Goal: Task Accomplishment & Management: Use online tool/utility

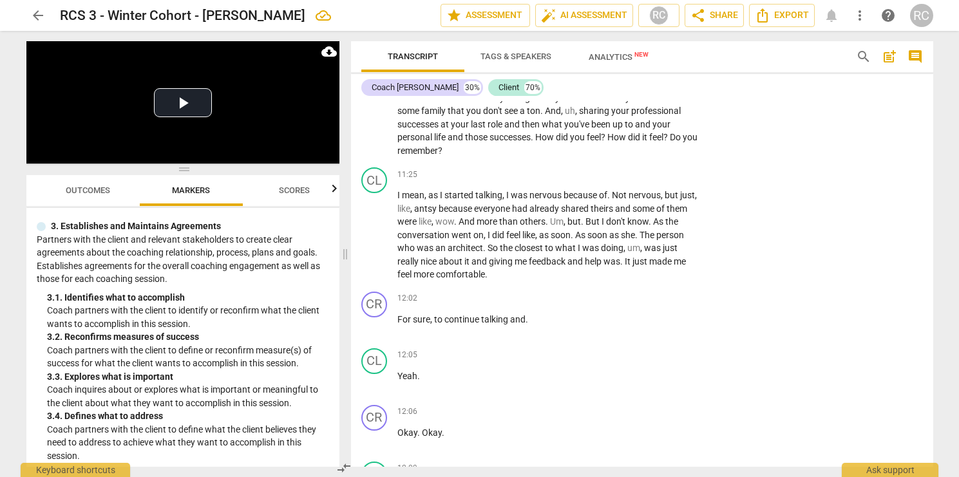
scroll to position [3466, 0]
click at [377, 226] on span "play_arrow" at bounding box center [374, 233] width 15 height 15
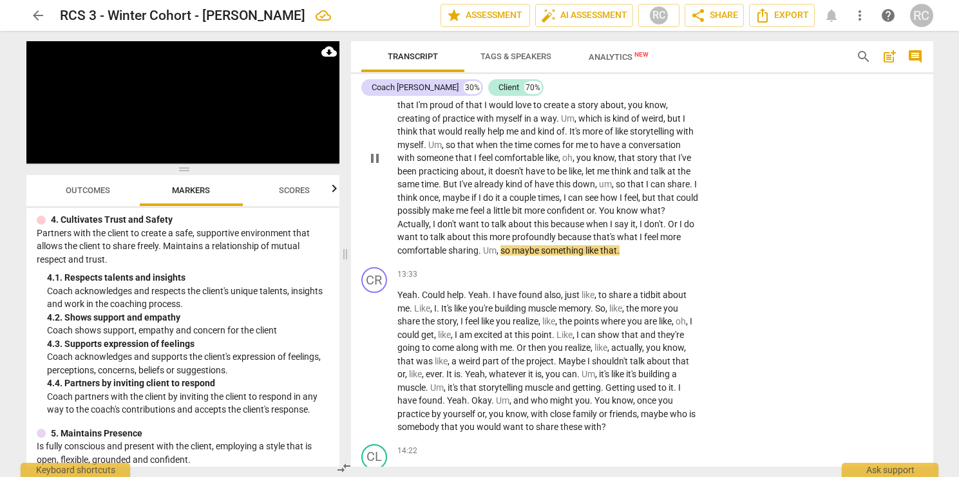
scroll to position [4004, 0]
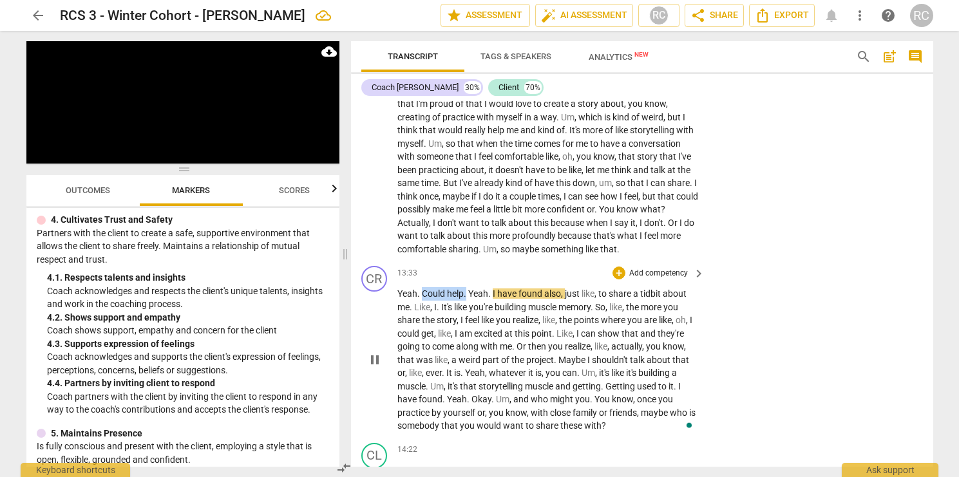
drag, startPoint x: 466, startPoint y: 308, endPoint x: 424, endPoint y: 308, distance: 41.9
click at [423, 308] on p "Yeah . Could help . Yeah . I have found also , just like , to share a tidbit ab…" at bounding box center [549, 360] width 302 height 146
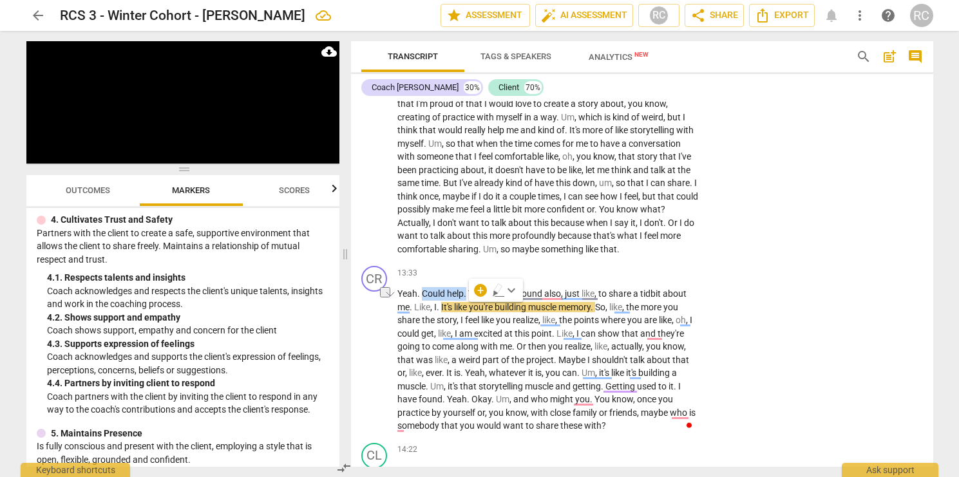
click at [513, 287] on span "keyboard_arrow_down" at bounding box center [511, 290] width 15 height 15
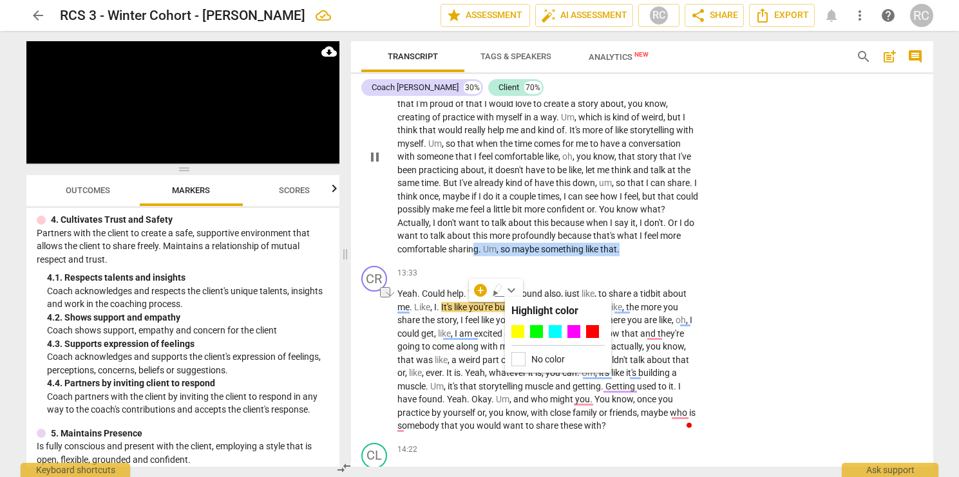
click at [566, 256] on p "Um , I think one of the things that I should probably do is identify , and I th…" at bounding box center [549, 157] width 302 height 198
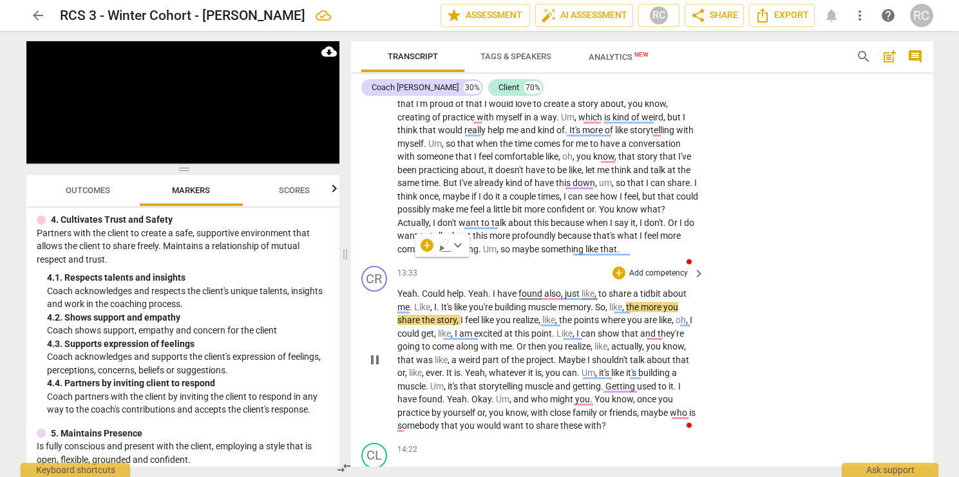
click at [444, 299] on span "Could" at bounding box center [434, 294] width 25 height 10
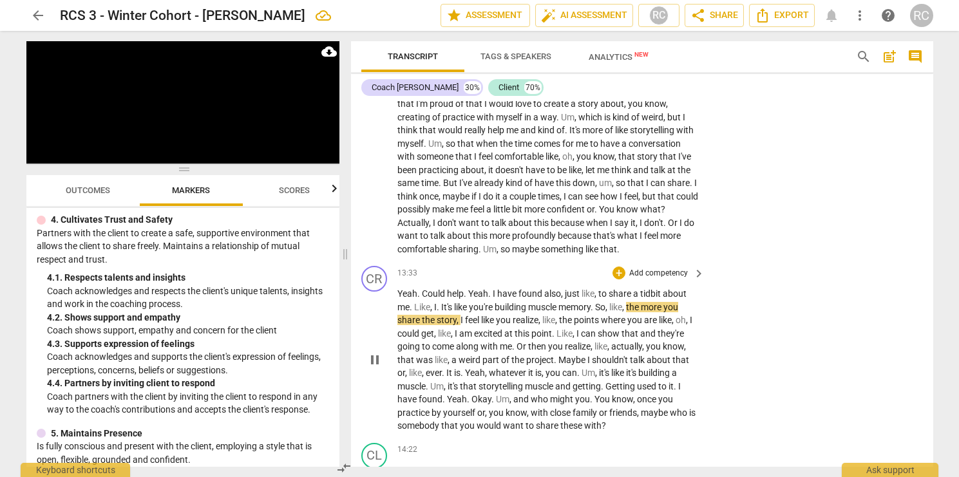
click at [422, 299] on span "Could" at bounding box center [434, 294] width 25 height 10
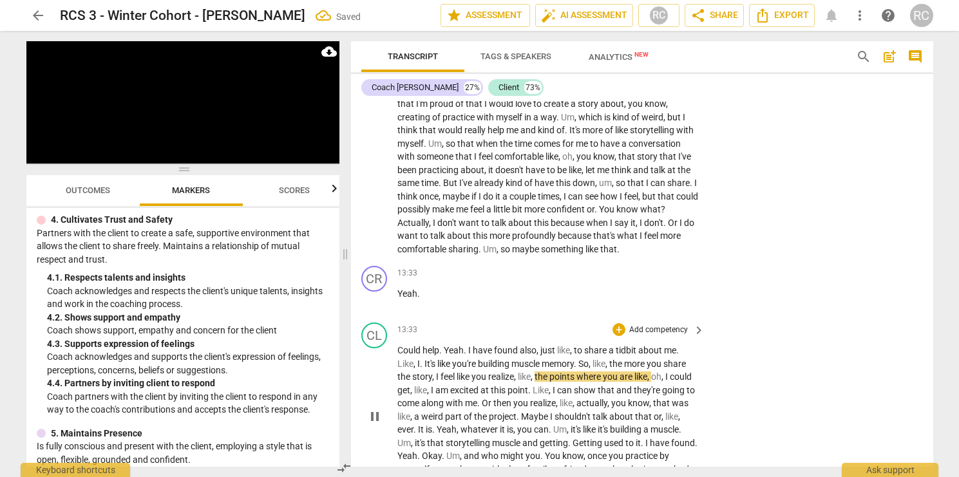
click at [444, 356] on span "Yeah" at bounding box center [454, 350] width 20 height 10
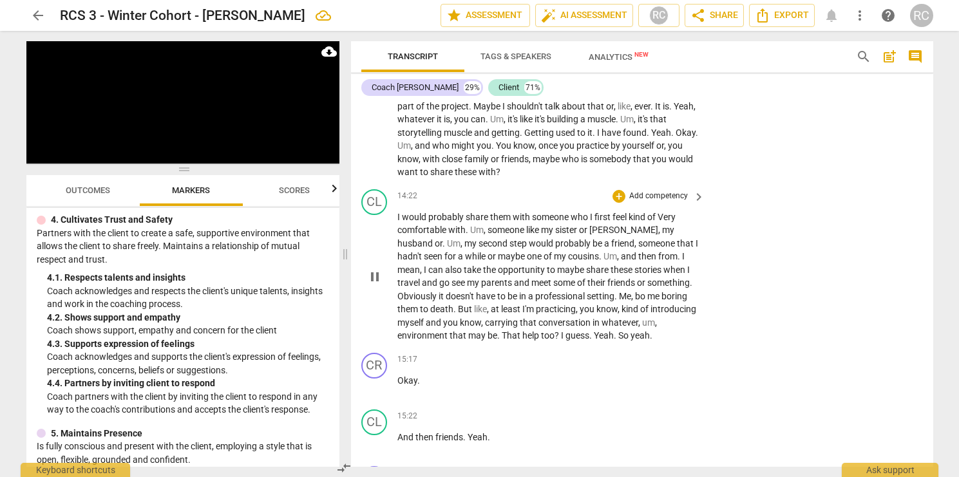
scroll to position [4438, 0]
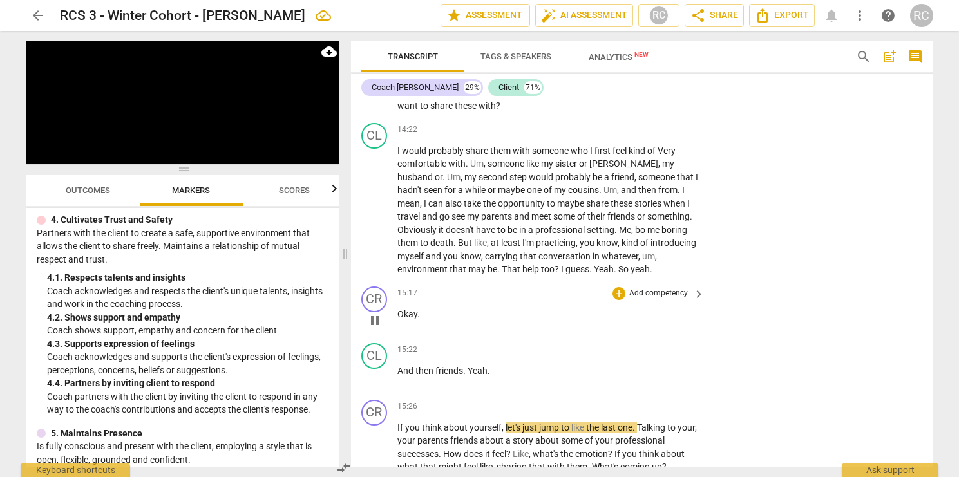
click at [380, 329] on span "pause" at bounding box center [374, 320] width 15 height 15
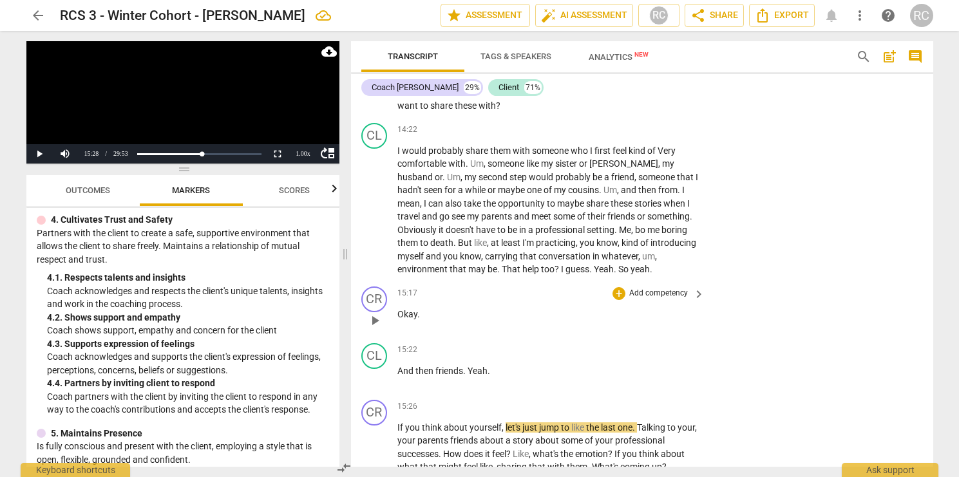
click at [399, 320] on span "Okay" at bounding box center [408, 314] width 20 height 10
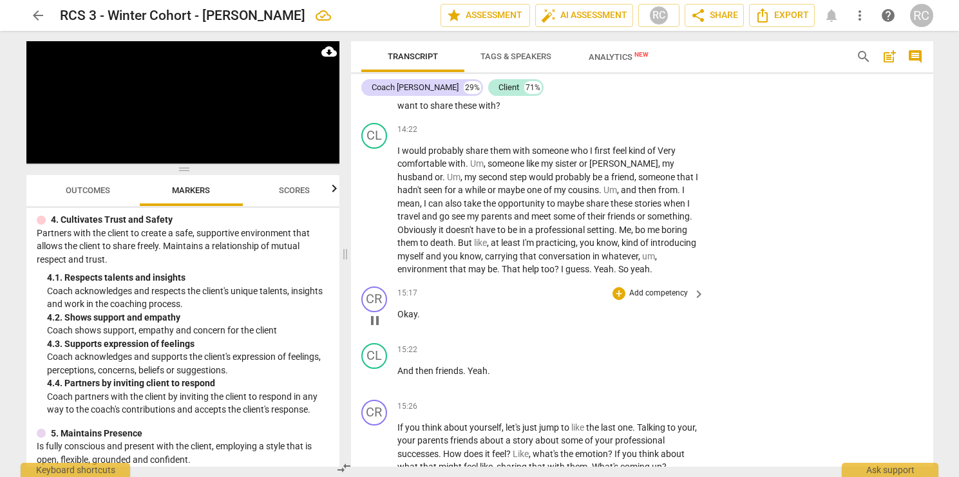
click at [370, 329] on span "pause" at bounding box center [374, 320] width 15 height 15
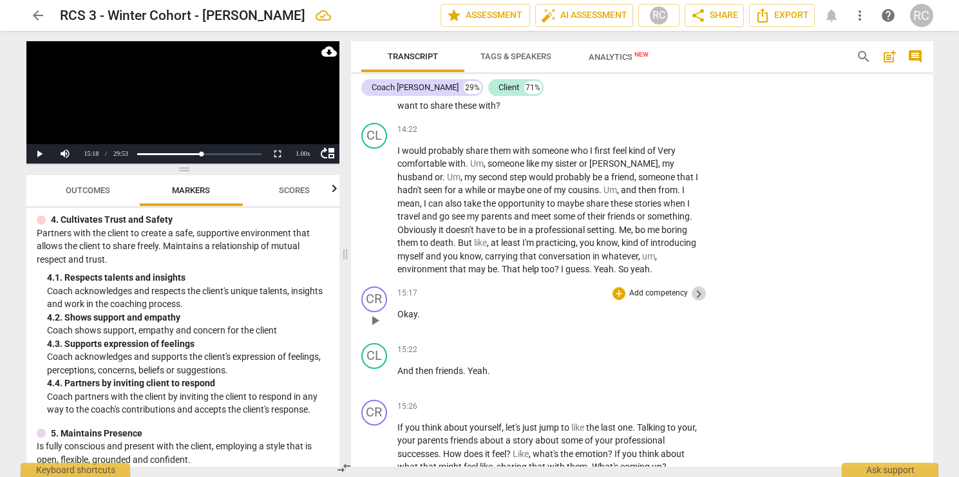
click at [698, 302] on span "keyboard_arrow_right" at bounding box center [698, 294] width 15 height 15
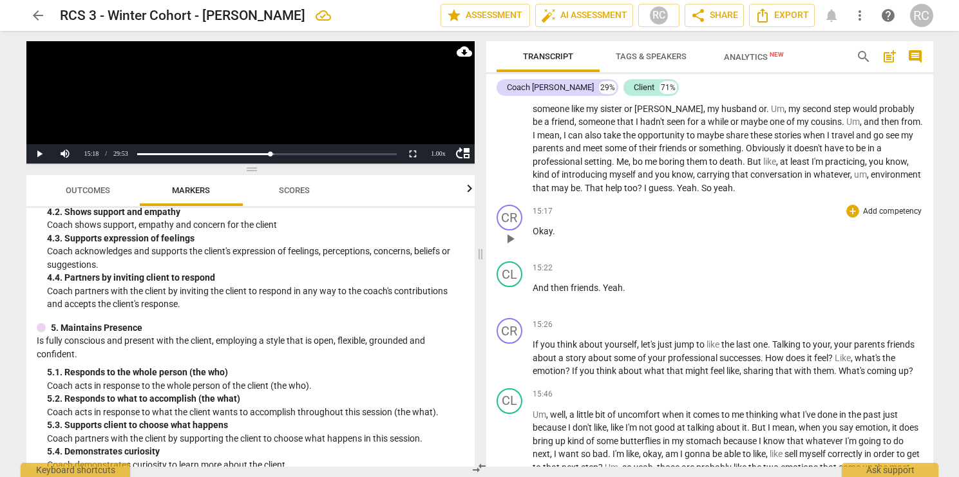
scroll to position [399, 0]
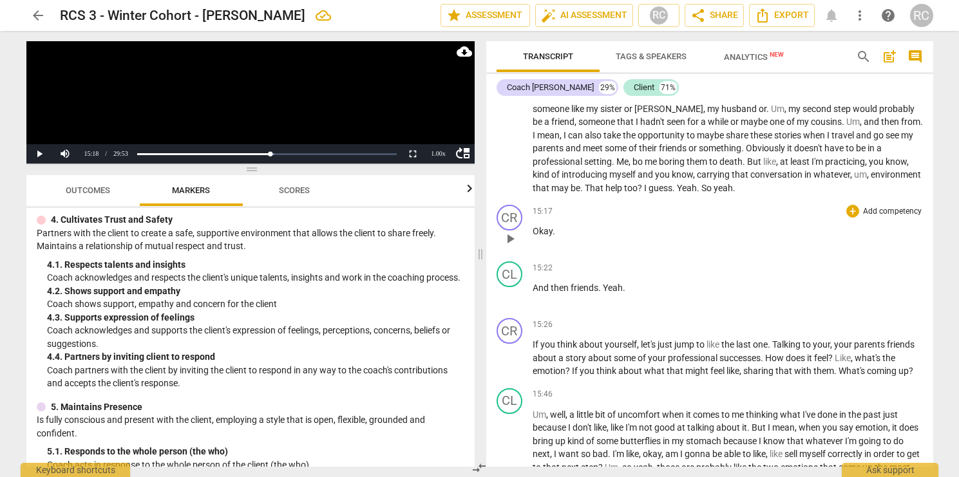
click at [540, 236] on span "Okay" at bounding box center [543, 231] width 20 height 10
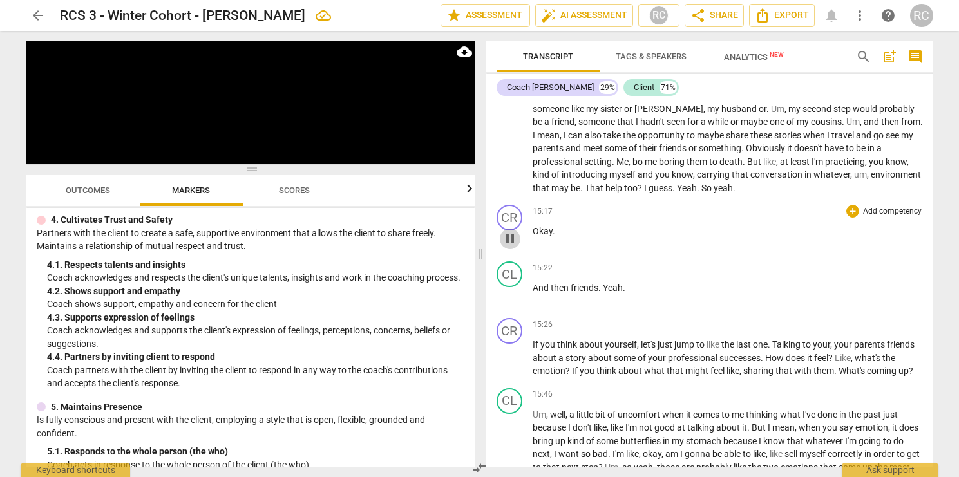
click at [510, 247] on span "pause" at bounding box center [510, 238] width 15 height 15
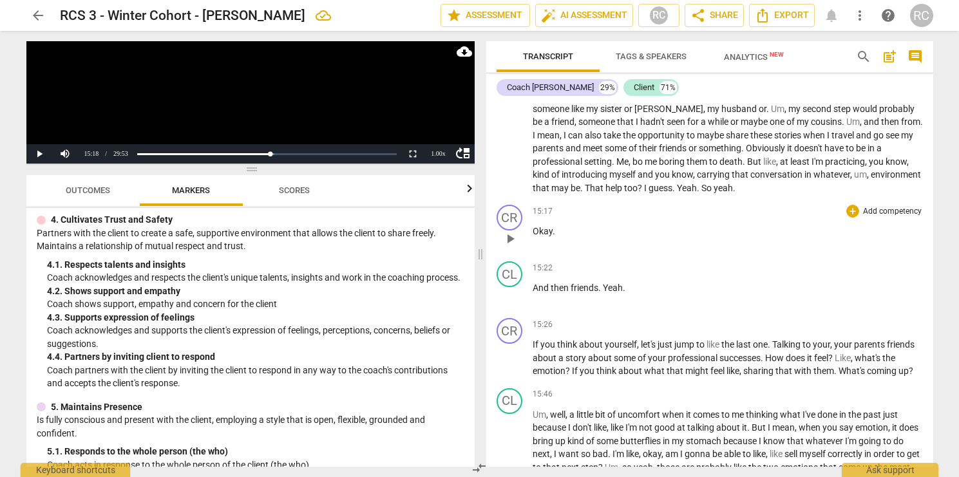
click at [542, 236] on span "Okay" at bounding box center [543, 231] width 20 height 10
click at [896, 218] on p "Add competency" at bounding box center [892, 212] width 61 height 12
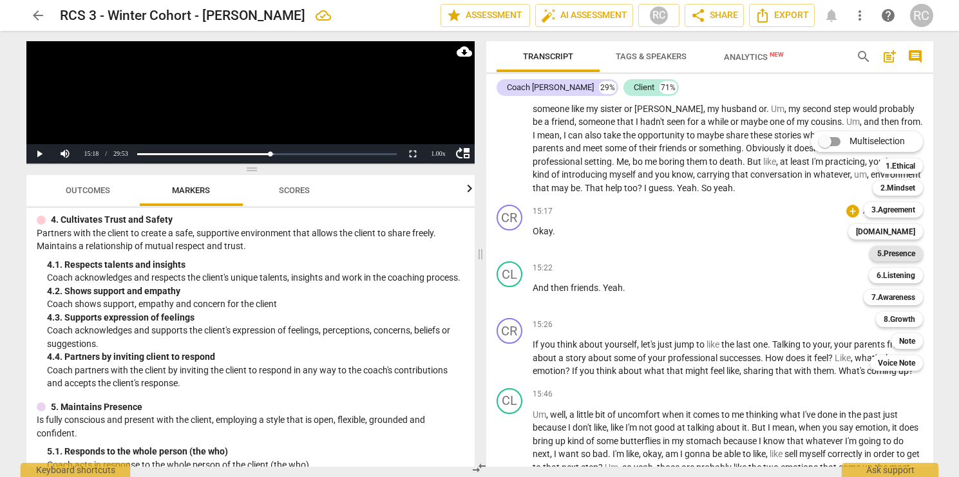
click at [899, 252] on b "5.Presence" at bounding box center [896, 253] width 38 height 15
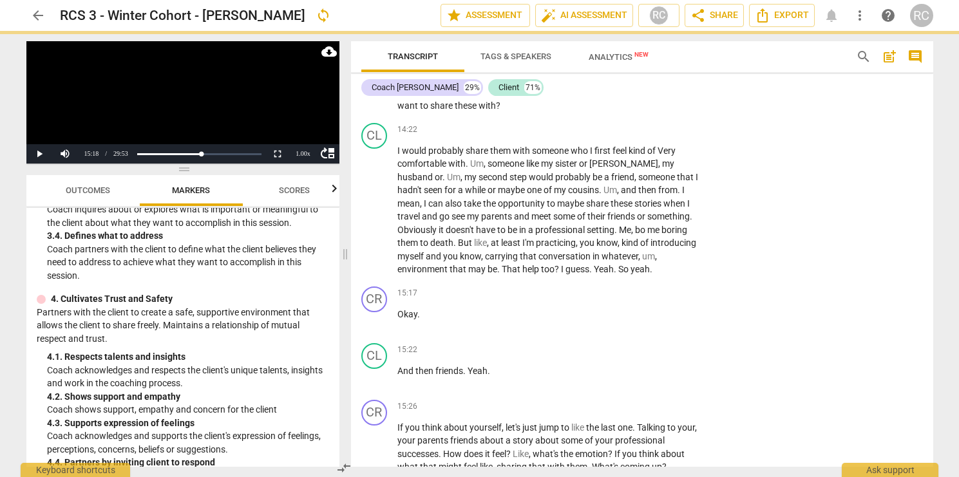
scroll to position [479, 0]
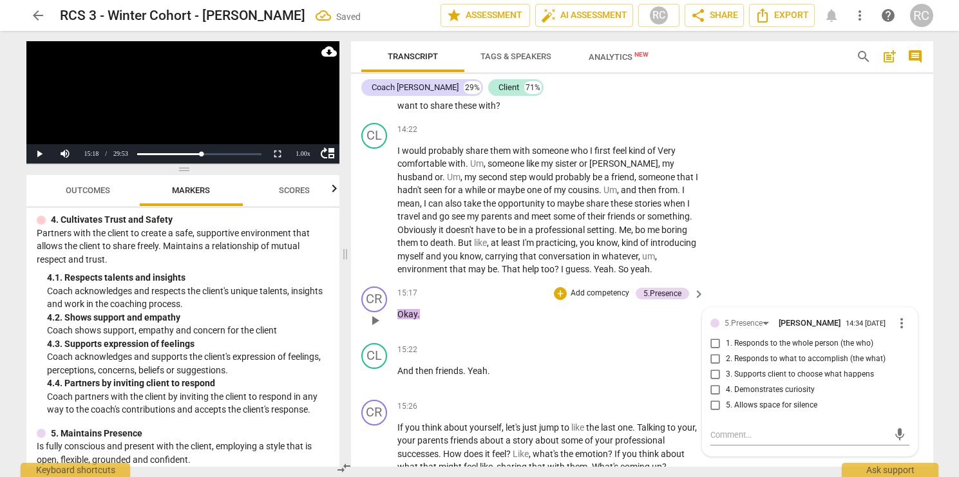
click at [750, 412] on span "5. Allows space for silence" at bounding box center [771, 406] width 91 height 12
click at [726, 414] on input "5. Allows space for silence" at bounding box center [715, 405] width 21 height 15
checkbox input "true"
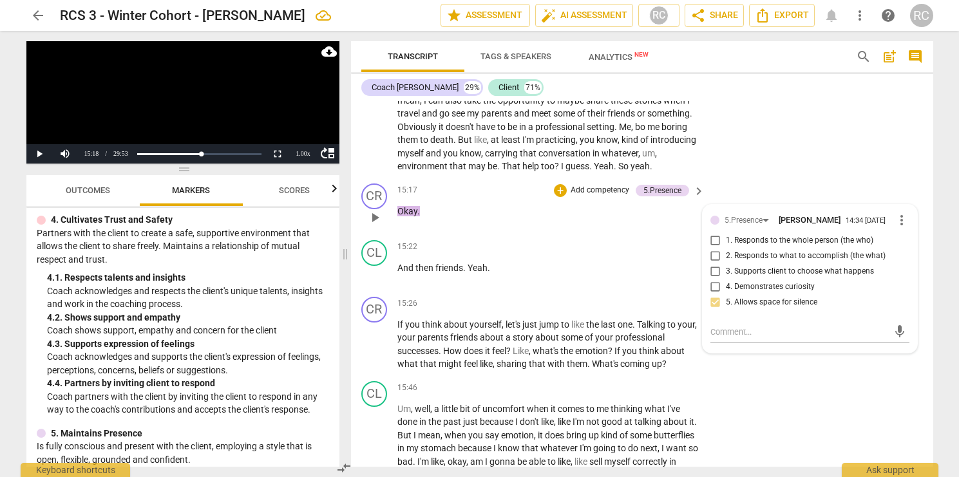
scroll to position [4556, 0]
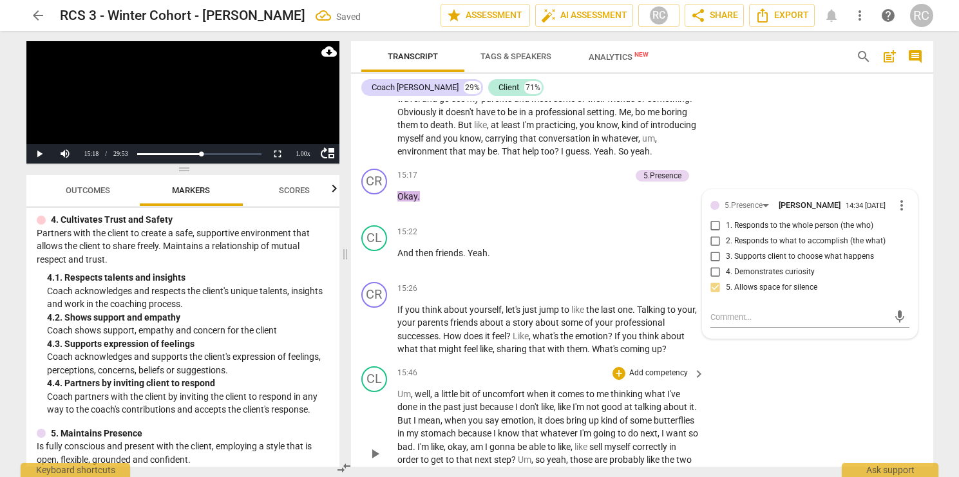
click at [749, 396] on div "CL play_arrow pause 15:46 + Add competency keyboard_arrow_right Um , well , a l…" at bounding box center [642, 443] width 582 height 164
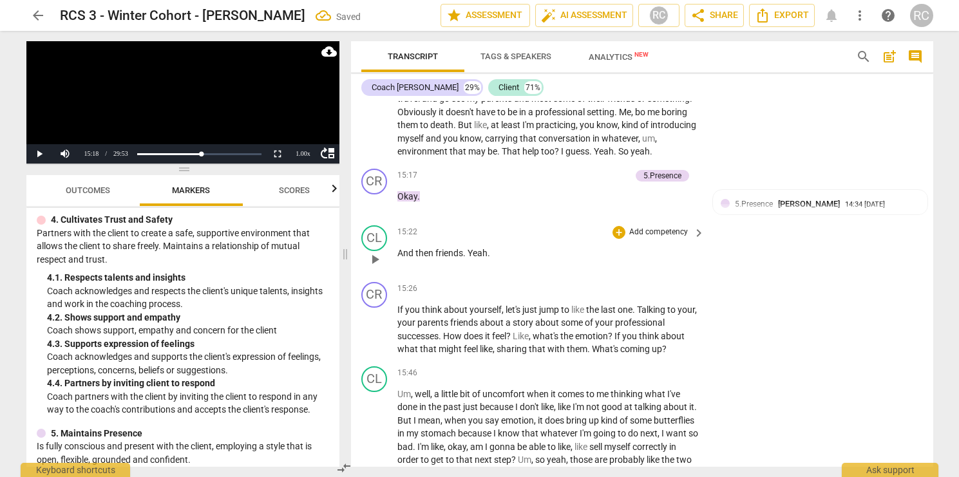
scroll to position [4545, 0]
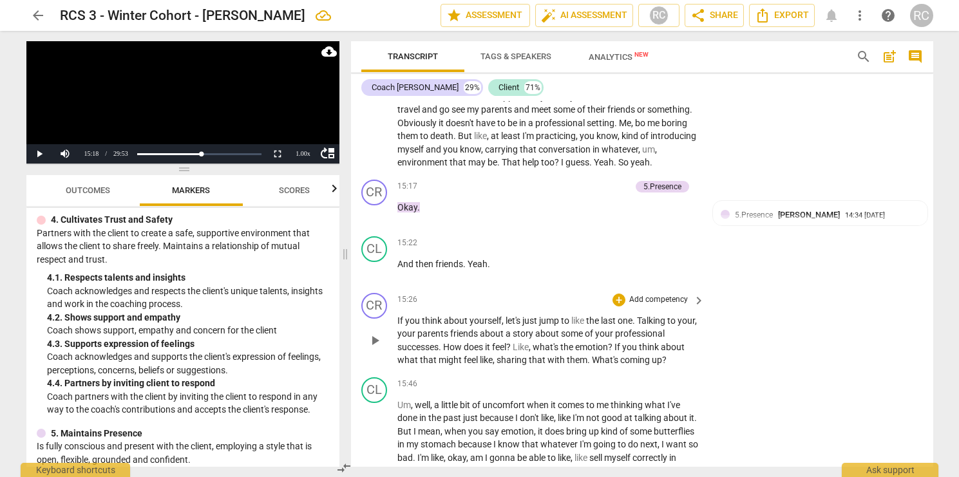
click at [375, 349] on span "play_arrow" at bounding box center [374, 340] width 15 height 15
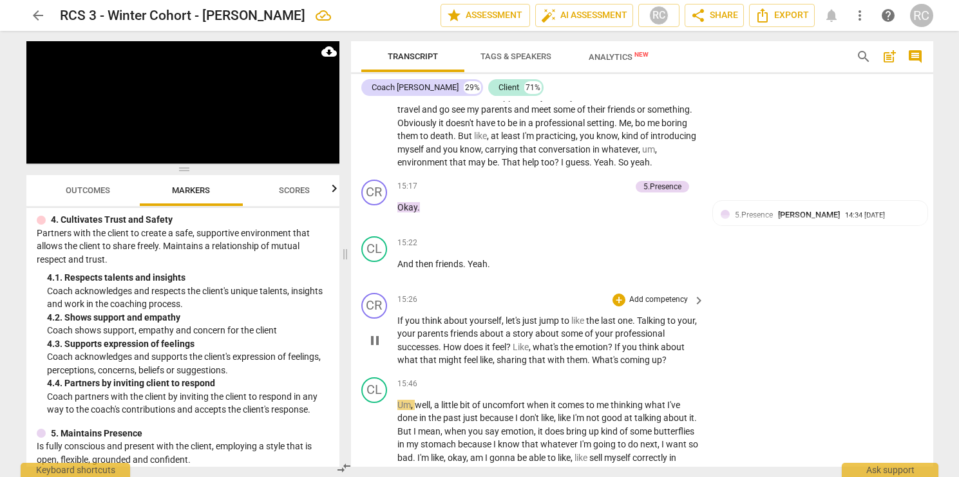
click at [370, 349] on span "pause" at bounding box center [374, 340] width 15 height 15
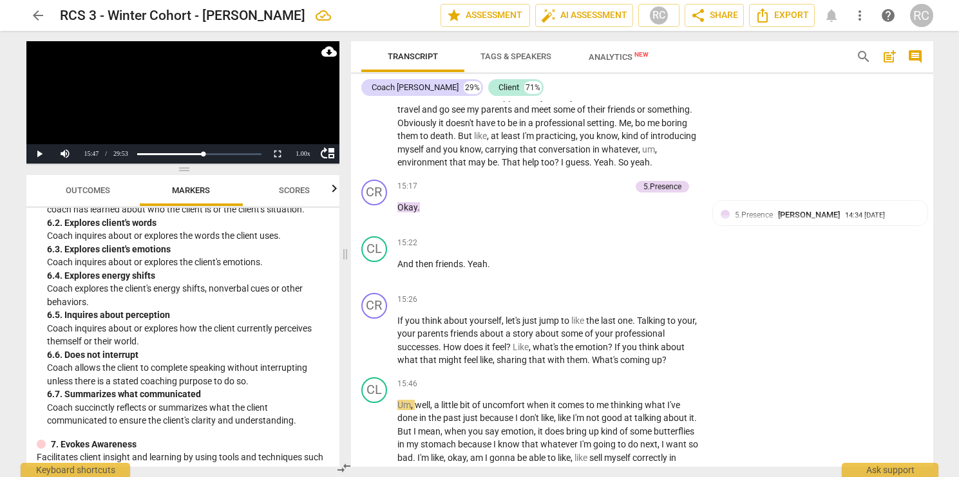
scroll to position [1000, 0]
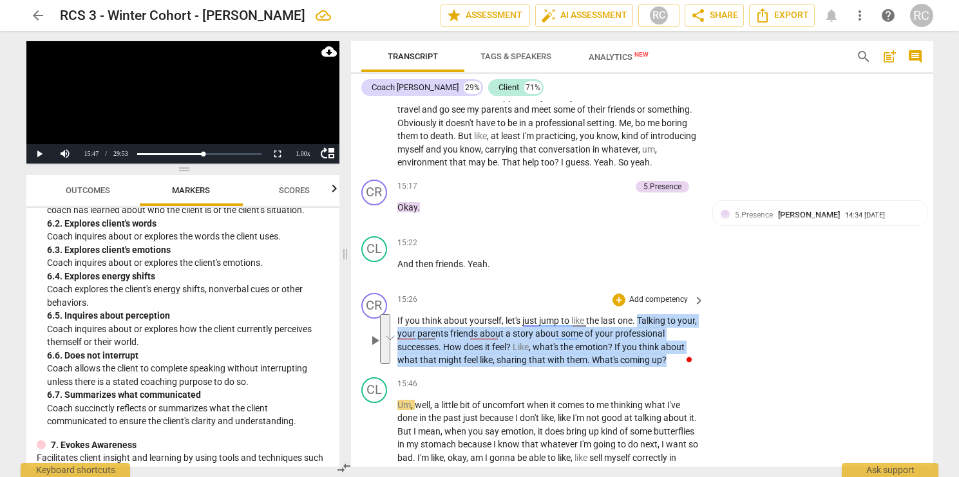
drag, startPoint x: 640, startPoint y: 331, endPoint x: 666, endPoint y: 373, distance: 49.5
click at [666, 367] on p "If you think about yourself , let's just jump to like the last one . Talking to…" at bounding box center [549, 340] width 302 height 53
click at [700, 309] on span "keyboard_arrow_right" at bounding box center [698, 300] width 15 height 15
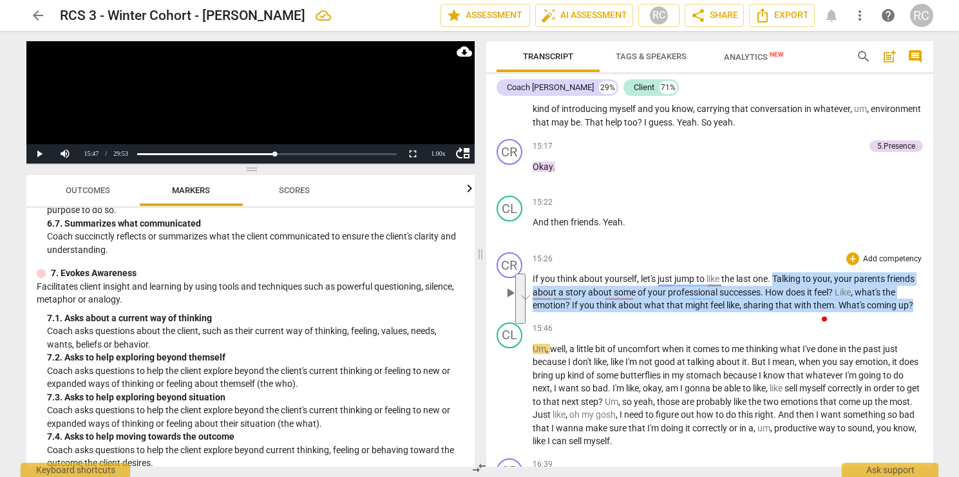
scroll to position [868, 0]
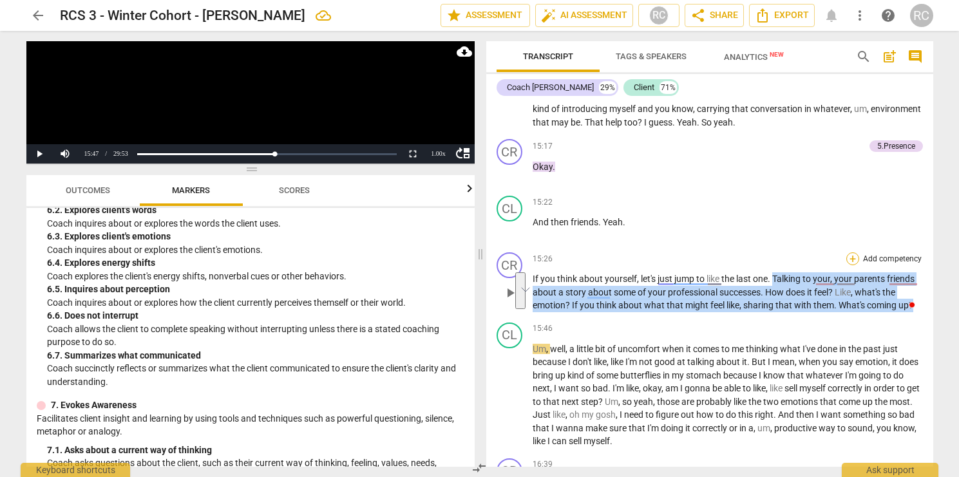
click at [853, 265] on div "+" at bounding box center [853, 259] width 13 height 13
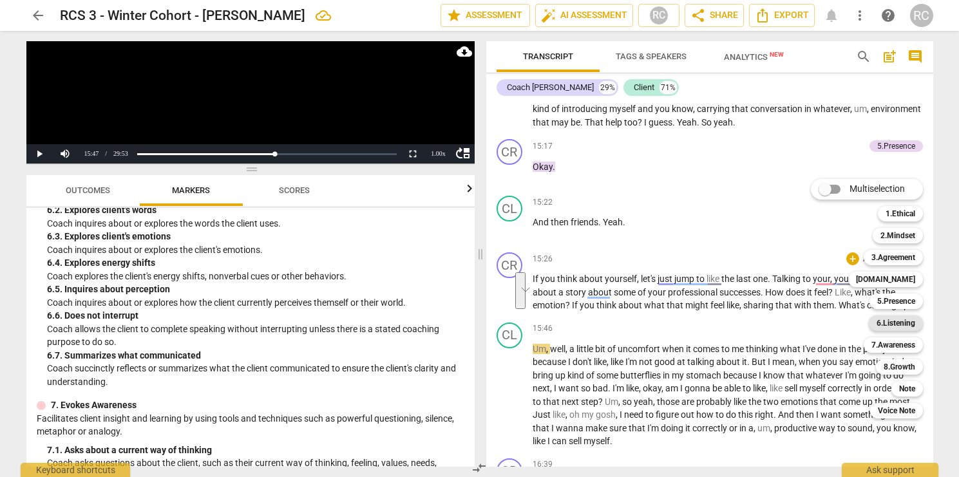
click at [893, 321] on b "6.Listening" at bounding box center [896, 323] width 39 height 15
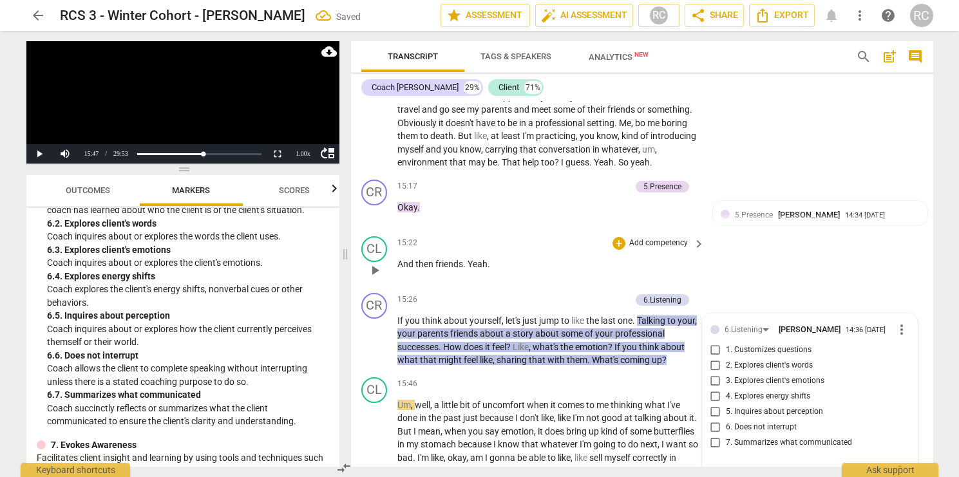
scroll to position [4751, 0]
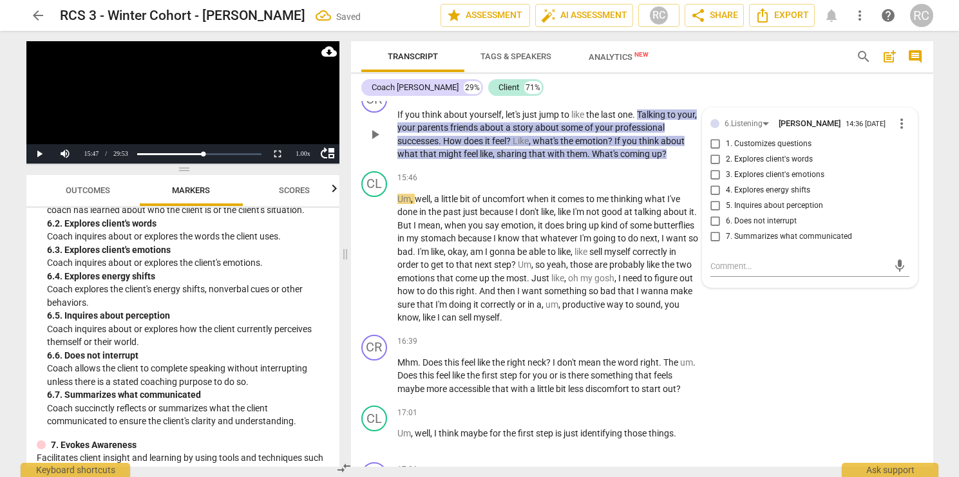
click at [740, 181] on span "3. Explores client's emotions" at bounding box center [775, 175] width 99 height 12
click at [726, 183] on input "3. Explores client's emotions" at bounding box center [715, 175] width 21 height 15
checkbox input "true"
click at [738, 273] on textarea at bounding box center [800, 266] width 178 height 12
type textarea "L"
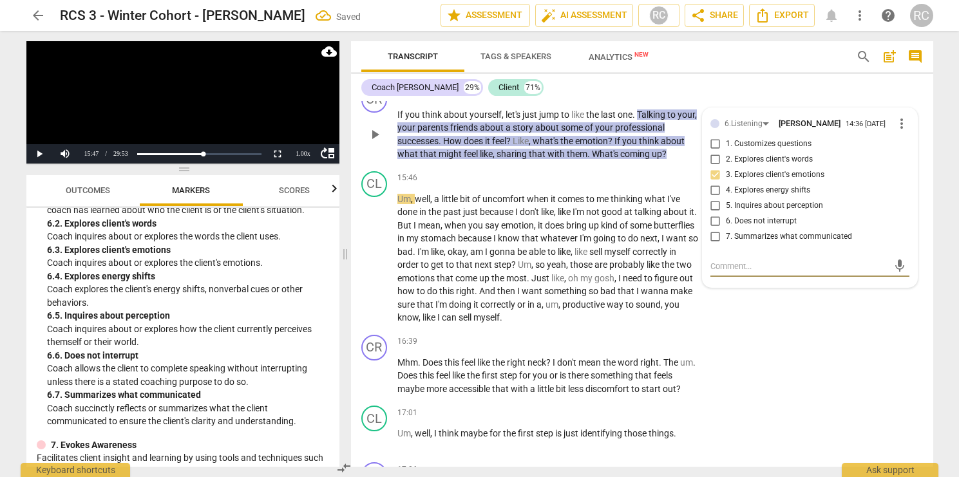
type textarea "L"
type textarea "La"
type textarea "Lay"
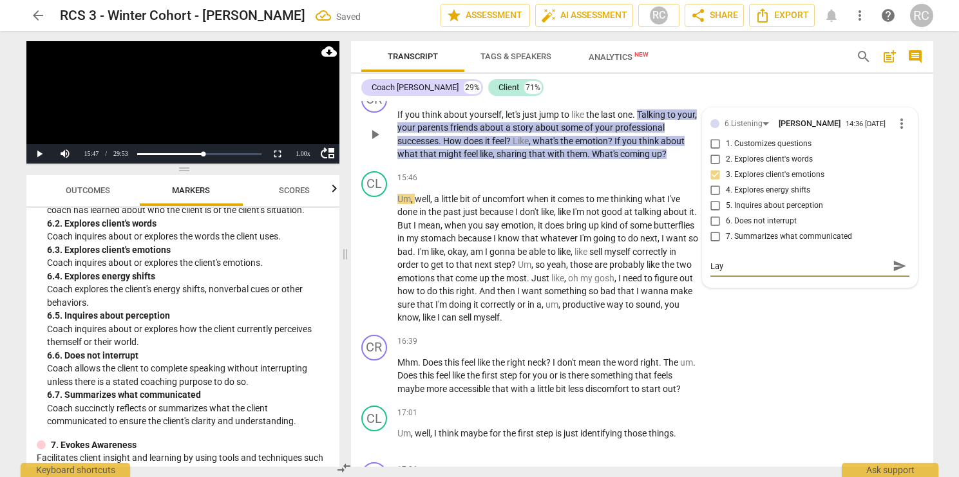
type textarea "Layi"
type textarea "Layin"
type textarea "Layi"
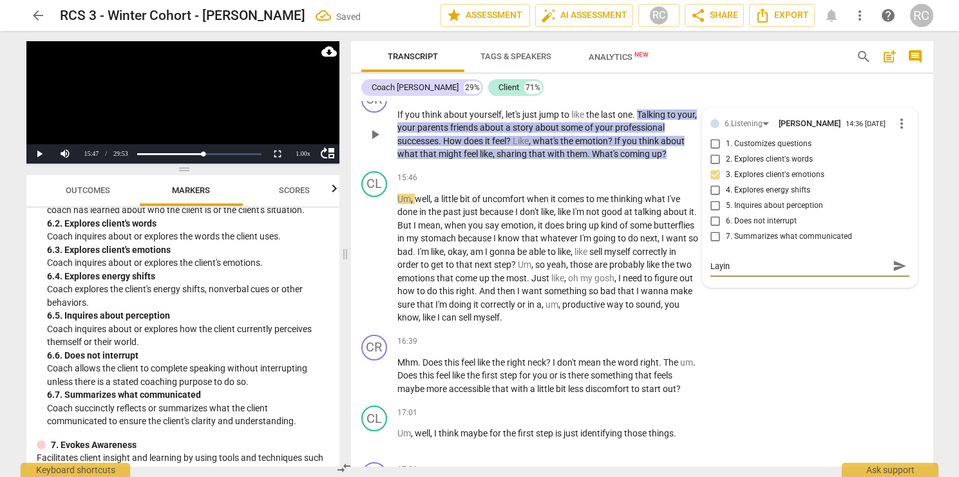
type textarea "Layi"
type textarea "Lay"
type textarea "Laye"
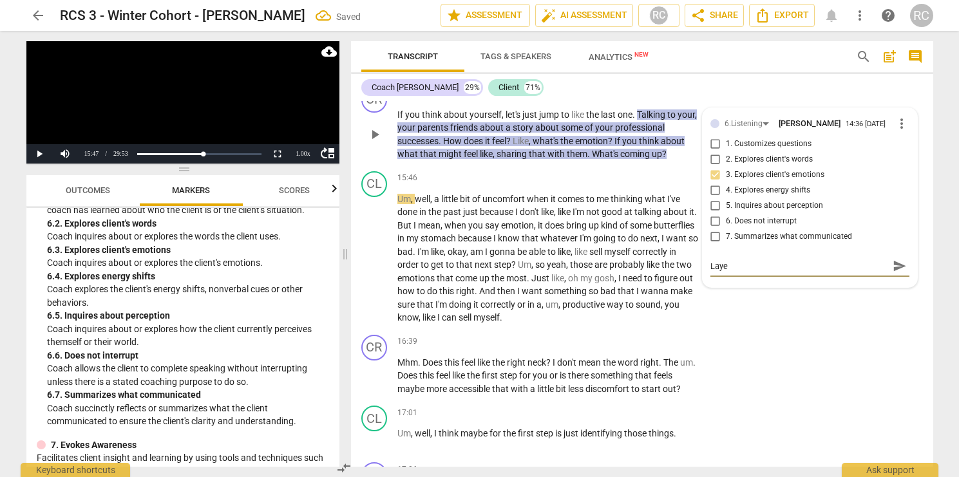
type textarea "Layer"
type textarea "Layeri"
type textarea "Layerin"
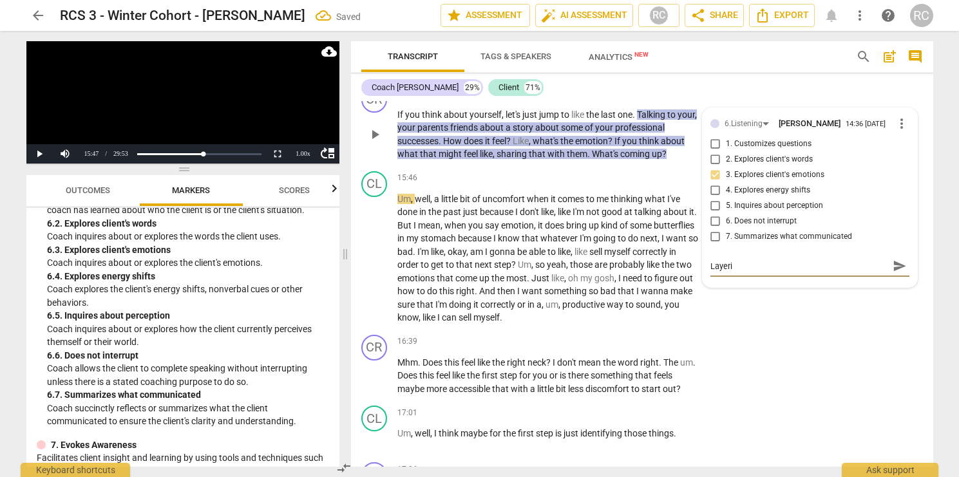
type textarea "Layerin"
type textarea "Layering"
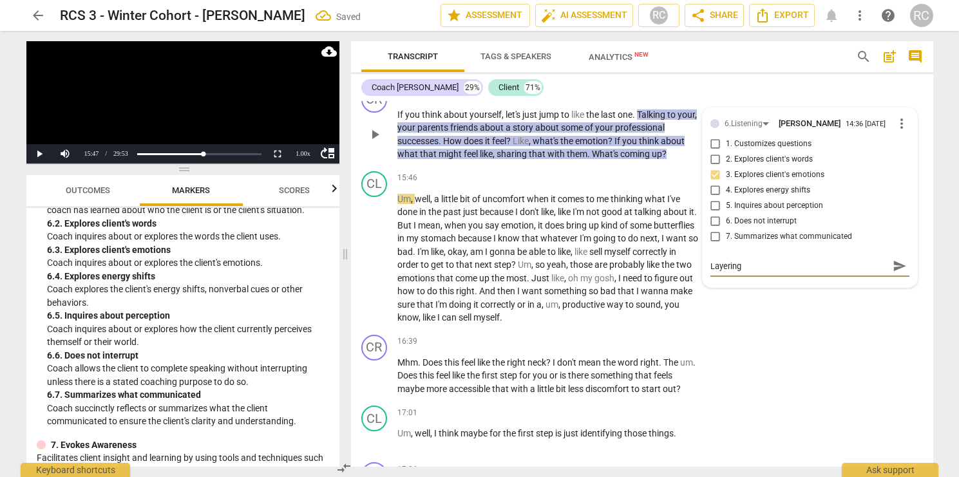
type textarea "Layering q"
type textarea "Layering qu"
type textarea "Layering que"
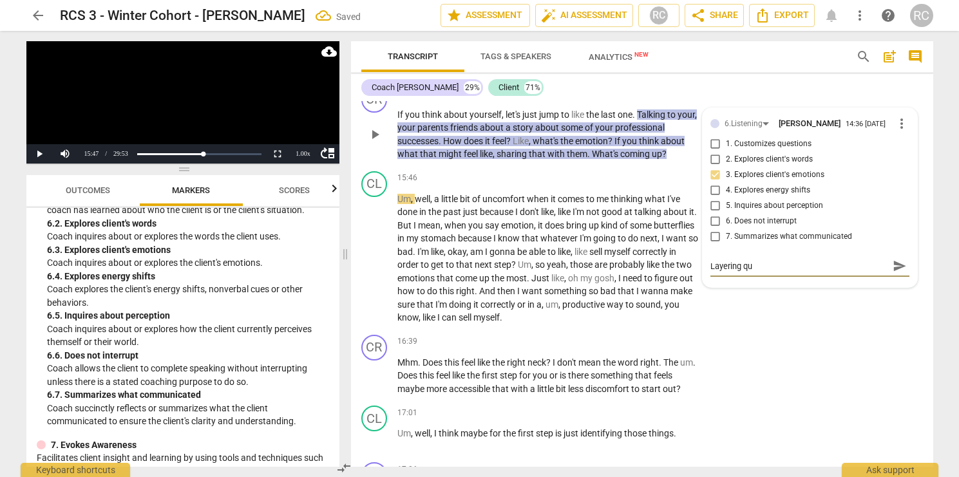
type textarea "Layering que"
type textarea "Layering ques"
type textarea "Layering quest"
type textarea "Layering questi"
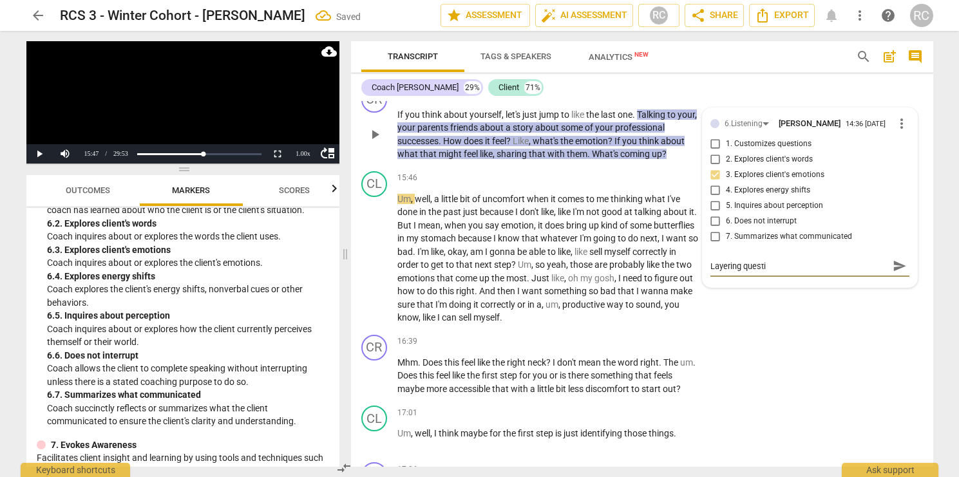
type textarea "Layering questio"
type textarea "Layering question"
type textarea "Layering questions"
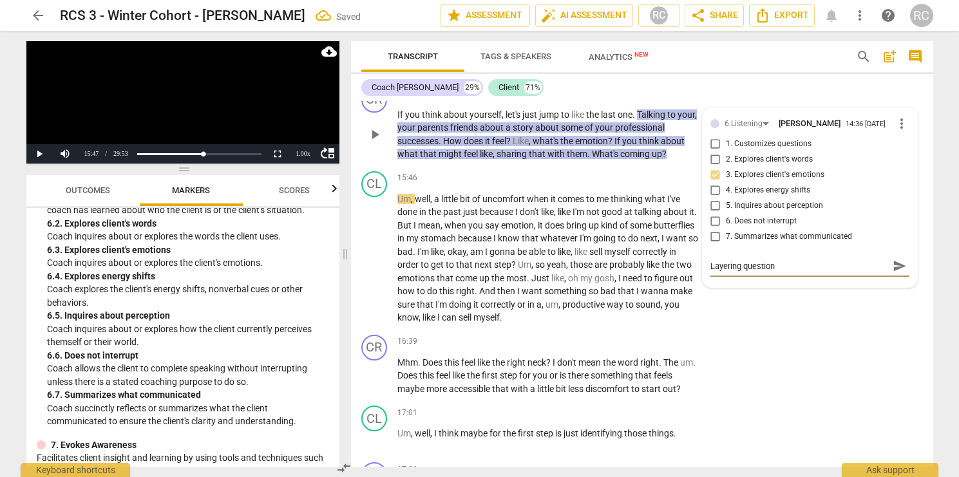
type textarea "Layering questions"
type textarea "Layering questions h"
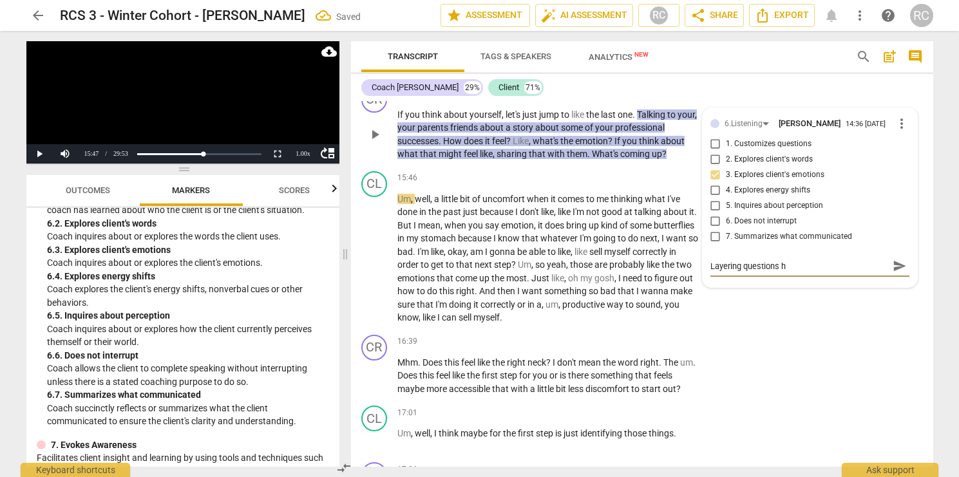
type textarea "Layering questions he"
type textarea "Layering questions her"
type textarea "Layering questions here"
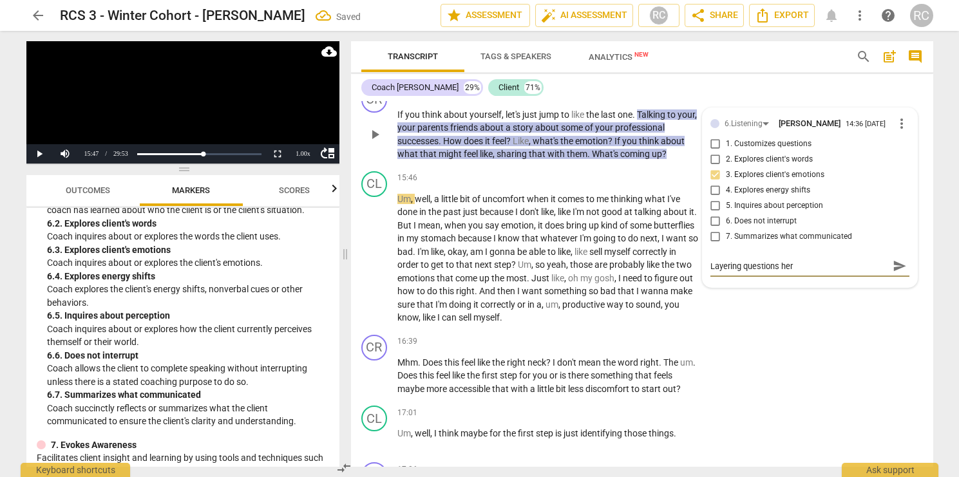
type textarea "Layering questions here"
type textarea "Layering questions here w"
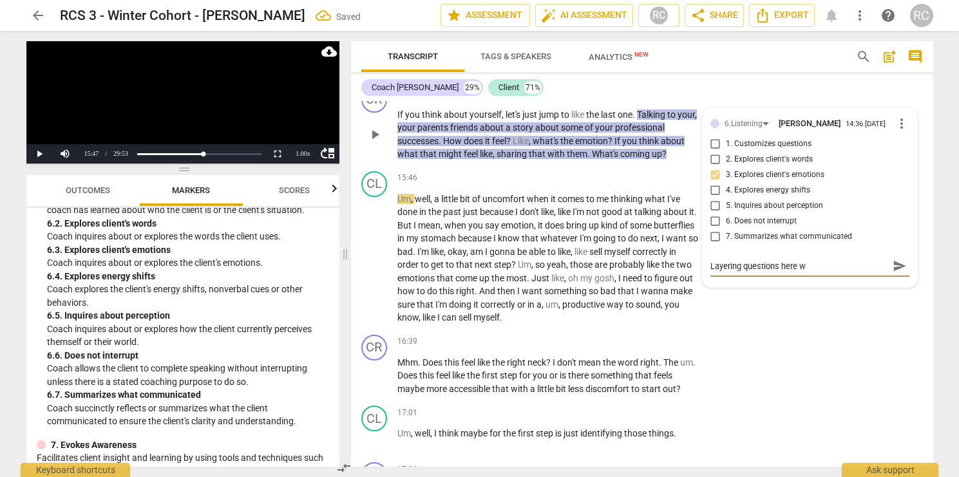
type textarea "Layering questions here wh"
type textarea "Layering questions here whi"
type textarea "Layering questions here whic"
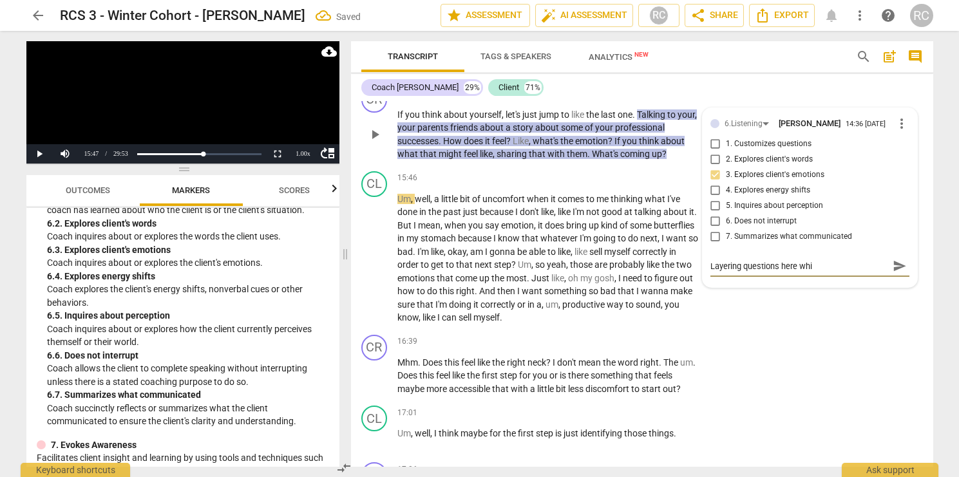
type textarea "Layering questions here whic"
type textarea "Layering questions here which"
type textarea "Layering questions here which i"
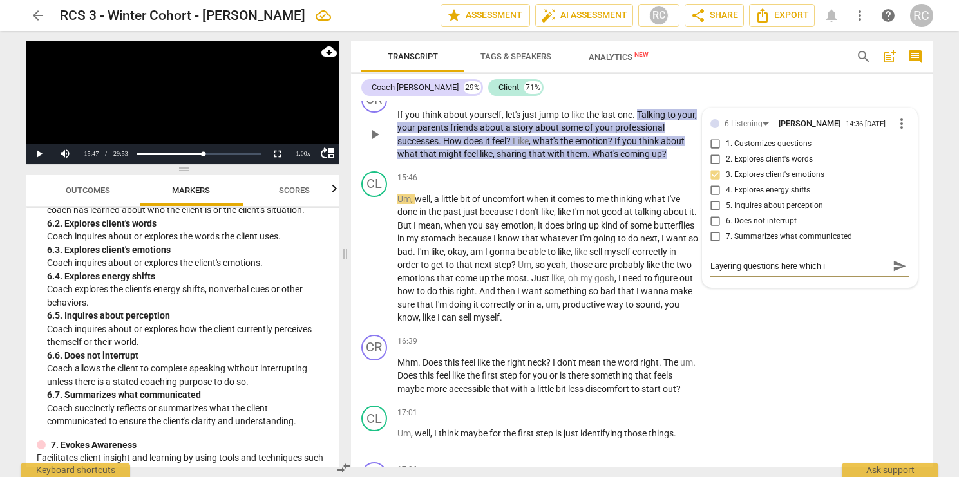
type textarea "Layering questions here which is"
type textarea "Layering questions here which is n"
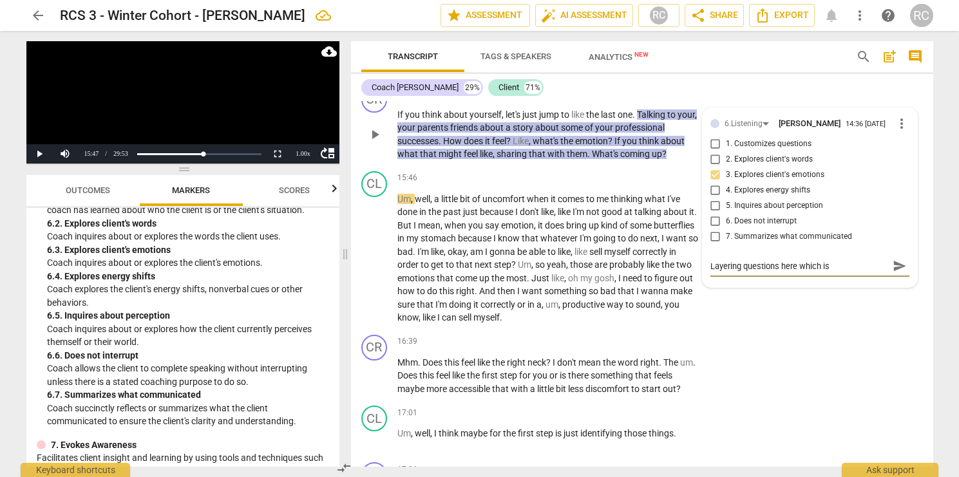
type textarea "Layering questions here which is n"
type textarea "Layering questions here which is no"
type textarea "Layering questions here which is not"
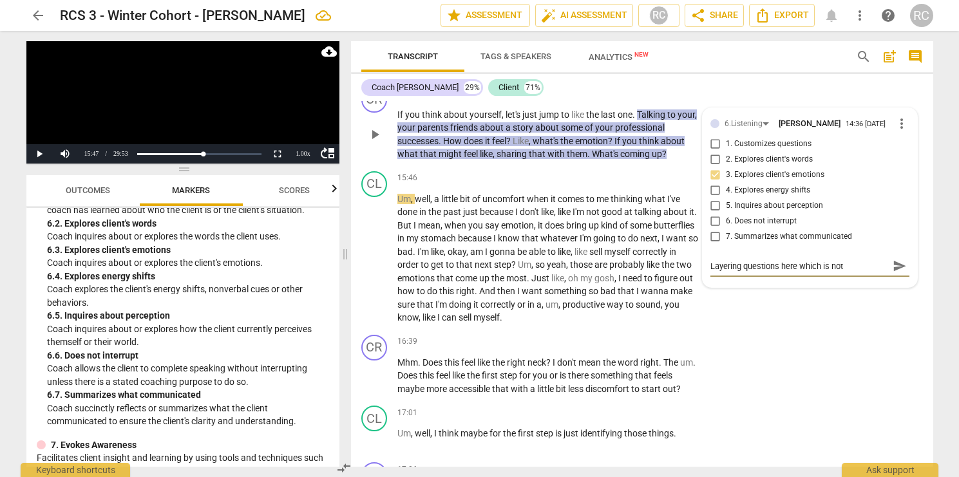
type textarea "Layering questions here which is not"
type textarea "Layering questions here which is not n"
type textarea "Layering questions here which is not ne"
type textarea "Layering questions here which is not nee"
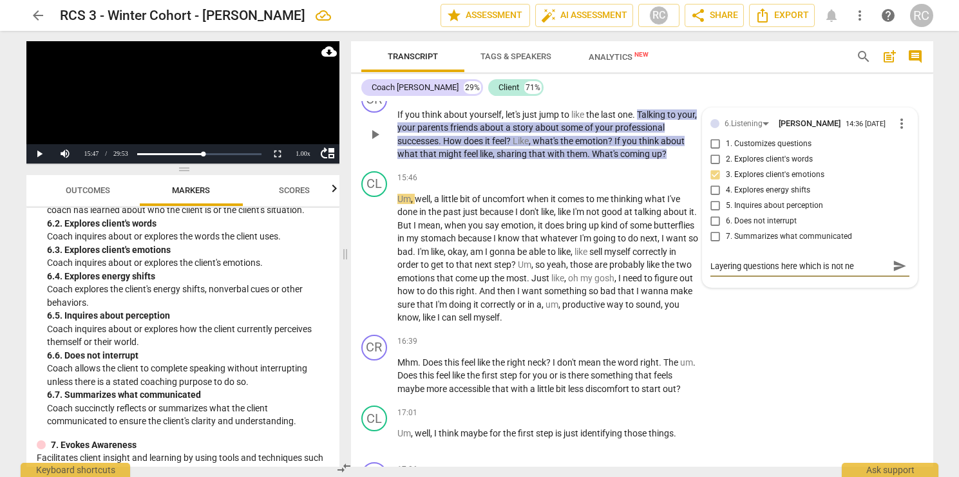
type textarea "Layering questions here which is not nee"
type textarea "Layering questions here which is not need"
type textarea "Layering questions here which is not neede"
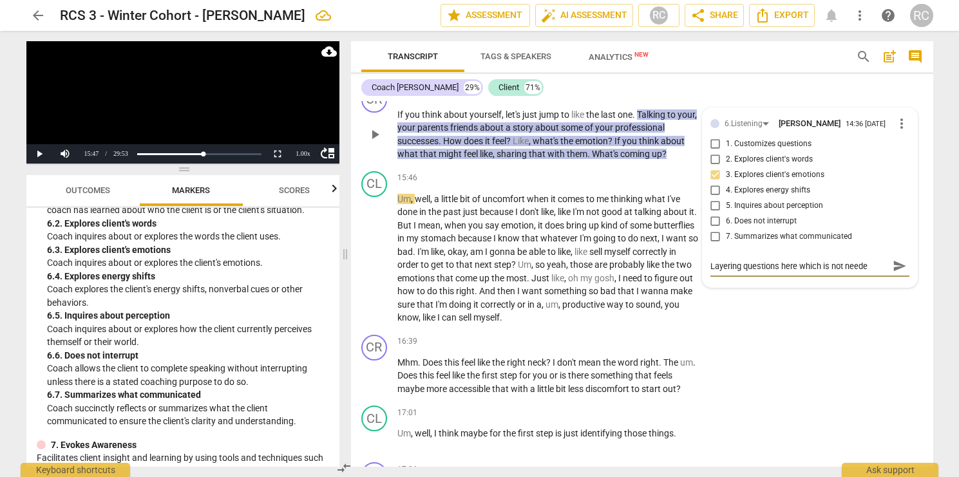
type textarea "Layering questions here which is not needed"
type textarea "Layering questions here which is not needed b"
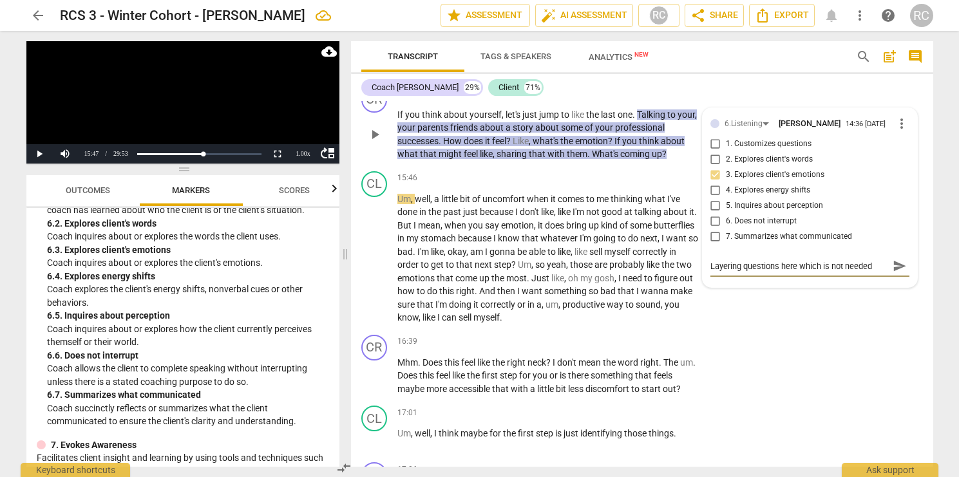
type textarea "Layering questions here which is not needed b"
type textarea "Layering questions here which is not needed bu"
type textarea "Layering questions here which is not needed but"
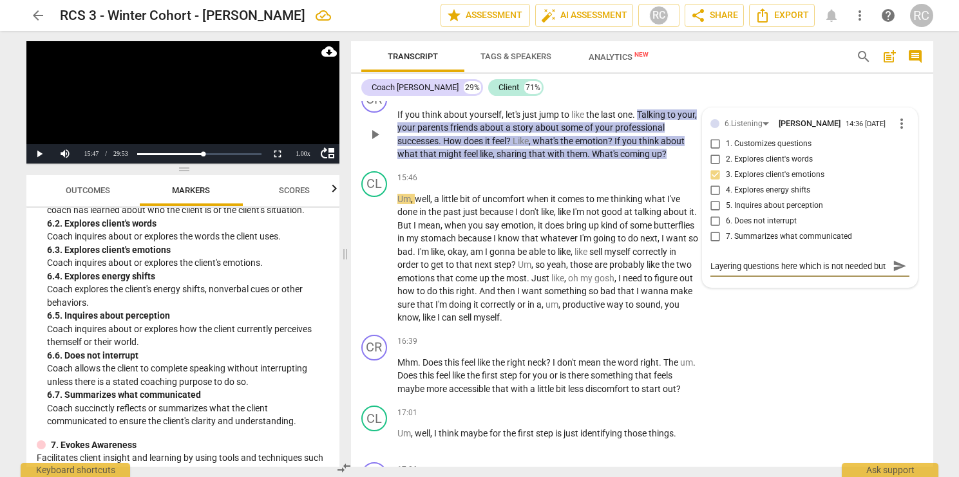
type textarea "Layering questions here which is not needed but"
type textarea "Layering questions here which is not needed but t"
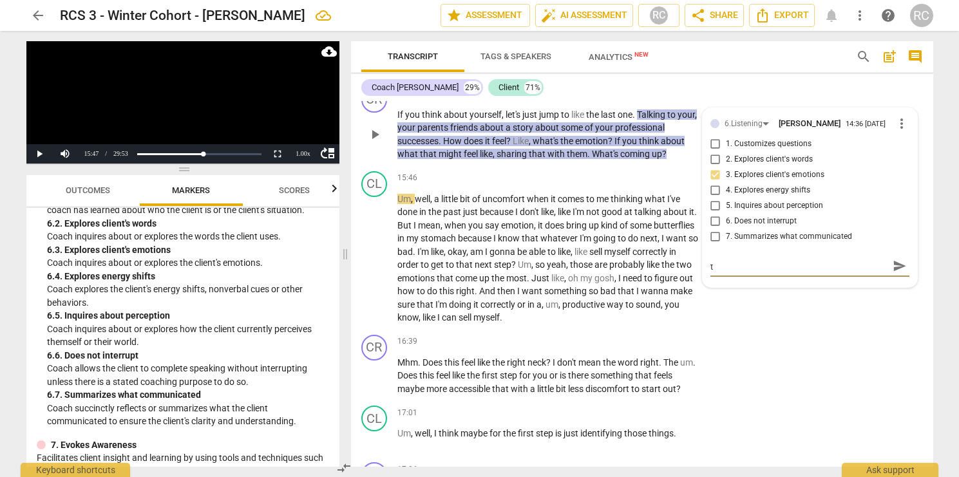
type textarea "Layering questions here which is not needed but tr"
type textarea "Layering questions here which is not needed but try"
type textarea "Layering questions here which is not needed but tryi"
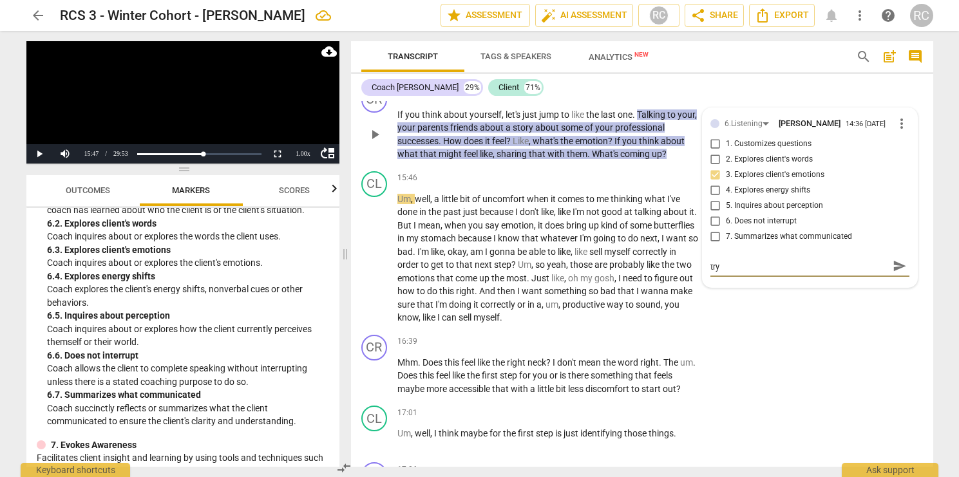
type textarea "Layering questions here which is not needed but tryi"
type textarea "Layering questions here which is not needed but tryin"
type textarea "Layering questions here which is not needed but trying"
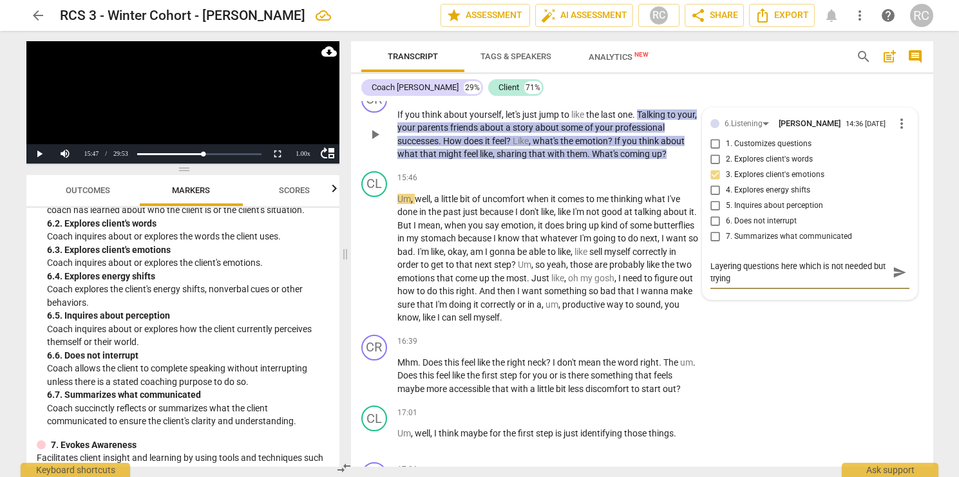
type textarea "Layering questions here which is not needed but trying"
type textarea "Layering questions here which is not needed but trying t"
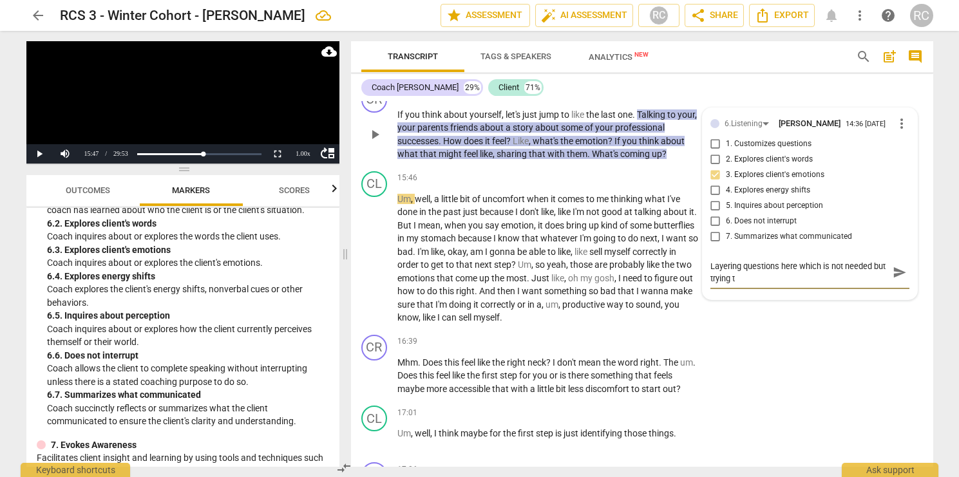
type textarea "Layering questions here which is not needed but trying to"
type textarea "Layering questions here which is not needed but trying to e"
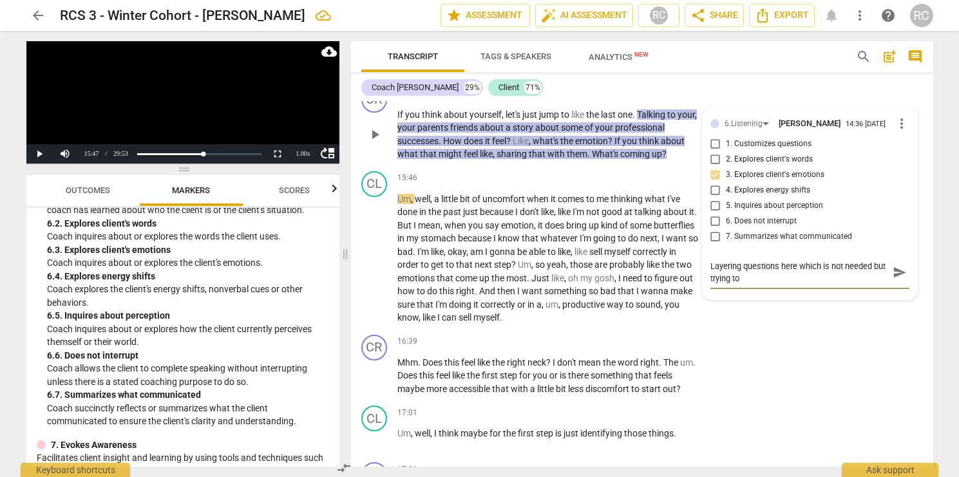
type textarea "Layering questions here which is not needed but trying to e"
type textarea "Layering questions here which is not needed but trying to ex"
type textarea "Layering questions here which is not needed but trying to exp"
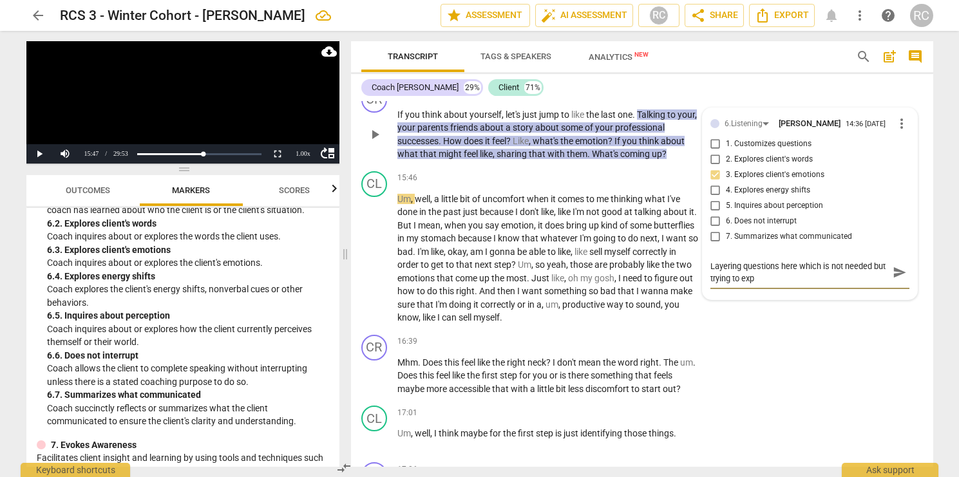
type textarea "Layering questions here which is not needed but trying to expl"
type textarea "Layering questions here which is not needed but trying to explo"
type textarea "Layering questions here which is not needed but trying to explor"
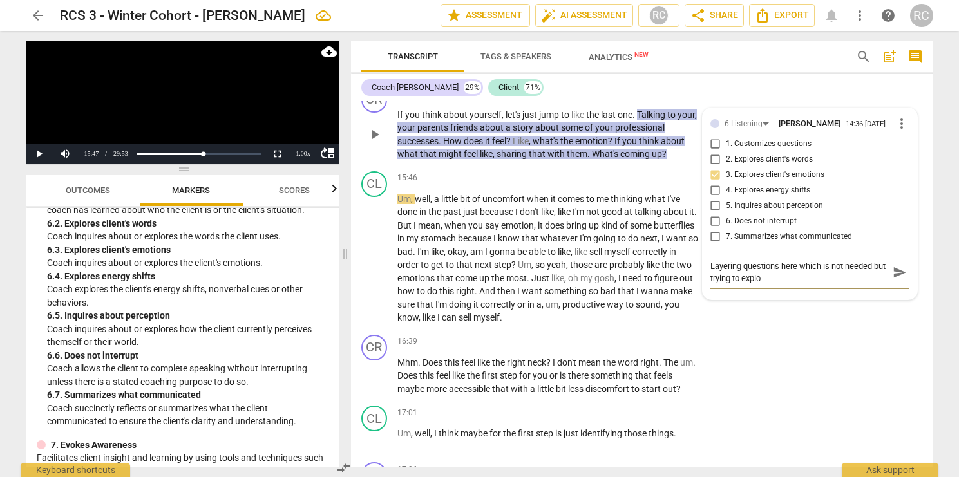
type textarea "Layering questions here which is not needed but trying to explor"
type textarea "Layering questions here which is not needed but trying to explore"
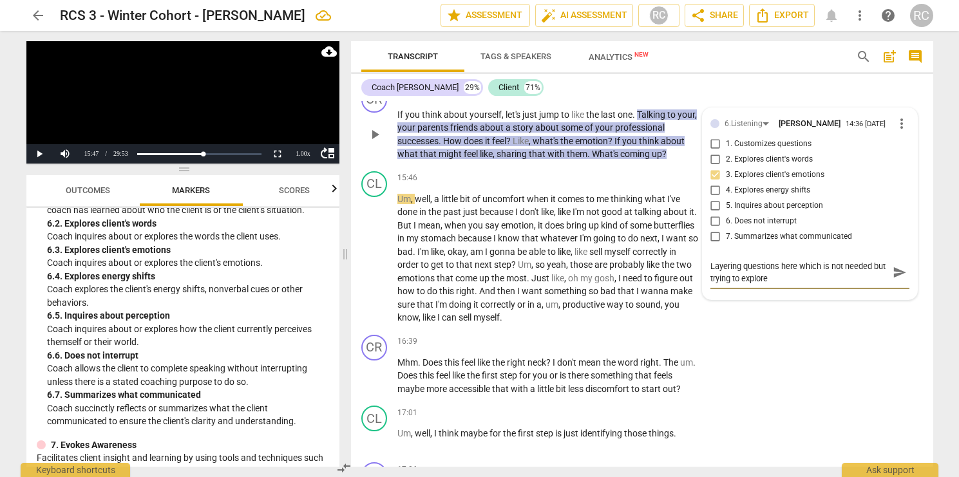
type textarea "Layering questions here which is not needed but trying to explore h"
type textarea "Layering questions here which is not needed but trying to explore ho"
type textarea "Layering questions here which is not needed but trying to explore how"
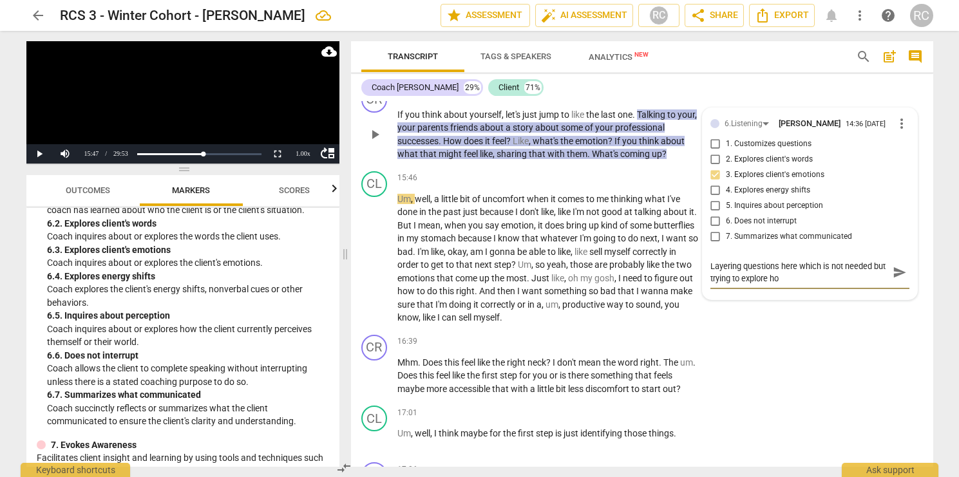
type textarea "Layering questions here which is not needed but trying to explore how"
type textarea "Layering questions here which is not needed but trying to explore how t"
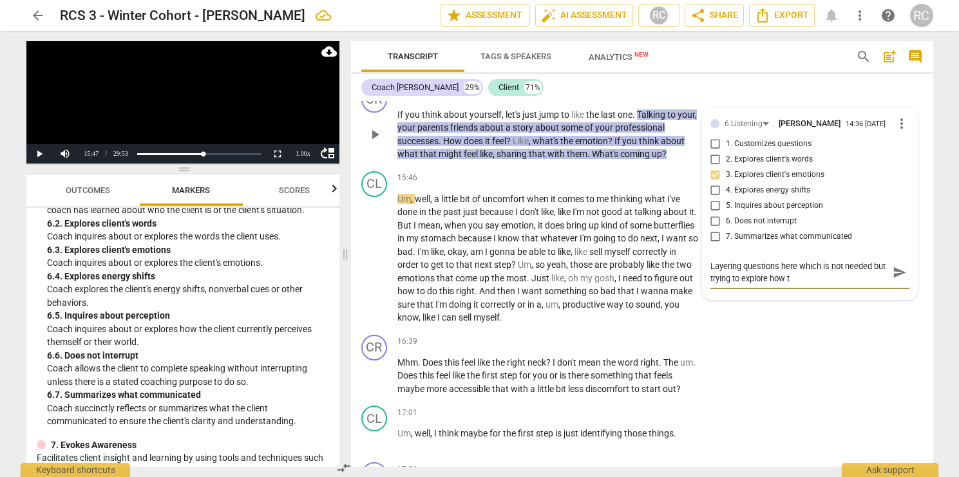
type textarea "Layering questions here which is not needed but trying to explore how th"
type textarea "Layering questions here which is not needed but trying to explore how the"
type textarea "Layering questions here which is not needed but trying to explore how the c"
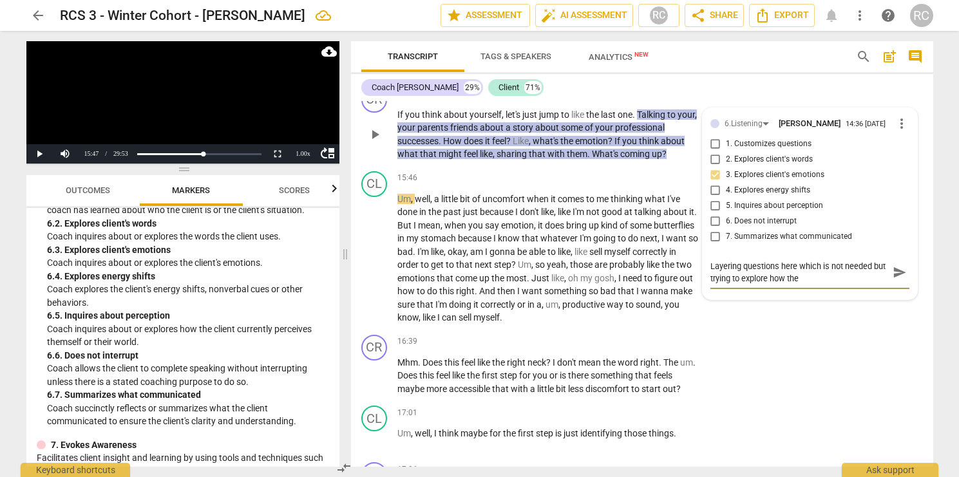
type textarea "Layering questions here which is not needed but trying to explore how the c"
type textarea "Layering questions here which is not needed but trying to explore how the cl"
type textarea "Layering questions here which is not needed but trying to explore how the cli"
type textarea "Layering questions here which is not needed but trying to explore how the clie"
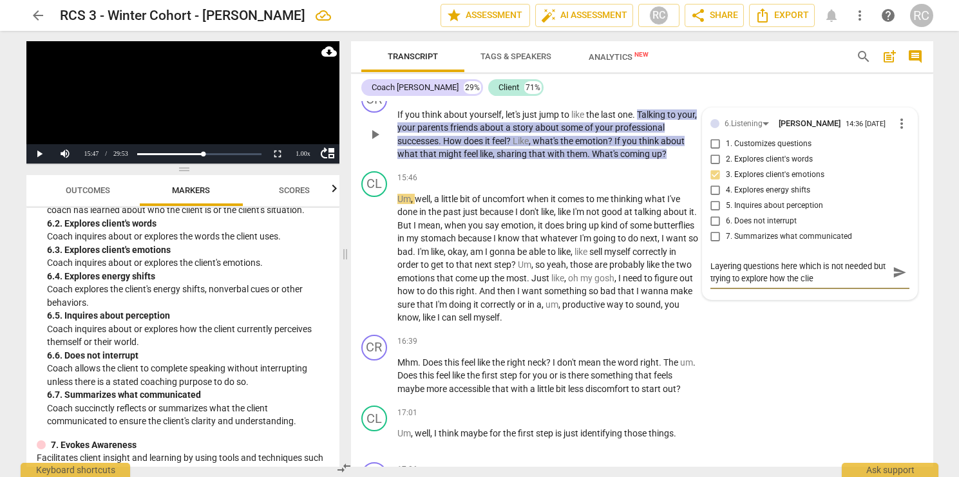
type textarea "Layering questions here which is not needed but trying to explore how the clien"
type textarea "Layering questions here which is not needed but trying to explore how the client"
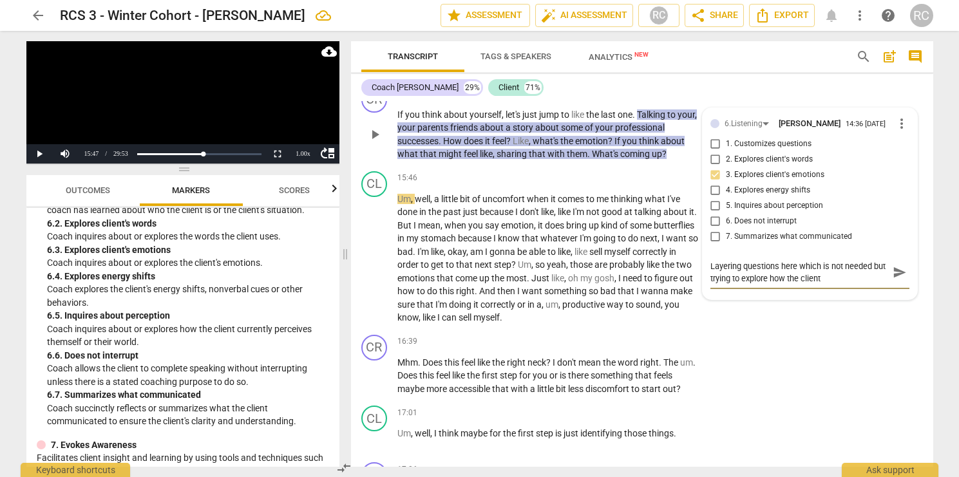
type textarea "Layering questions here which is not needed but trying to explore how the client"
type textarea "Layering questions here which is not needed but trying to explore how the clien…"
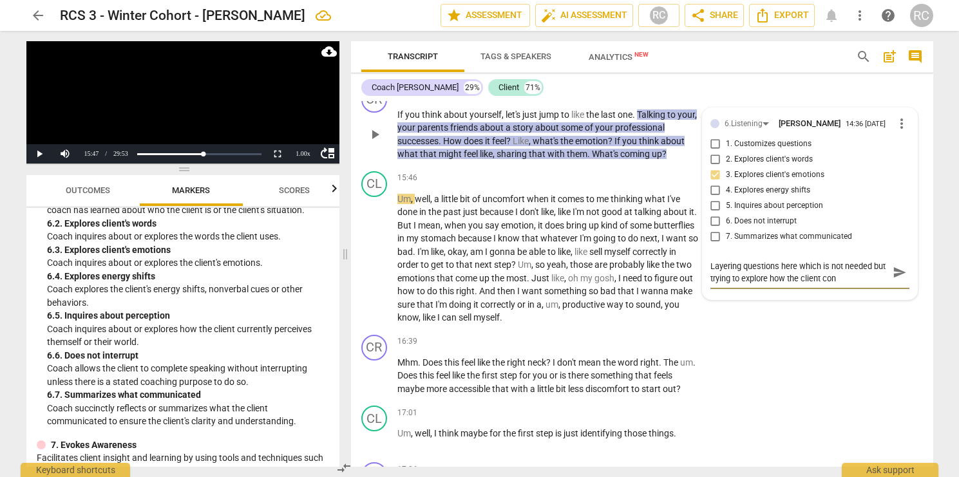
type textarea "Layering questions here which is not needed but trying to explore how the clien…"
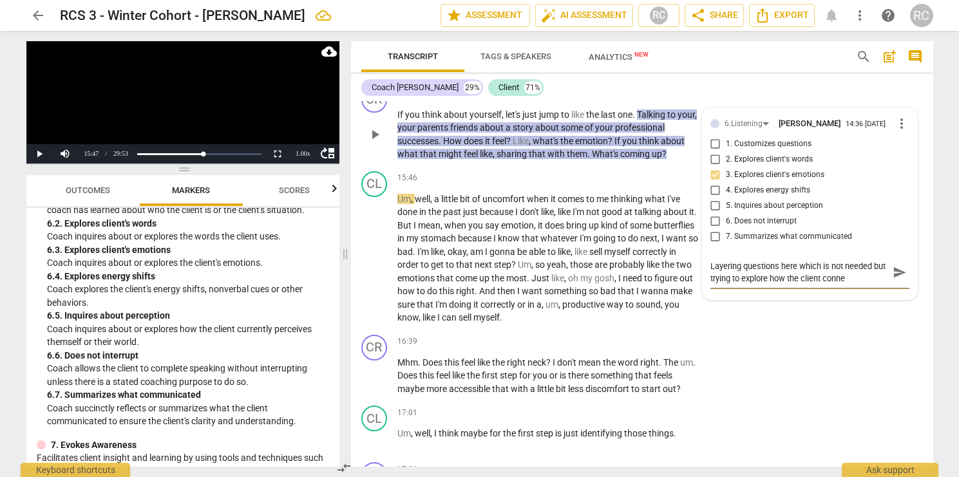
type textarea "Layering questions here which is not needed but trying to explore how the clien…"
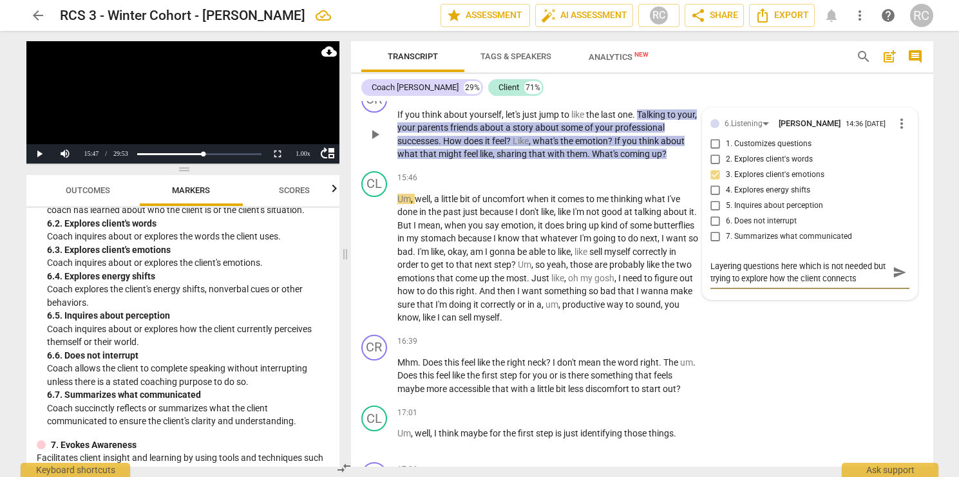
type textarea "Layering questions here which is not needed but trying to explore how the clien…"
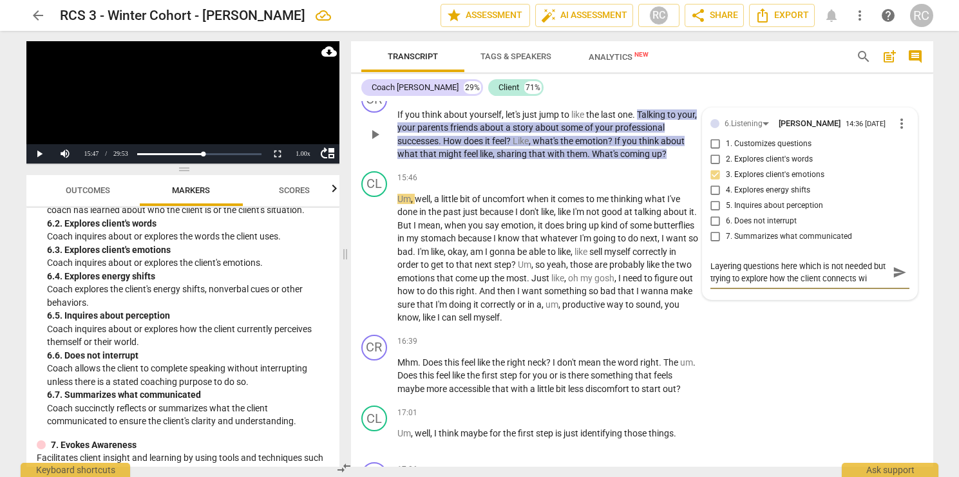
type textarea "Layering questions here which is not needed but trying to explore how the clien…"
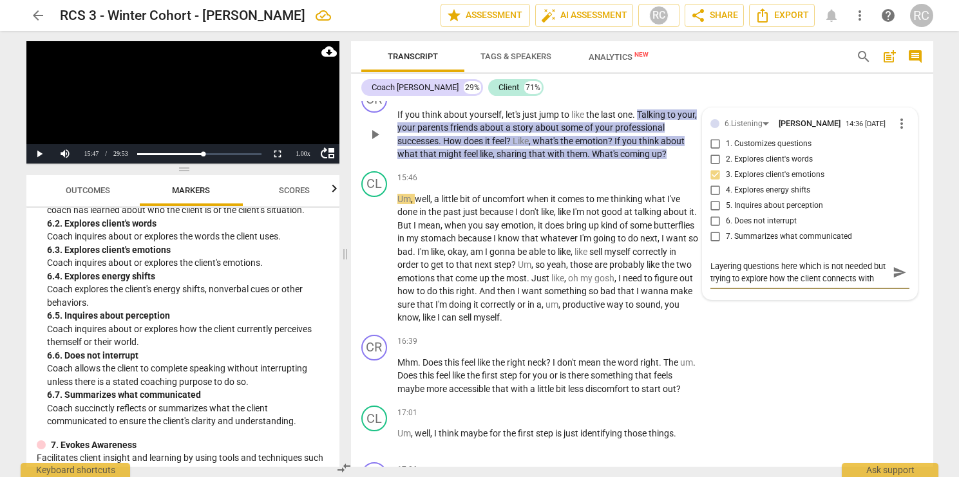
type textarea "Layering questions here which is not needed but trying to explore how the clien…"
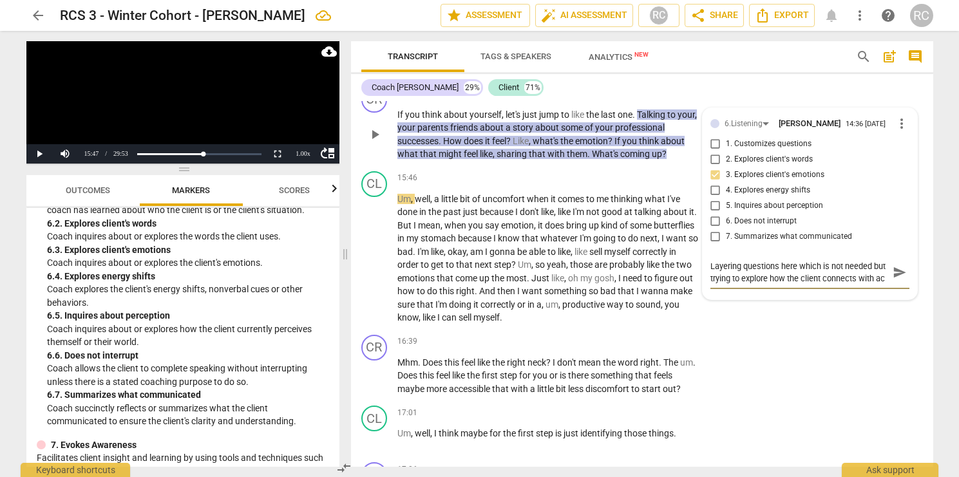
type textarea "Layering questions here which is not needed but trying to explore how the clien…"
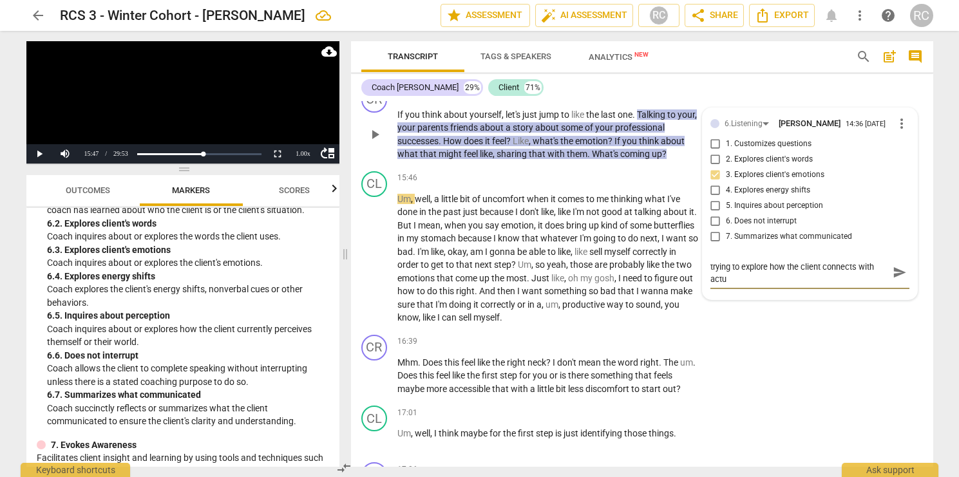
type textarea "Layering questions here which is not needed but trying to explore how the clien…"
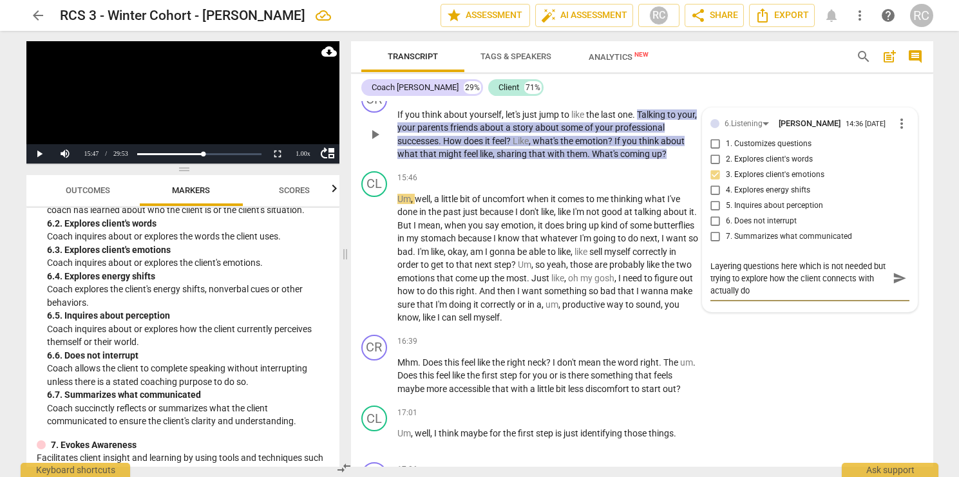
scroll to position [0, 0]
click at [859, 294] on textarea "Layering questions here which is not needed but trying to explore how the clien…" at bounding box center [800, 278] width 178 height 37
click at [730, 297] on textarea "Layering questions here which is not needed but trying to explore how the clien…" at bounding box center [800, 278] width 178 height 37
click at [731, 297] on textarea "Layering questions here which is not needed but trying to explore how the clien…" at bounding box center [800, 278] width 178 height 37
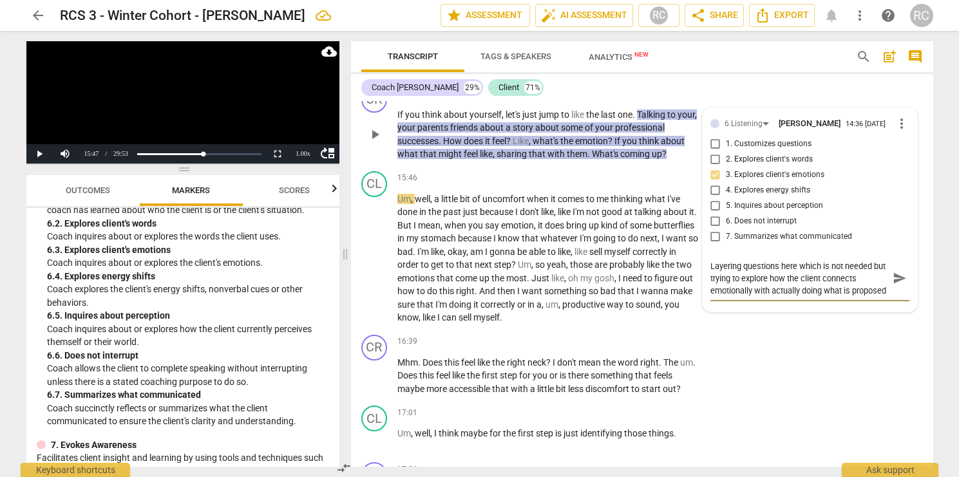
click at [774, 245] on label "7. Summarizes what communicated" at bounding box center [804, 236] width 199 height 15
click at [726, 245] on input "7. Summarizes what communicated" at bounding box center [715, 236] width 21 height 15
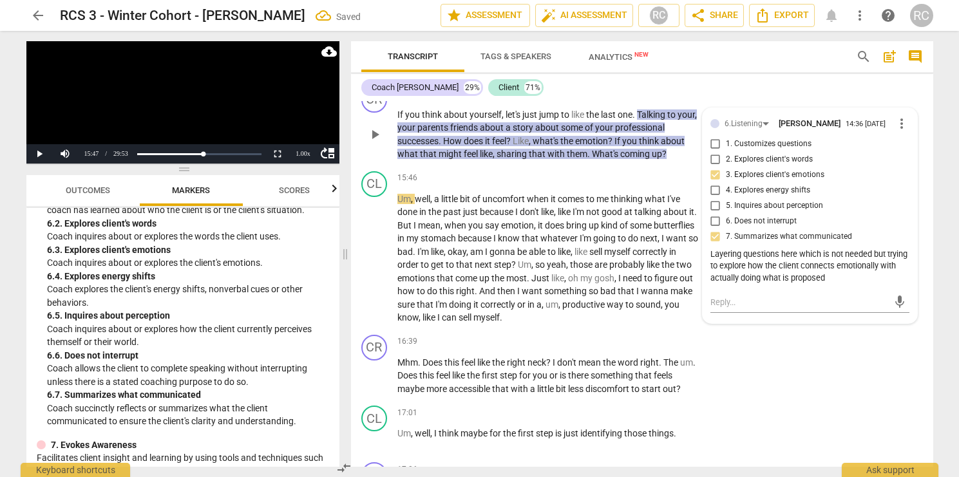
click at [759, 243] on span "7. Summarizes what communicated" at bounding box center [789, 237] width 126 height 12
click at [726, 245] on input "7. Summarizes what communicated" at bounding box center [715, 236] width 21 height 15
click at [758, 243] on span "7. Summarizes what communicated" at bounding box center [789, 237] width 126 height 12
click at [726, 245] on input "7. Summarizes what communicated" at bounding box center [715, 236] width 21 height 15
click at [841, 285] on div "Layering questions here which is not needed but trying to explore how the clien…" at bounding box center [810, 267] width 199 height 36
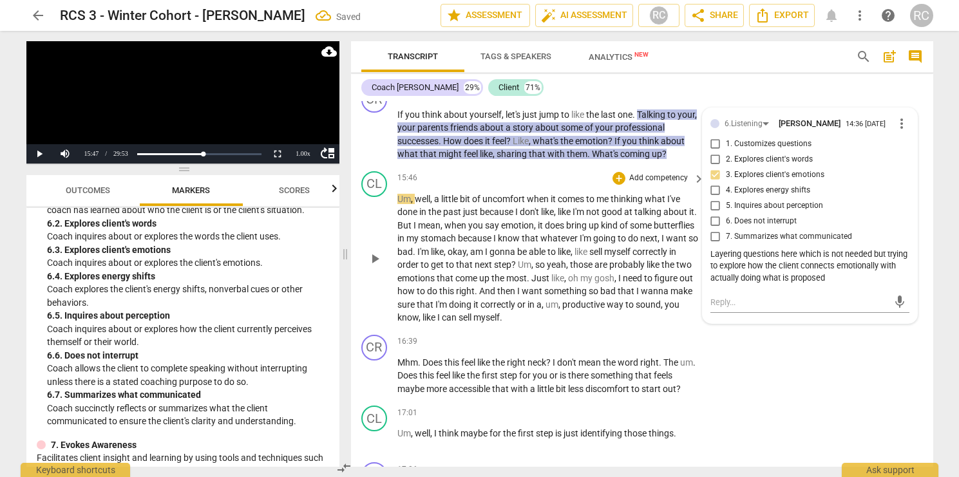
click at [528, 310] on span "or" at bounding box center [522, 305] width 10 height 10
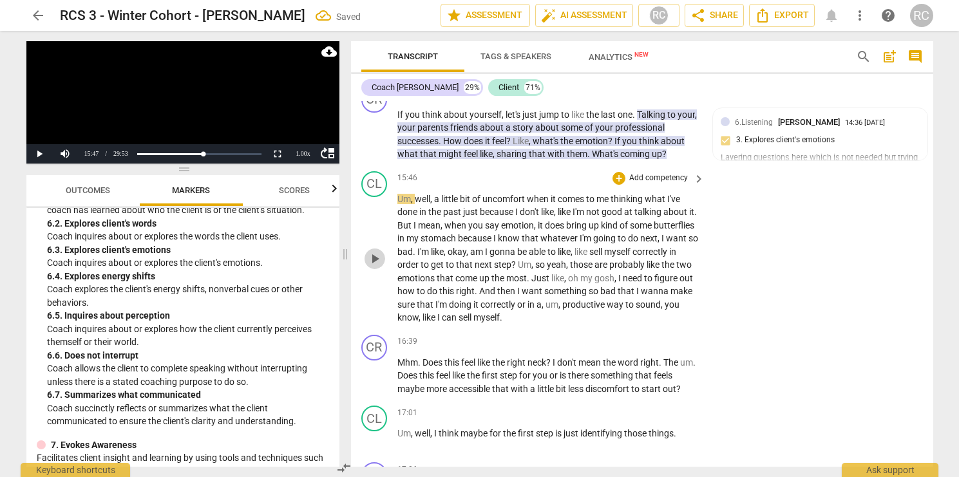
click at [369, 267] on span "play_arrow" at bounding box center [374, 258] width 15 height 15
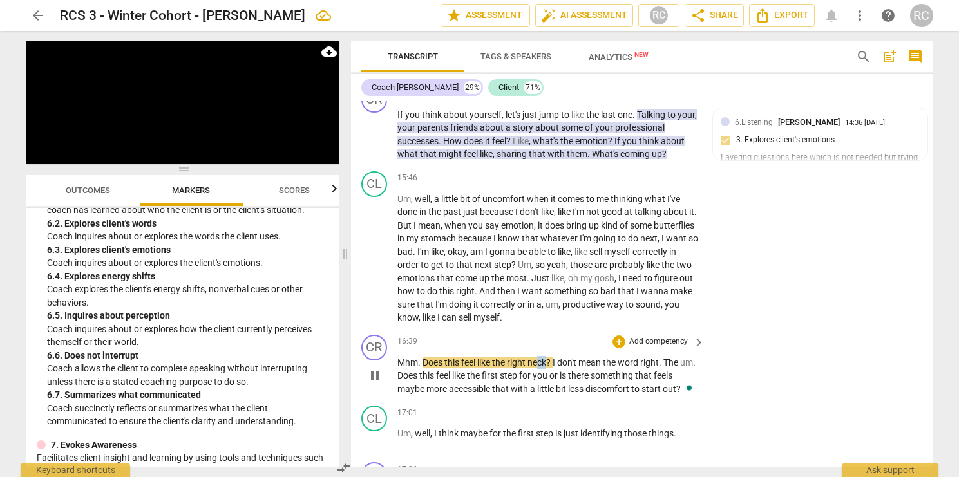
drag, startPoint x: 550, startPoint y: 377, endPoint x: 542, endPoint y: 377, distance: 7.7
click at [542, 377] on p "Mhm . Does this feel like the right neck ? I don't mean the word right . The um…" at bounding box center [549, 376] width 302 height 40
click at [376, 384] on span "pause" at bounding box center [374, 376] width 15 height 15
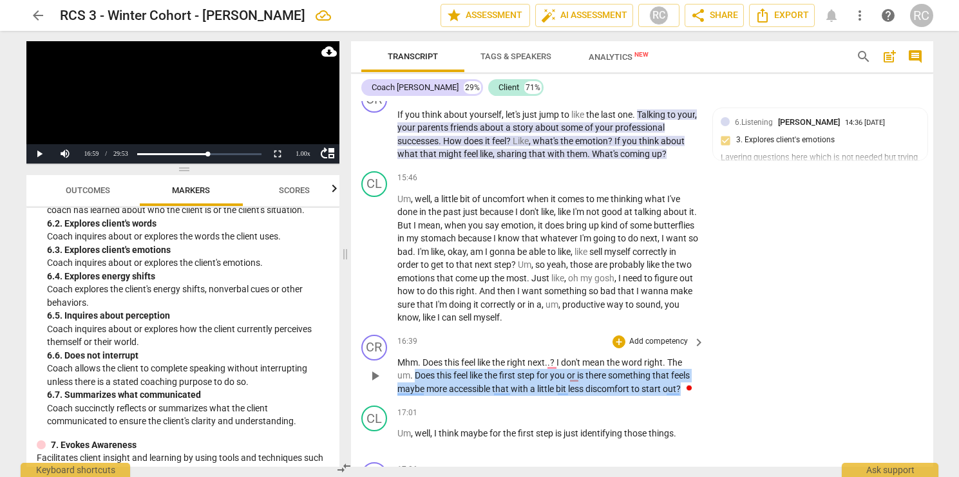
drag, startPoint x: 417, startPoint y: 388, endPoint x: 685, endPoint y: 396, distance: 268.1
click at [685, 396] on div "CR play_arrow pause 16:39 + Add competency keyboard_arrow_right Mhm . Does this…" at bounding box center [642, 366] width 582 height 72
click at [699, 350] on span "keyboard_arrow_right" at bounding box center [698, 342] width 15 height 15
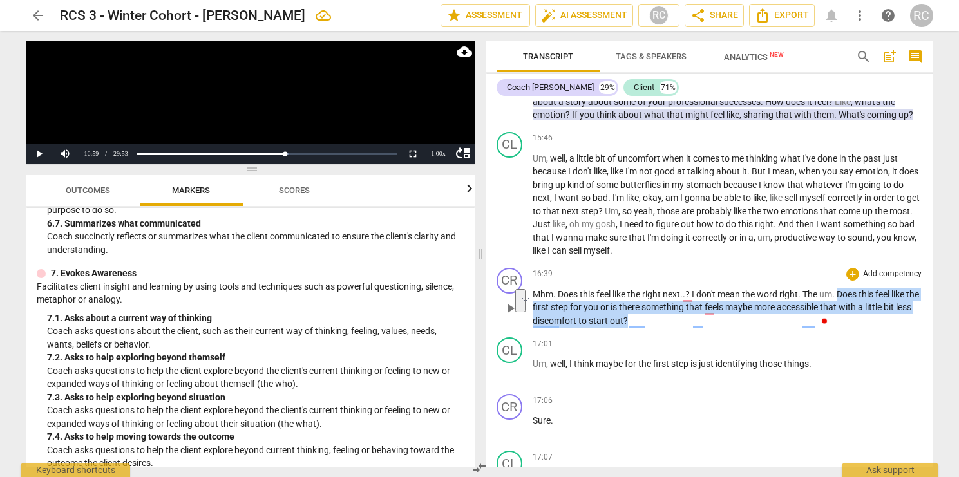
scroll to position [868, 0]
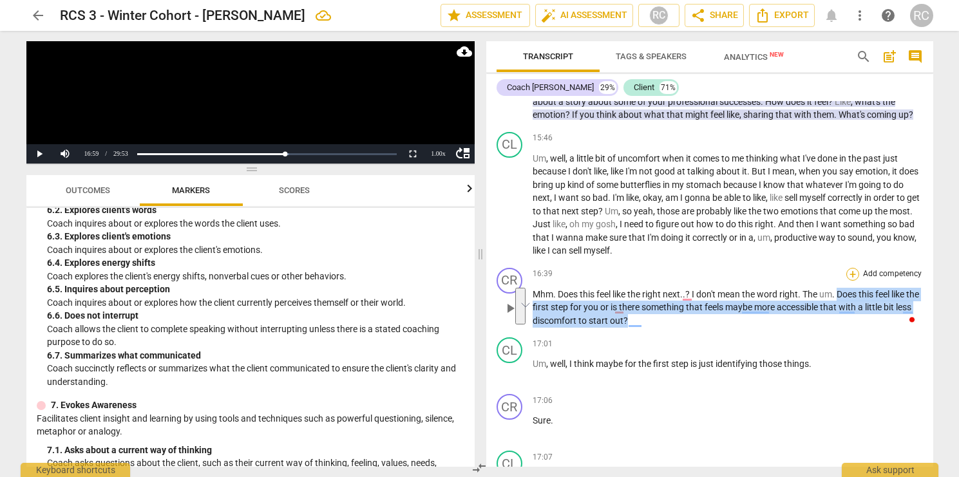
click at [847, 281] on div "+" at bounding box center [853, 274] width 13 height 13
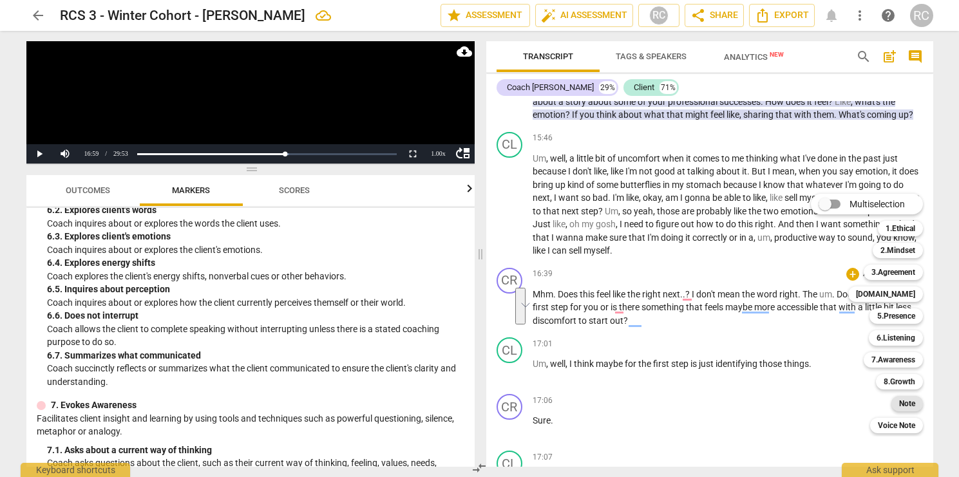
click at [912, 406] on b "Note" at bounding box center [907, 403] width 16 height 15
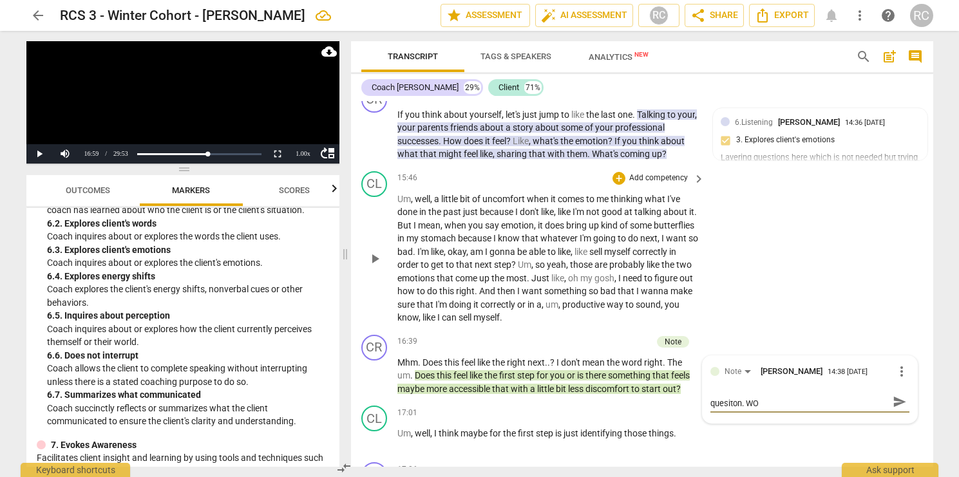
scroll to position [0, 0]
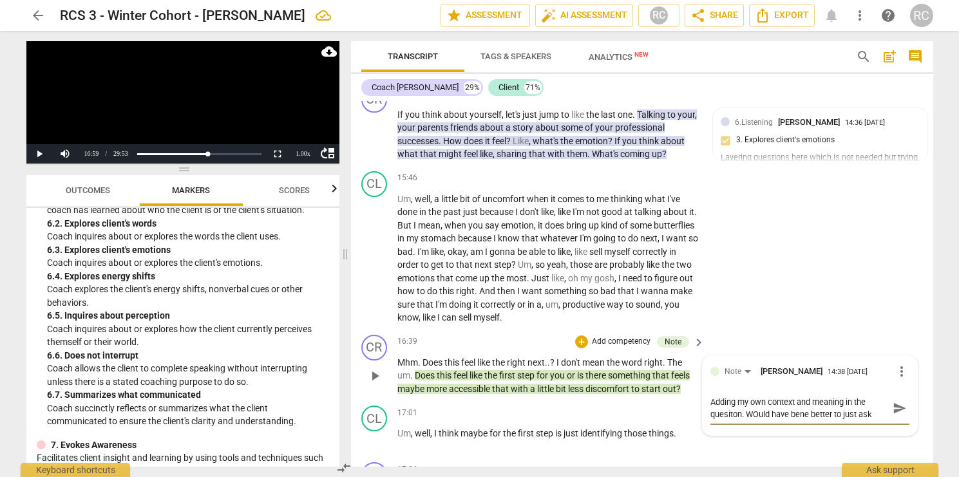
click at [765, 421] on textarea "Adding my own context and meaning in the quesiton. WOuld have bene better to ju…" at bounding box center [800, 408] width 178 height 24
click at [753, 421] on textarea "Adding my own context and meaning in the quesiton. WOuld have bene better to ju…" at bounding box center [800, 408] width 178 height 24
click at [724, 421] on textarea "Adding my own context and meaning in the quesiton. Would have bene better to ju…" at bounding box center [800, 408] width 178 height 24
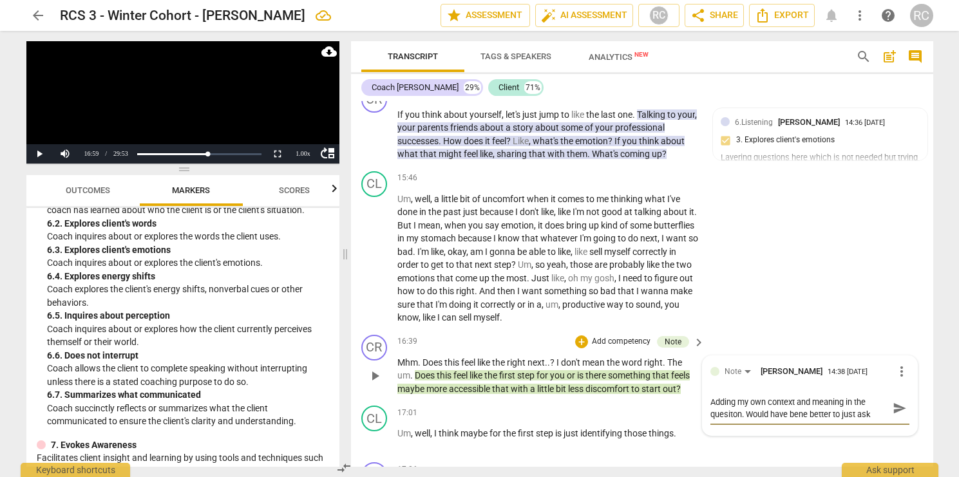
click at [724, 421] on textarea "Adding my own context and meaning in the quesiton. Would have bene better to ju…" at bounding box center [800, 408] width 178 height 24
click at [728, 421] on textarea "Adding my own context and meaning in the quesiton. Would have bene better to ju…" at bounding box center [800, 408] width 178 height 24
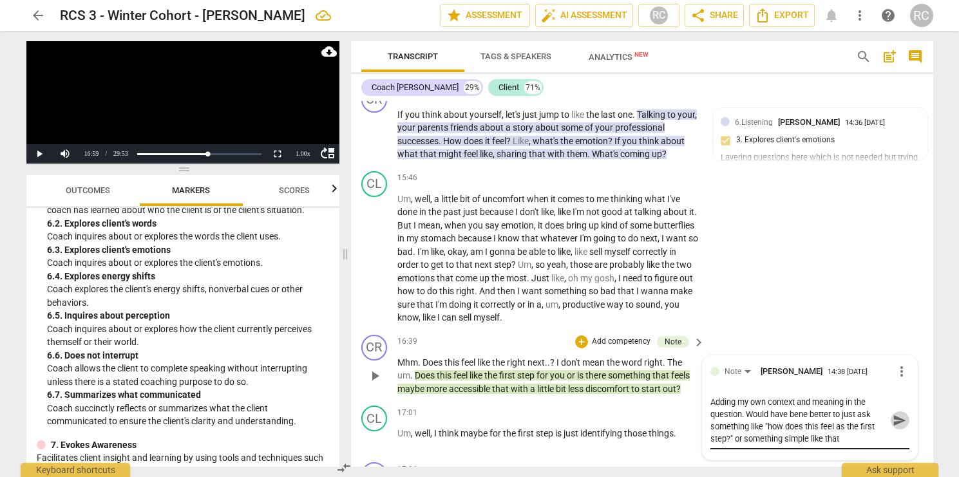
click at [895, 428] on span "send" at bounding box center [900, 421] width 14 height 14
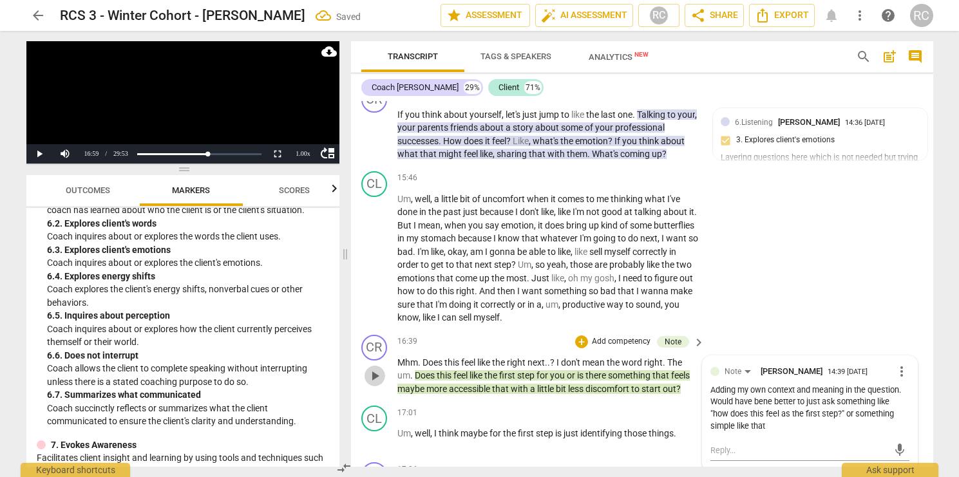
click at [377, 384] on span "play_arrow" at bounding box center [374, 376] width 15 height 15
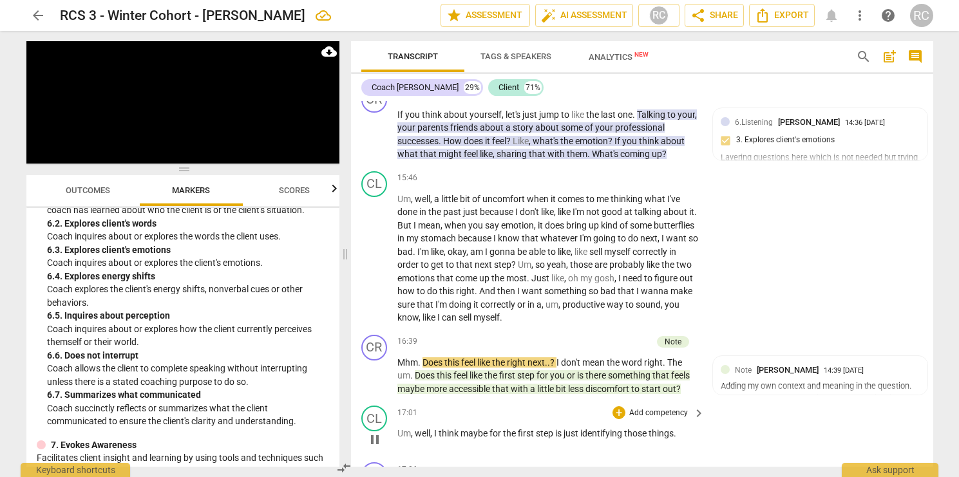
click at [424, 420] on div "17:01 + Add competency keyboard_arrow_right" at bounding box center [552, 413] width 309 height 14
click at [421, 436] on div "17:01 + Add competency keyboard_arrow_right Um , well , I think maybe for the f…" at bounding box center [552, 429] width 309 height 46
click at [421, 439] on span "well" at bounding box center [422, 433] width 15 height 10
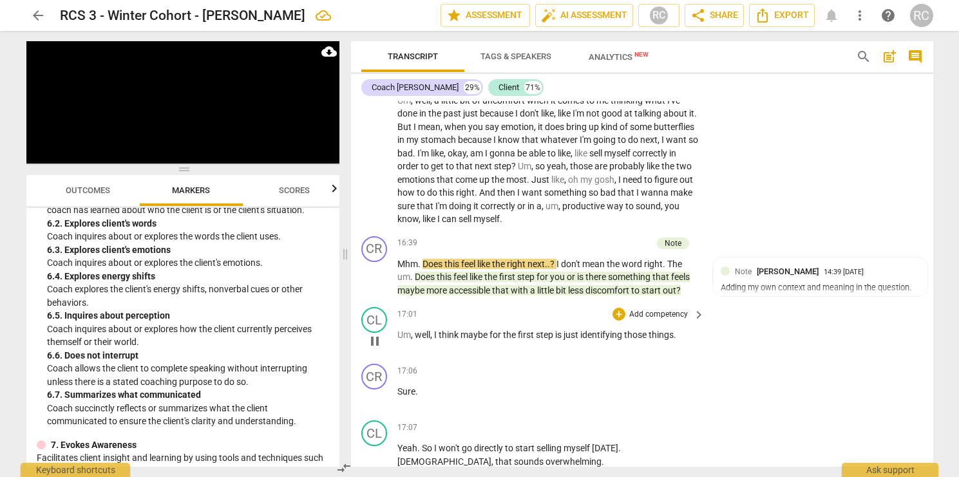
scroll to position [4861, 0]
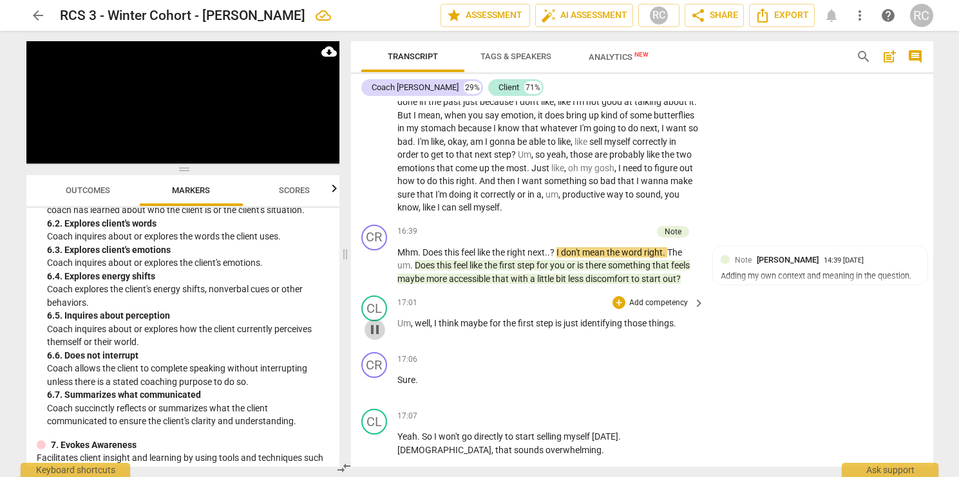
click at [377, 338] on span "pause" at bounding box center [374, 329] width 15 height 15
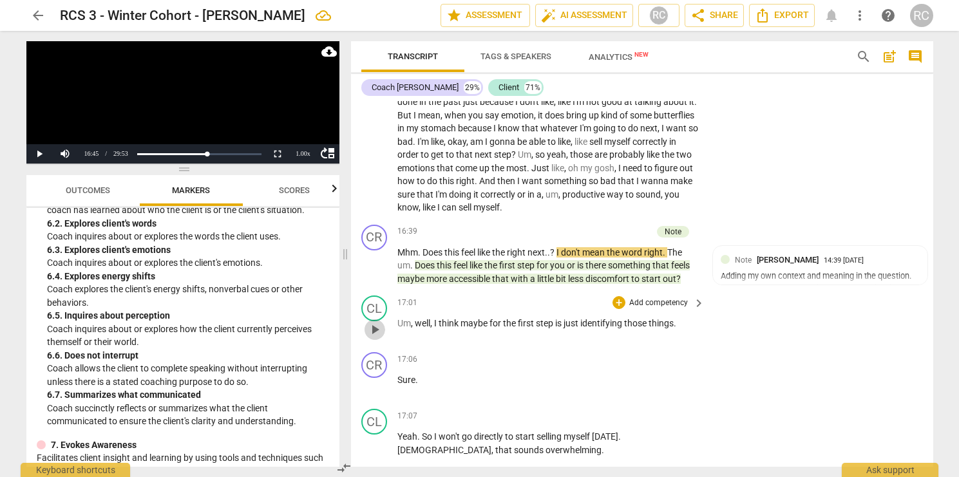
click at [377, 338] on span "play_arrow" at bounding box center [374, 329] width 15 height 15
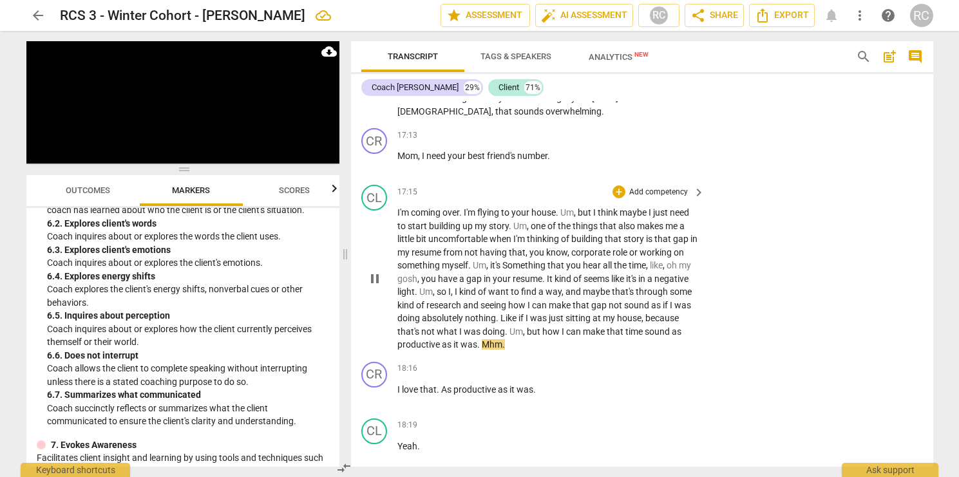
scroll to position [5202, 0]
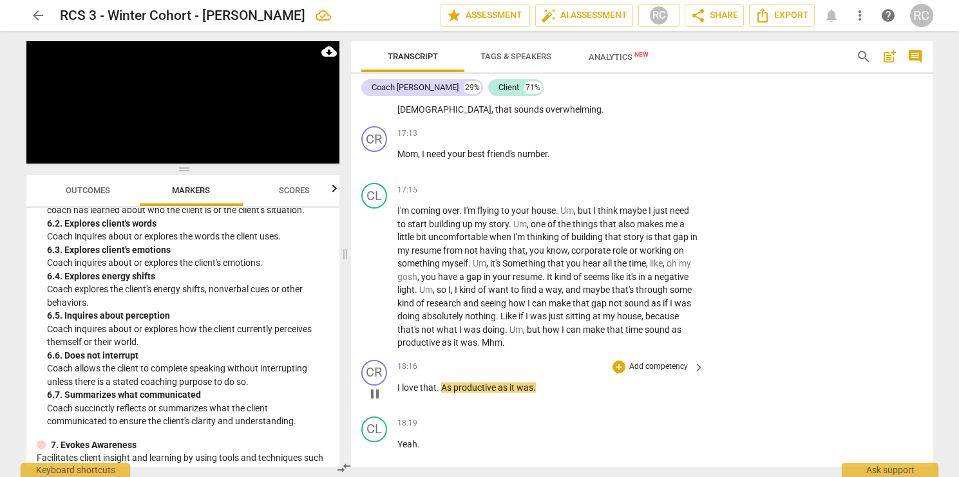
click at [375, 402] on span "pause" at bounding box center [374, 394] width 15 height 15
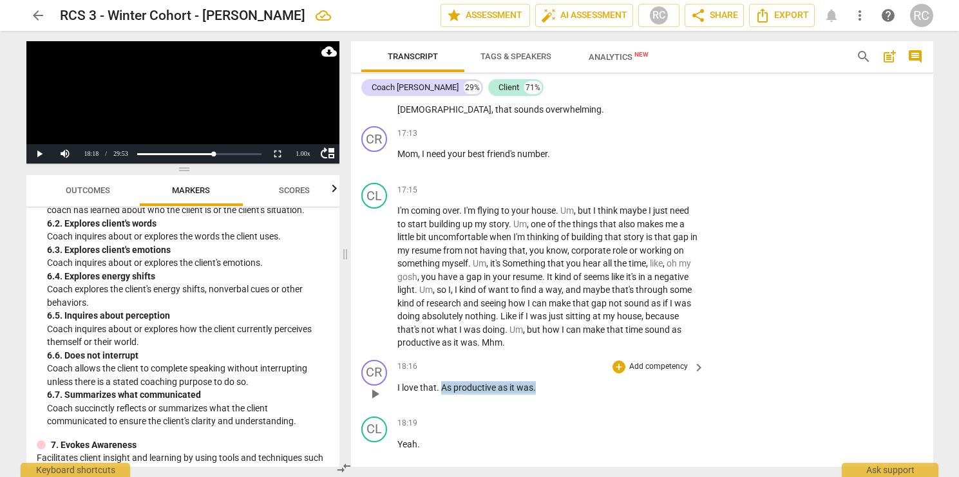
drag, startPoint x: 535, startPoint y: 398, endPoint x: 440, endPoint y: 396, distance: 95.4
click at [440, 395] on p "I love that . As productive as it was ." at bounding box center [549, 388] width 302 height 14
click at [550, 382] on div "+" at bounding box center [547, 384] width 13 height 13
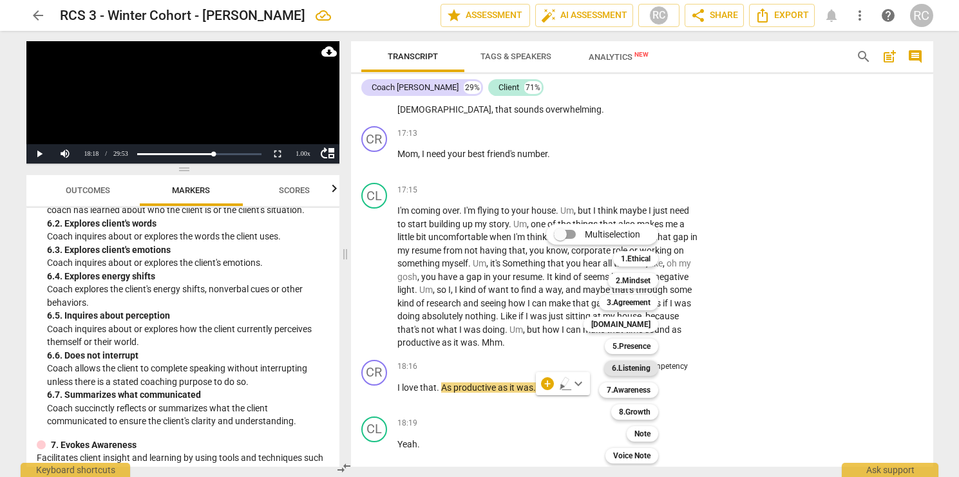
click at [618, 369] on b "6.Listening" at bounding box center [631, 368] width 39 height 15
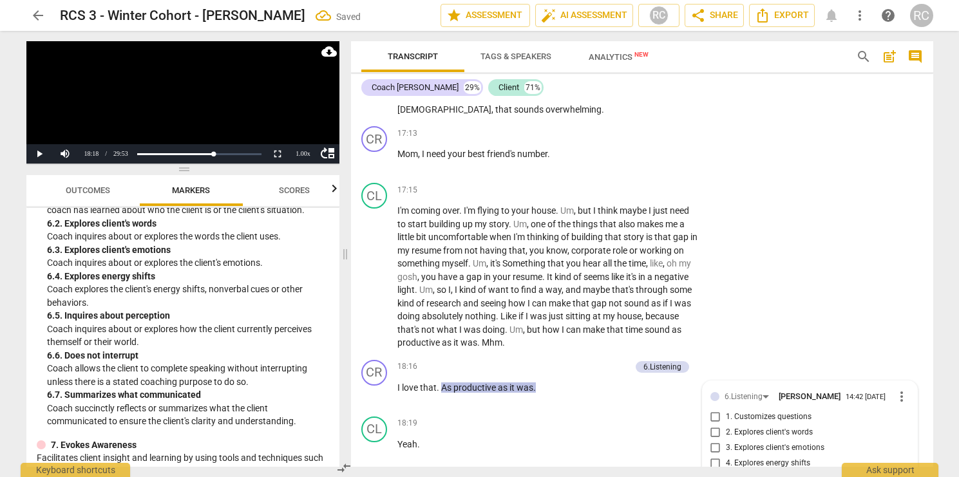
scroll to position [5475, 0]
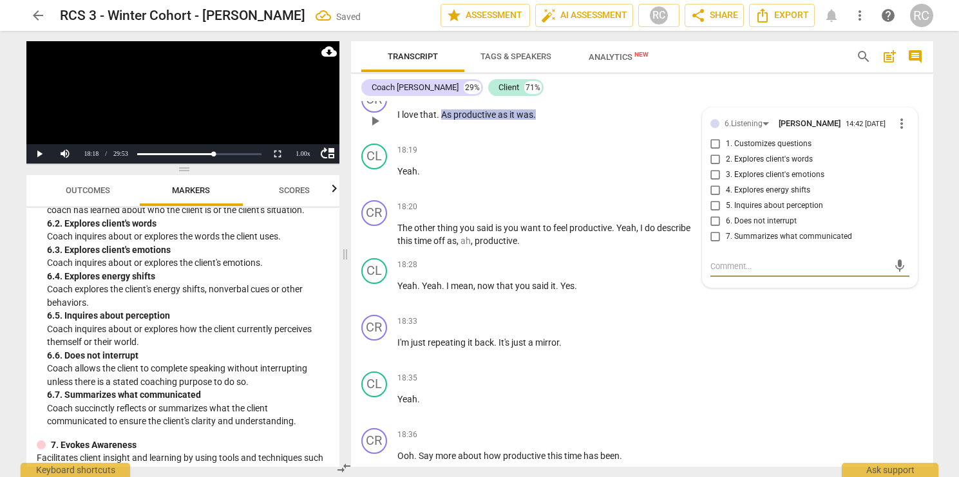
click at [713, 168] on input "2. Explores client's words" at bounding box center [715, 159] width 21 height 15
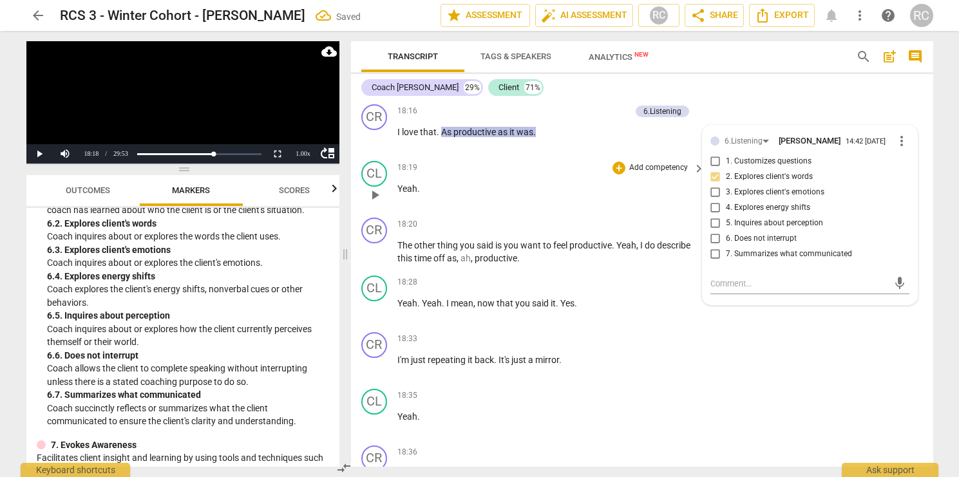
scroll to position [5454, 0]
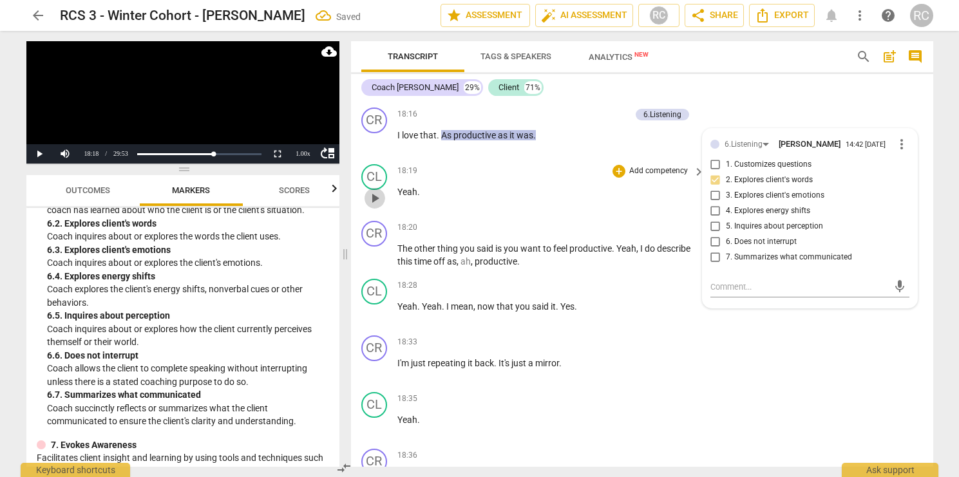
click at [374, 206] on span "play_arrow" at bounding box center [374, 198] width 15 height 15
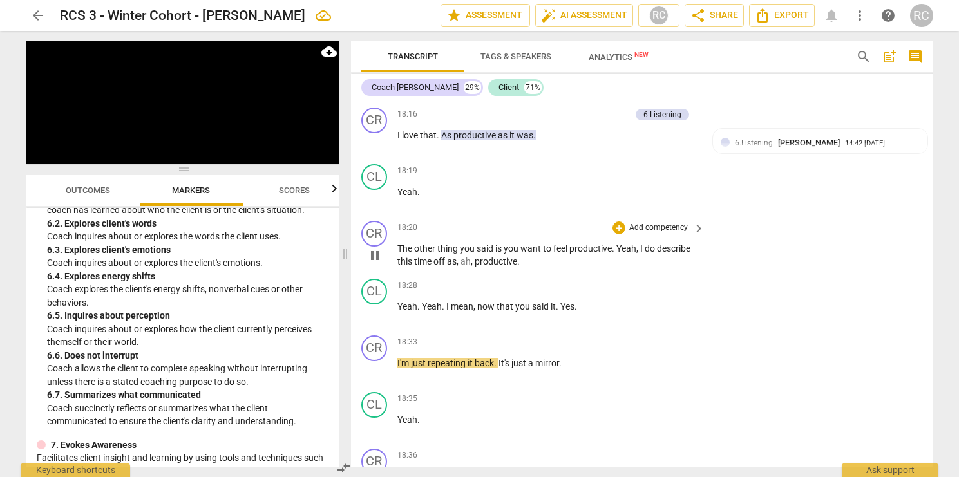
click at [523, 269] on p "The other thing you said is you want to feel productive . Yeah , I do describe …" at bounding box center [549, 255] width 302 height 26
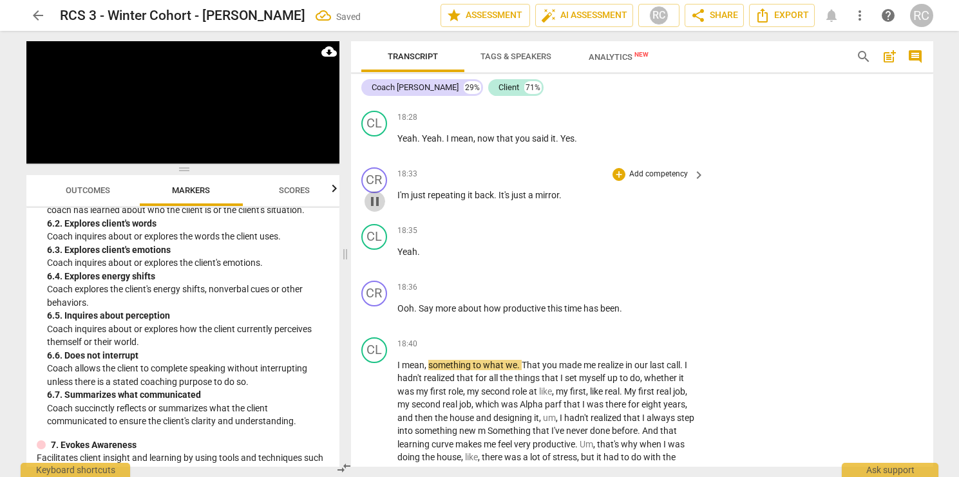
click at [378, 208] on span "pause" at bounding box center [374, 201] width 15 height 15
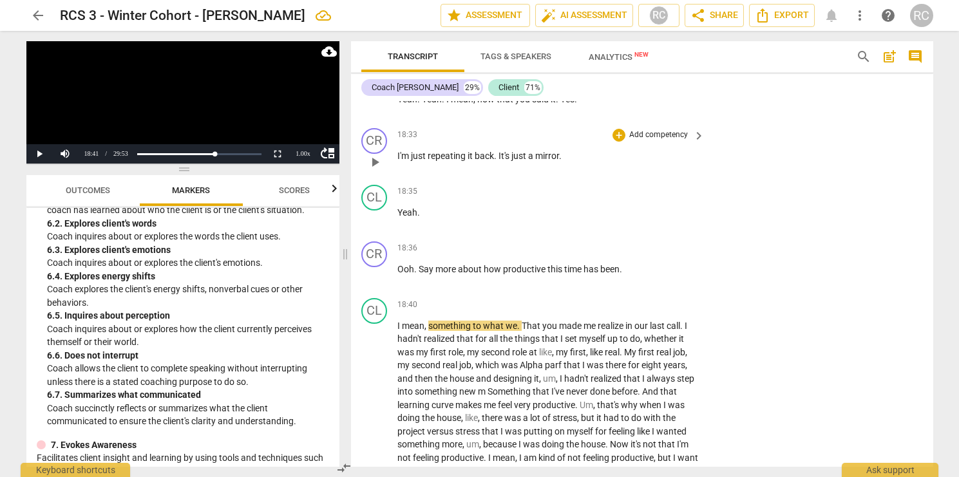
scroll to position [5662, 0]
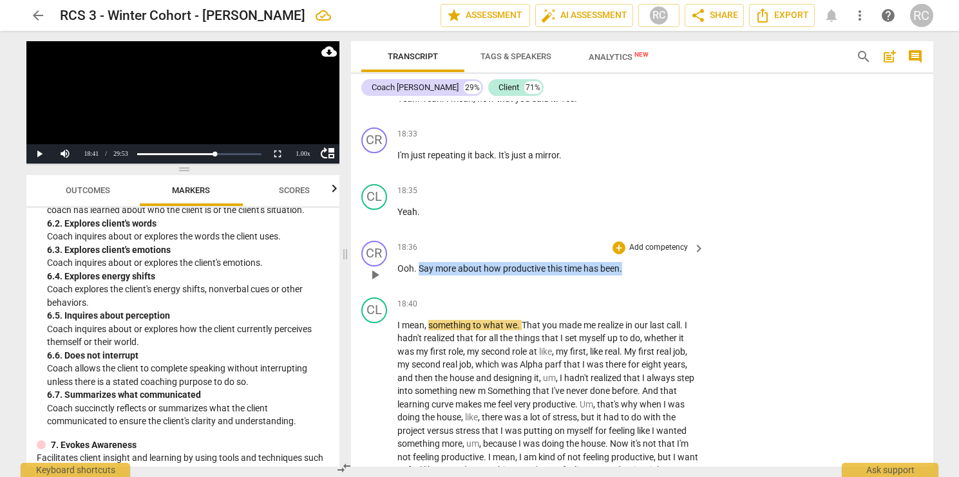
drag, startPoint x: 419, startPoint y: 283, endPoint x: 623, endPoint y: 280, distance: 203.6
click at [623, 276] on p "Ooh . Say more about how productive this time has been ." at bounding box center [549, 269] width 302 height 14
click at [617, 254] on div "+" at bounding box center [619, 248] width 13 height 13
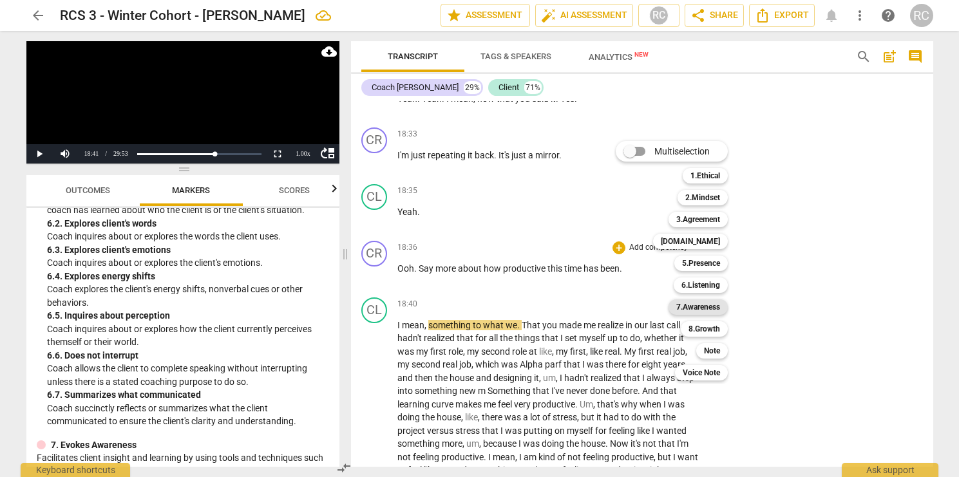
click at [681, 309] on b "7.Awareness" at bounding box center [698, 307] width 44 height 15
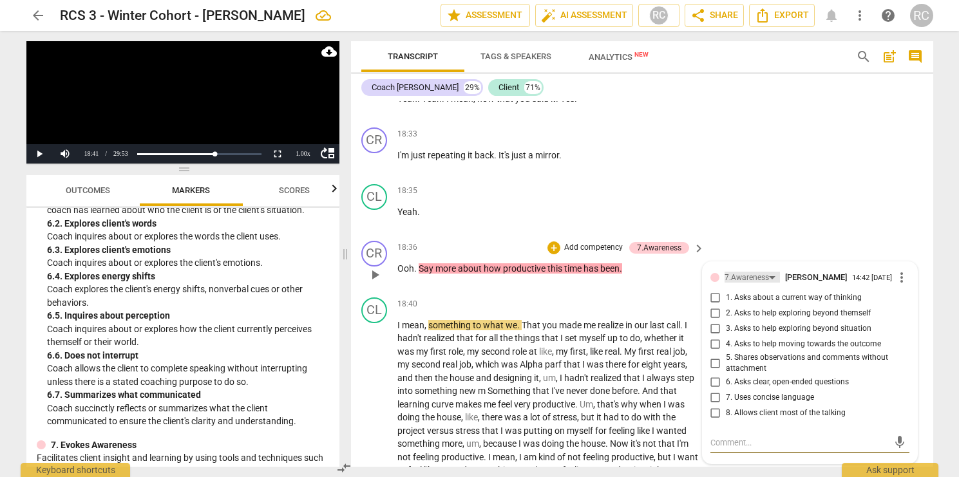
click at [773, 283] on div "7.Awareness" at bounding box center [752, 277] width 55 height 11
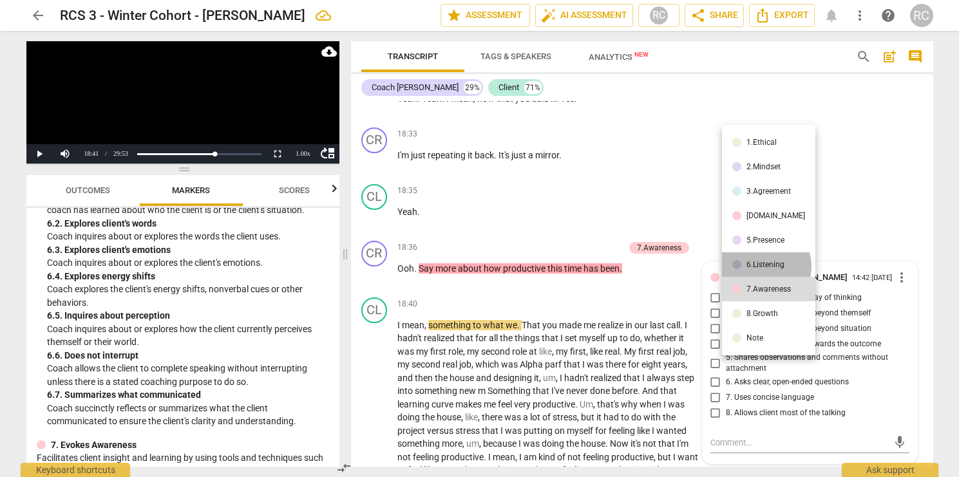
click at [765, 266] on div "6.Listening" at bounding box center [766, 265] width 38 height 8
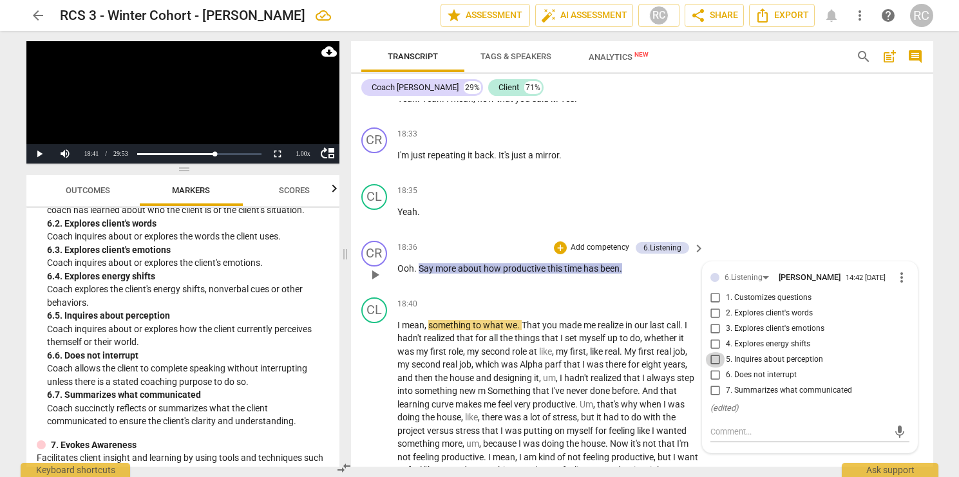
click at [713, 368] on input "5. Inquires about perception" at bounding box center [715, 359] width 21 height 15
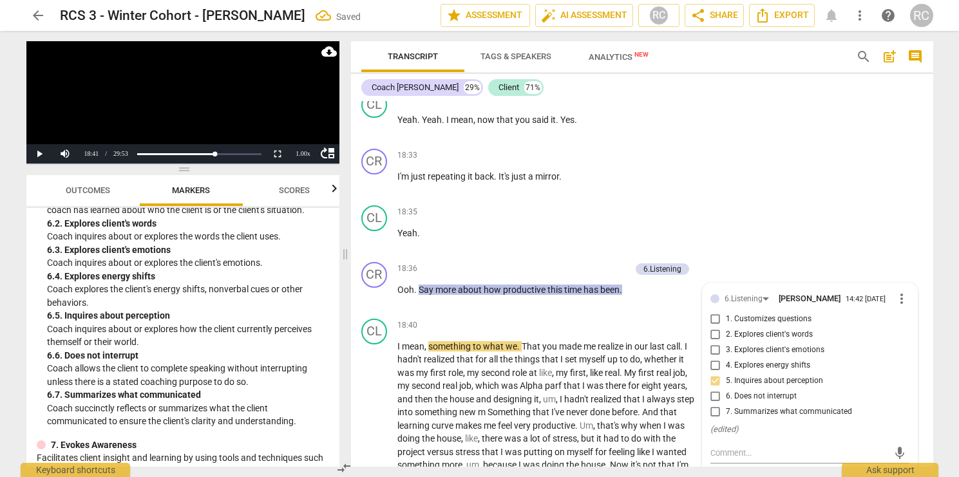
scroll to position [5644, 0]
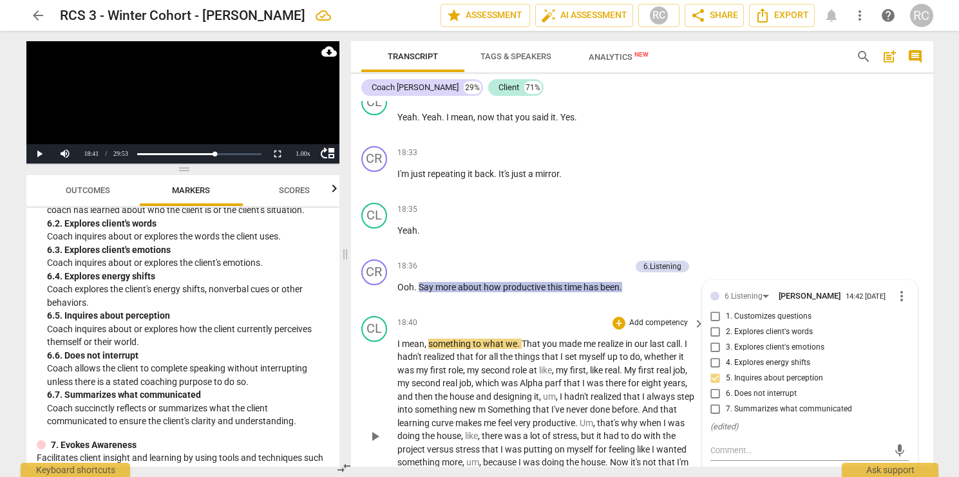
click at [376, 445] on span "play_arrow" at bounding box center [374, 436] width 15 height 15
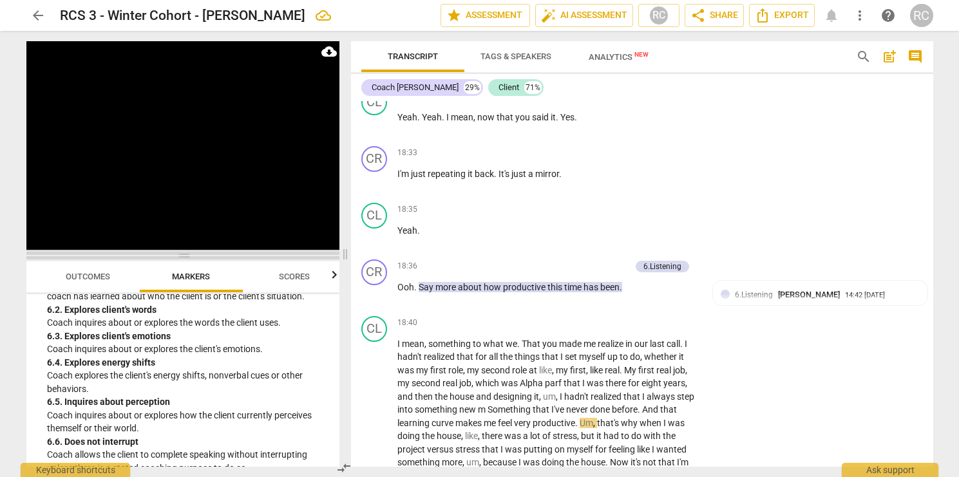
drag, startPoint x: 195, startPoint y: 171, endPoint x: 193, endPoint y: 257, distance: 86.4
click at [193, 257] on span at bounding box center [182, 256] width 313 height 8
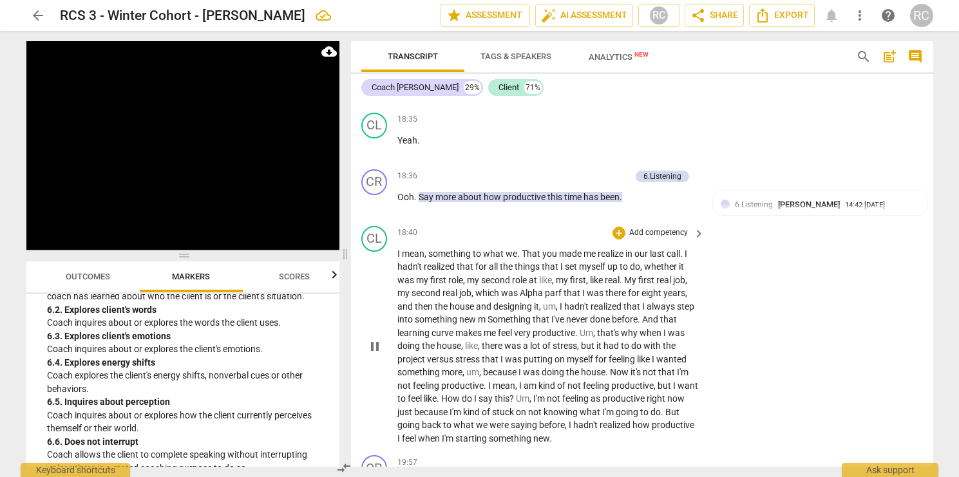
scroll to position [6181, 0]
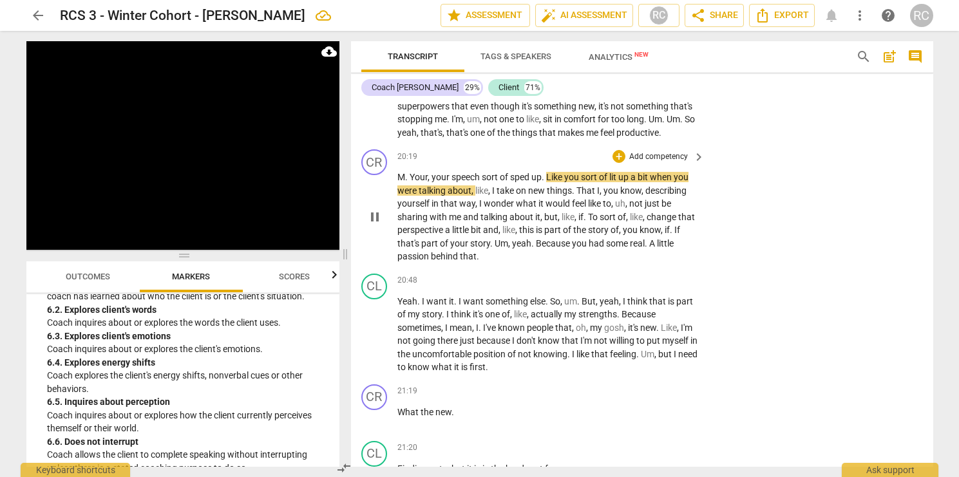
click at [412, 182] on span "Your" at bounding box center [419, 177] width 18 height 10
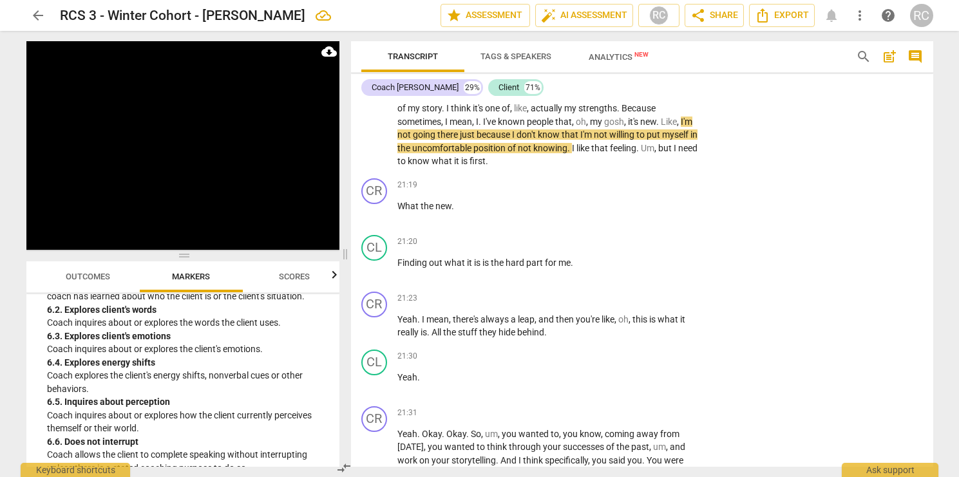
scroll to position [6389, 0]
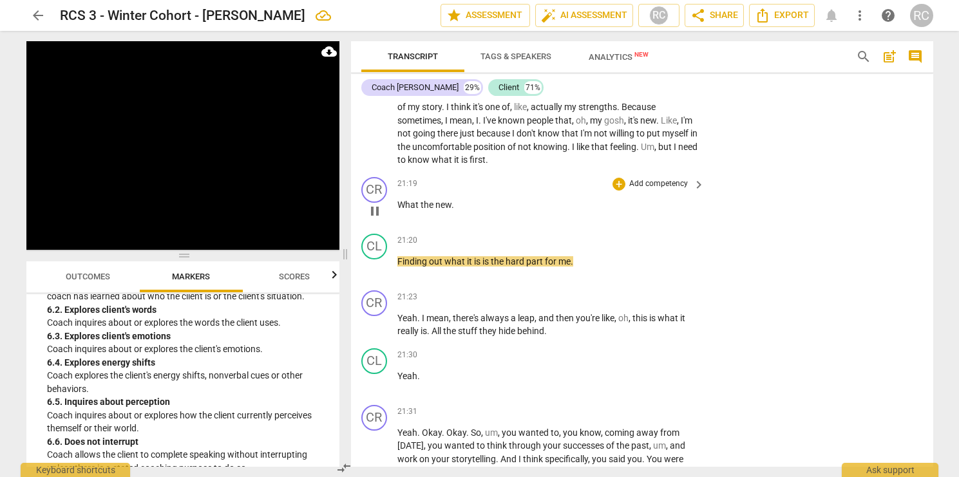
click at [452, 210] on span "." at bounding box center [453, 205] width 3 height 10
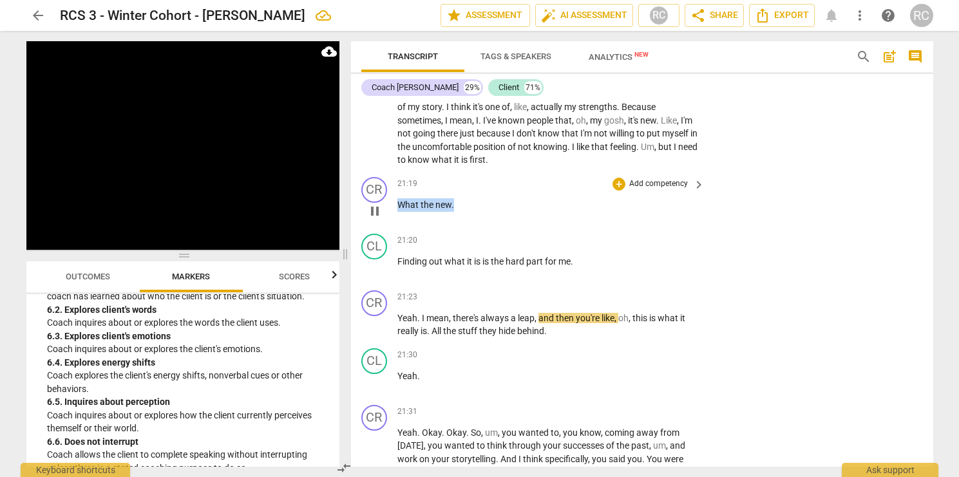
drag, startPoint x: 475, startPoint y: 217, endPoint x: 394, endPoint y: 210, distance: 81.5
click at [394, 210] on div "CR play_arrow pause 21:19 + Add competency keyboard_arrow_right What the new ." at bounding box center [642, 200] width 582 height 57
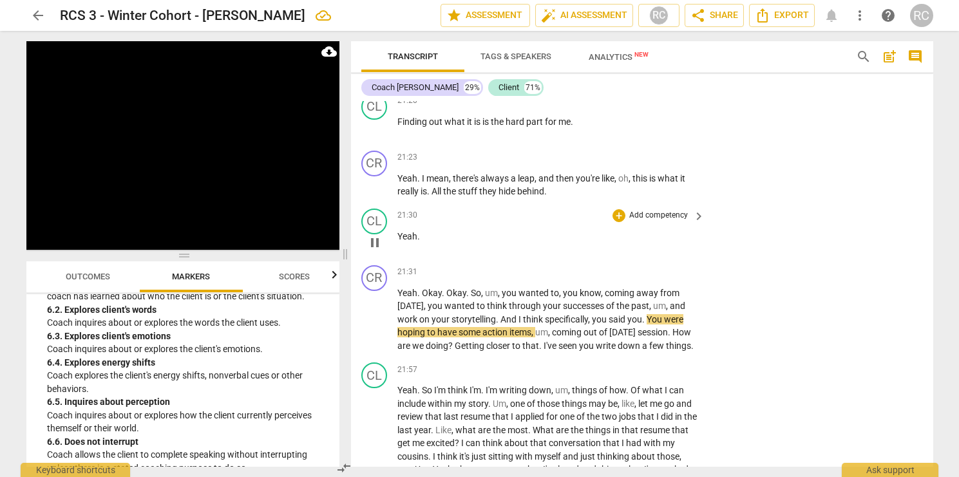
scroll to position [6474, 0]
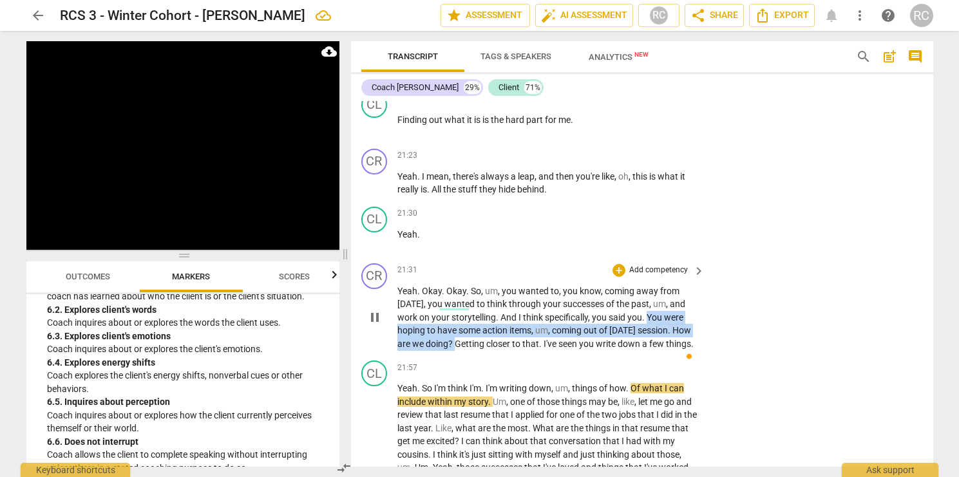
drag, startPoint x: 620, startPoint y: 331, endPoint x: 475, endPoint y: 356, distance: 146.6
click at [475, 351] on p "Yeah . Okay . Okay . So , um , you wanted to , you know , coming away from toda…" at bounding box center [549, 318] width 302 height 66
click at [487, 345] on div "+" at bounding box center [487, 340] width 13 height 13
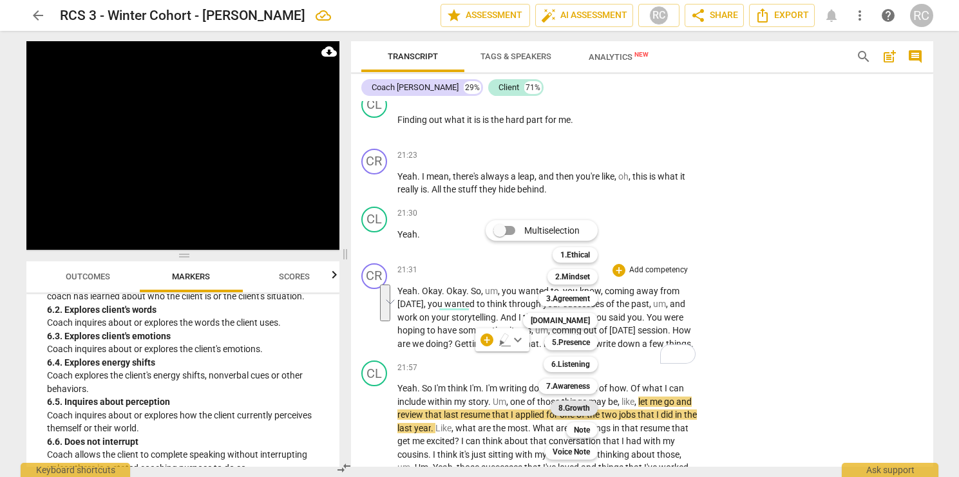
click at [578, 402] on b "8.Growth" at bounding box center [575, 408] width 32 height 15
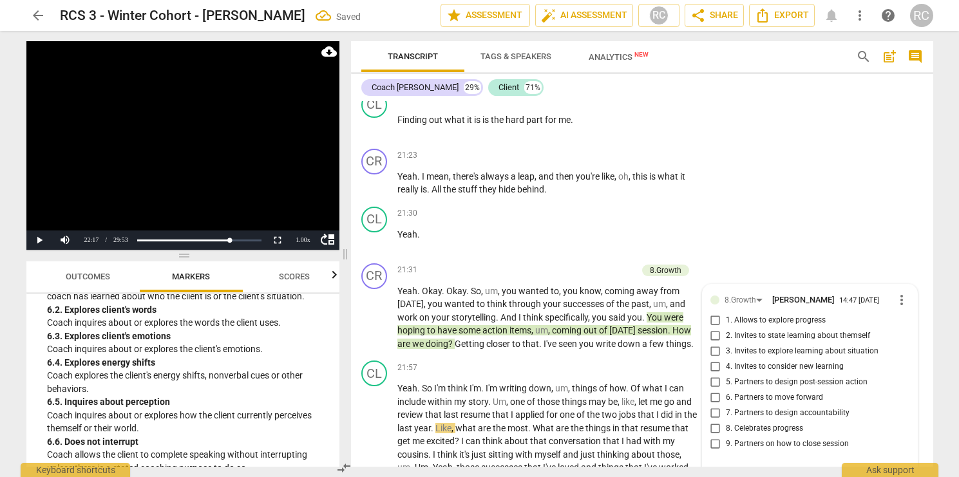
scroll to position [6677, 0]
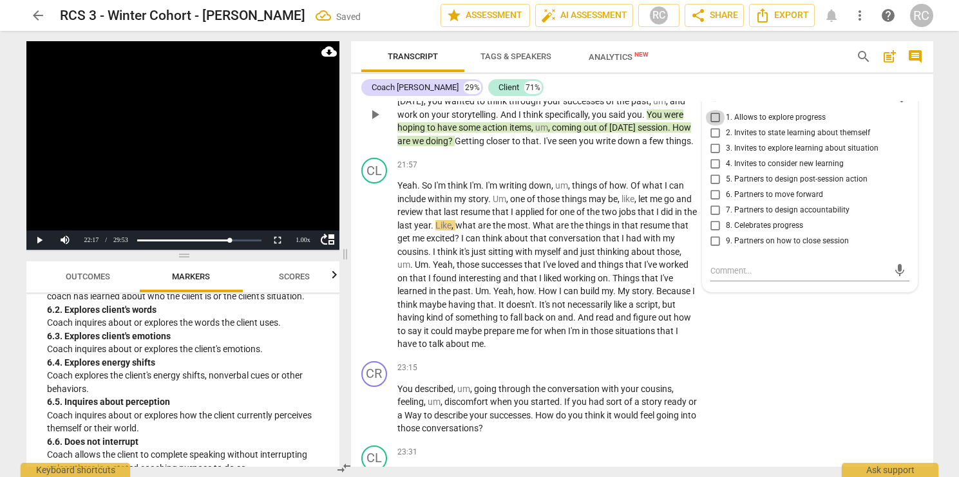
click at [716, 126] on input "1. Allows to explore progress" at bounding box center [715, 117] width 21 height 15
checkbox input "true"
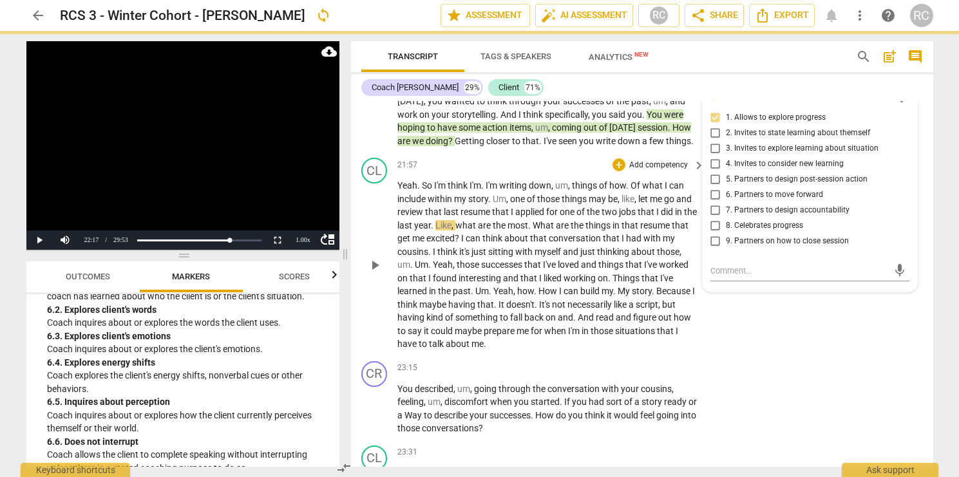
click at [508, 172] on div "21:57 + Add competency keyboard_arrow_right" at bounding box center [552, 165] width 309 height 14
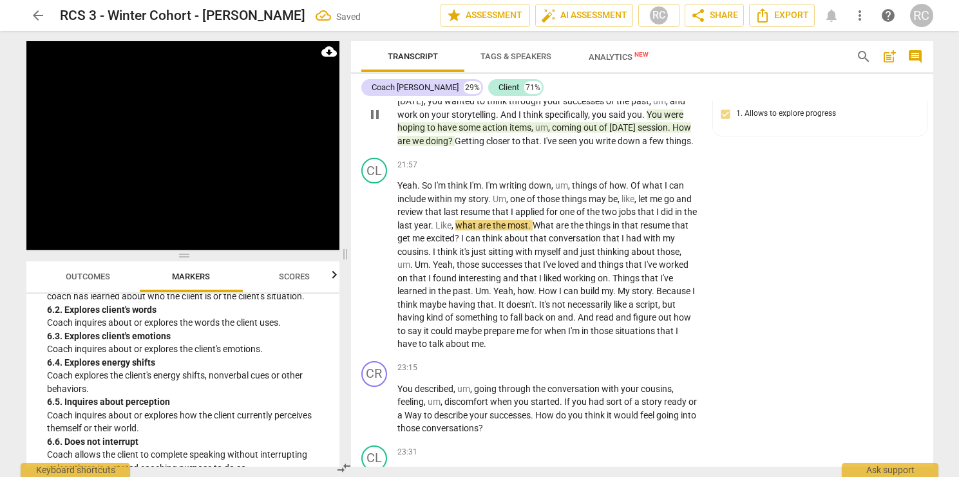
click at [550, 133] on span "," at bounding box center [550, 127] width 4 height 10
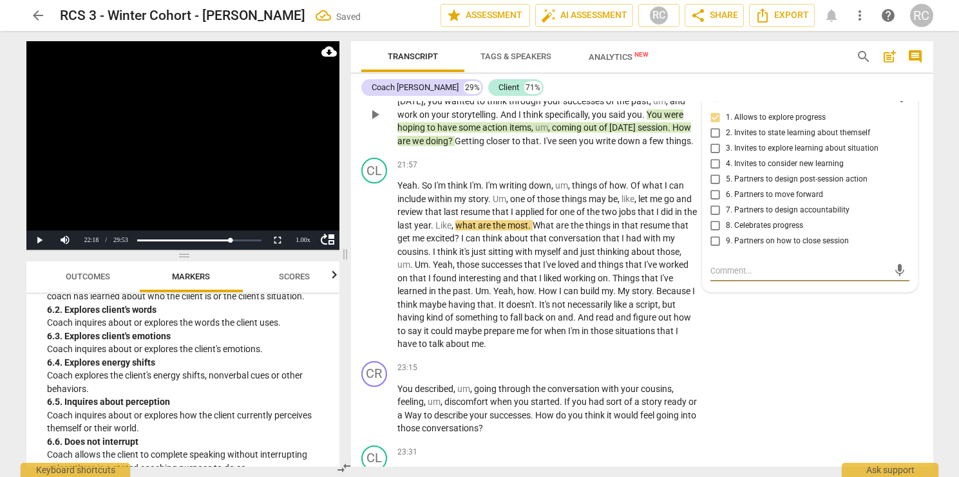
click at [765, 277] on textarea at bounding box center [800, 271] width 178 height 12
type textarea "A"
type textarea "Ag"
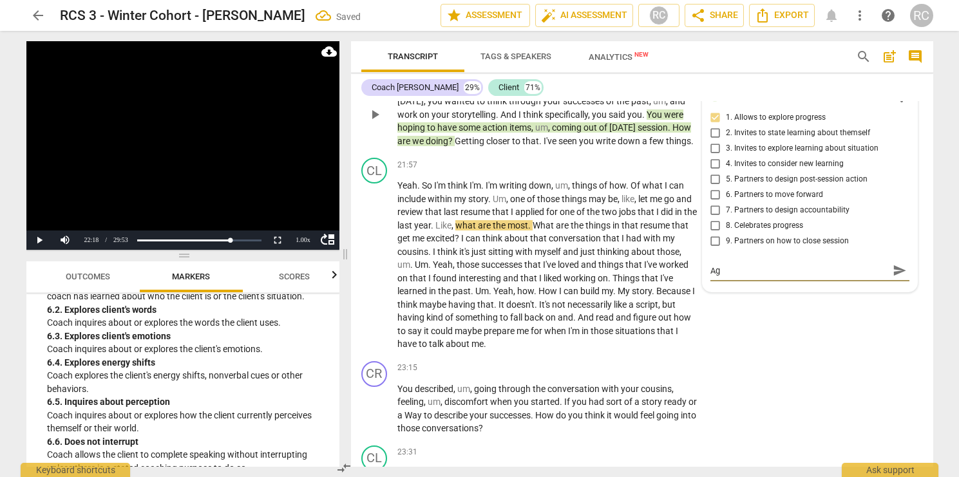
type textarea "Aga"
type textarea "Agai"
type textarea "Again"
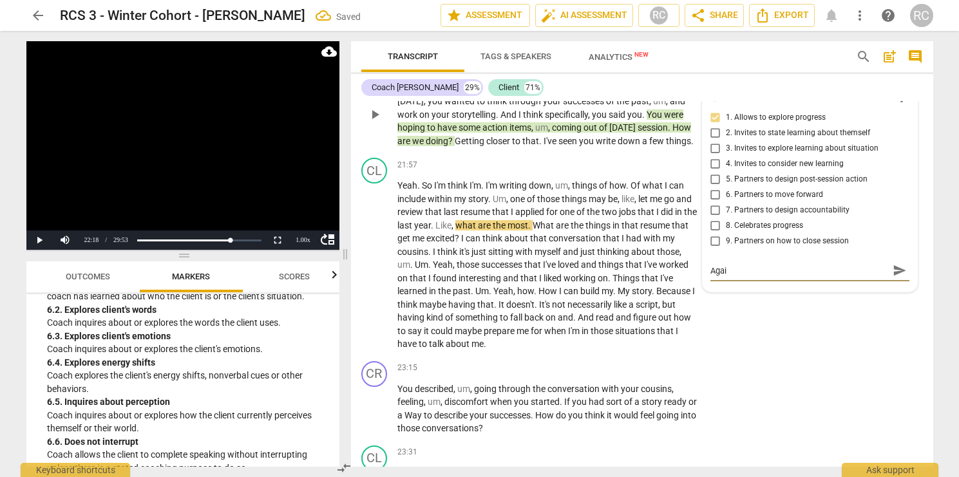
type textarea "Again"
type textarea "Again t"
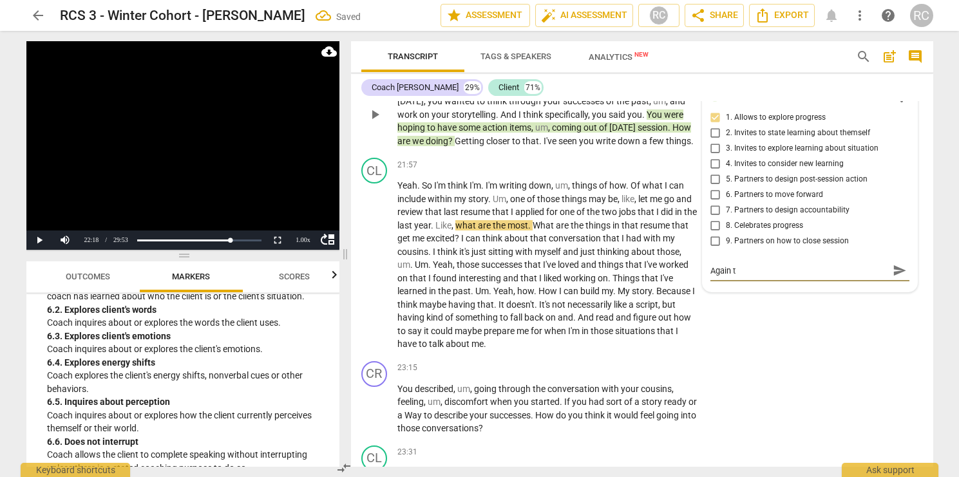
type textarea "Again to"
type textarea "Again to o"
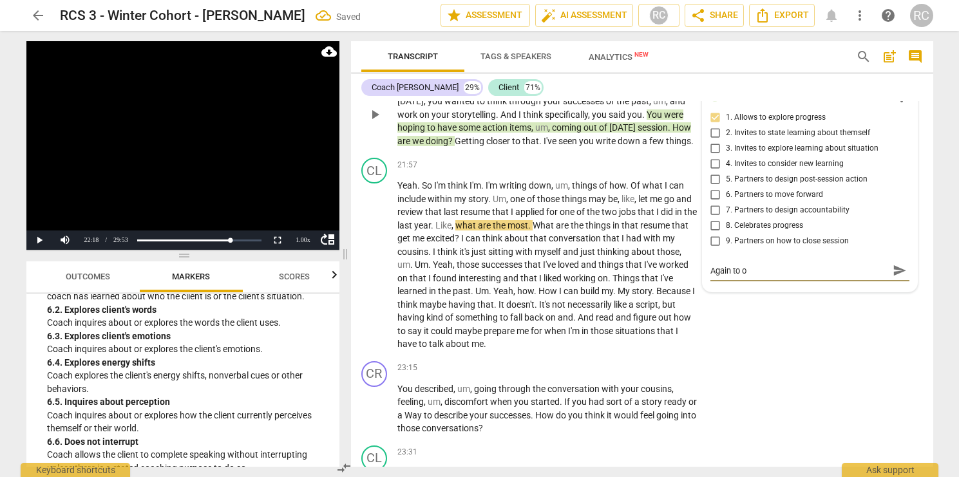
type textarea "Again to om"
type textarea "Again to omu"
type textarea "Again to omuc"
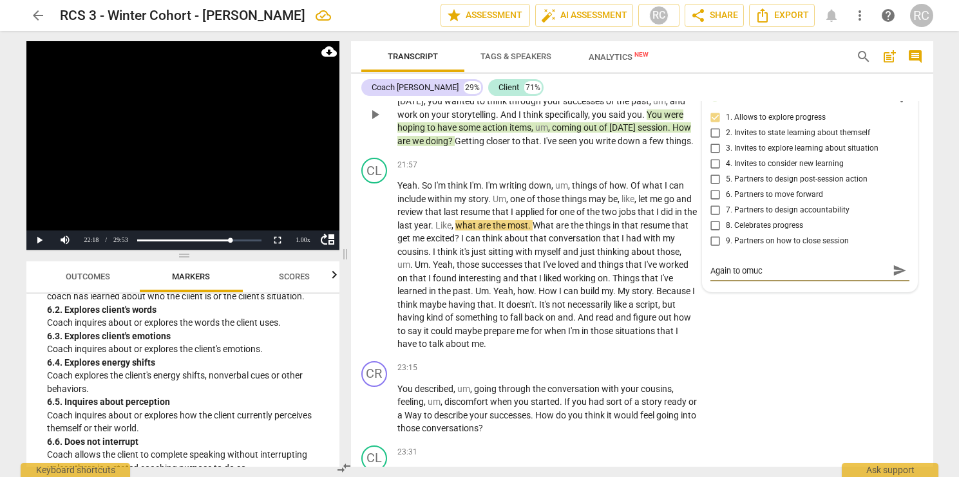
type textarea "Again to omuch"
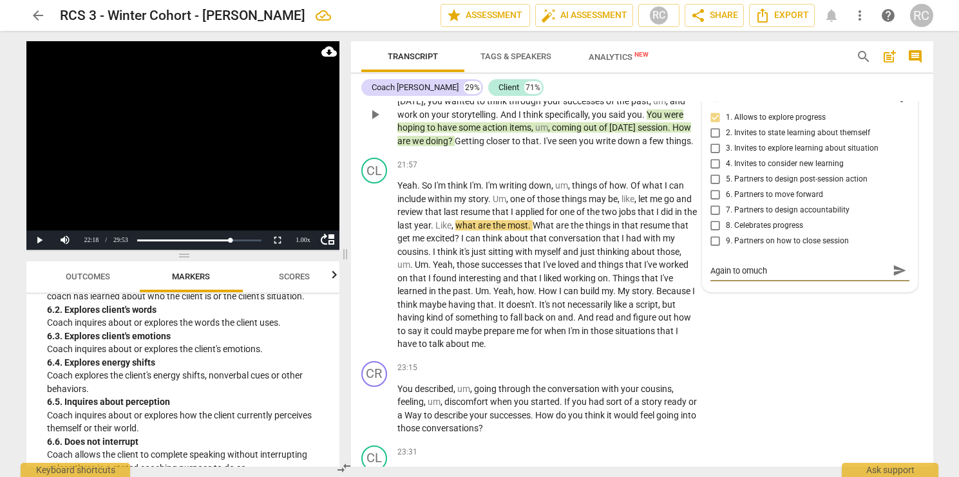
type textarea "Again to omuch"
type textarea "Again to omuc"
type textarea "Again to omu"
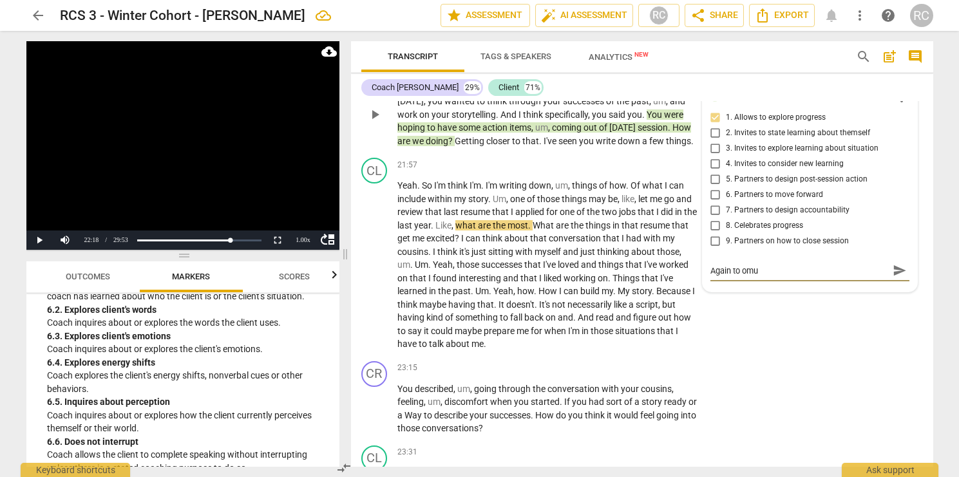
type textarea "Again to om"
type textarea "Again to o"
type textarea "Again to"
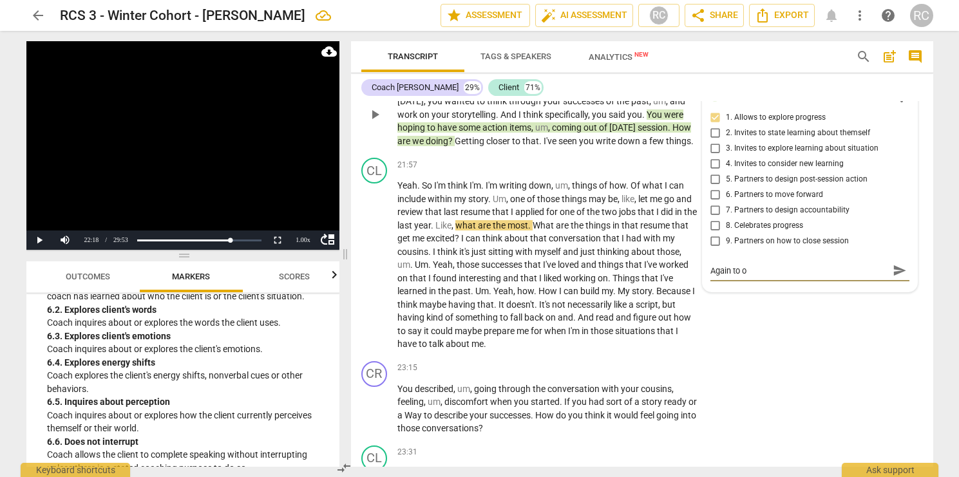
type textarea "Again to"
type textarea "Again too"
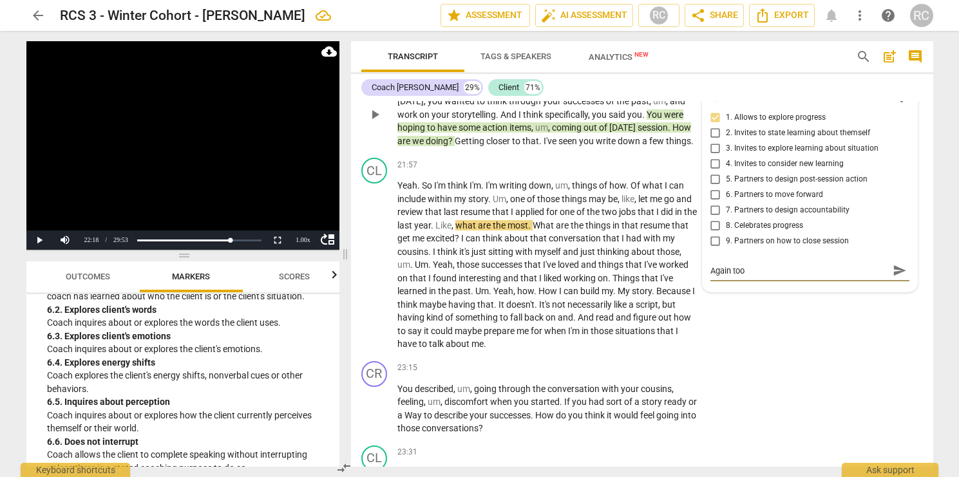
type textarea "Again too"
type textarea "Again too m"
type textarea "Again too mu"
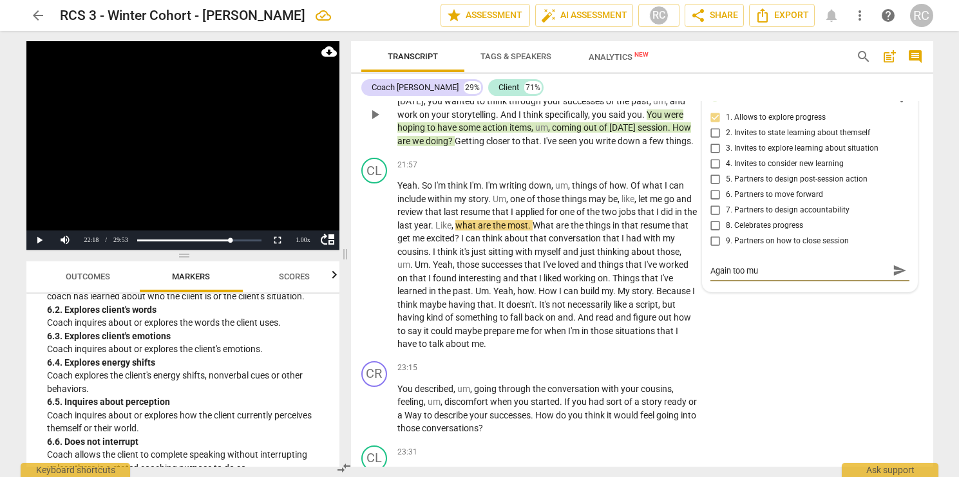
type textarea "Again too muc"
type textarea "Again too much"
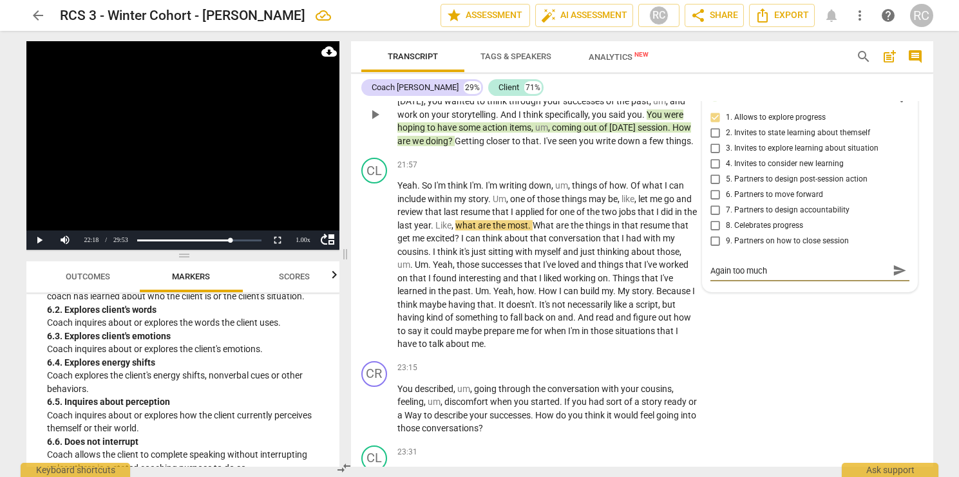
type textarea "Again too much t"
type textarea "Again too much ta"
type textarea "Again too much tal"
type textarea "Again too much talk"
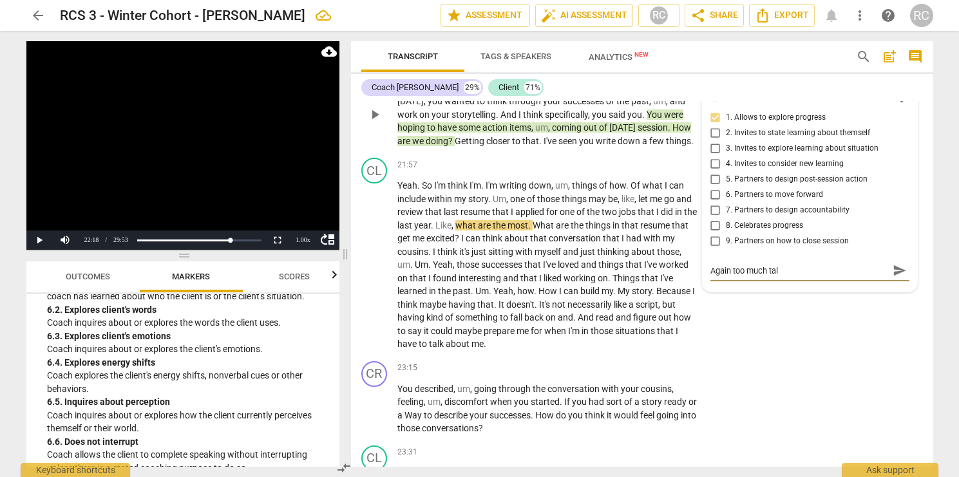
type textarea "Again too much talk"
type textarea "Again too much talki"
type textarea "Again too much talkin"
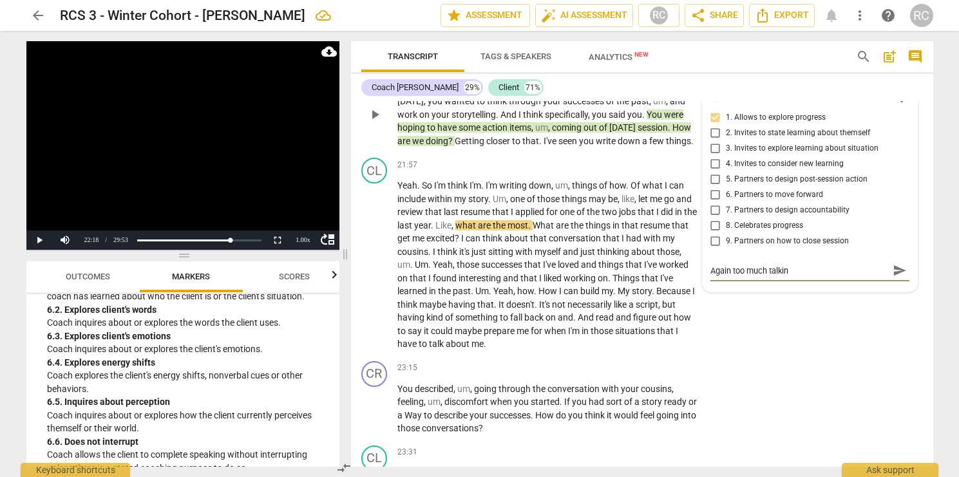
type textarea "Again too much talking"
type textarea "Again too much talking o"
type textarea "Again too much talking on"
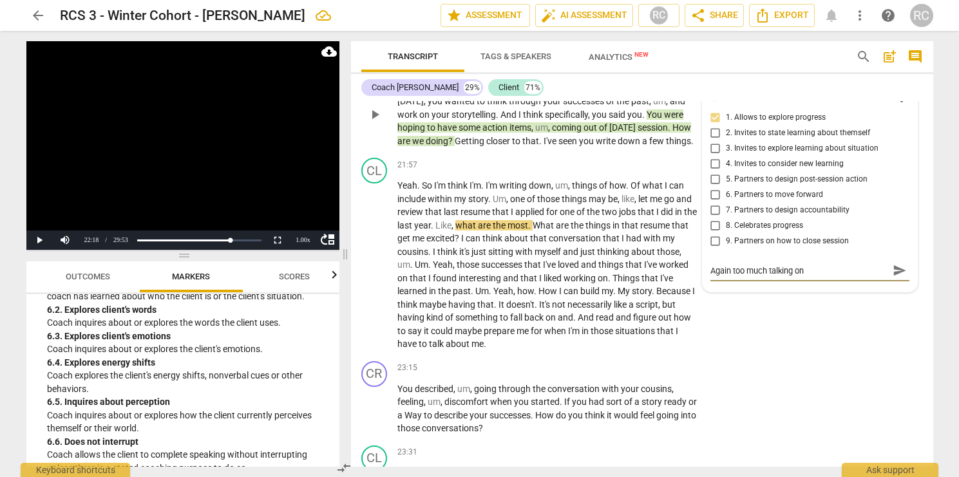
type textarea "Again too much talking on"
type textarea "Again too much talking on m"
type textarea "Again too much talking on my"
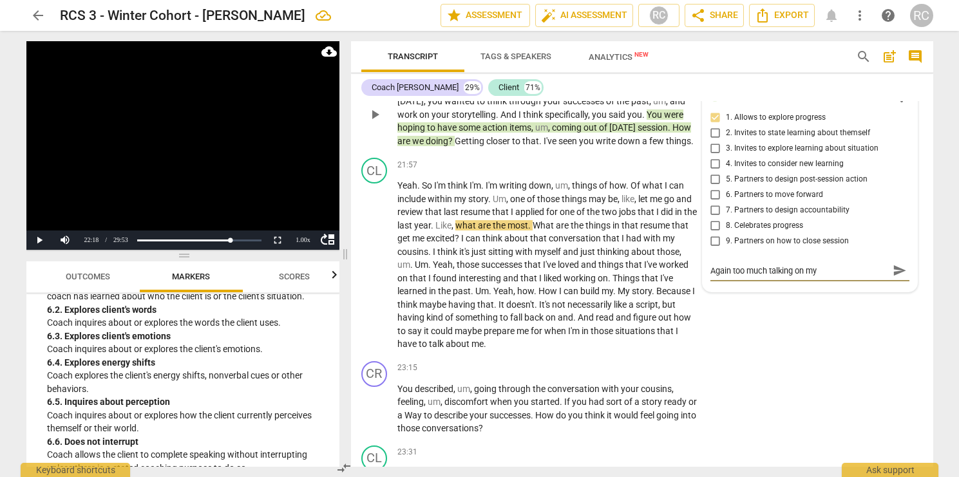
type textarea "Again too much talking on my"
type textarea "Again too much talking on my e"
type textarea "Again too much talking on my en"
type textarea "Again too much talking on my end"
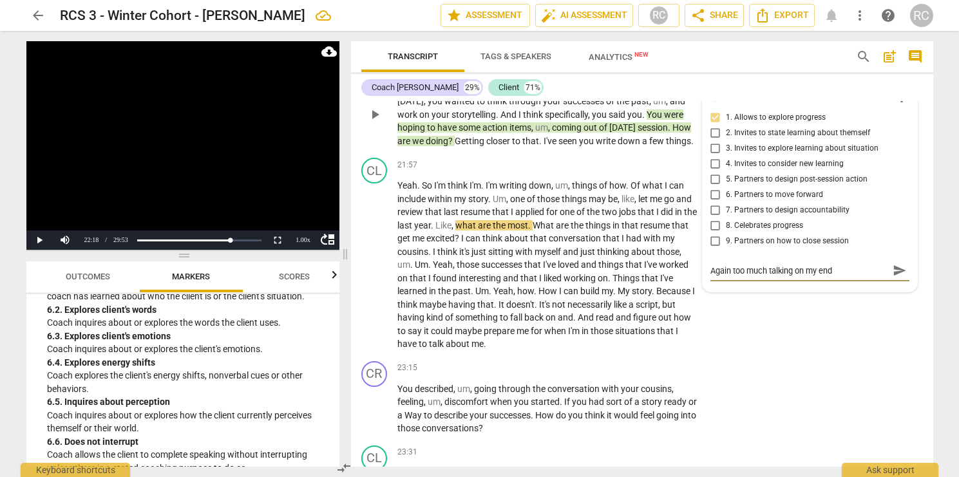
type textarea "Again too much talking on my end -"
type textarea "Again too much talking on my end --"
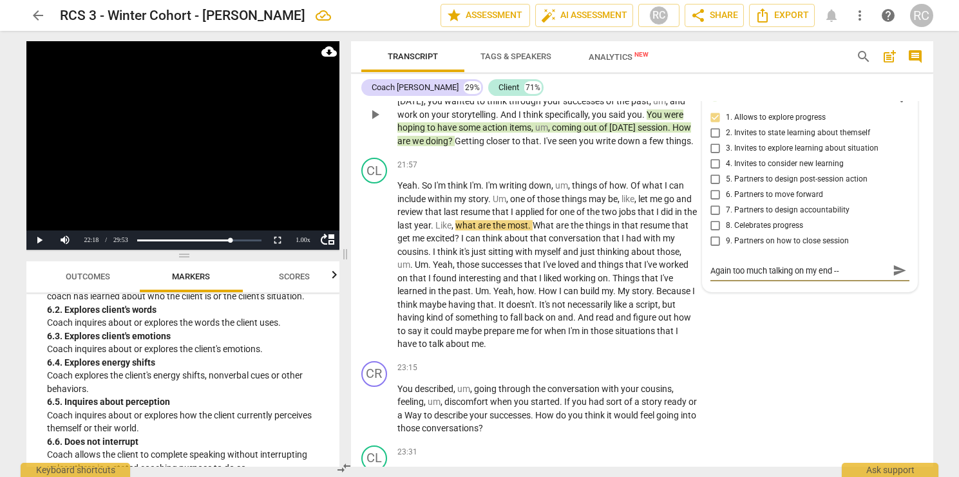
type textarea "Again too much talking on my end -- n"
type textarea "Again too much talking on my end -- no"
type textarea "Again too much talking on my end -- n"
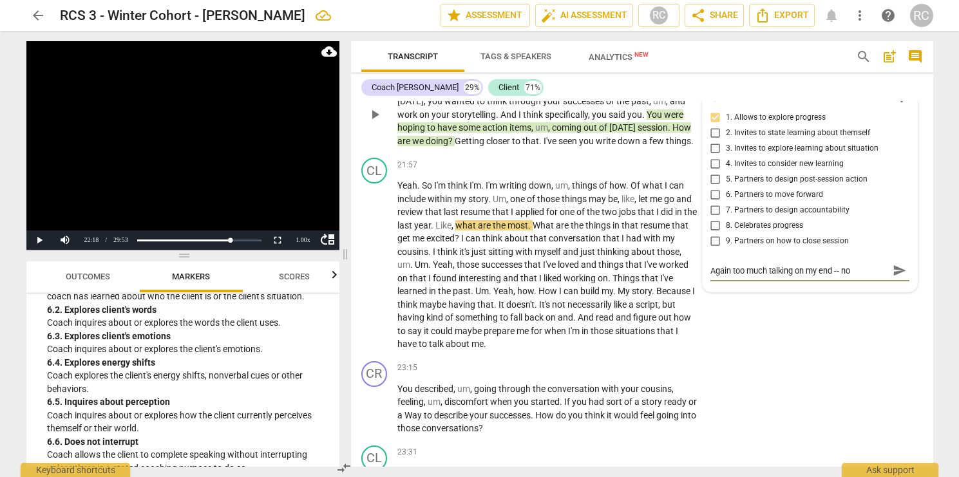
type textarea "Again too much talking on my end -- n"
type textarea "Again too much talking on my end --"
type textarea "Again too much talking on my end -- I"
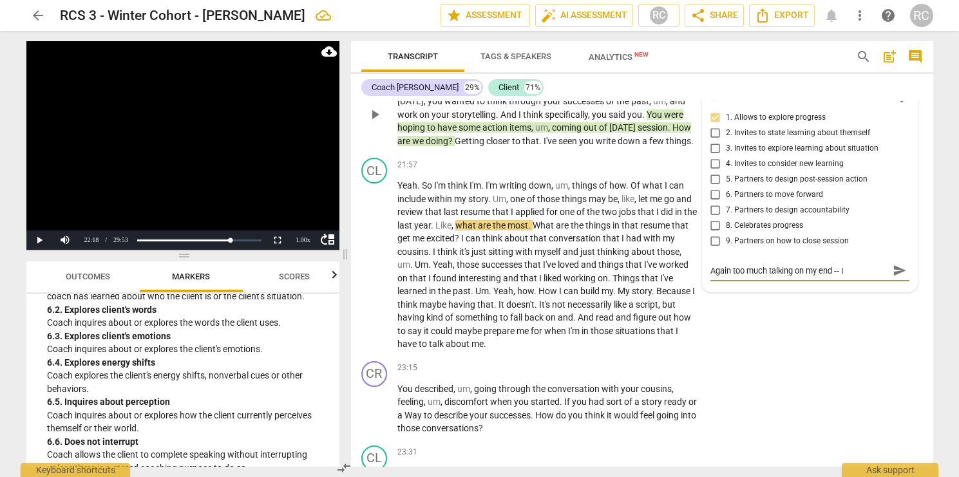
type textarea "Again too much talking on my end -- I c"
type textarea "Again too much talking on my end -- I co"
type textarea "Again too much talking on my end -- I cou"
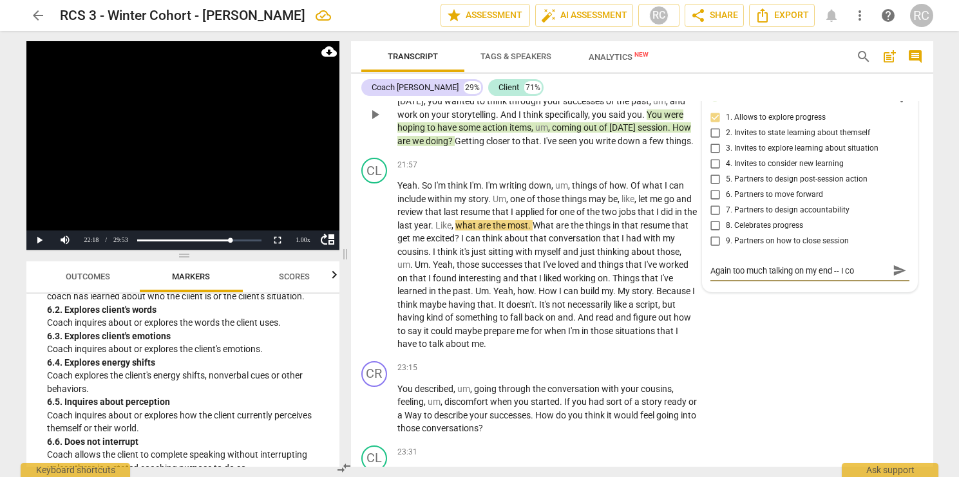
type textarea "Again too much talking on my end -- I cou"
type textarea "Again too much talking on my end -- I coul"
type textarea "Again too much talking on my end -- I could"
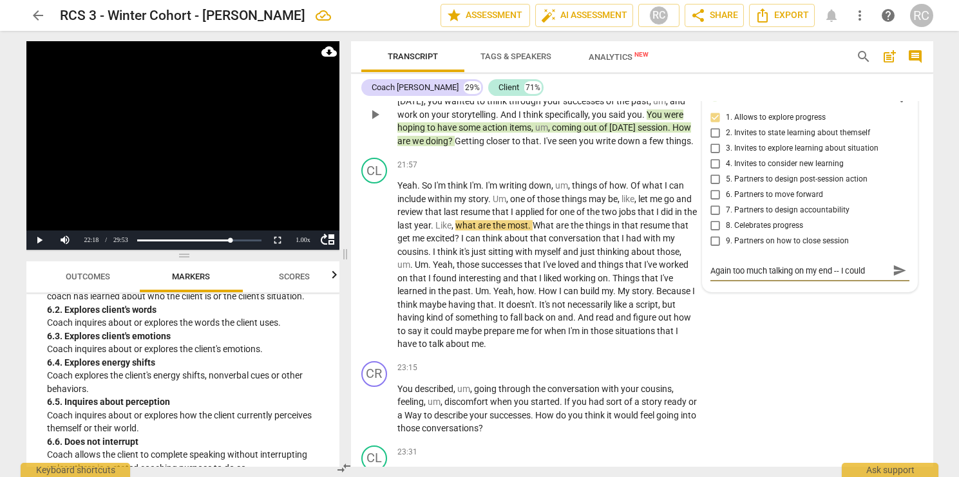
type textarea "Again too much talking on my end -- I could"
type textarea "Again too much talking on my end -- I could h"
type textarea "Again too much talking on my end -- I could ha"
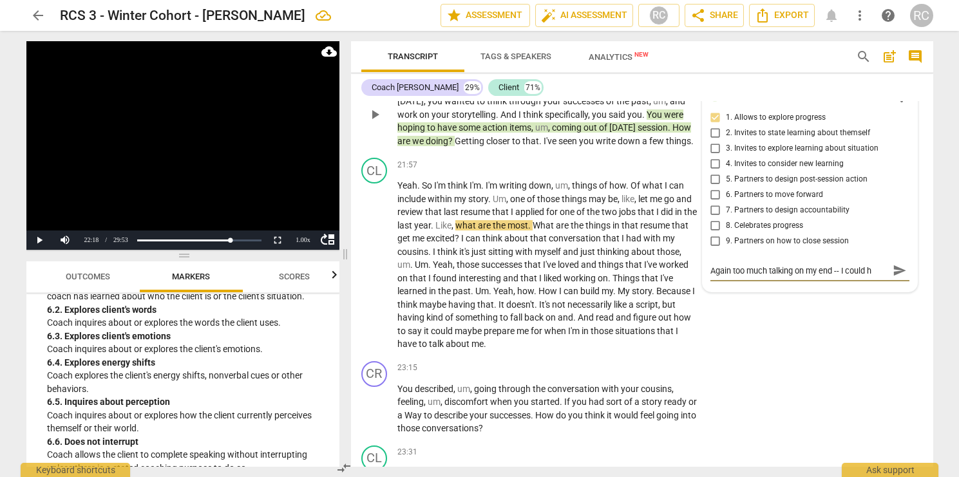
type textarea "Again too much talking on my end -- I could ha"
type textarea "Again too much talking on my end -- I could hav"
type textarea "Again too much talking on my end -- I could have"
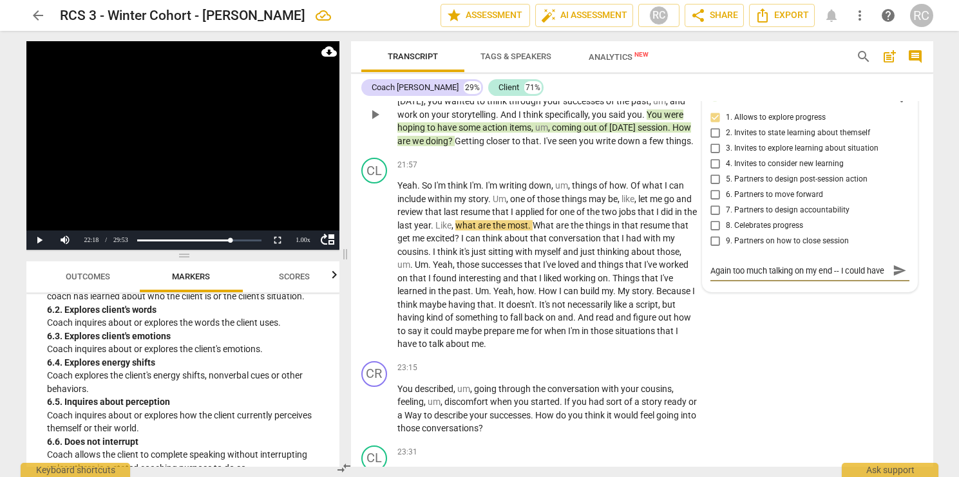
scroll to position [11, 0]
type textarea "Again too much talking on my end -- I could have c"
type textarea "Again too much talking on my end -- I could have cu"
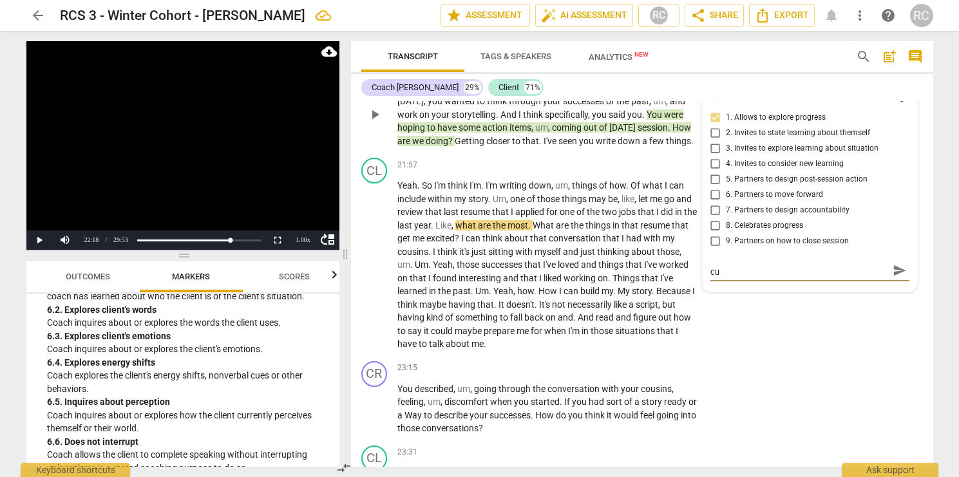
type textarea "Again too much talking on my end -- I could have cut"
type textarea "Again too much talking on my end -- I could have cut h"
type textarea "Again too much talking on my end -- I could have cut ht"
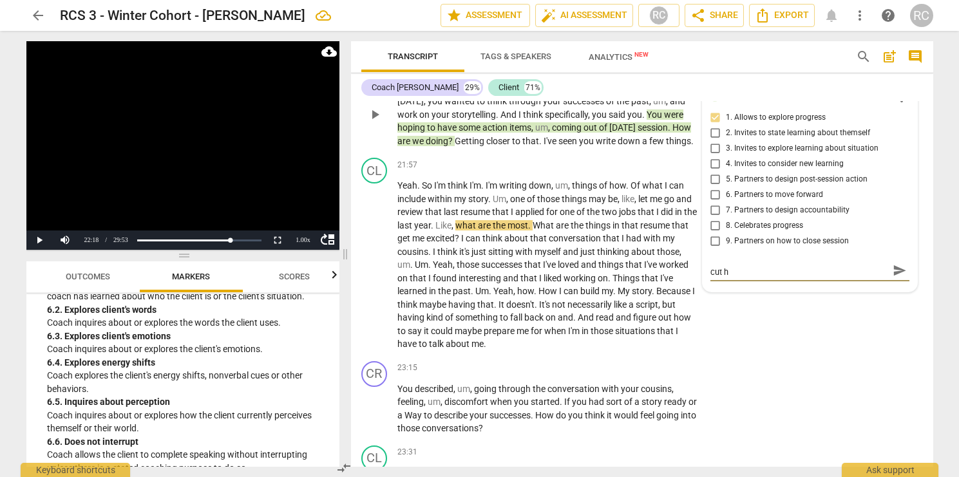
type textarea "Again too much talking on my end -- I could have cut ht"
type textarea "Again too much talking on my end -- I could have cut h"
type textarea "Again too much talking on my end -- I could have cut"
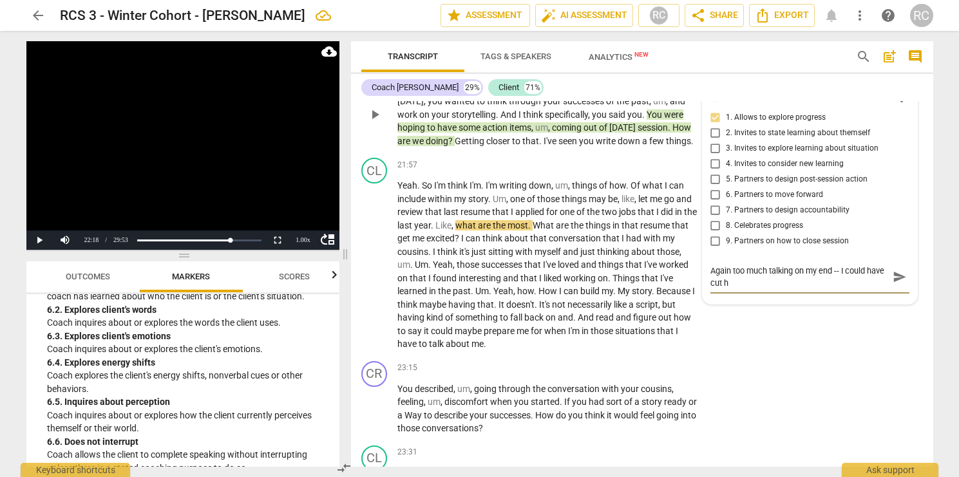
type textarea "Again too much talking on my end -- I could have cut"
type textarea "Again too much talking on my end -- I could have cut t"
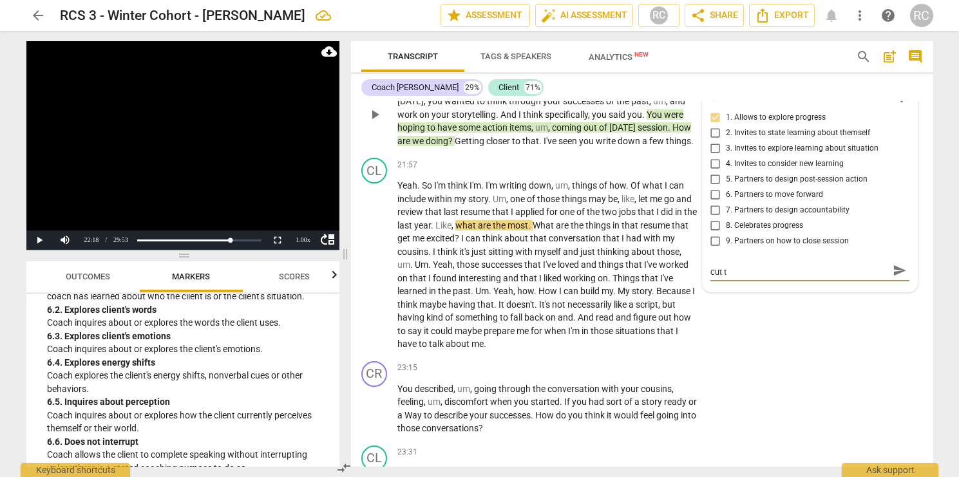
type textarea "Again too much talking on my end -- I could have cut th"
type textarea "Again too much talking on my end -- I could have cut the"
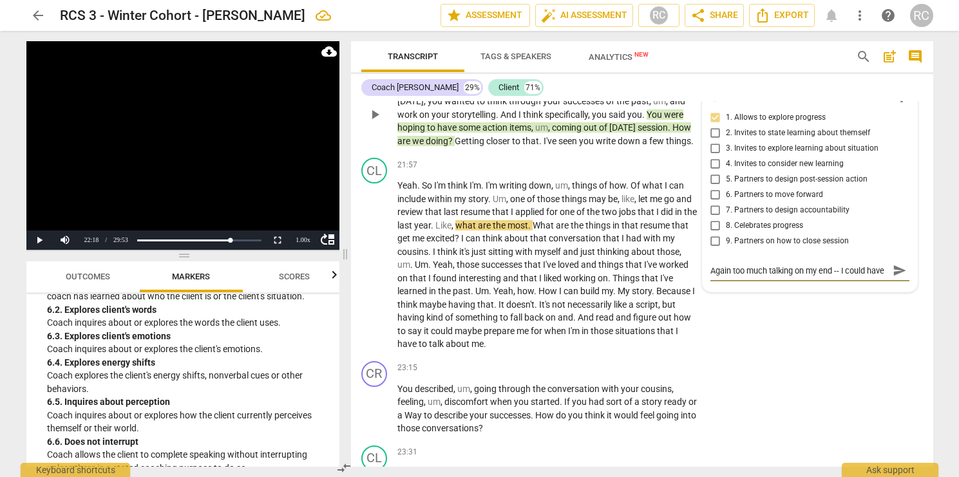
type textarea "Again too much talking on my end -- I could have cut the"
type textarea "Again too much talking on my end -- I could have cut the p"
type textarea "Again too much talking on my end -- I could have cut the pr"
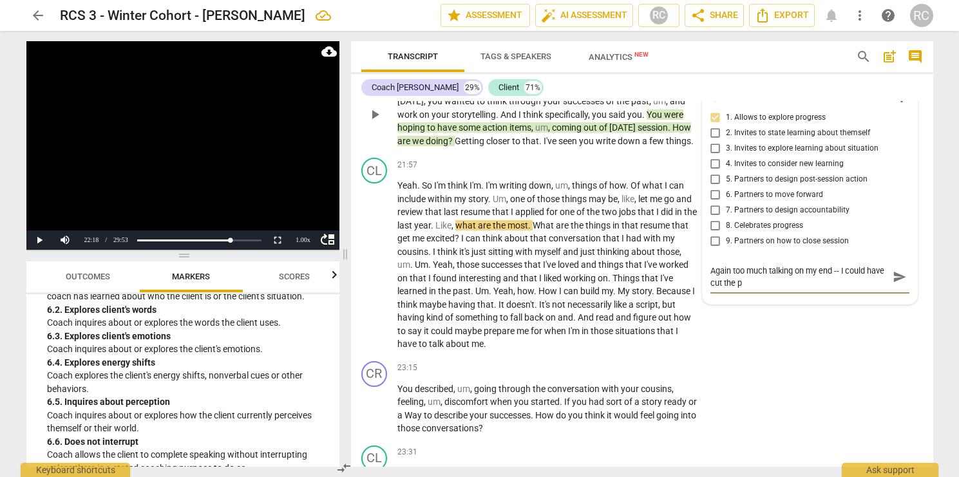
type textarea "Again too much talking on my end -- I could have cut the pr"
type textarea "Again too much talking on my end -- I could have cut the pre"
type textarea "Again too much talking on my end -- I could have cut the prea"
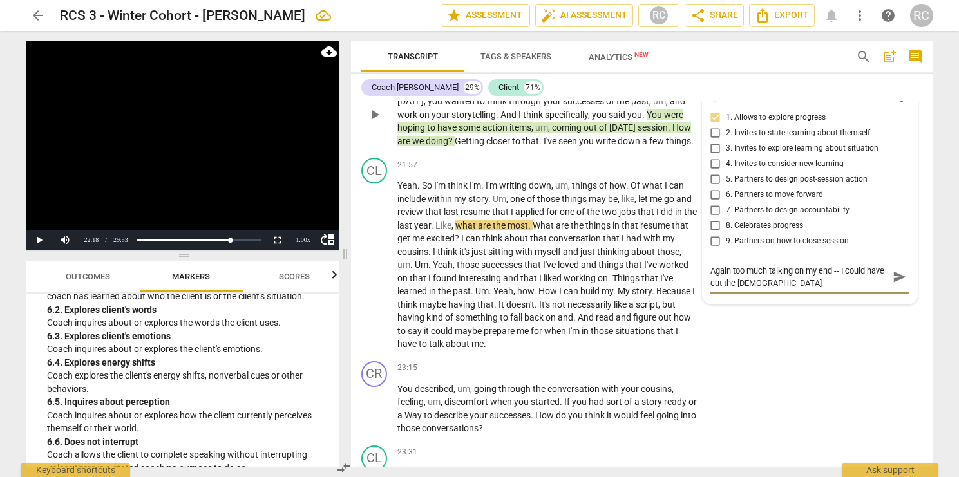
type textarea "Again too much talking on my end -- I could have cut the preab"
type textarea "Again too much talking on my end -- I could have cut the prea"
type textarea "Again too much talking on my end -- I could have cut the pream"
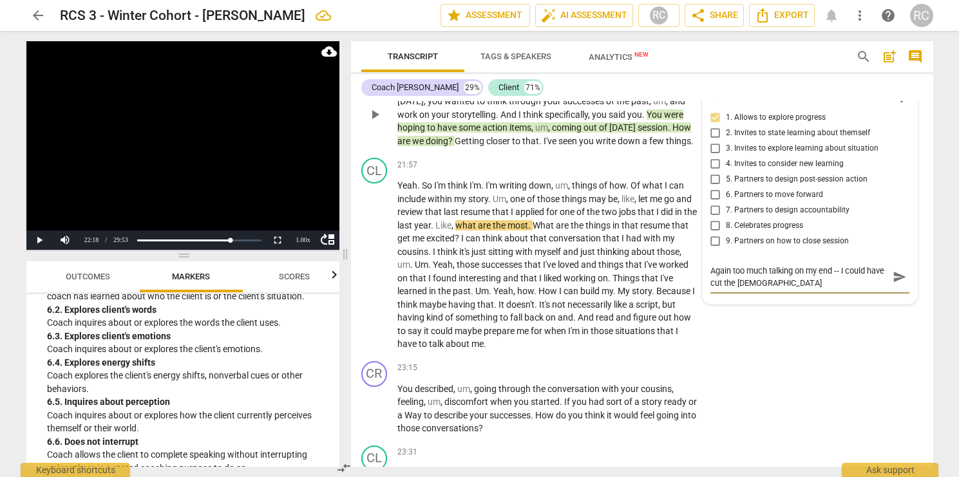
type textarea "Again too much talking on my end -- I could have cut the pream"
type textarea "Again too much talking on my end -- I could have cut the preamb"
type textarea "Again too much talking on my end -- I could have cut the preambl"
type textarea "Again too much talking on my end -- I could have cut the preamble"
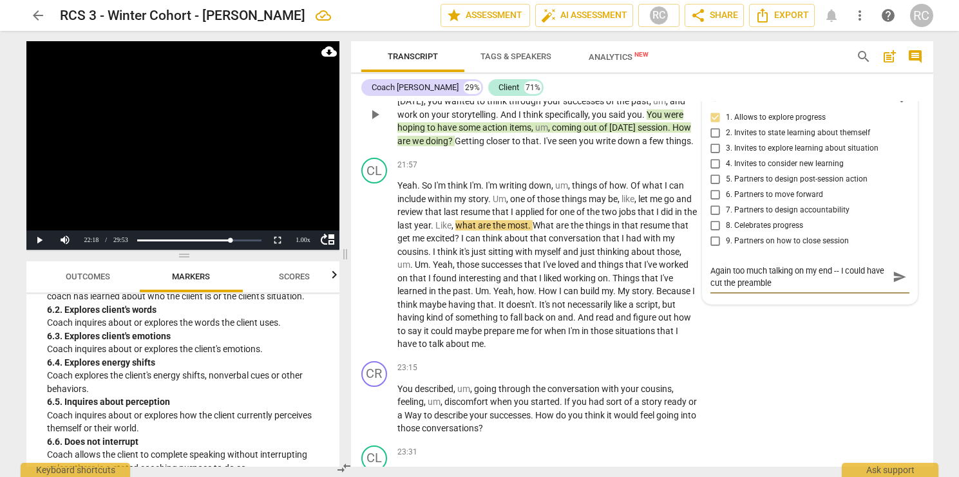
type textarea "Again too much talking on my end -- I could have cut the preamble"
type textarea "Again too much talking on my end -- I could have cut the preamble a"
type textarea "Again too much talking on my end -- I could have cut the preamble a b"
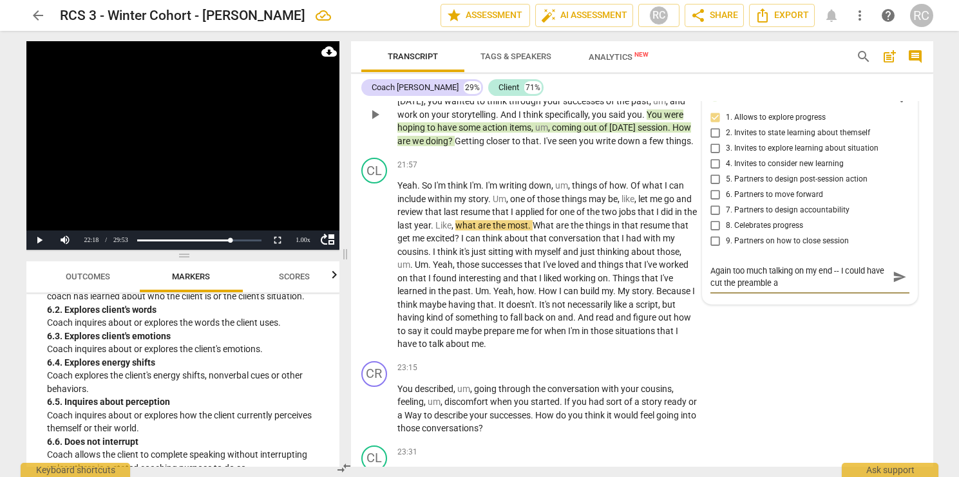
type textarea "Again too much talking on my end -- I could have cut the preamble a b"
type textarea "Again too much talking on my end -- I could have cut the preamble a bi"
type textarea "Again too much talking on my end -- I could have cut the preamble a bit"
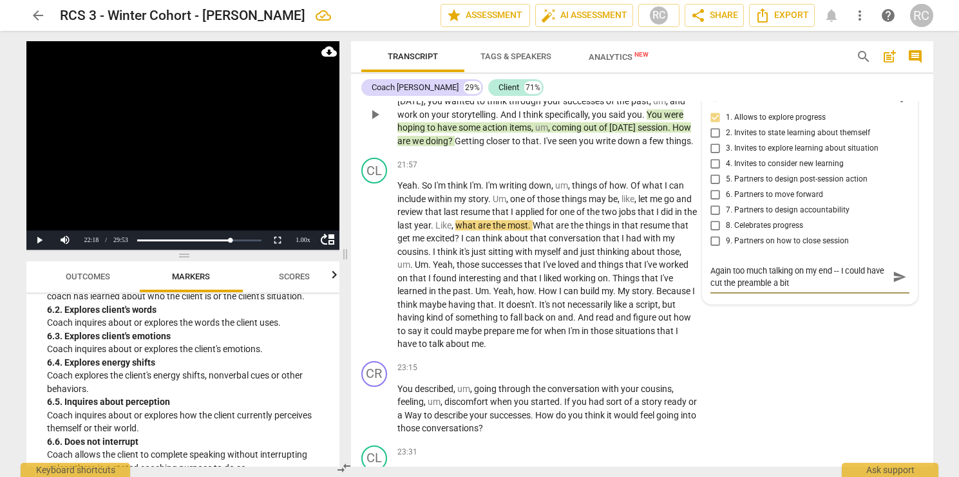
type textarea "Again too much talking on my end -- I could have cut the preamble a bit"
type textarea "Again too much talking on my end -- I could have cut the preamble a bit a"
type textarea "Again too much talking on my end -- I could have cut the preamble a bit an"
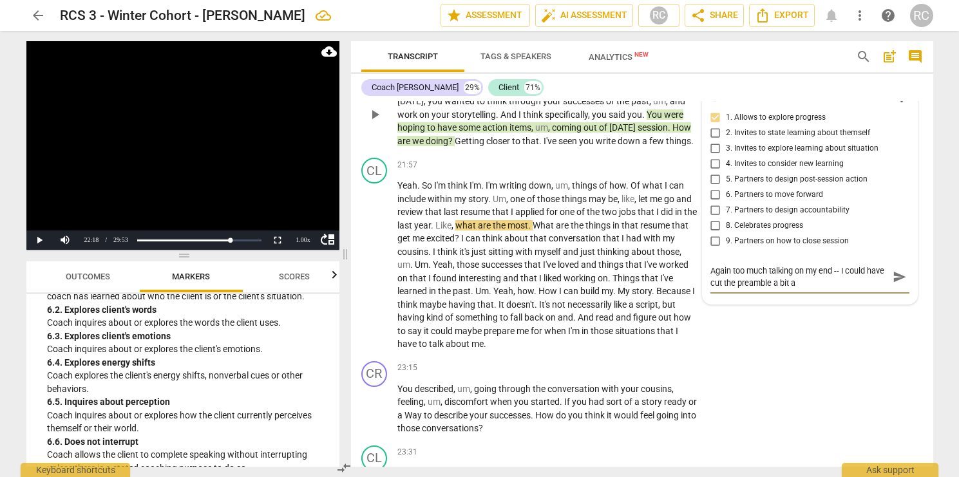
type textarea "Again too much talking on my end -- I could have cut the preamble a bit an"
type textarea "Again too much talking on my end -- I could have cut the preamble a bit and"
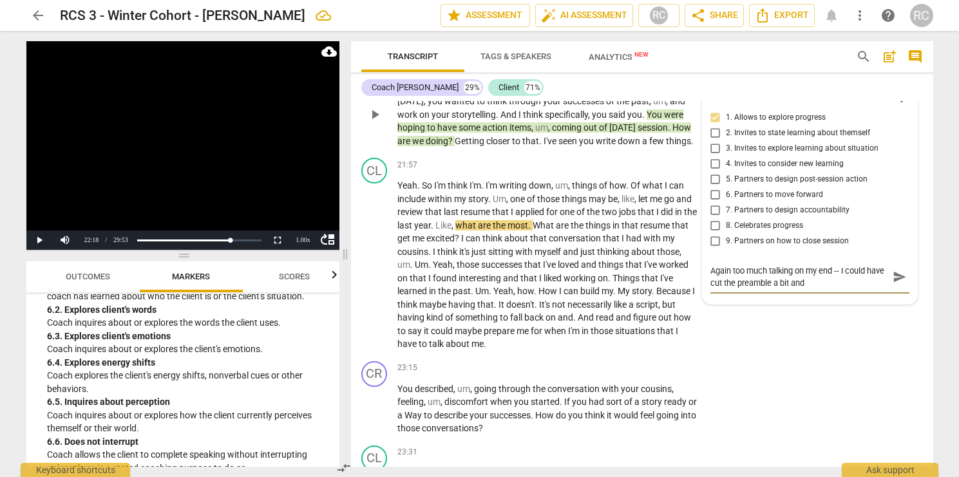
type textarea "Again too much talking on my end -- I could have cut the preamble a bit and a"
type textarea "Again too much talking on my end -- I could have cut the preamble a bit and as"
type textarea "Again too much talking on my end -- I could have cut the preamble a bit and ask"
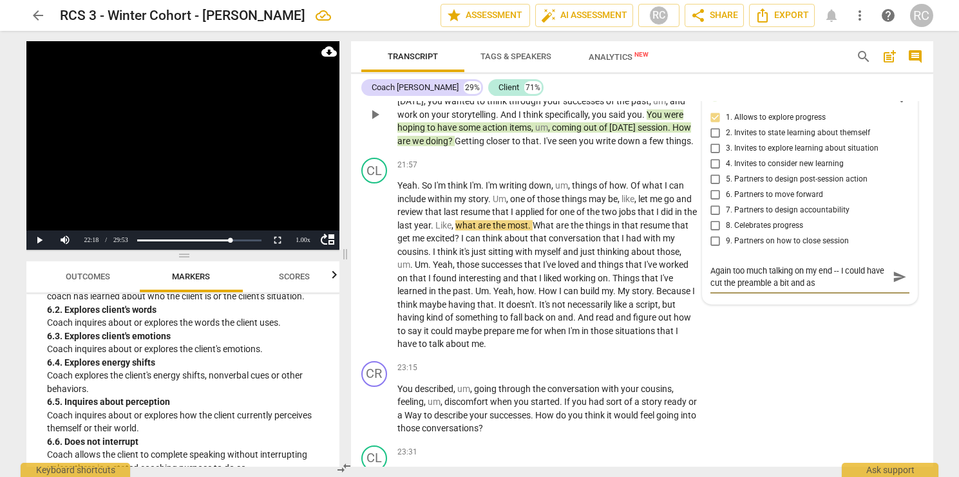
type textarea "Again too much talking on my end -- I could have cut the preamble a bit and ask"
type textarea "Again too much talking on my end -- I could have cut the preamble a bit and aske"
type textarea "Again too much talking on my end -- I could have cut the preamble a bit and ask…"
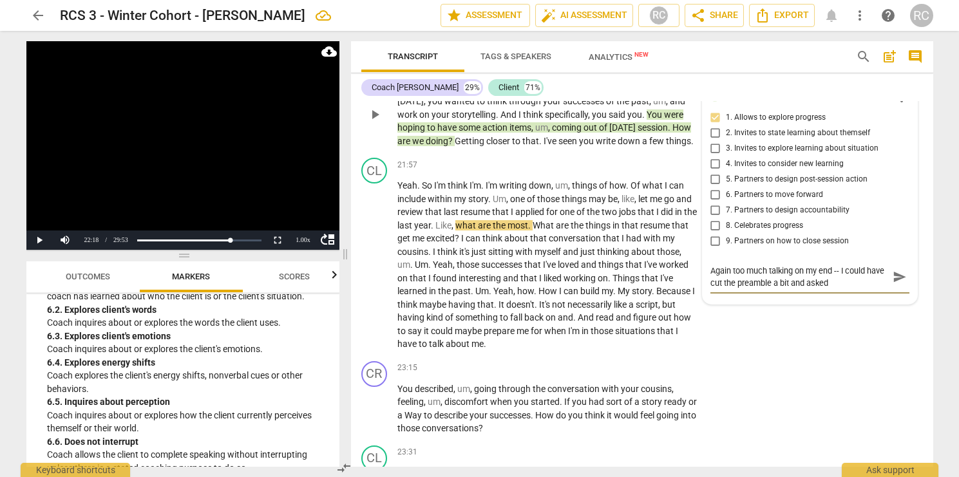
type textarea "Again too much talking on my end -- I could have cut the preamble a bit and ask…"
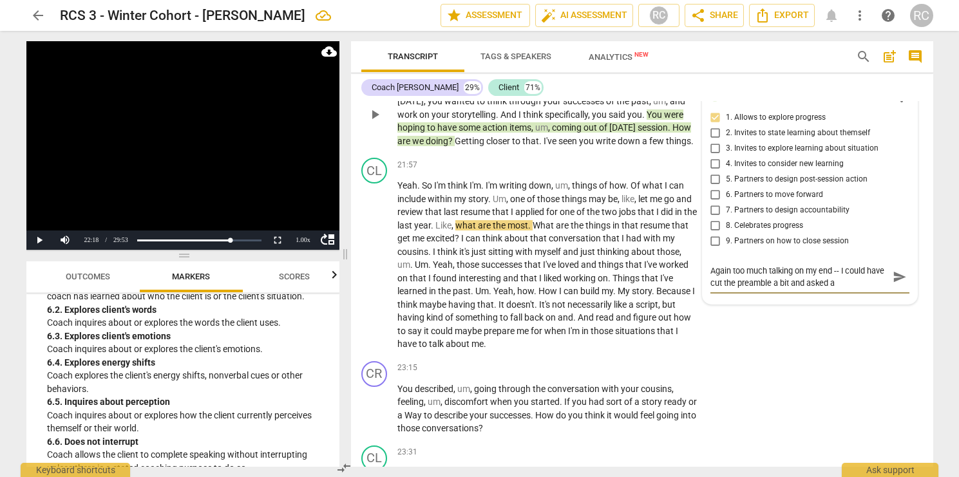
type textarea "Again too much talking on my end -- I could have cut the preamble a bit and ask…"
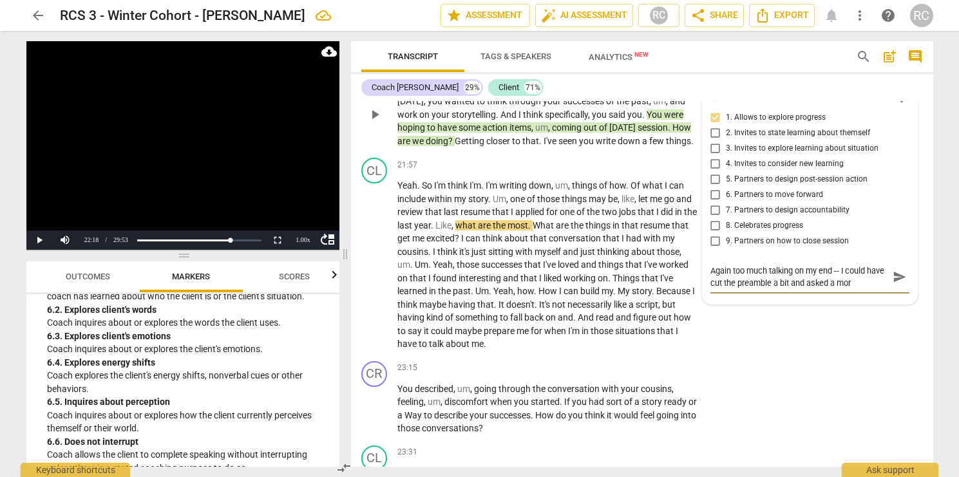
type textarea "Again too much talking on my end -- I could have cut the preamble a bit and ask…"
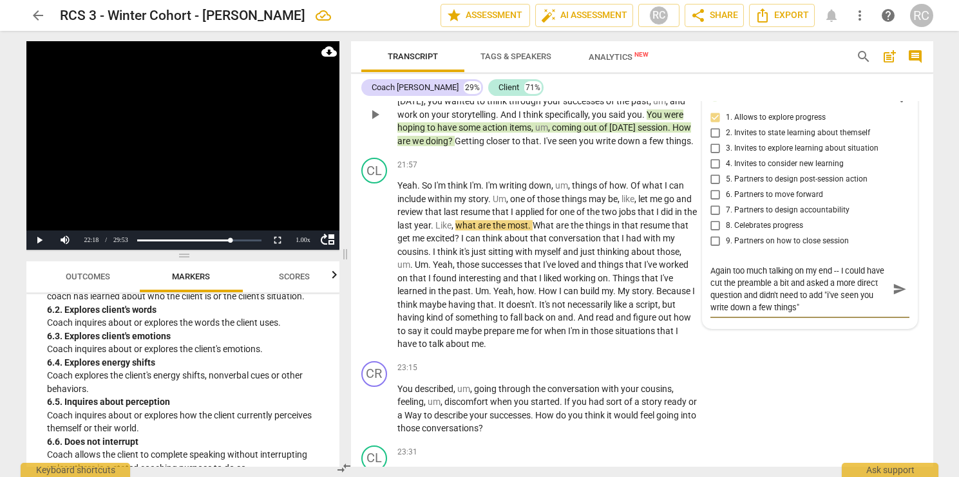
click at [898, 296] on span "send" at bounding box center [900, 289] width 14 height 14
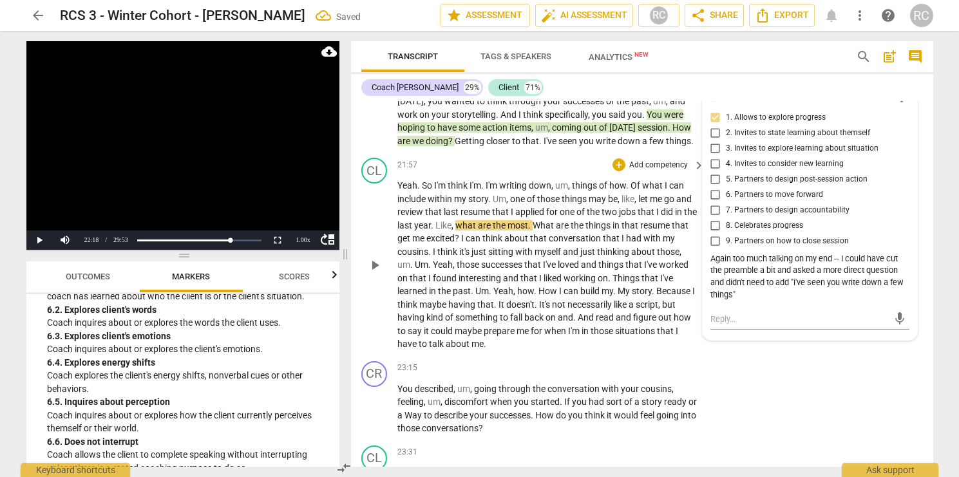
click at [372, 273] on span "play_arrow" at bounding box center [374, 265] width 15 height 15
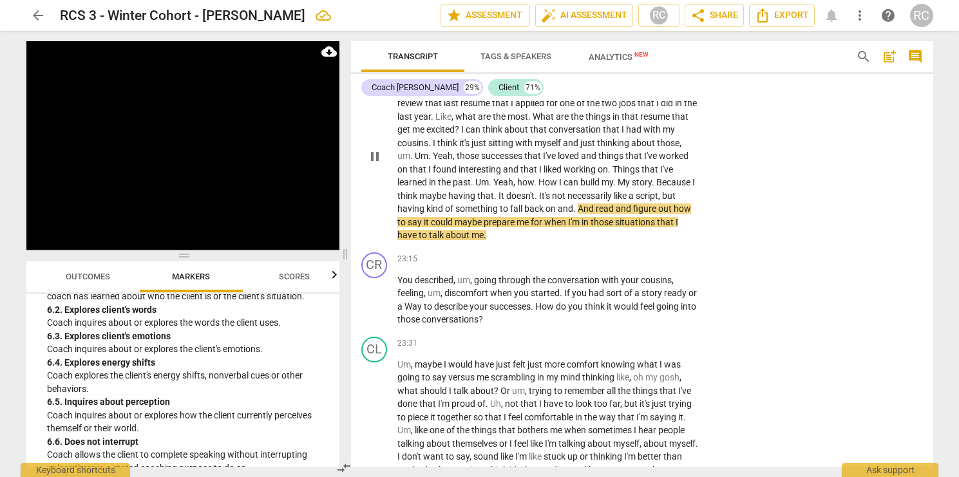
scroll to position [6786, 0]
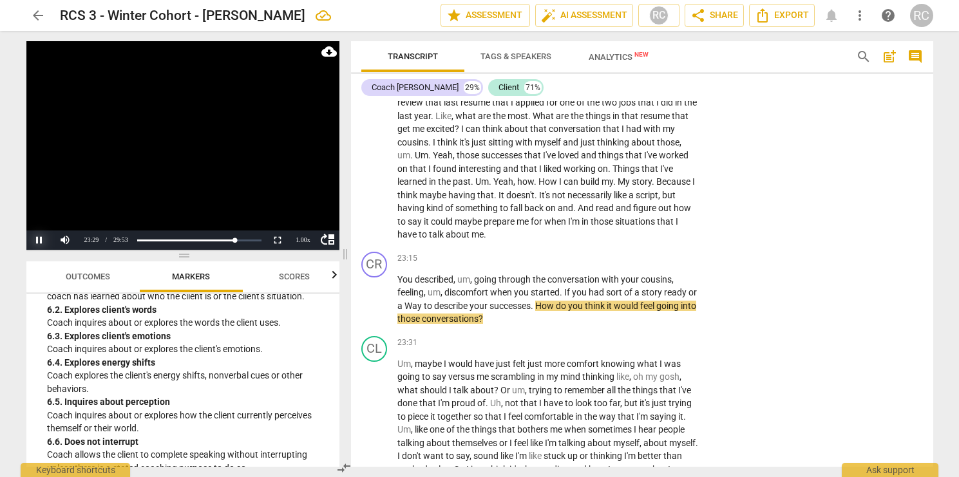
click at [39, 244] on button "Pause" at bounding box center [39, 240] width 26 height 19
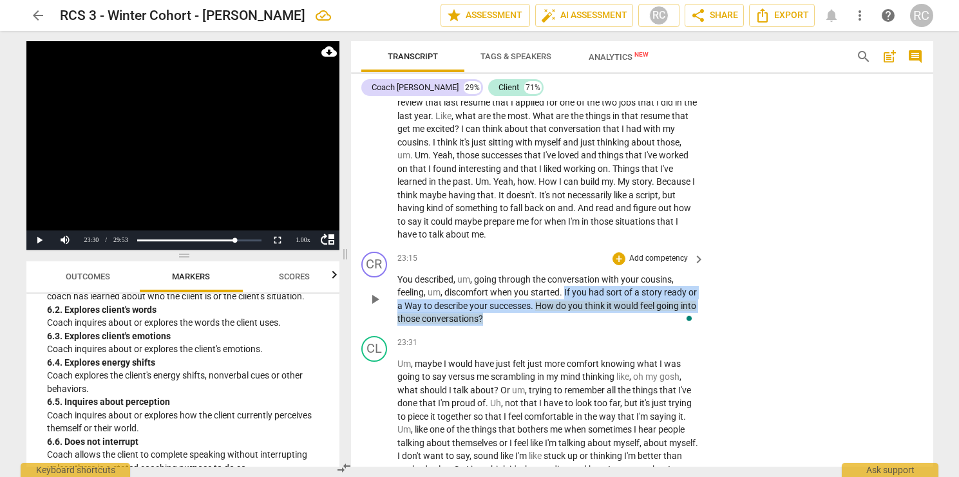
drag, startPoint x: 566, startPoint y: 321, endPoint x: 558, endPoint y: 340, distance: 20.8
click at [558, 326] on p "You described , um , going through the conversation with your cousins , feeling…" at bounding box center [549, 299] width 302 height 53
click at [514, 324] on div "+" at bounding box center [511, 328] width 13 height 13
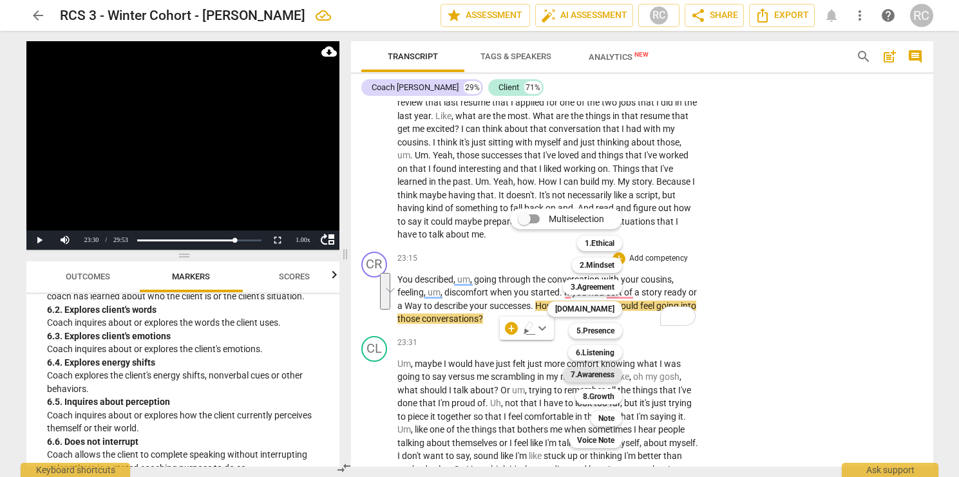
click at [576, 377] on b "7.Awareness" at bounding box center [593, 374] width 44 height 15
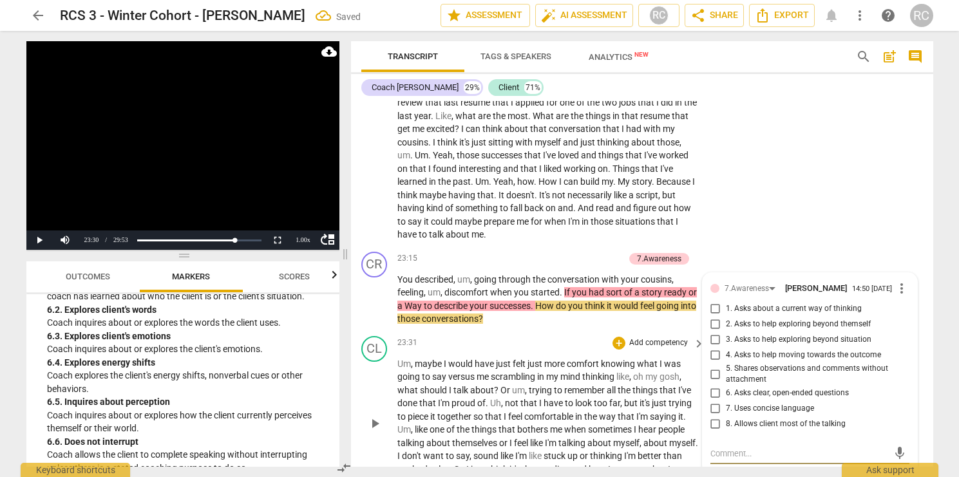
scroll to position [6986, 0]
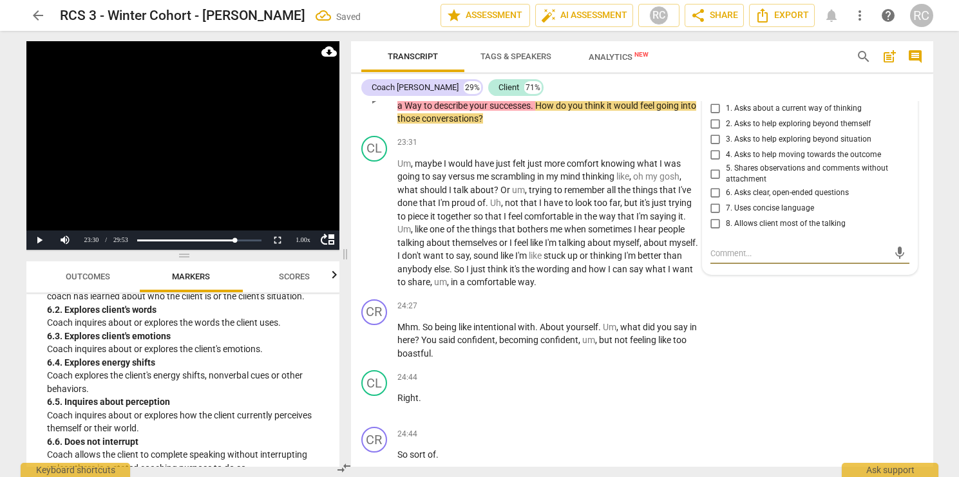
click at [714, 148] on input "3. Asks to help exploring beyond situation" at bounding box center [715, 139] width 21 height 15
click at [539, 159] on div "CL play_arrow pause 23:31 + Add competency keyboard_arrow_right Um , maybe I wo…" at bounding box center [642, 213] width 582 height 164
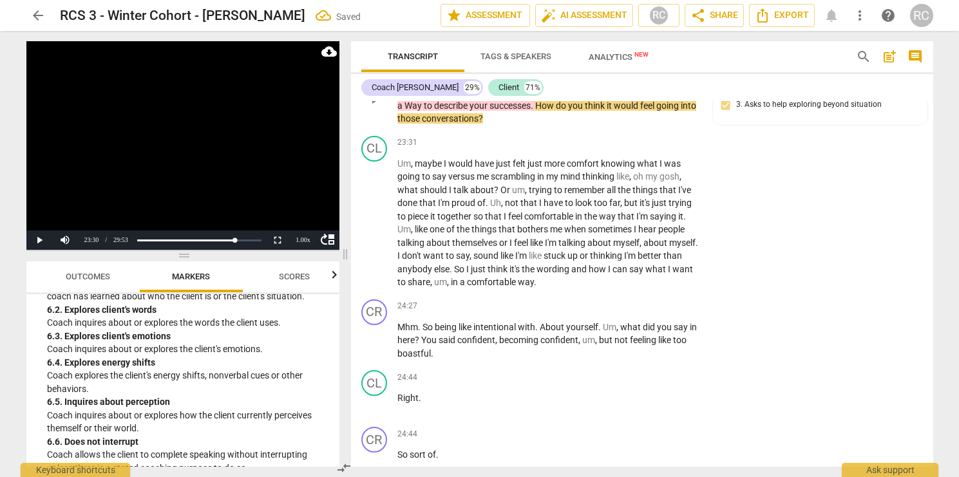
click at [583, 97] on span "you" at bounding box center [580, 92] width 17 height 10
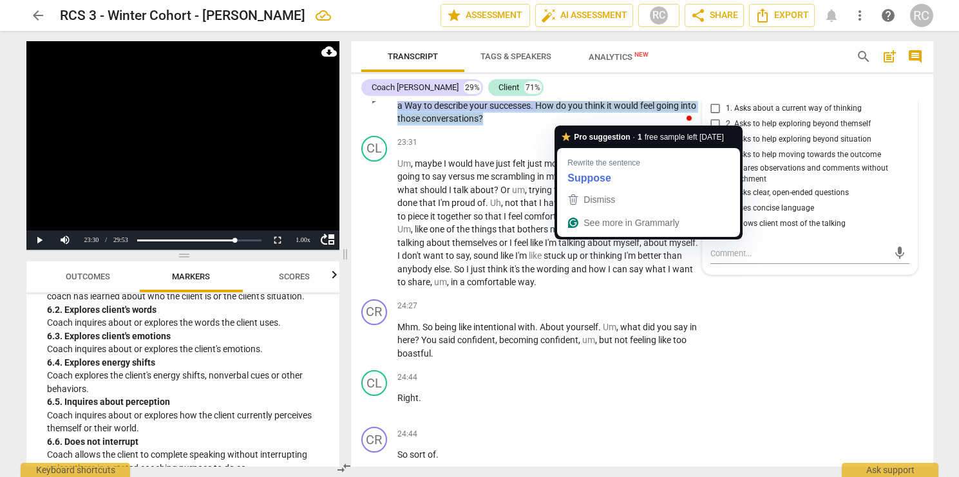
drag, startPoint x: 518, startPoint y: 149, endPoint x: 566, endPoint y: 118, distance: 57.2
click at [566, 118] on p "You described , um , going through the conversation with your cousins , feeling…" at bounding box center [549, 99] width 302 height 53
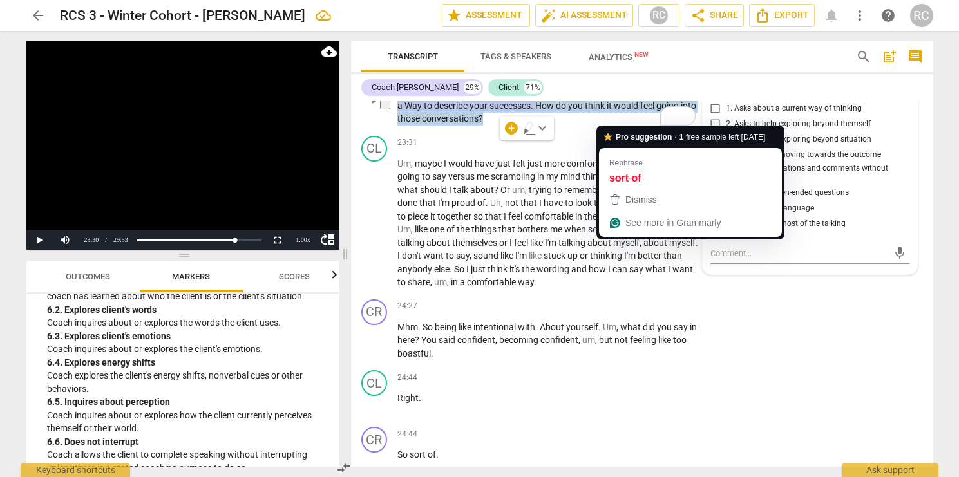
click at [752, 95] on div "7.Awareness" at bounding box center [747, 88] width 44 height 12
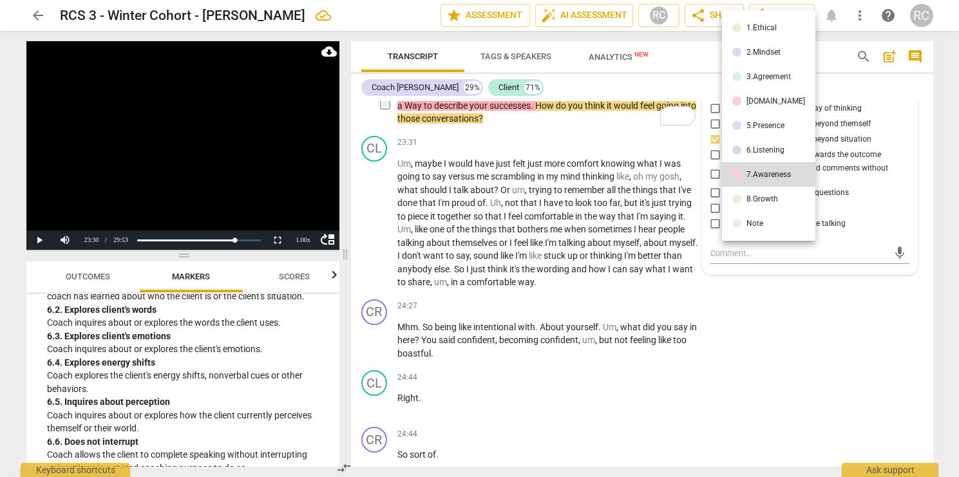
click at [813, 187] on div at bounding box center [479, 238] width 959 height 477
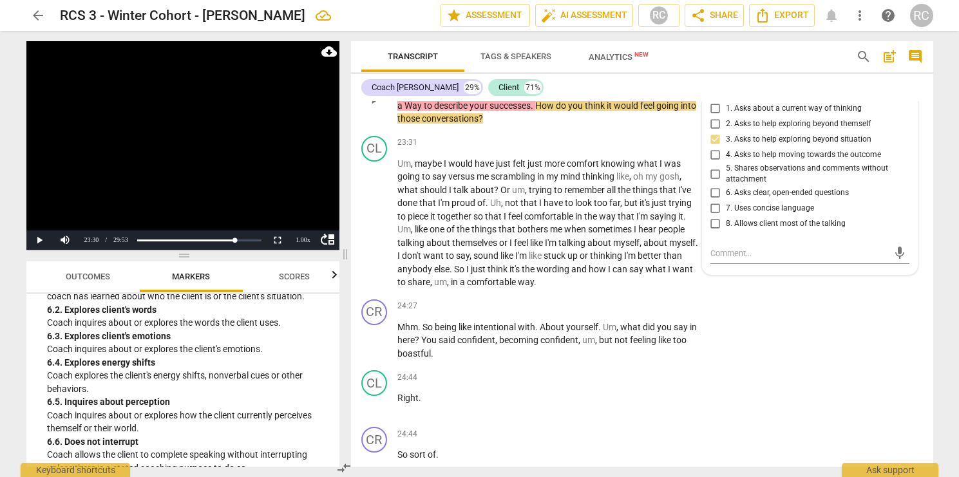
click at [711, 132] on input "2. Asks to help exploring beyond themself" at bounding box center [715, 124] width 21 height 15
click at [711, 148] on input "3. Asks to help exploring beyond situation" at bounding box center [715, 139] width 21 height 15
click at [711, 132] on input "2. Asks to help exploring beyond themself" at bounding box center [715, 124] width 21 height 15
click at [711, 148] on input "3. Asks to help exploring beyond situation" at bounding box center [715, 139] width 21 height 15
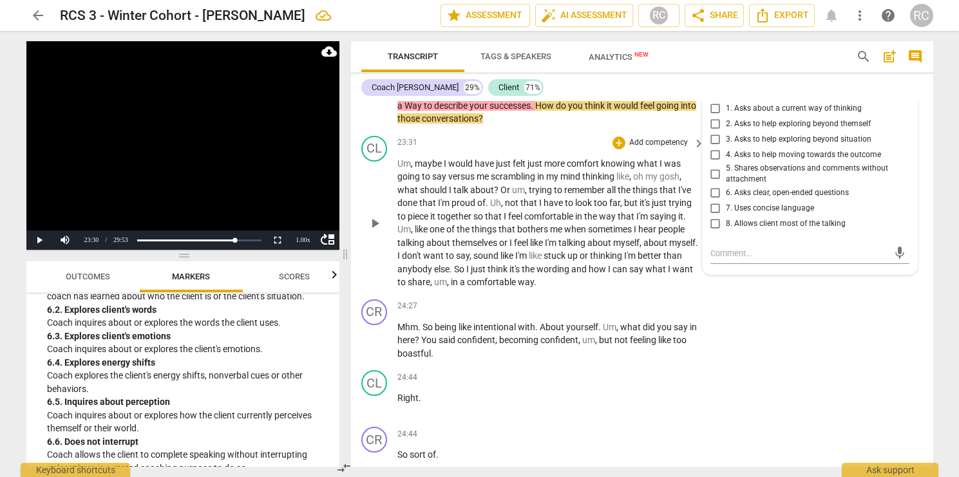
click at [623, 157] on div "CL play_arrow pause 23:31 + Add competency keyboard_arrow_right Um , maybe I wo…" at bounding box center [642, 213] width 582 height 164
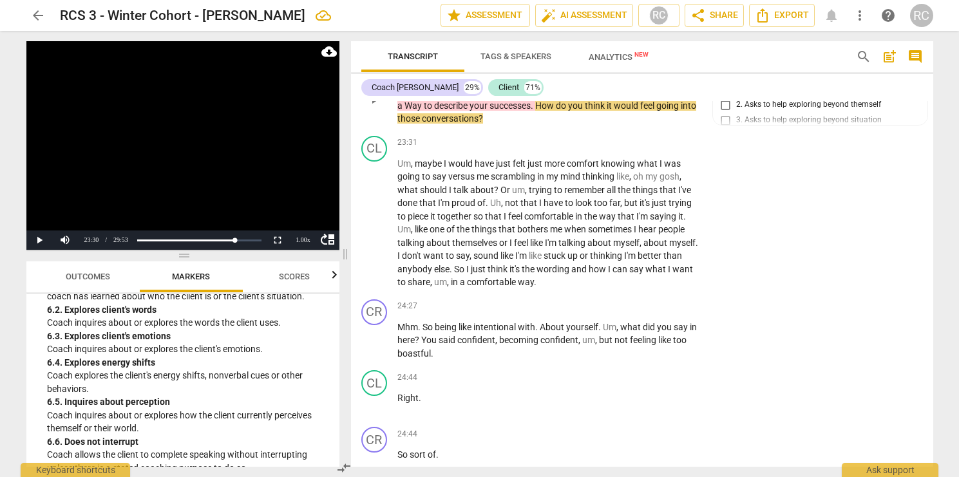
click at [613, 84] on span "with" at bounding box center [611, 79] width 19 height 10
click at [743, 91] on span "7.Awareness" at bounding box center [757, 86] width 44 height 9
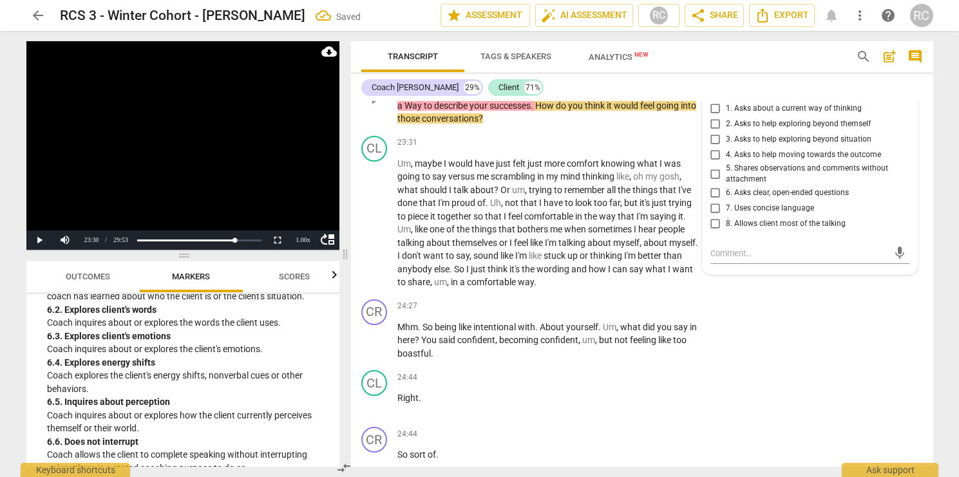
click at [903, 96] on span "more_vert" at bounding box center [901, 88] width 15 height 15
click at [903, 144] on li "Delete" at bounding box center [912, 141] width 44 height 24
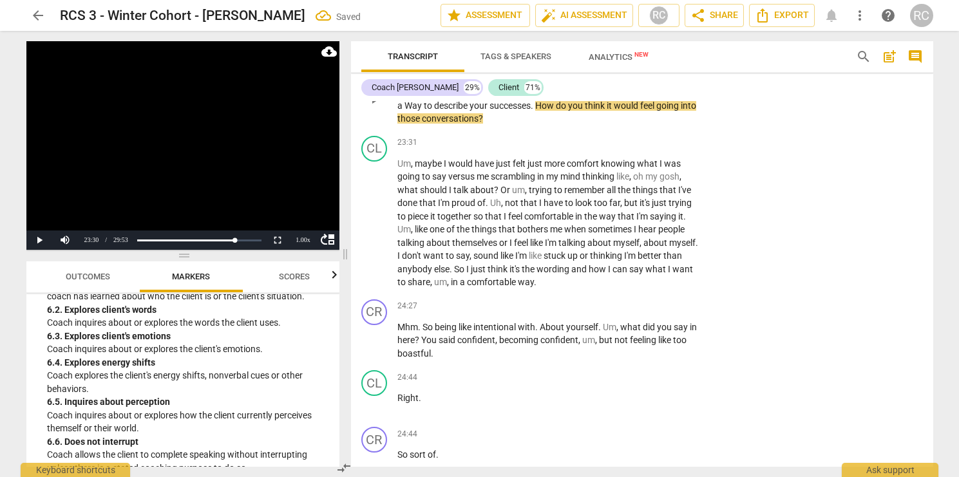
click at [593, 126] on p "You described , um , going through the conversation with your cousins , feeling…" at bounding box center [549, 99] width 302 height 53
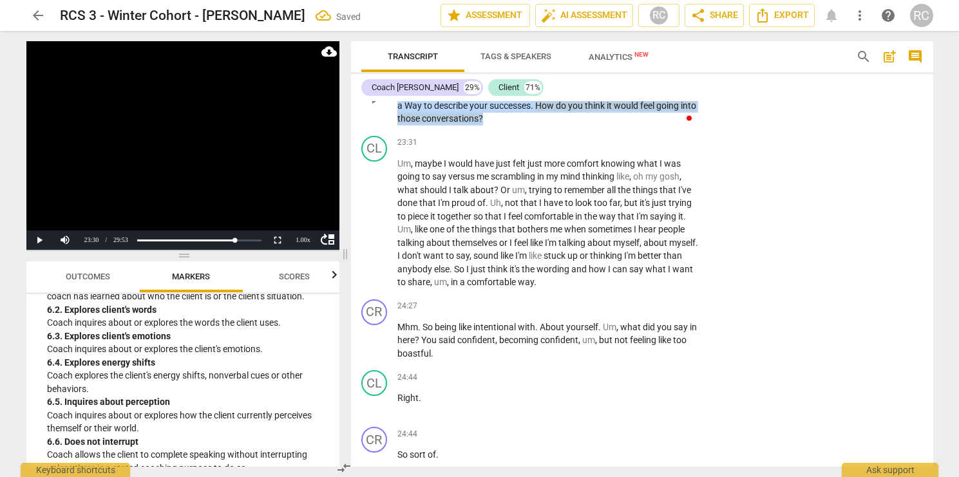
drag, startPoint x: 564, startPoint y: 117, endPoint x: 564, endPoint y: 141, distance: 23.8
click at [564, 126] on p "You described , um , going through the conversation with your cousins , feeling…" at bounding box center [549, 99] width 302 height 53
click at [640, 126] on p "You described , um , going through the conversation with your cousins , feeling…" at bounding box center [549, 99] width 302 height 53
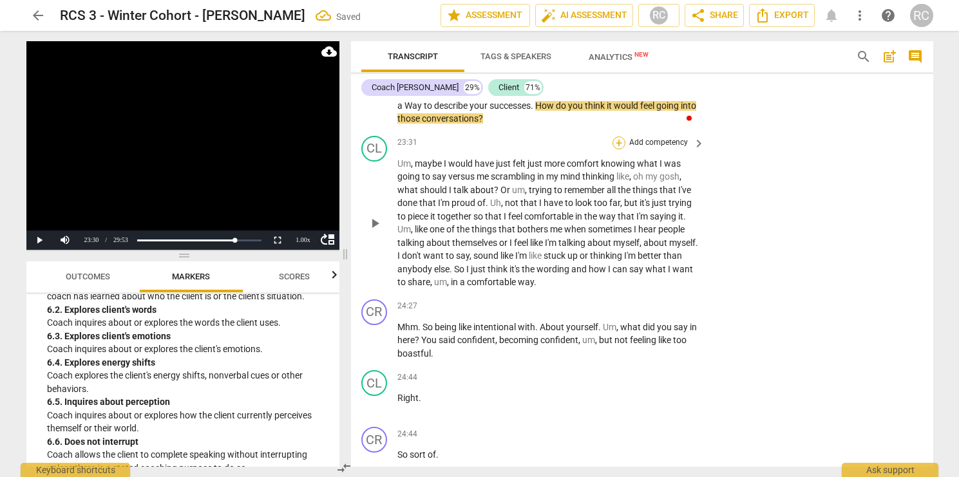
click at [620, 149] on div "+" at bounding box center [619, 143] width 13 height 13
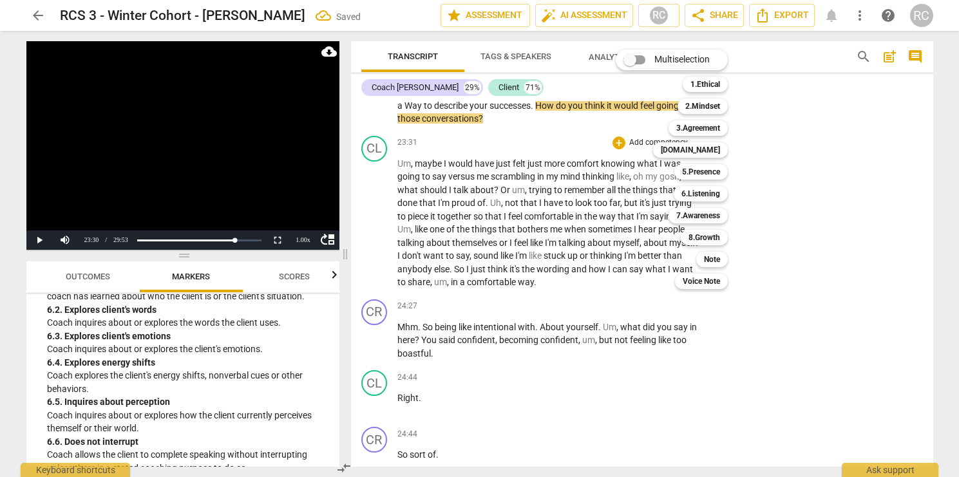
click at [568, 139] on div at bounding box center [479, 238] width 959 height 477
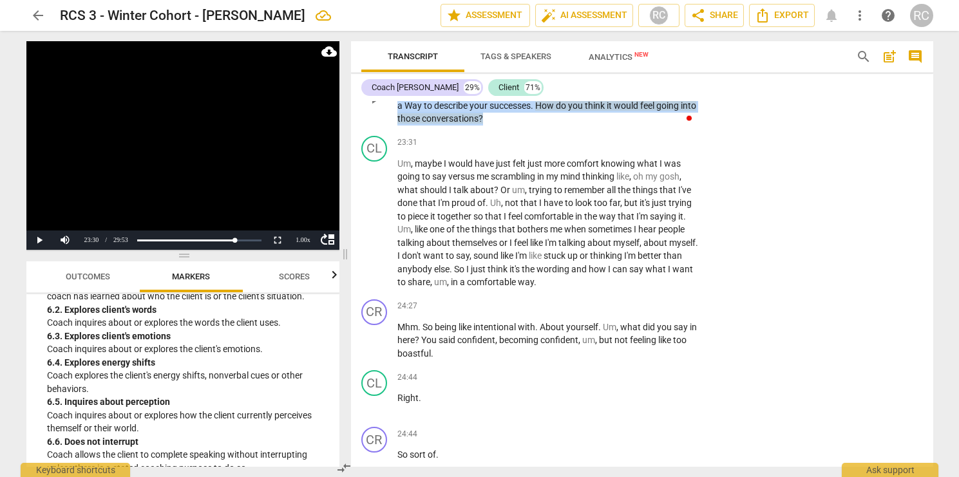
drag, startPoint x: 565, startPoint y: 116, endPoint x: 569, endPoint y: 140, distance: 24.1
click at [569, 126] on p "You described , um , going through the conversation with your cousins , feeling…" at bounding box center [549, 99] width 302 height 53
click at [515, 128] on div "+" at bounding box center [511, 128] width 13 height 13
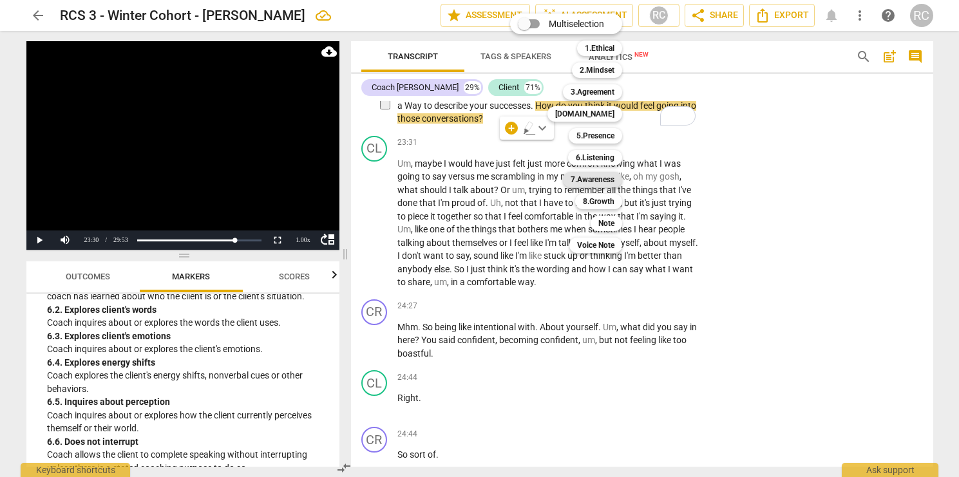
click at [590, 177] on b "7.Awareness" at bounding box center [593, 179] width 44 height 15
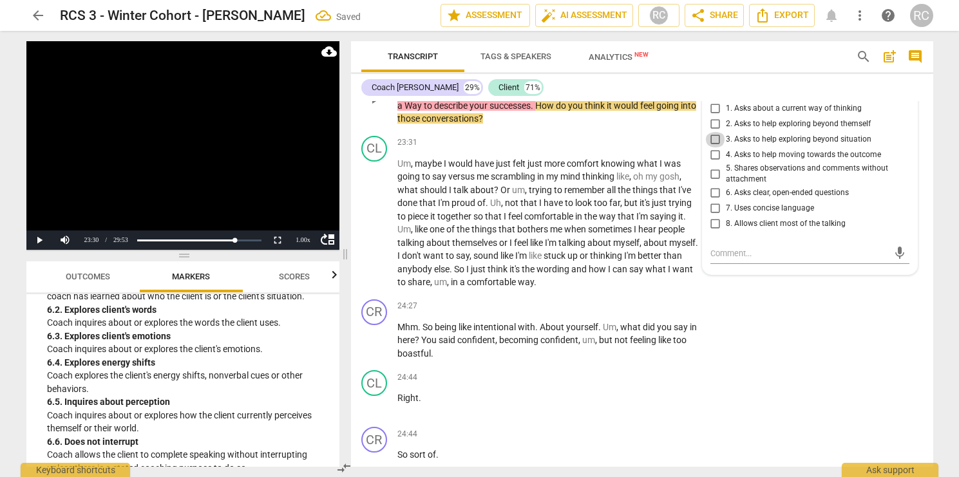
click at [713, 148] on input "3. Asks to help exploring beyond situation" at bounding box center [715, 139] width 21 height 15
click at [734, 336] on div "CR play_arrow pause 24:27 + Add competency keyboard_arrow_right Mhm . So being …" at bounding box center [642, 330] width 582 height 72
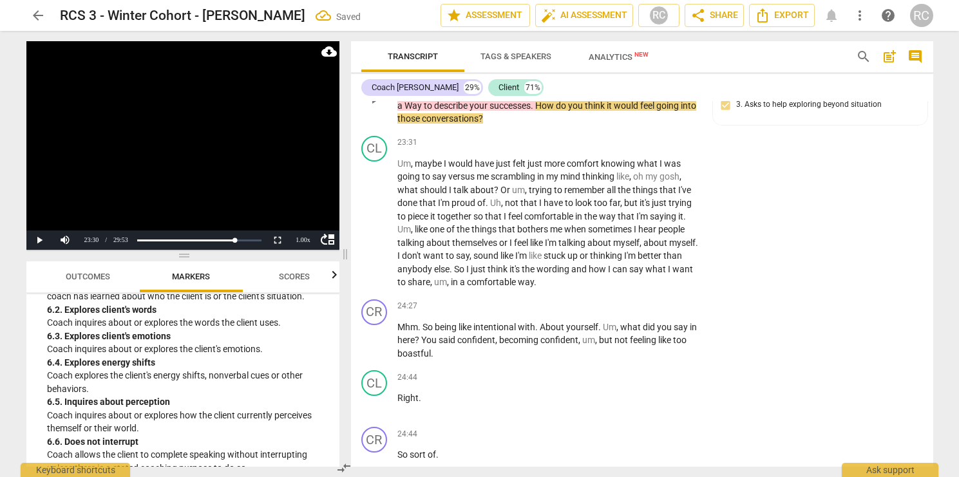
click at [625, 97] on span "of" at bounding box center [629, 92] width 10 height 10
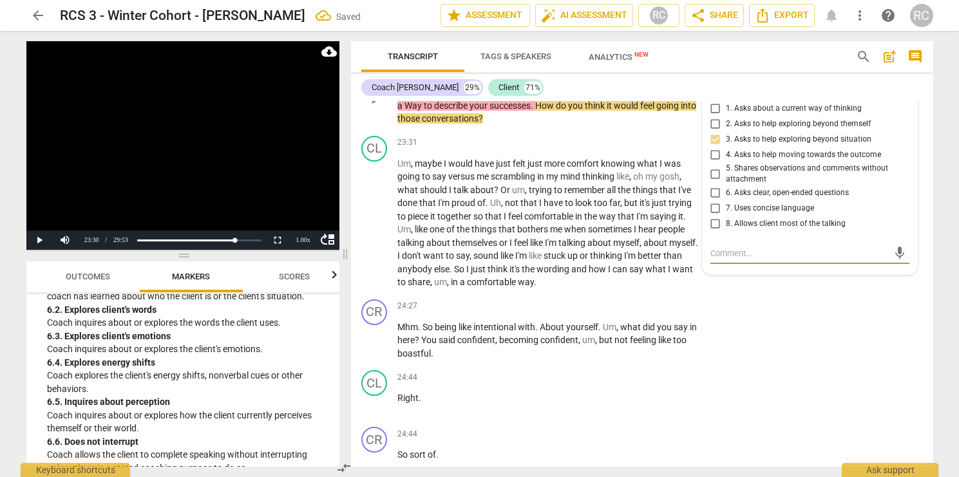
click at [602, 111] on span "think" at bounding box center [596, 106] width 22 height 10
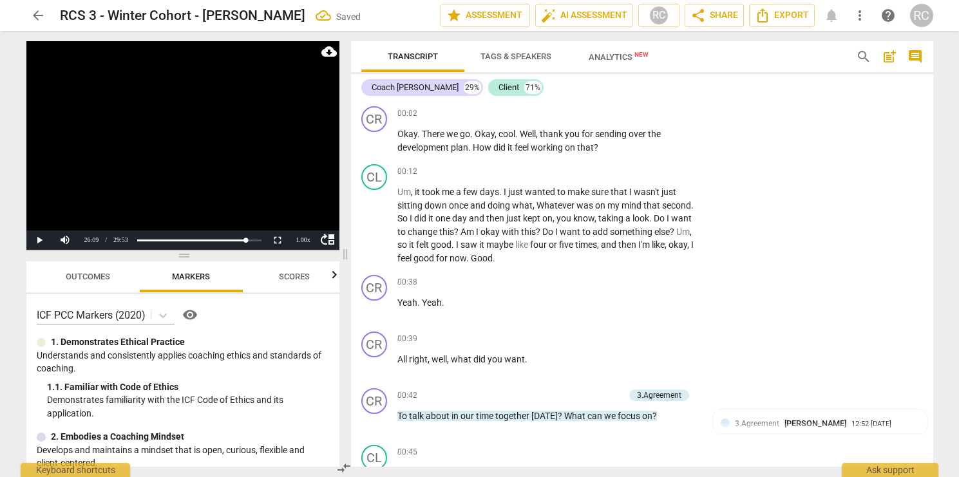
scroll to position [7890, 0]
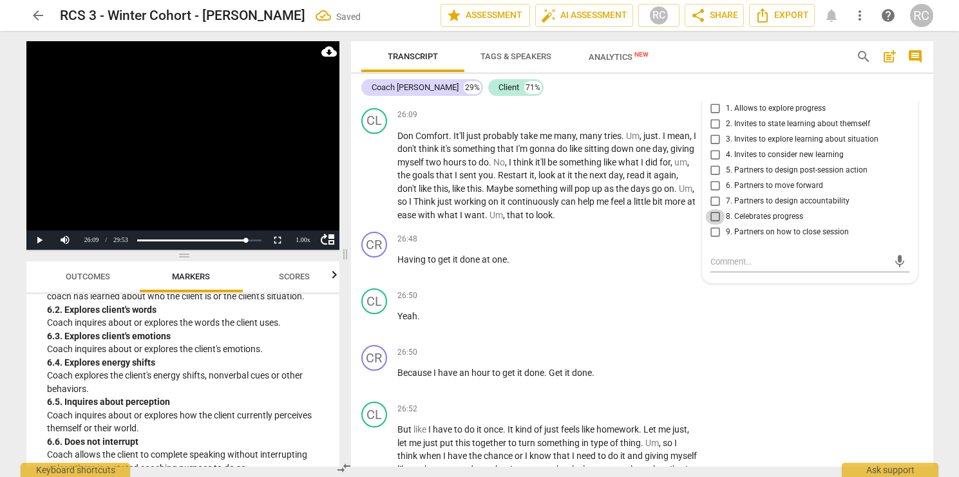
click at [712, 225] on input "8. Celebrates progress" at bounding box center [715, 216] width 21 height 15
click at [714, 225] on input "8. Celebrates progress" at bounding box center [715, 216] width 21 height 15
checkbox input "true"
click at [717, 194] on input "6. Partners to move forward" at bounding box center [715, 185] width 21 height 15
checkbox input "true"
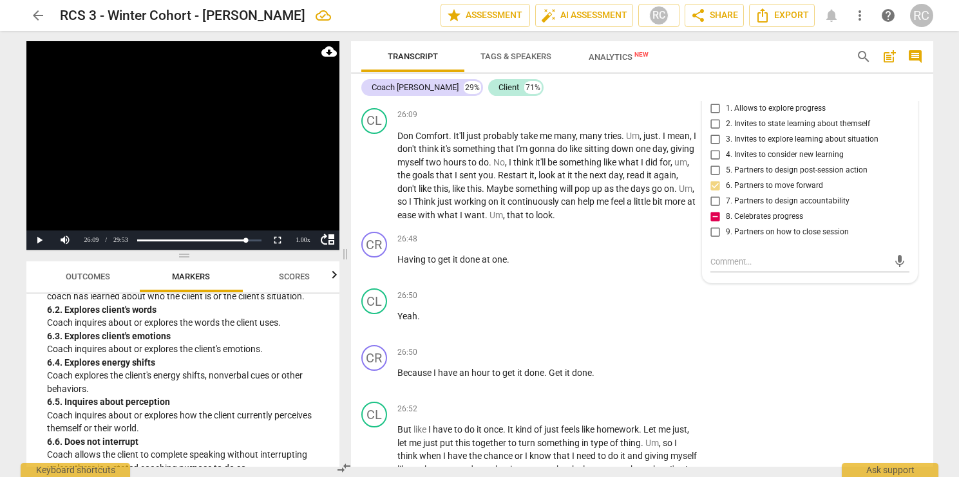
click at [711, 225] on input "8. Celebrates progress" at bounding box center [715, 216] width 21 height 15
checkbox input "false"
click at [838, 390] on div "CR play_arrow pause 26:50 + Add competency keyboard_arrow_right Because I have …" at bounding box center [642, 368] width 582 height 57
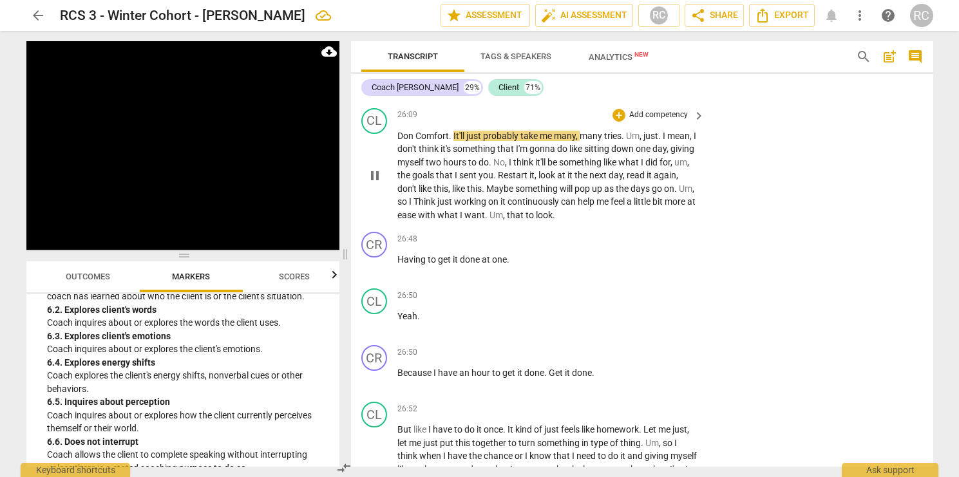
click at [403, 141] on span "Don" at bounding box center [407, 136] width 18 height 10
click at [412, 141] on span "Don" at bounding box center [407, 136] width 18 height 10
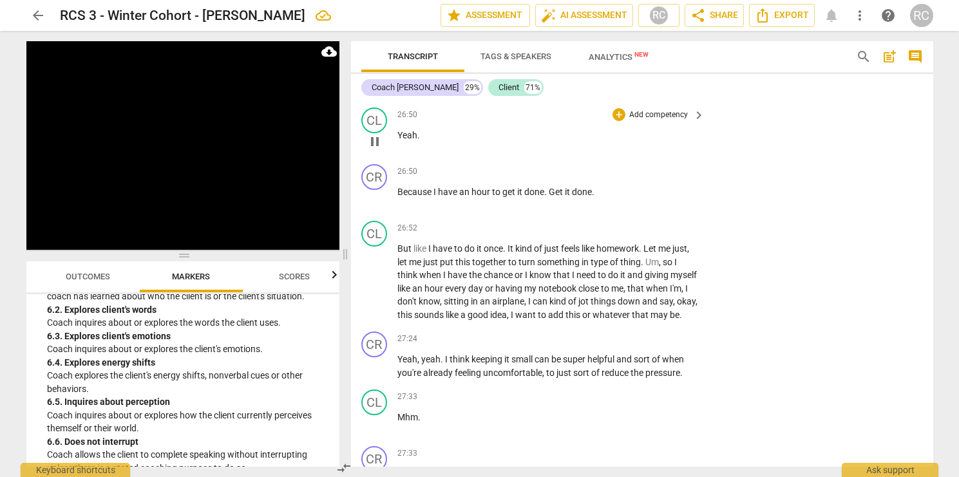
scroll to position [8479, 0]
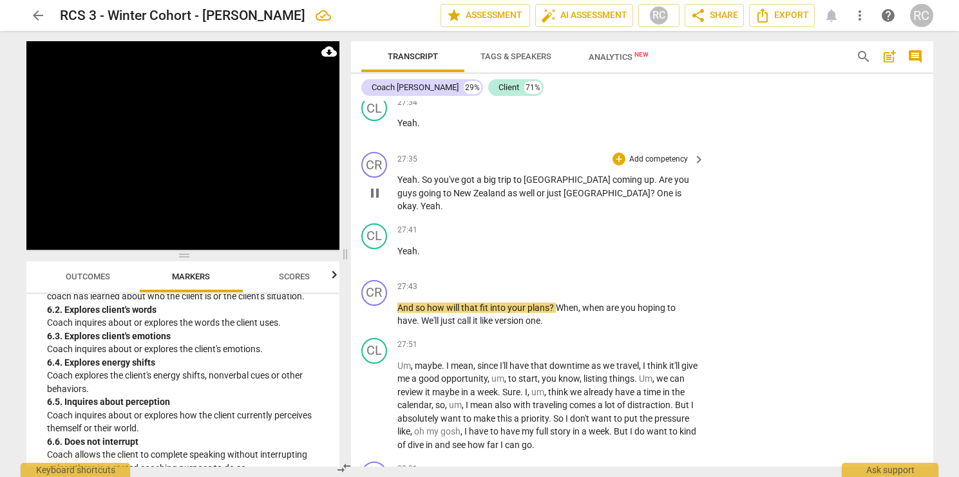
click at [657, 198] on span "One" at bounding box center [666, 193] width 18 height 10
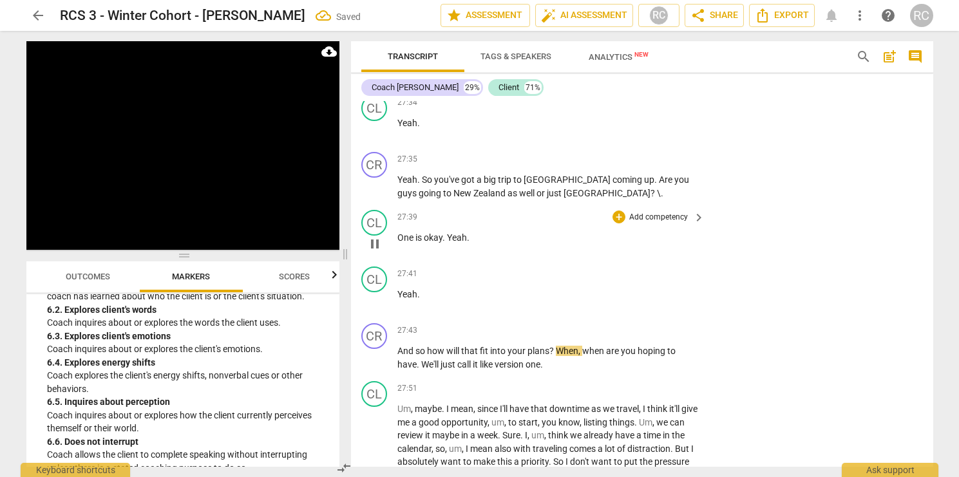
click at [405, 243] on span "One" at bounding box center [407, 238] width 18 height 10
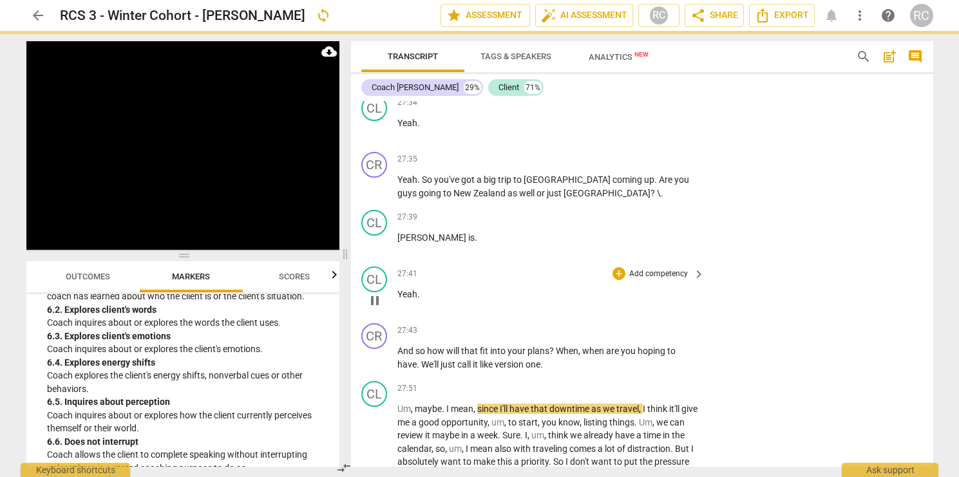
click at [408, 300] on span "Yeah" at bounding box center [408, 294] width 20 height 10
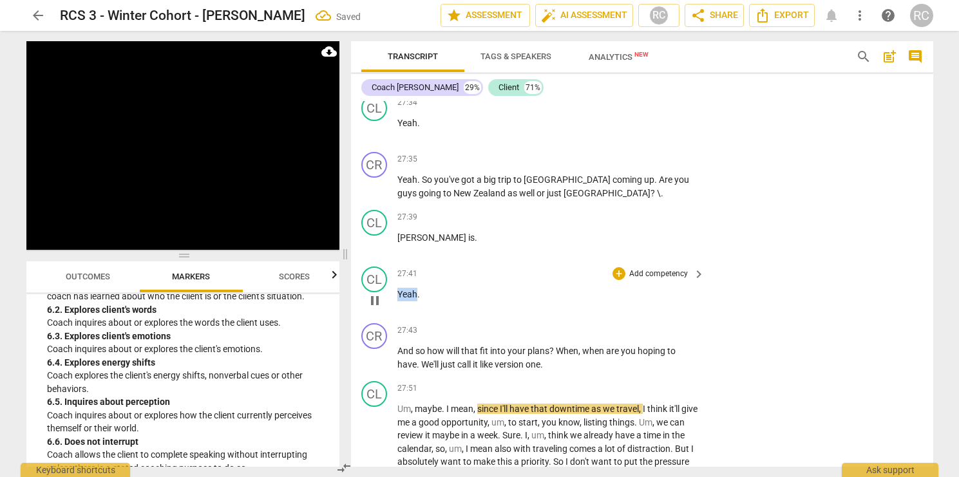
click at [408, 300] on span "Yeah" at bounding box center [408, 294] width 20 height 10
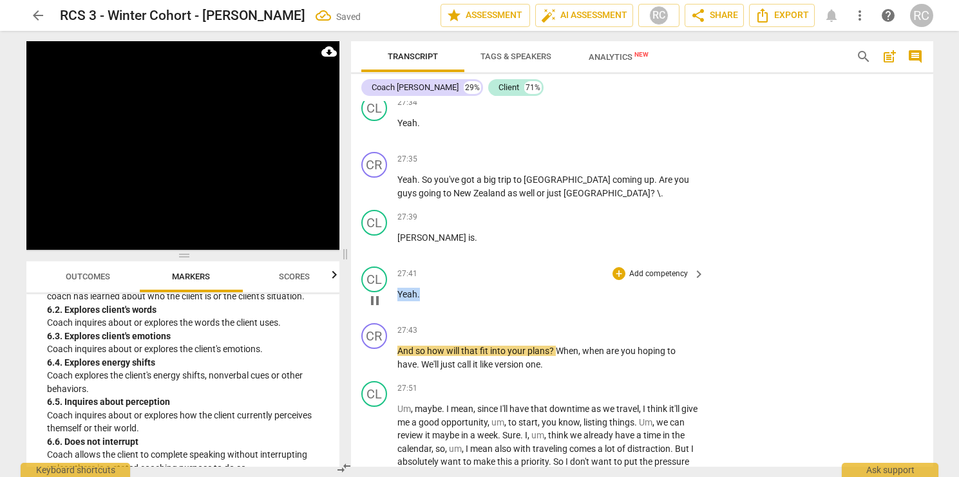
drag, startPoint x: 410, startPoint y: 332, endPoint x: 399, endPoint y: 331, distance: 10.5
click at [399, 302] on p "Yeah ." at bounding box center [549, 295] width 302 height 14
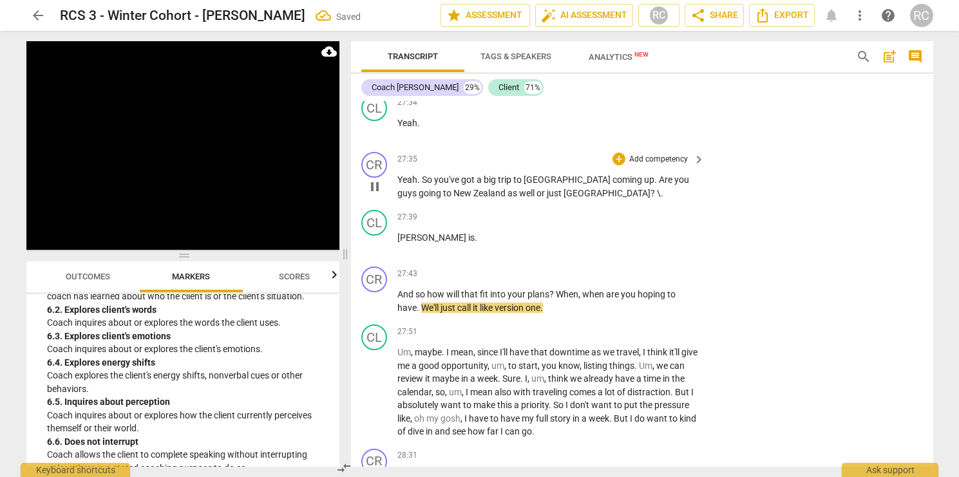
click at [557, 200] on p "Yeah . So you've got a big trip to [GEOGRAPHIC_DATA] coming up . Are you guys g…" at bounding box center [549, 186] width 302 height 26
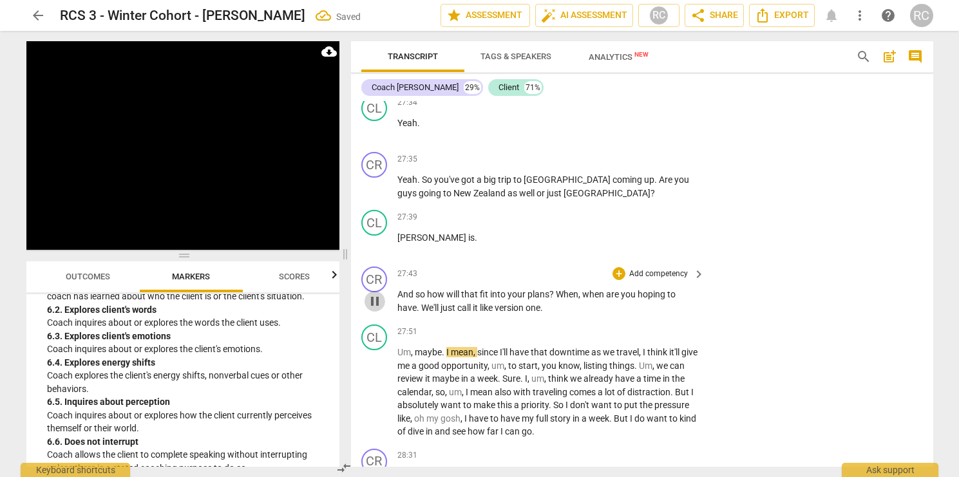
click at [378, 309] on span "pause" at bounding box center [374, 301] width 15 height 15
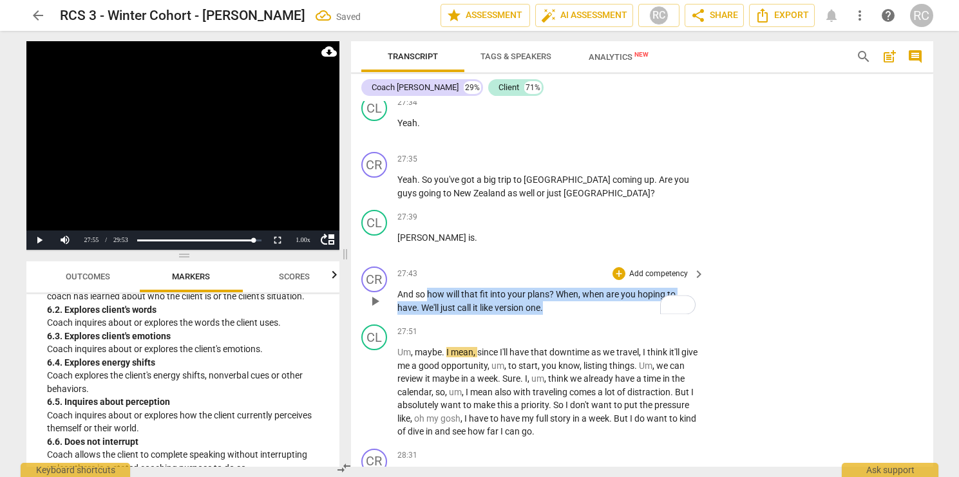
drag, startPoint x: 430, startPoint y: 334, endPoint x: 546, endPoint y: 342, distance: 116.9
click at [546, 314] on p "And so how will that fit into your plans ? When , when are you hoping to have .…" at bounding box center [549, 301] width 302 height 26
click at [666, 280] on p "Add competency" at bounding box center [658, 275] width 61 height 12
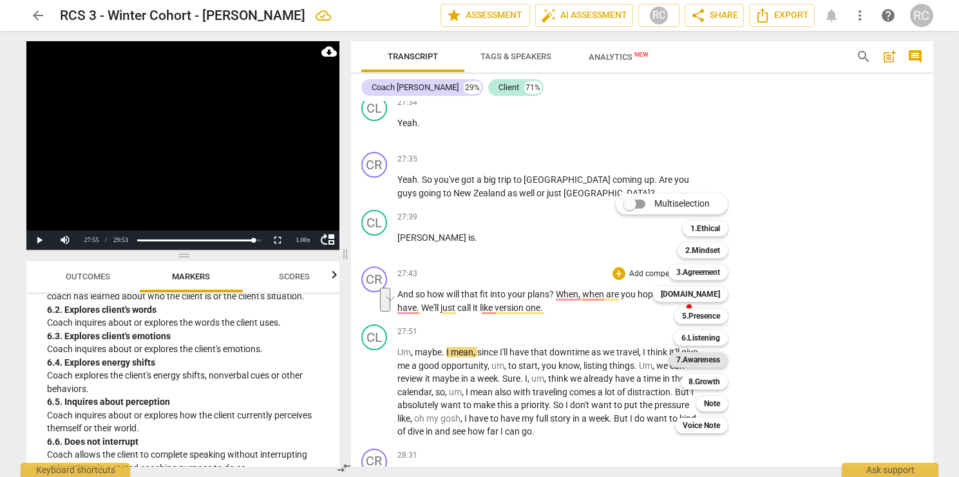
click at [709, 360] on b "7.Awareness" at bounding box center [698, 359] width 44 height 15
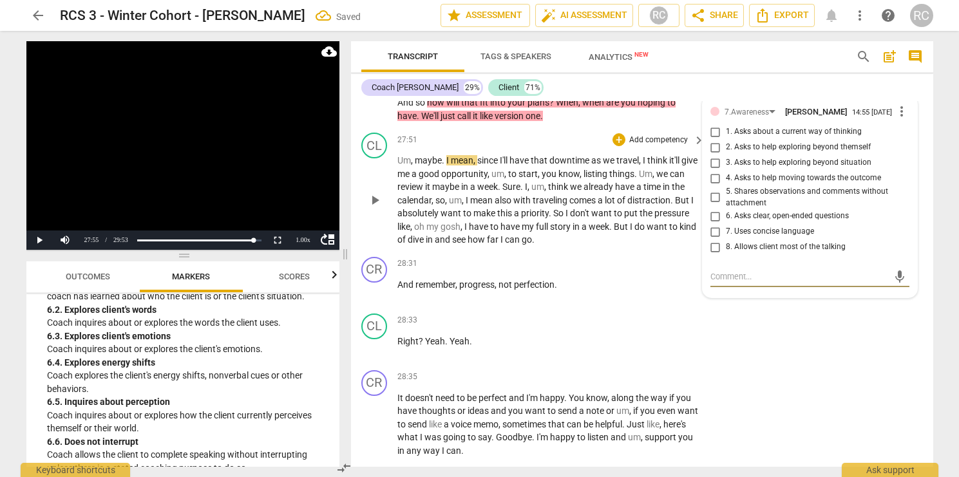
scroll to position [8662, 0]
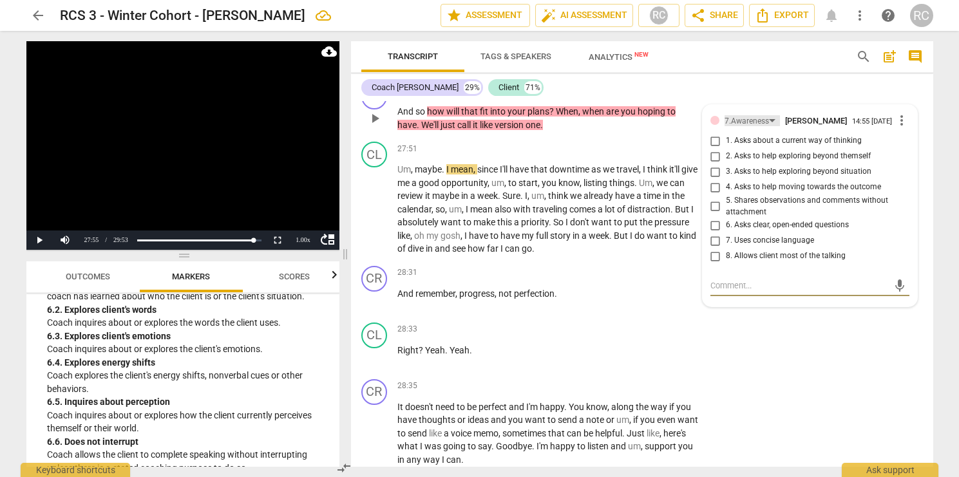
click at [752, 128] on div "7.Awareness" at bounding box center [747, 121] width 44 height 12
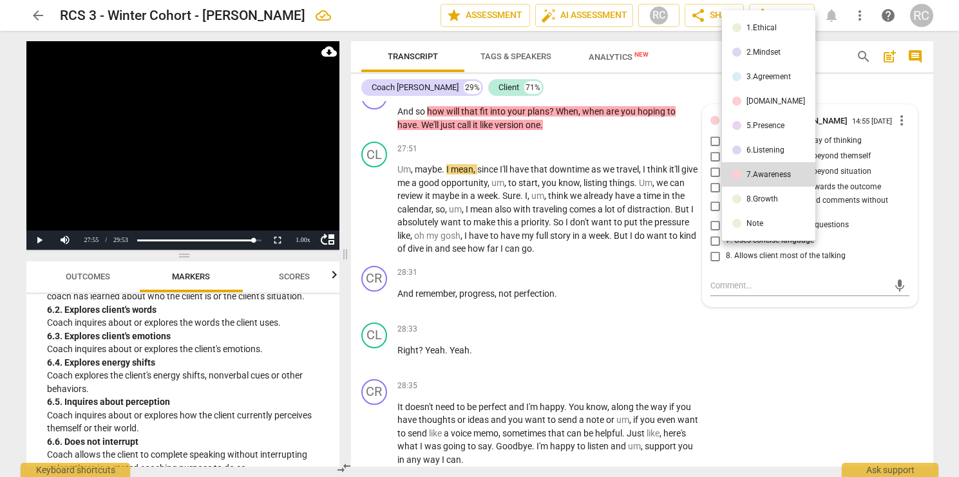
click at [753, 191] on li "8.Growth" at bounding box center [768, 199] width 93 height 24
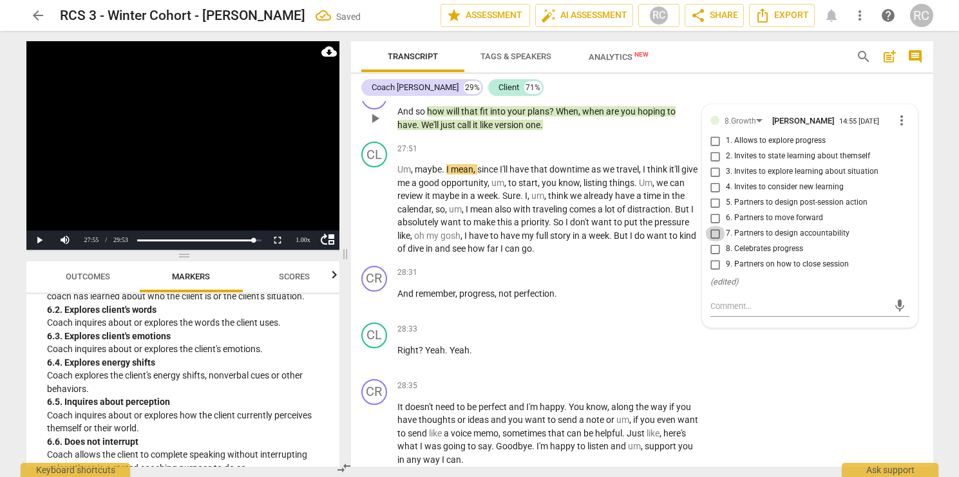
click at [714, 242] on input "7. Partners to design accountability" at bounding box center [715, 233] width 21 height 15
checkbox input "true"
click at [767, 124] on div "CR play_arrow pause 27:43 + Add competency 8.Growth keyboard_arrow_right And so…" at bounding box center [642, 108] width 582 height 58
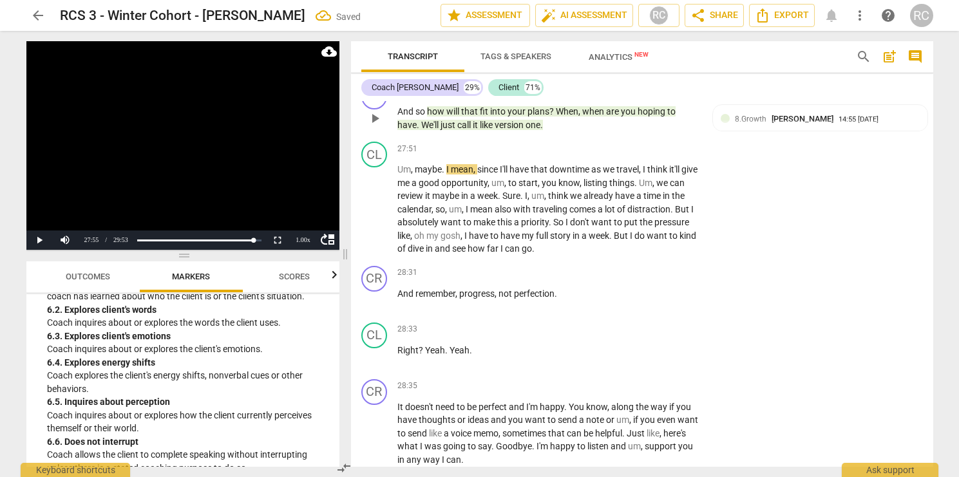
click at [377, 126] on span "play_arrow" at bounding box center [374, 118] width 15 height 15
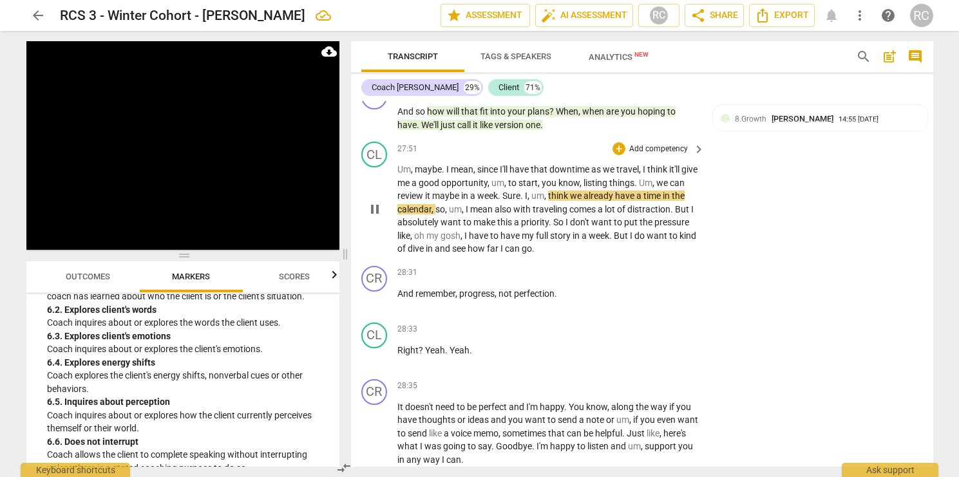
click at [521, 201] on span "Sure" at bounding box center [512, 196] width 18 height 10
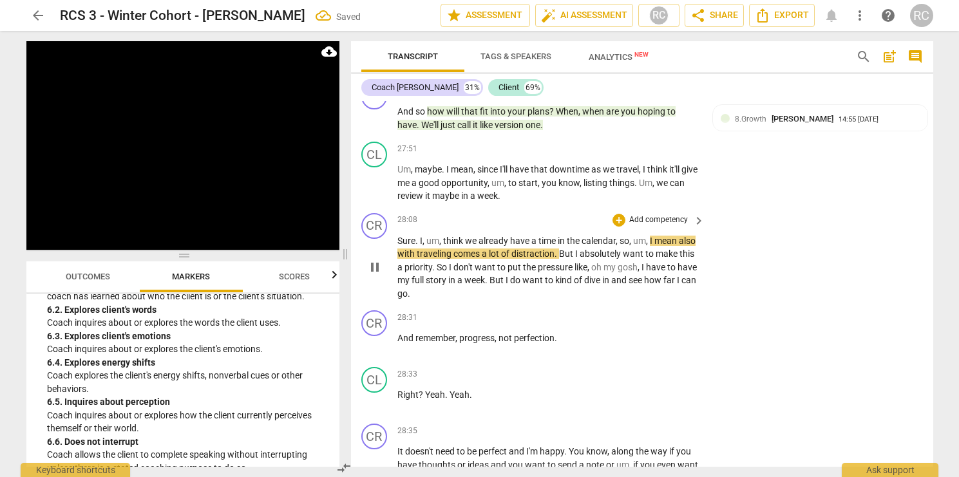
click at [420, 246] on span "I" at bounding box center [421, 241] width 3 height 10
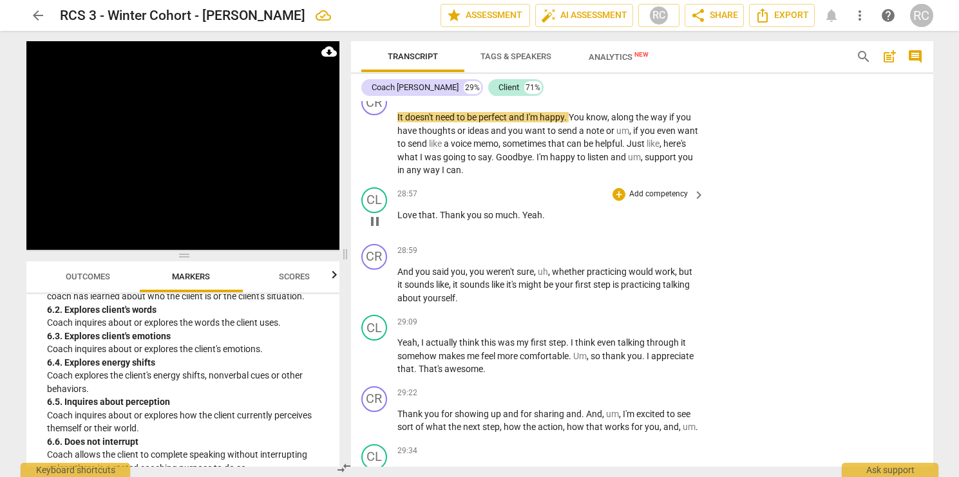
scroll to position [9059, 0]
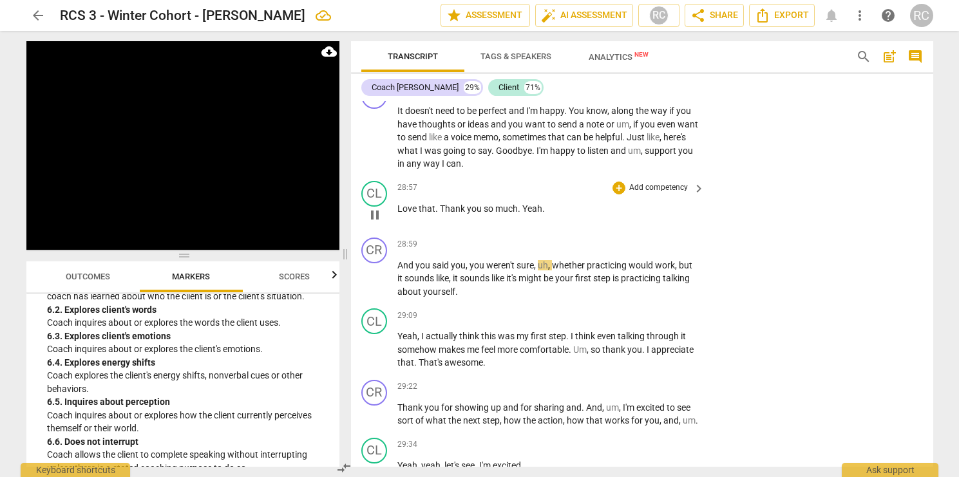
click at [522, 214] on span "Yeah" at bounding box center [532, 209] width 20 height 10
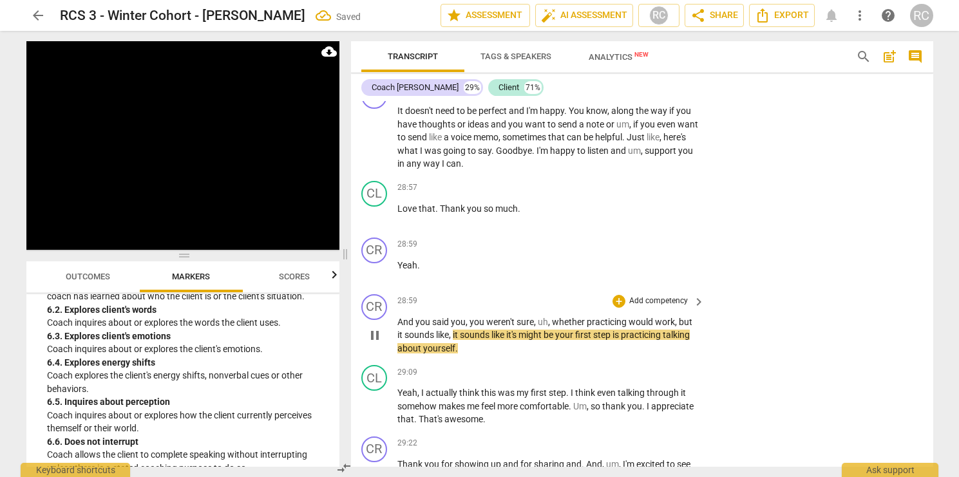
click at [396, 352] on div "play_arrow pause" at bounding box center [381, 336] width 33 height 32
click at [403, 327] on span "And" at bounding box center [407, 322] width 18 height 10
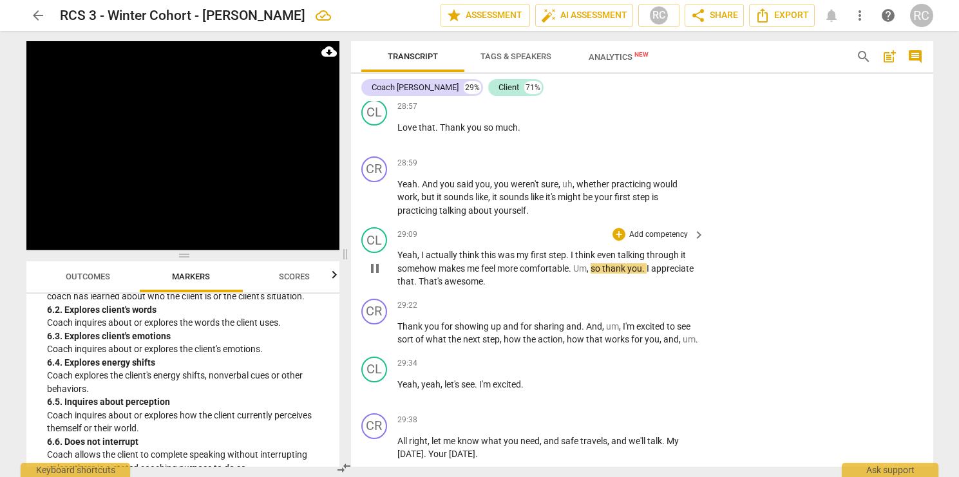
scroll to position [9141, 0]
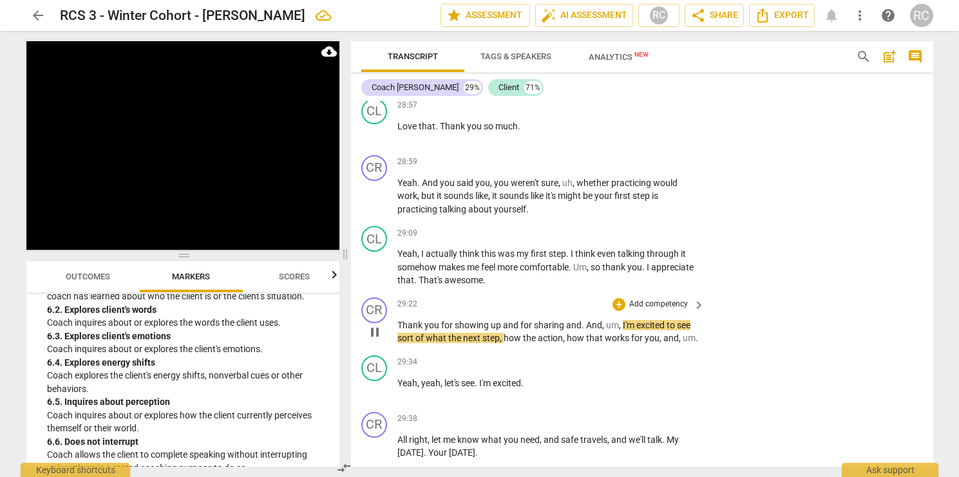
click at [573, 331] on span "and" at bounding box center [573, 325] width 15 height 10
click at [569, 331] on span "and" at bounding box center [573, 325] width 15 height 10
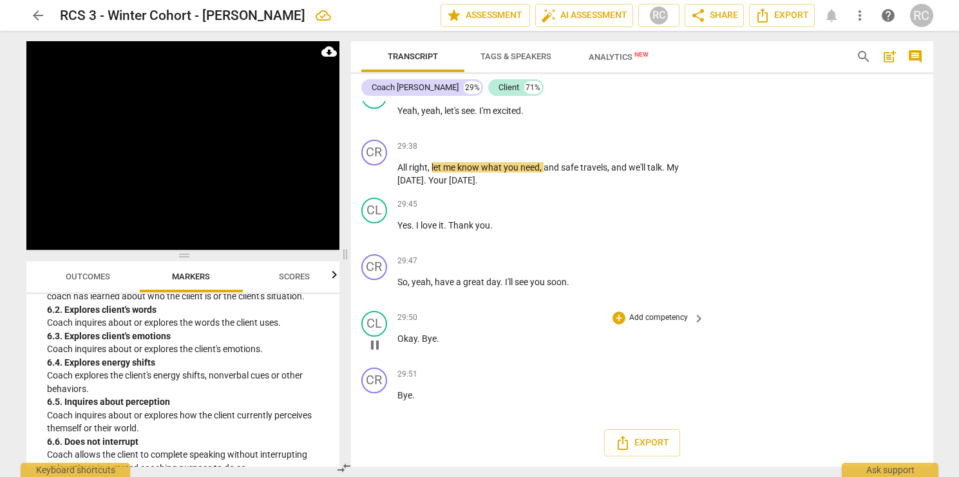
scroll to position [9373, 0]
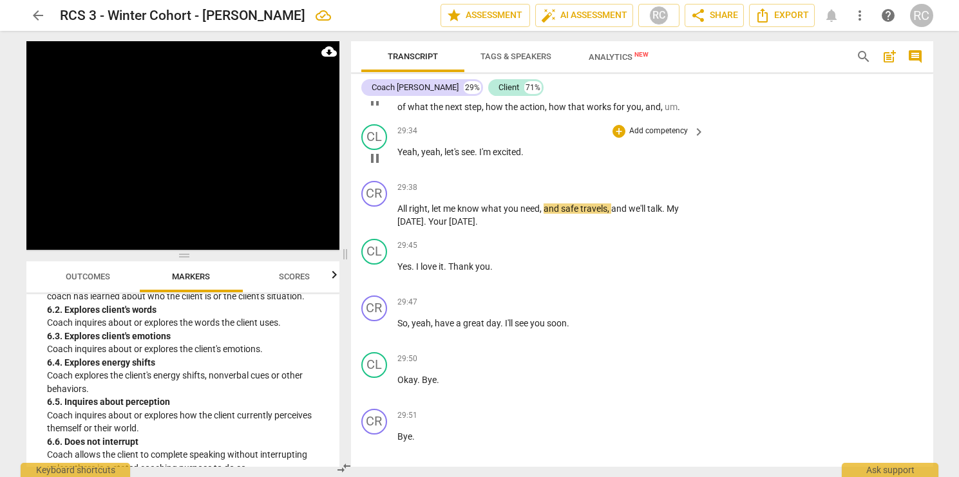
click at [398, 157] on span "Yeah" at bounding box center [408, 152] width 20 height 10
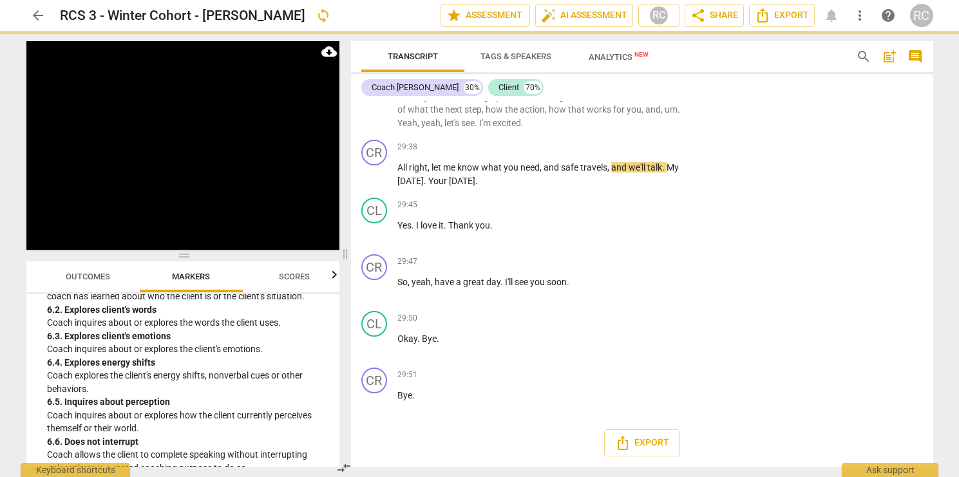
scroll to position [9330, 0]
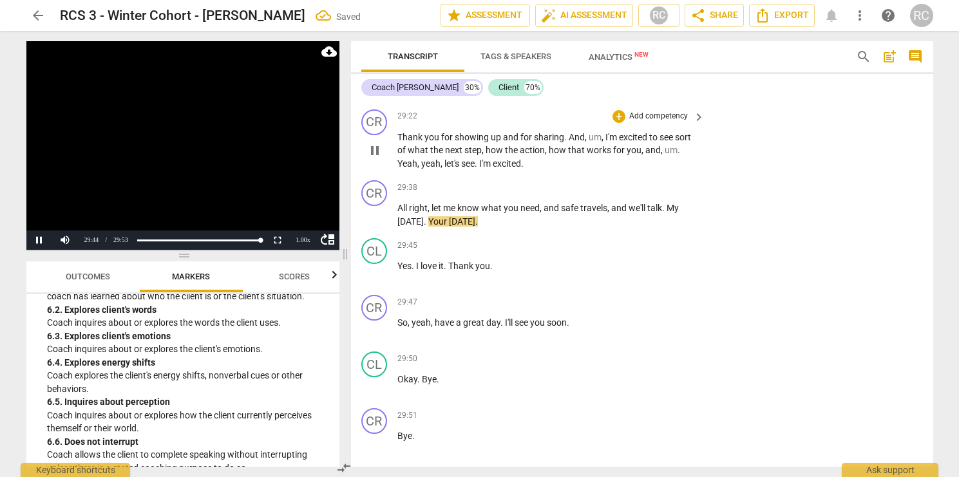
click at [425, 169] on span "yeah" at bounding box center [430, 163] width 19 height 10
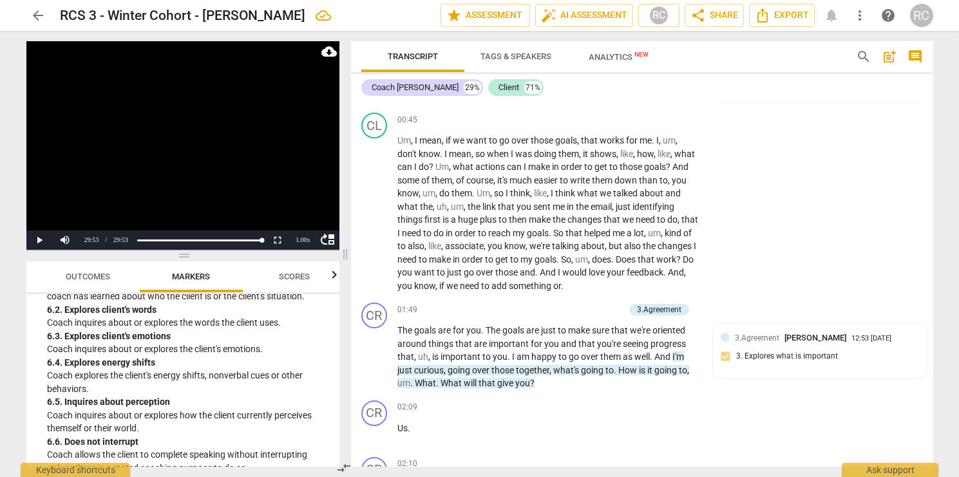
scroll to position [0, 0]
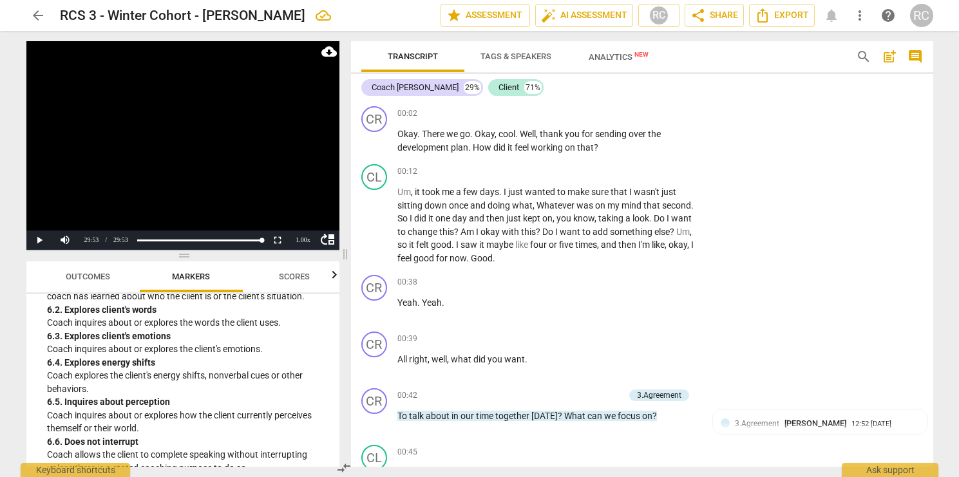
click at [91, 278] on span "Outcomes" at bounding box center [88, 277] width 44 height 10
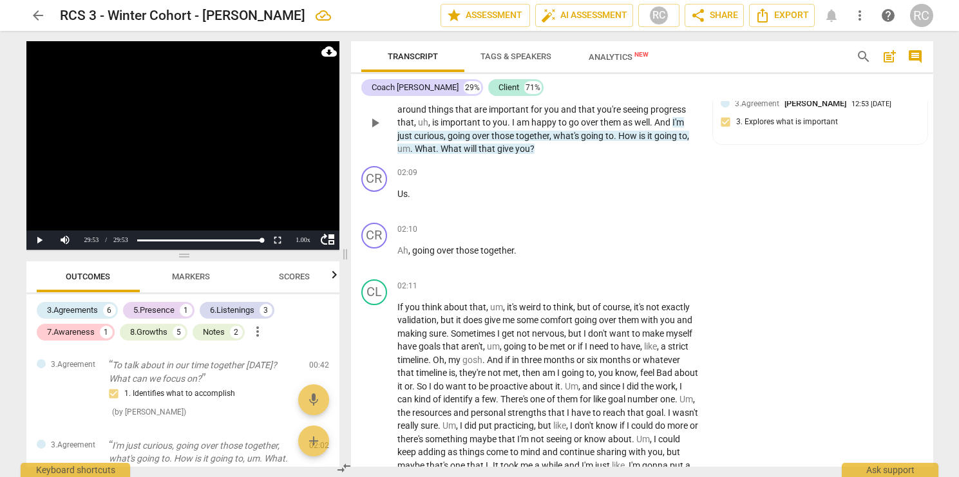
scroll to position [566, 0]
click at [410, 195] on p "Us ." at bounding box center [549, 195] width 302 height 14
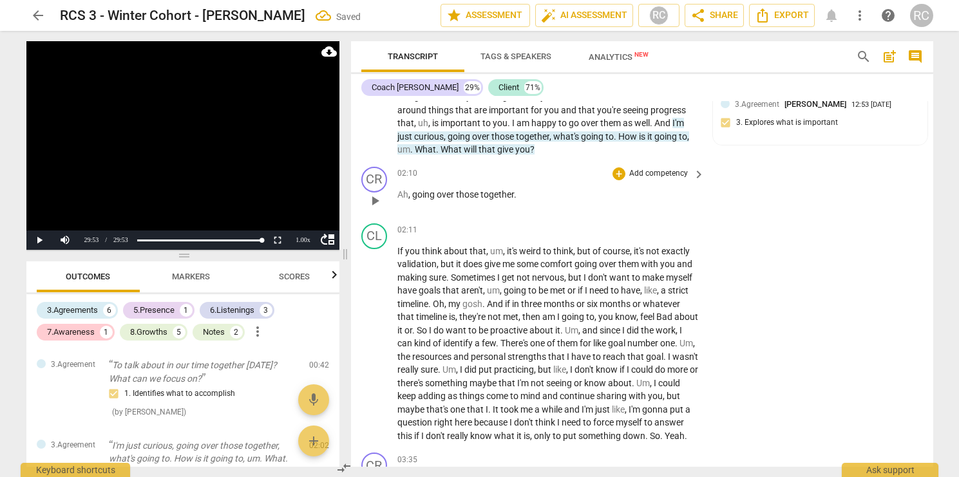
click at [398, 194] on span "Ah" at bounding box center [403, 194] width 11 height 10
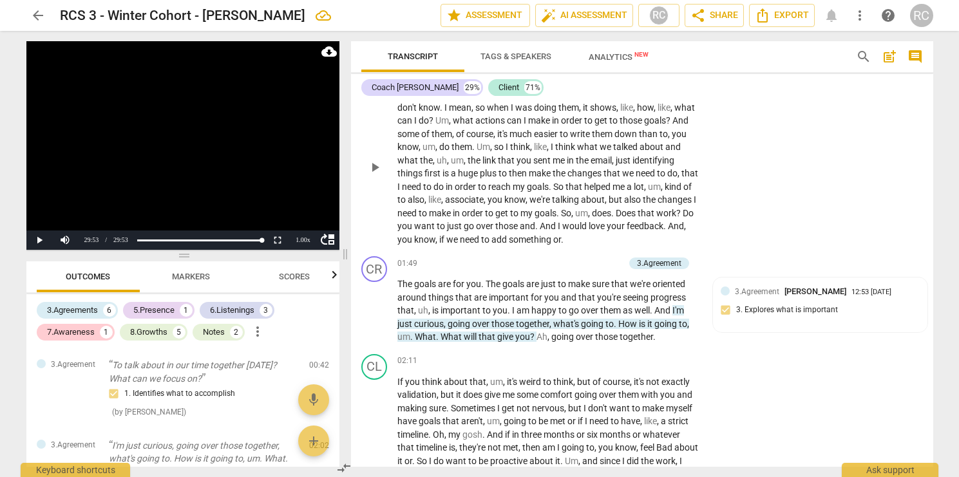
scroll to position [387, 0]
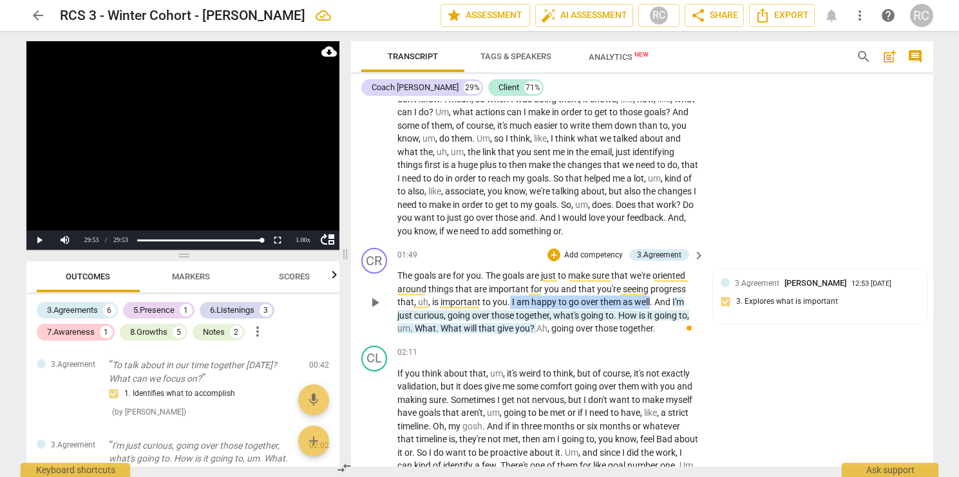
drag, startPoint x: 517, startPoint y: 305, endPoint x: 650, endPoint y: 303, distance: 132.7
click at [650, 303] on p "The goals are for you . The goals are just to make sure that we're oriented aro…" at bounding box center [549, 302] width 302 height 66
click at [661, 280] on div "+" at bounding box center [661, 285] width 13 height 13
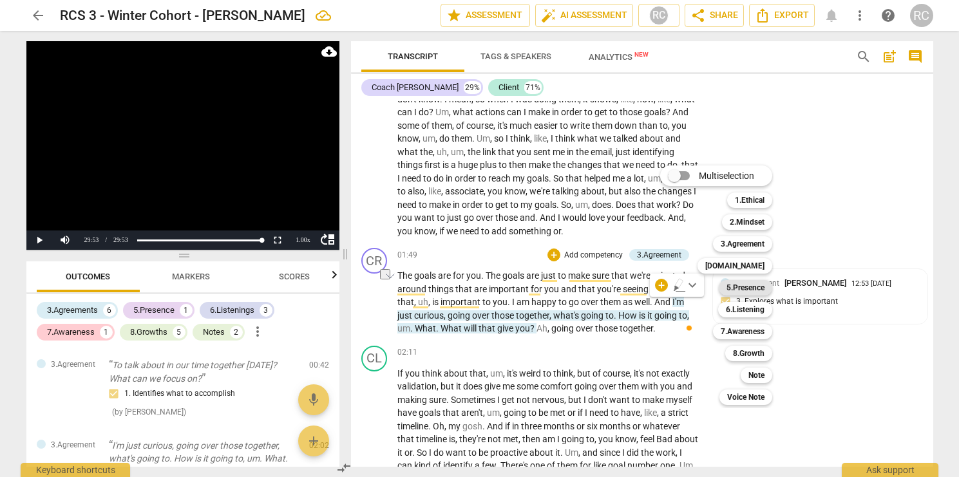
click at [730, 289] on b "5.Presence" at bounding box center [746, 287] width 38 height 15
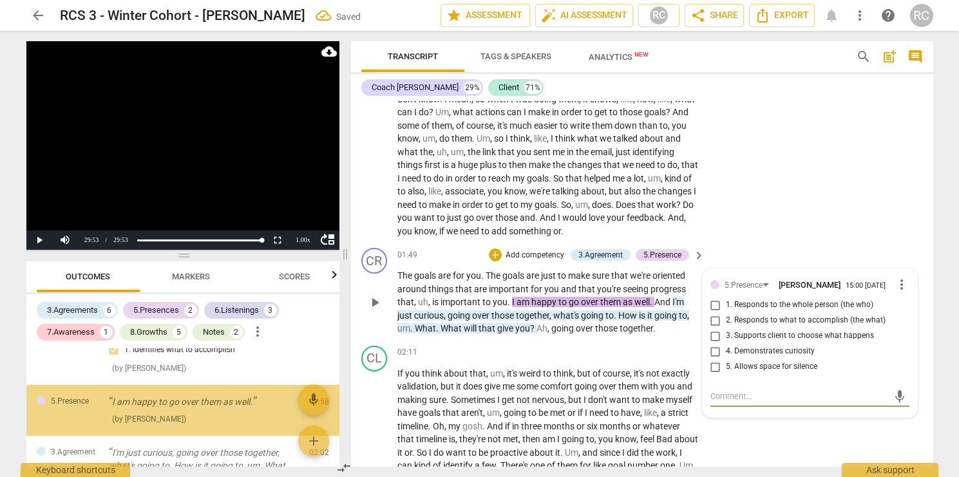
scroll to position [46, 0]
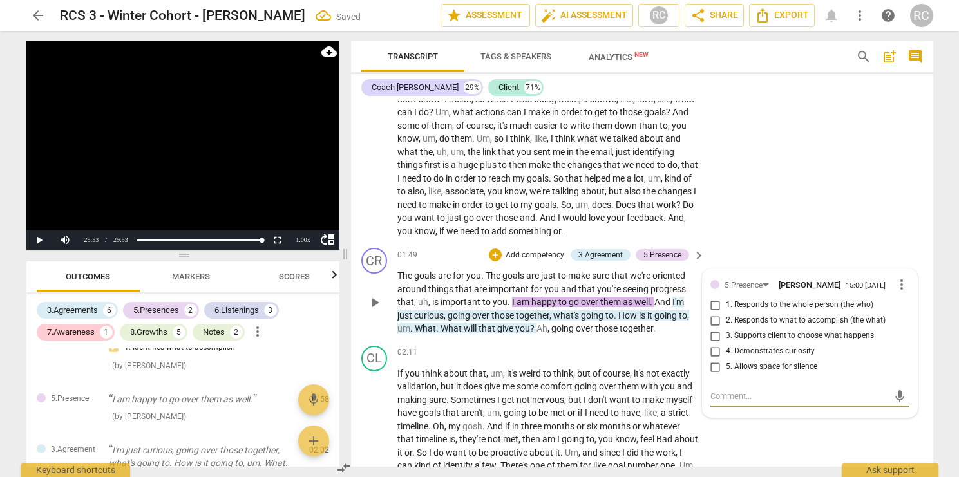
click at [716, 342] on input "3. Supports client to choose what happens" at bounding box center [715, 336] width 21 height 15
checkbox input "true"
click at [754, 216] on div "CL play_arrow pause 00:45 + Add competency keyboard_arrow_right Um , I mean , i…" at bounding box center [642, 148] width 582 height 190
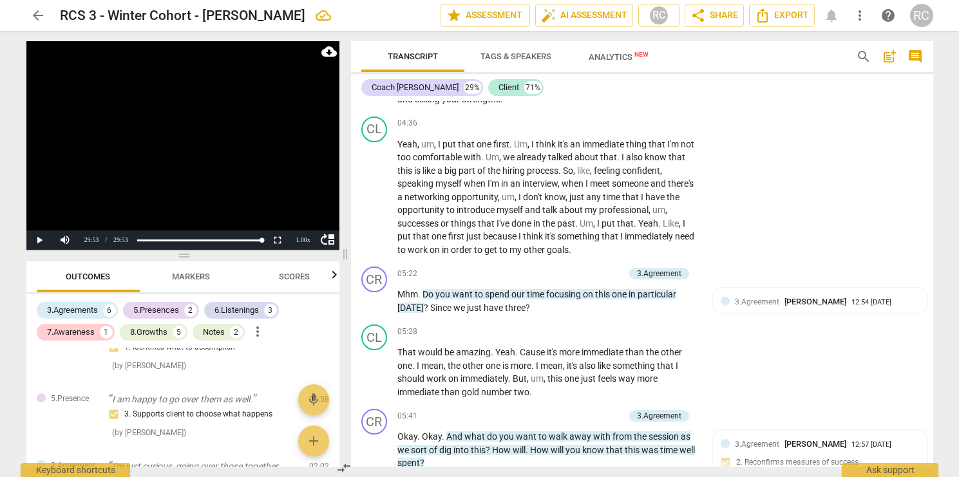
scroll to position [1340, 0]
click at [476, 299] on span "to" at bounding box center [480, 294] width 10 height 10
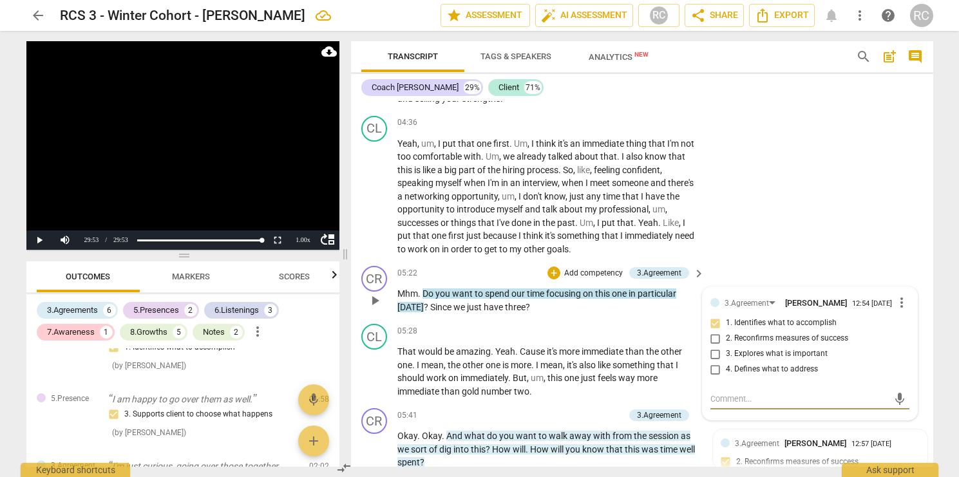
click at [714, 331] on input "1. Identifies what to accomplish" at bounding box center [715, 323] width 21 height 15
checkbox input "false"
click at [754, 310] on div "3.Agreement" at bounding box center [747, 304] width 44 height 12
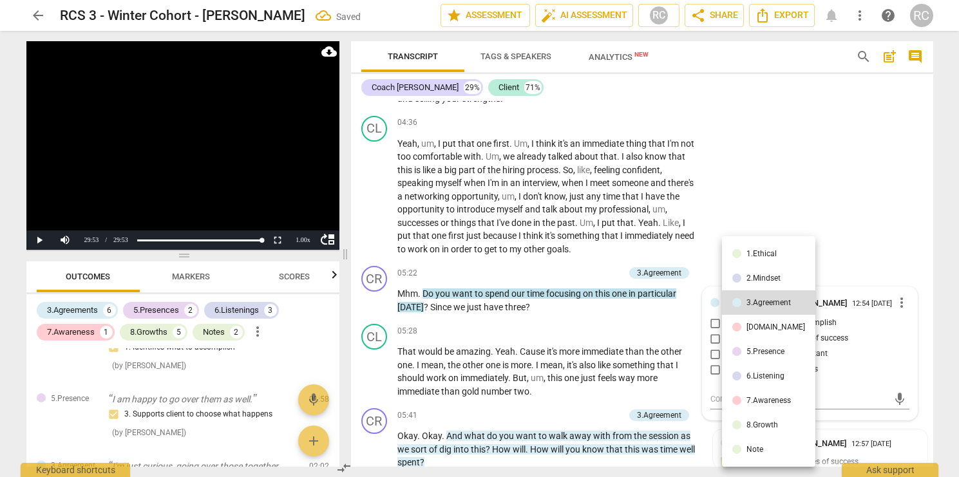
click at [757, 331] on div "[DOMAIN_NAME]" at bounding box center [776, 327] width 59 height 8
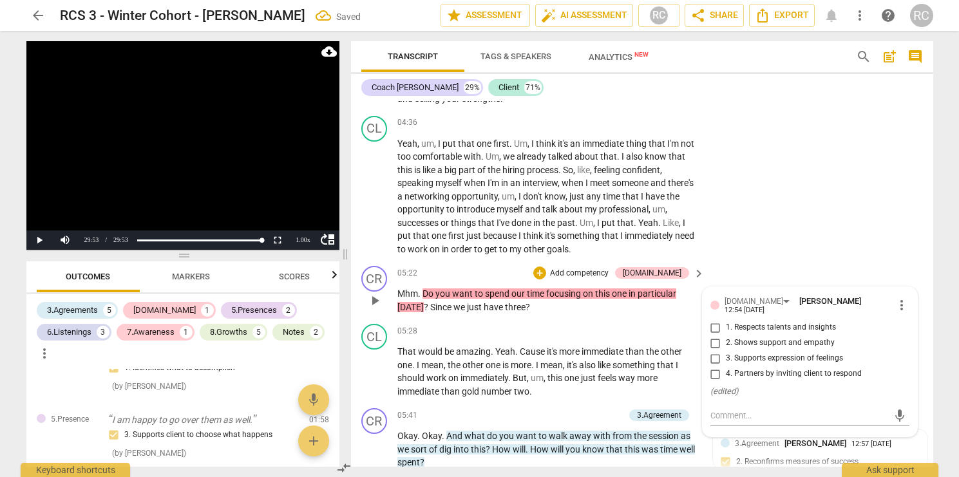
click at [745, 380] on span "4. Partners by inviting client to respond" at bounding box center [794, 375] width 136 height 12
click at [726, 381] on input "4. Partners by inviting client to respond" at bounding box center [715, 374] width 21 height 15
checkbox input "true"
click at [516, 312] on span "three" at bounding box center [515, 307] width 21 height 10
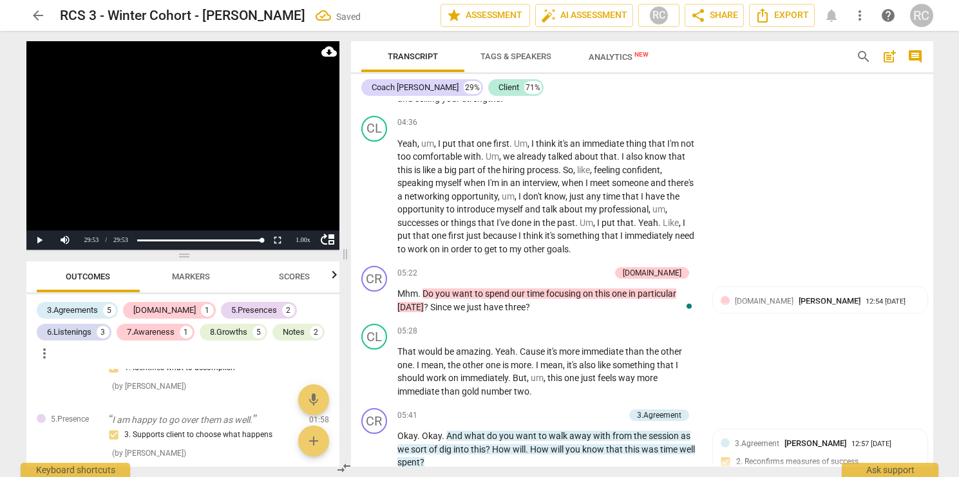
click at [516, 312] on span "three" at bounding box center [515, 307] width 21 height 10
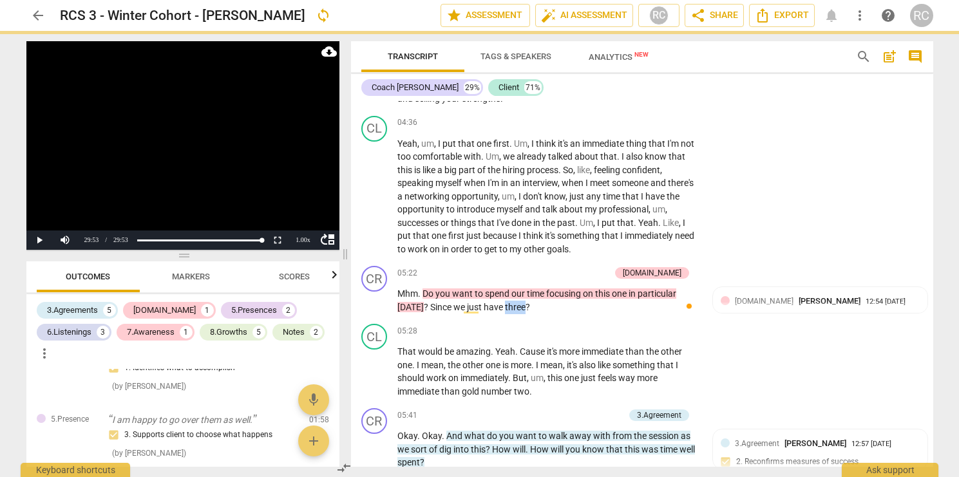
click at [516, 312] on span "three" at bounding box center [515, 307] width 21 height 10
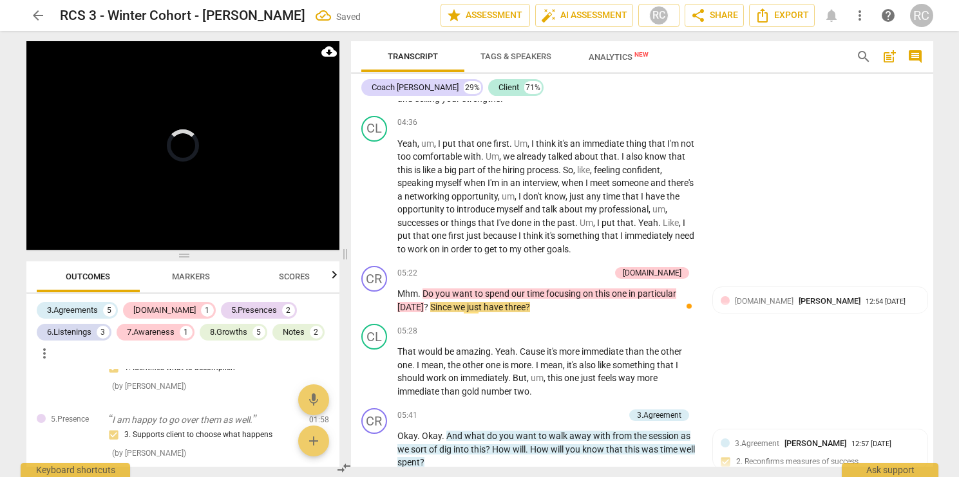
click at [516, 312] on span "three" at bounding box center [515, 307] width 21 height 10
click at [526, 312] on span "?" at bounding box center [528, 307] width 5 height 10
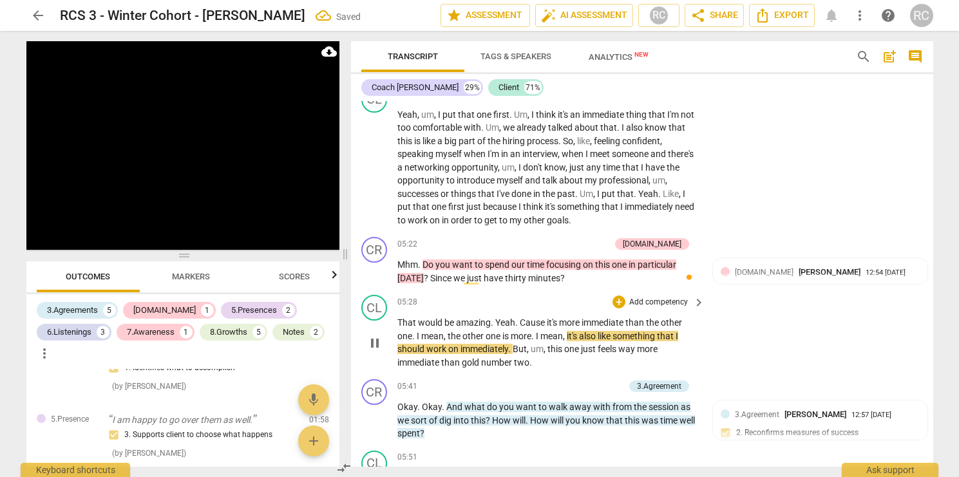
scroll to position [1371, 0]
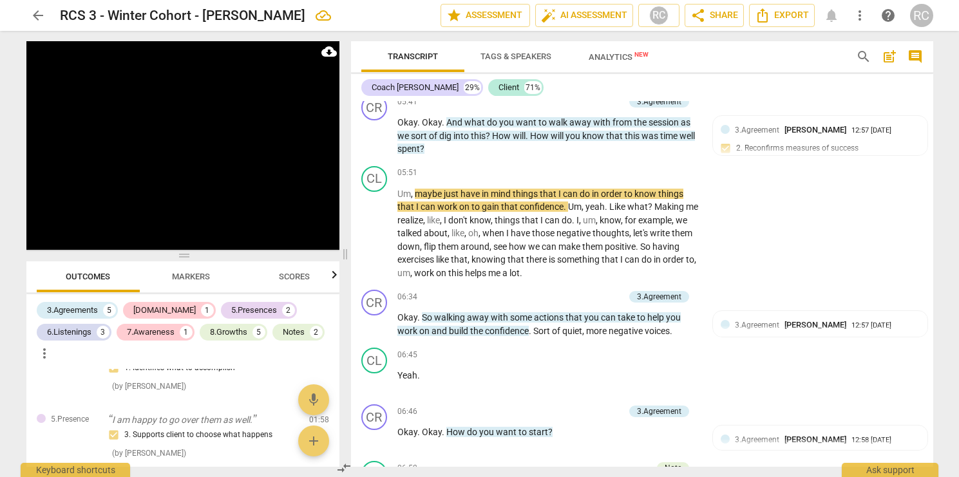
scroll to position [1658, 0]
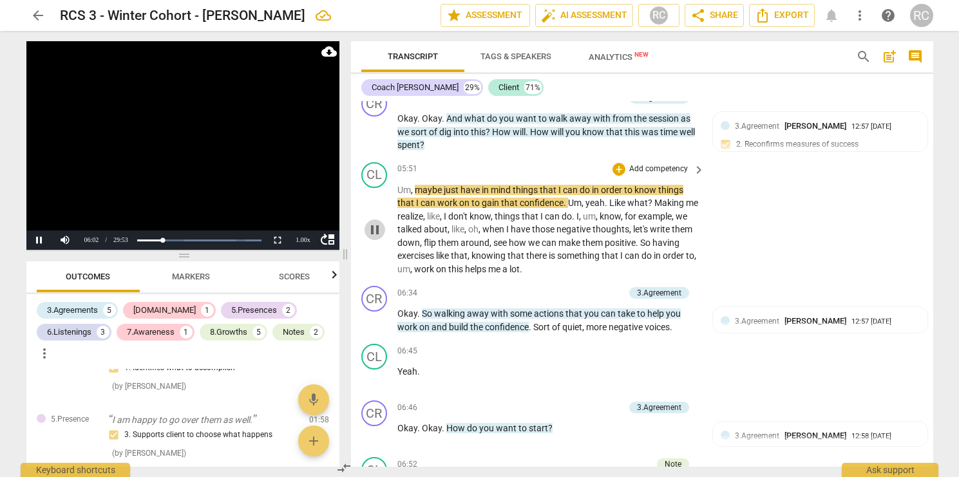
click at [378, 238] on span "pause" at bounding box center [374, 229] width 15 height 15
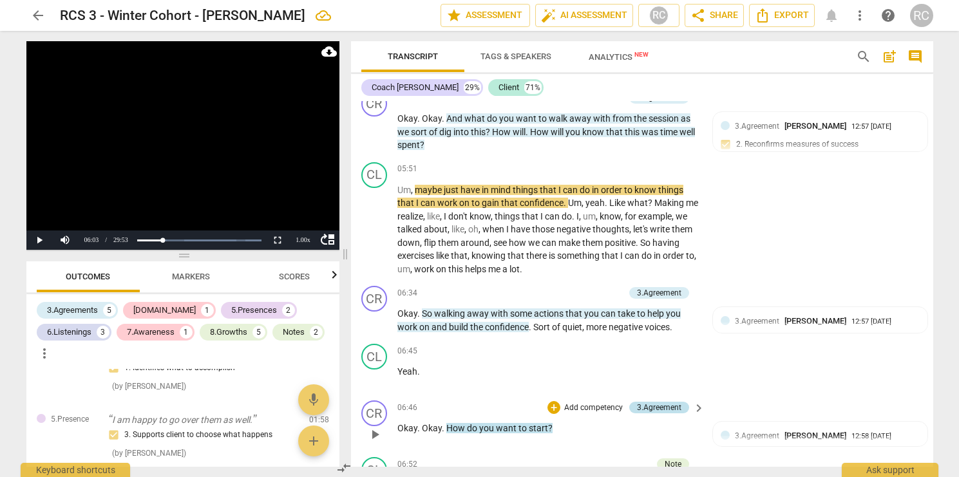
click at [655, 414] on div "3.Agreement" at bounding box center [659, 408] width 44 height 12
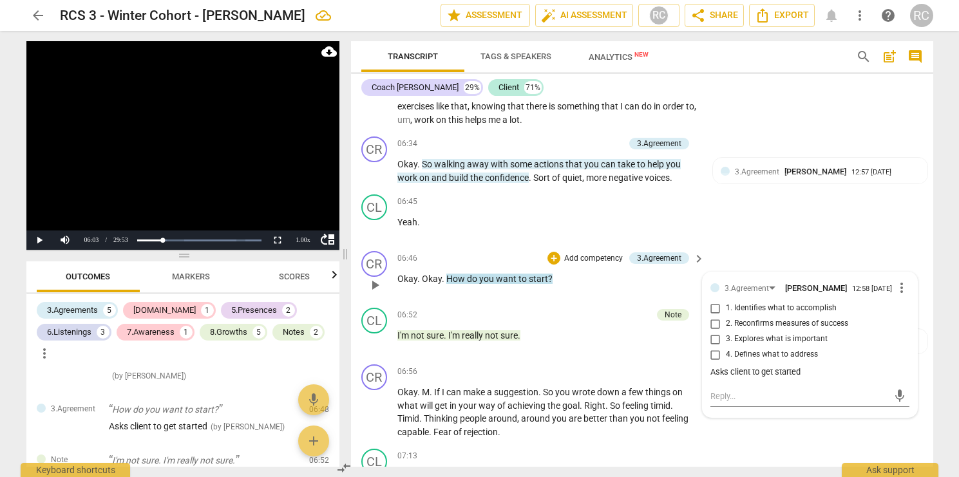
scroll to position [1809, 0]
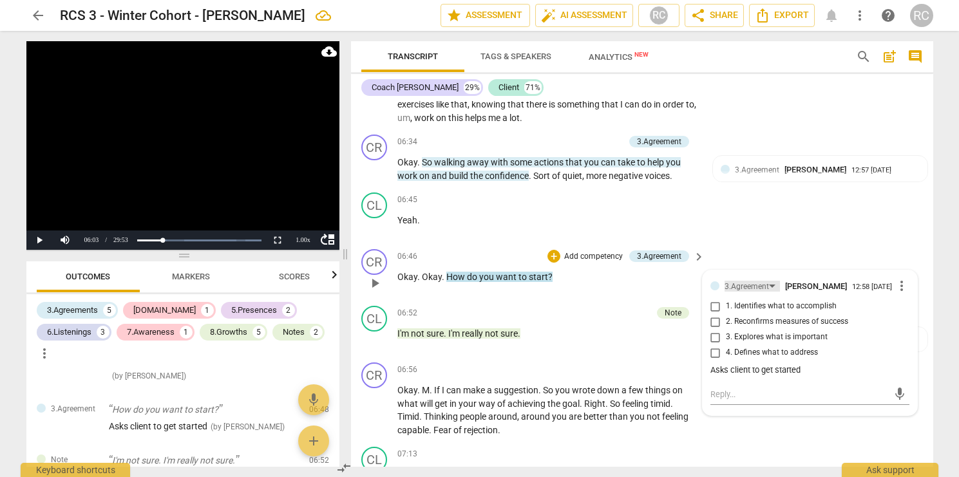
click at [740, 293] on div "3.Agreement" at bounding box center [747, 287] width 44 height 12
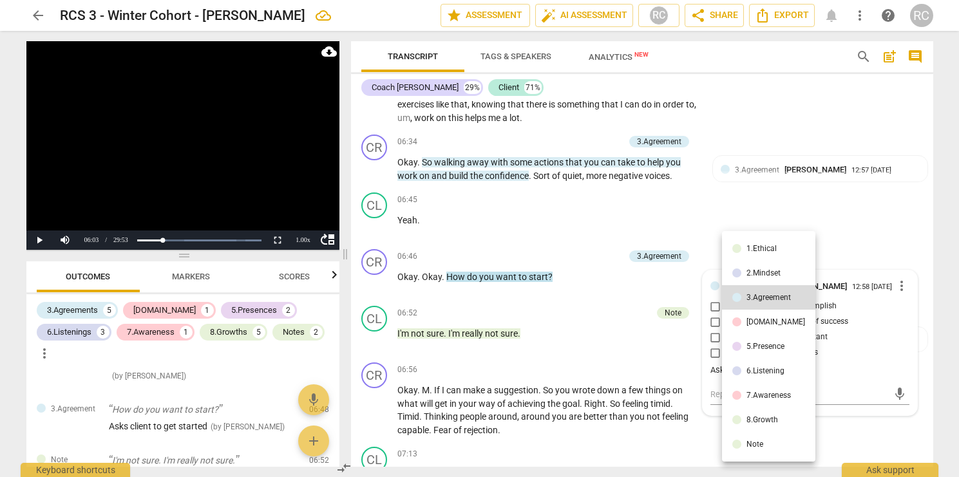
click at [747, 350] on div "5.Presence" at bounding box center [766, 347] width 38 height 8
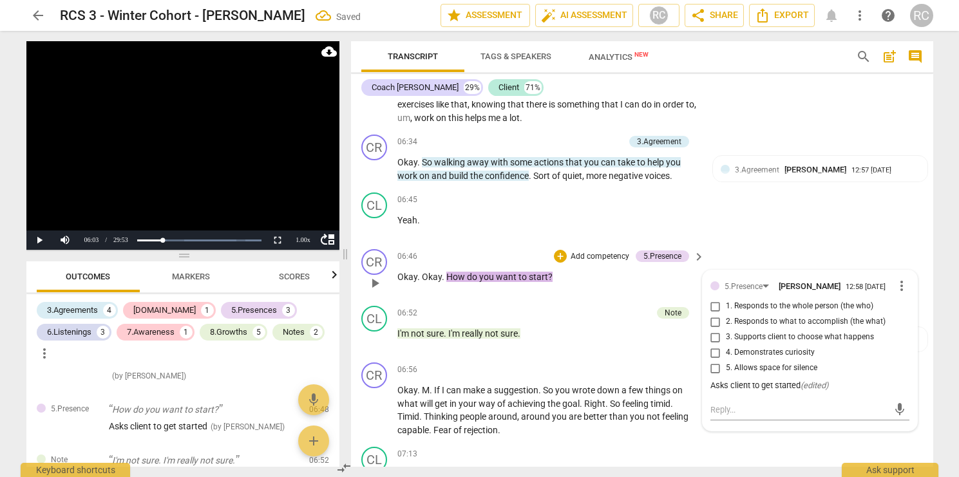
click at [714, 345] on input "3. Supports client to choose what happens" at bounding box center [715, 337] width 21 height 15
checkbox input "true"
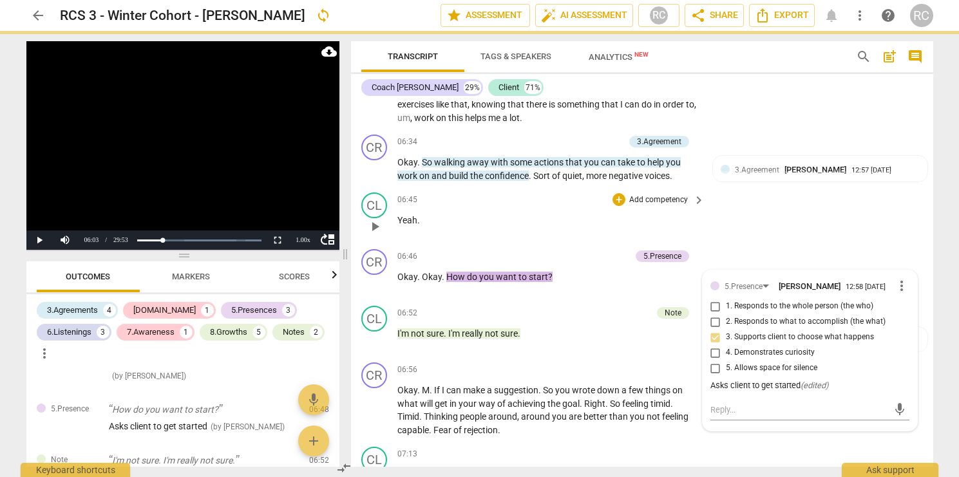
click at [760, 234] on div "CL play_arrow pause 06:45 + Add competency keyboard_arrow_right Yeah ." at bounding box center [642, 215] width 582 height 57
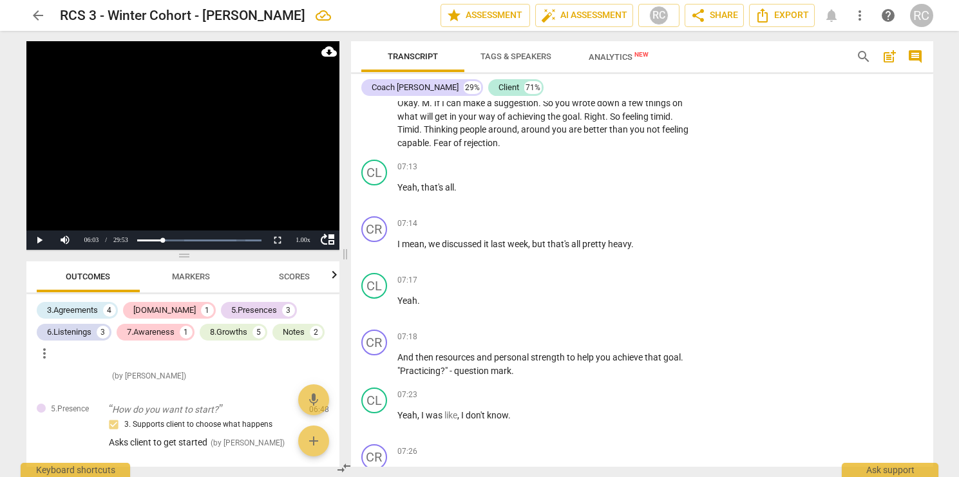
scroll to position [2037, 0]
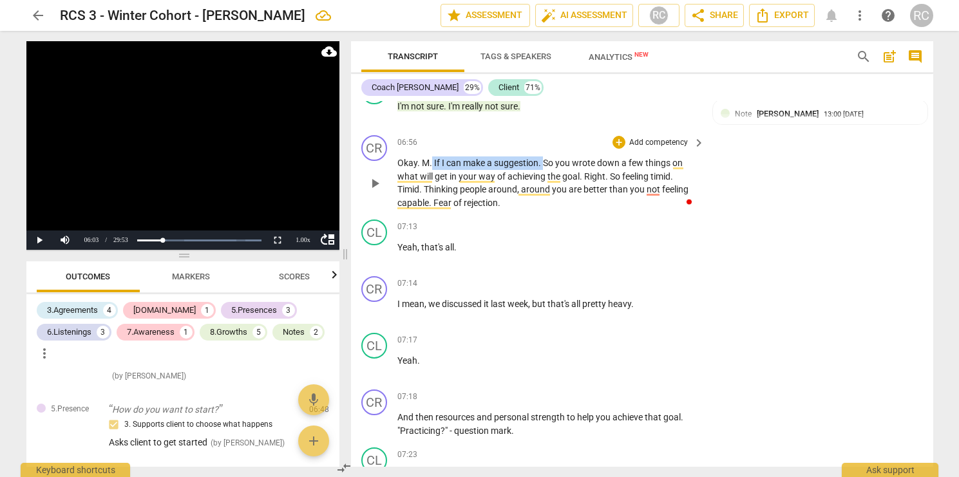
drag, startPoint x: 432, startPoint y: 174, endPoint x: 543, endPoint y: 171, distance: 110.8
click at [543, 173] on p "Okay . M . If I can make a suggestion . So you wrote down a few things on what …" at bounding box center [549, 183] width 302 height 53
click at [654, 149] on p "Add competency" at bounding box center [658, 143] width 61 height 12
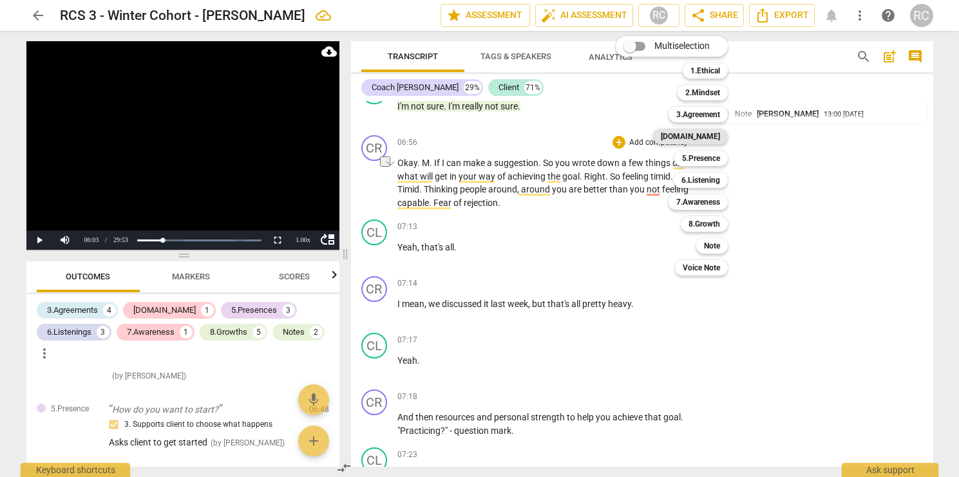
click at [709, 133] on b "[DOMAIN_NAME]" at bounding box center [690, 136] width 59 height 15
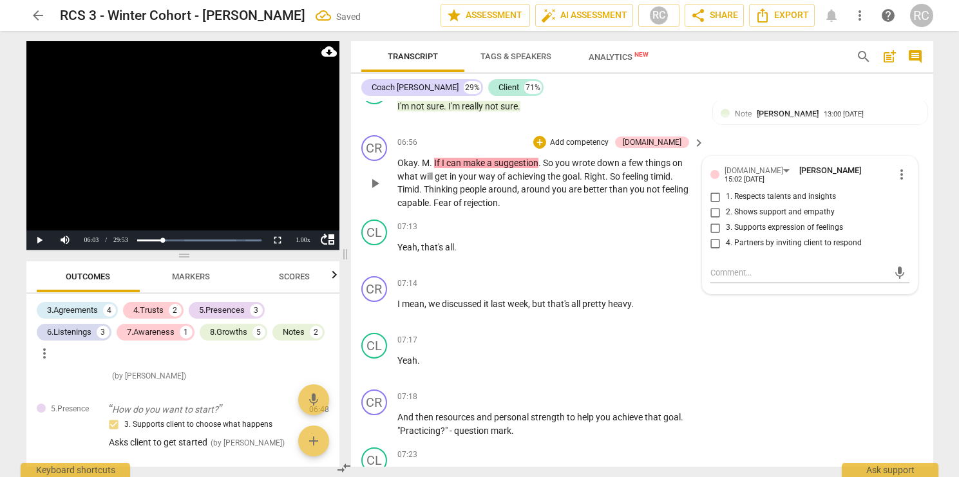
scroll to position [638, 0]
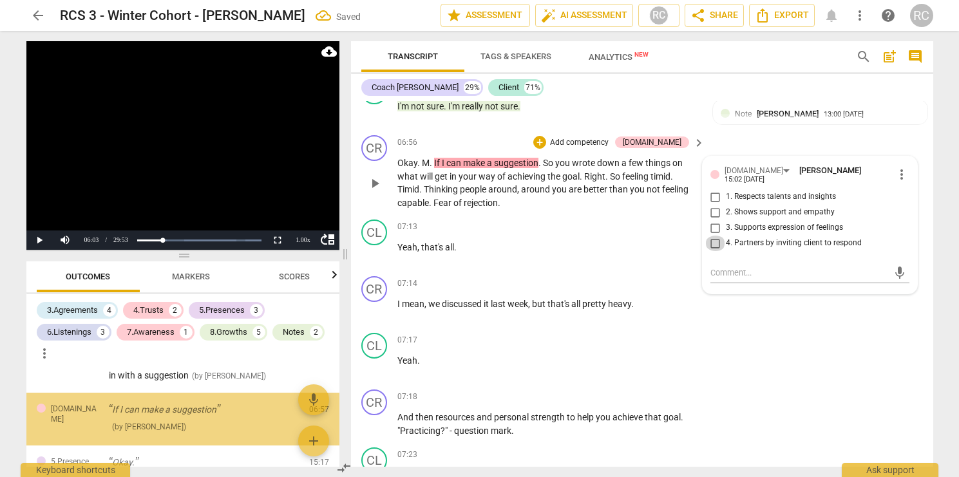
click at [712, 251] on input "4. Partners by inviting client to respond" at bounding box center [715, 243] width 21 height 15
checkbox input "true"
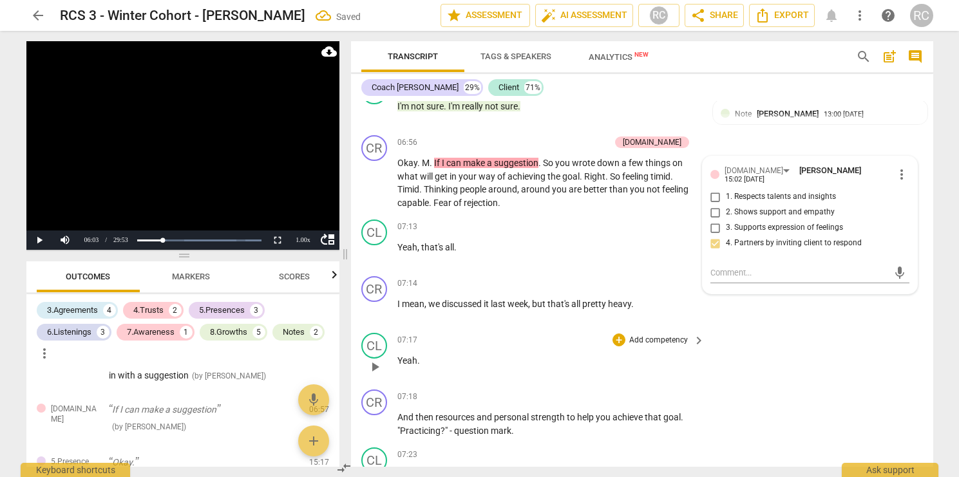
click at [692, 343] on div "CL play_arrow pause 07:17 + Add competency keyboard_arrow_right Yeah ." at bounding box center [642, 356] width 582 height 57
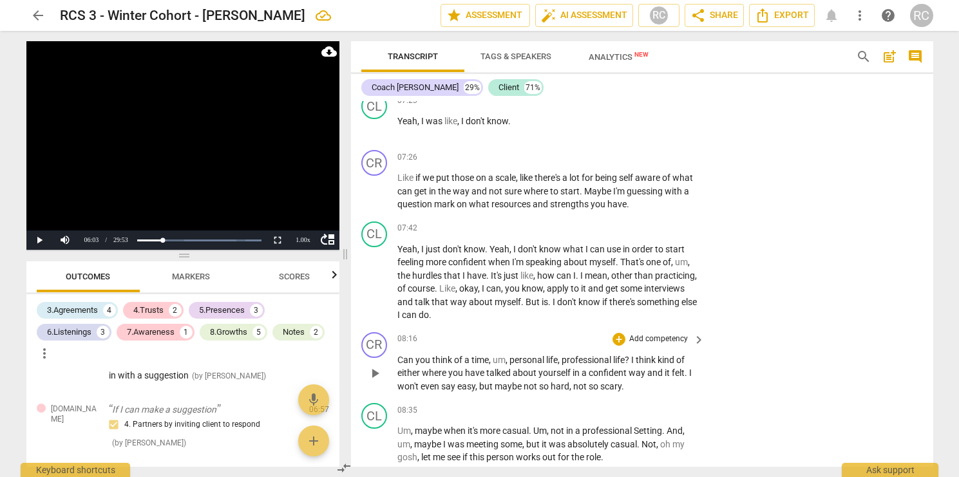
scroll to position [2393, 0]
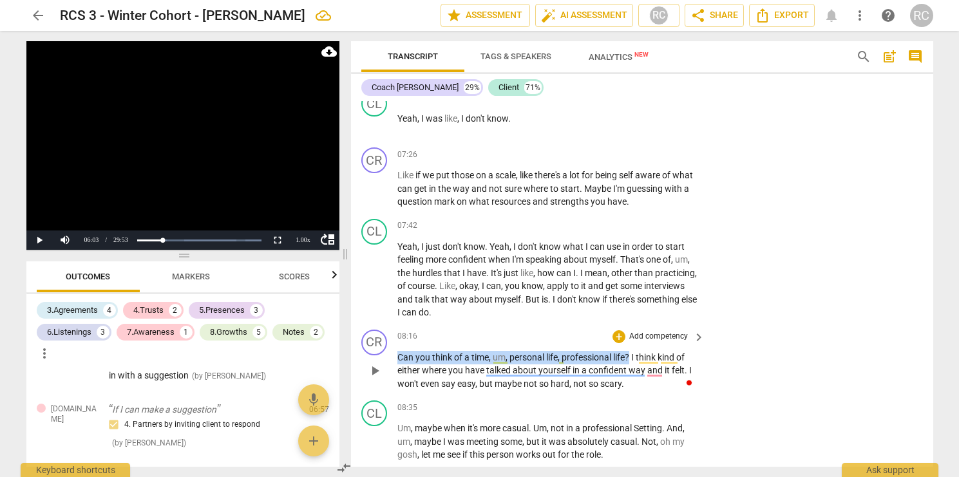
drag, startPoint x: 397, startPoint y: 372, endPoint x: 632, endPoint y: 367, distance: 235.2
click at [632, 367] on p "Can you think of a time , um , personal life , professional life ? I think kind…" at bounding box center [549, 371] width 302 height 40
click at [645, 347] on div "+" at bounding box center [645, 353] width 13 height 13
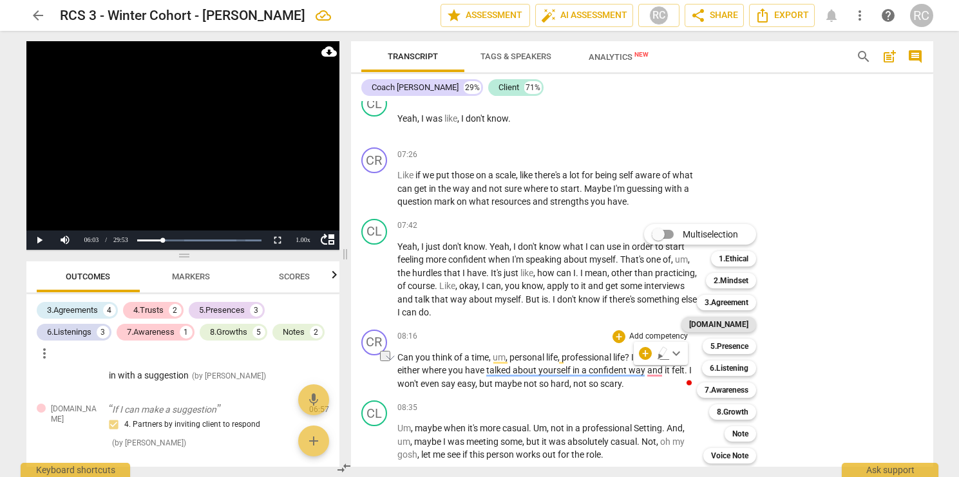
click at [723, 325] on div "[DOMAIN_NAME]" at bounding box center [719, 324] width 75 height 15
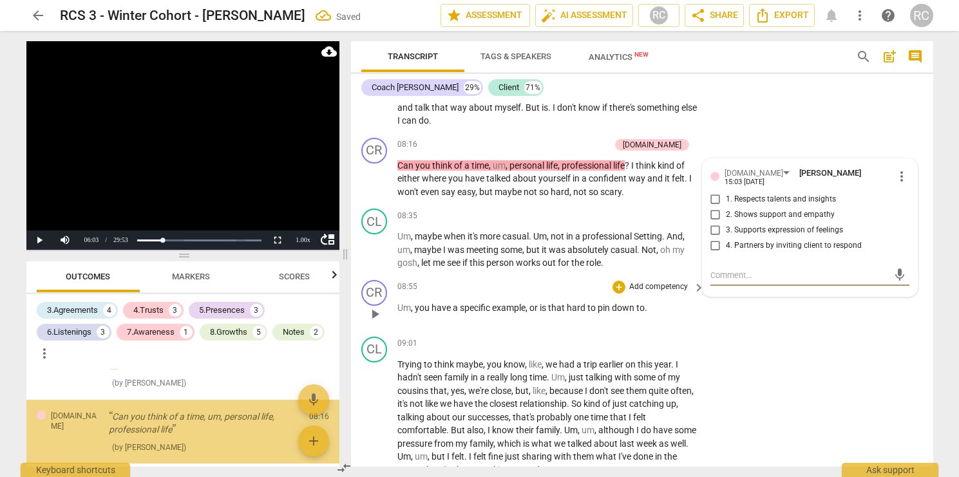
scroll to position [712, 0]
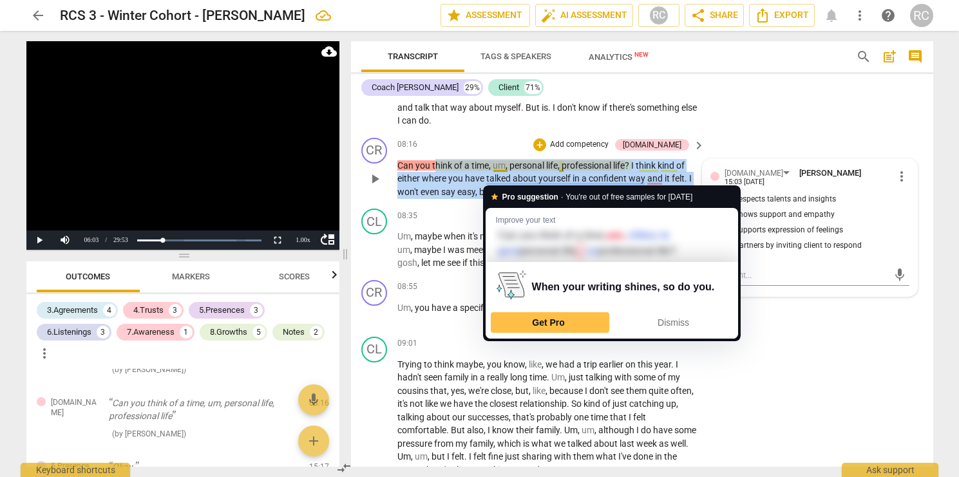
drag, startPoint x: 635, startPoint y: 206, endPoint x: 437, endPoint y: 178, distance: 199.6
click at [437, 178] on p "Can you think of a time , um , personal life , professional life ? I think kind…" at bounding box center [549, 179] width 302 height 40
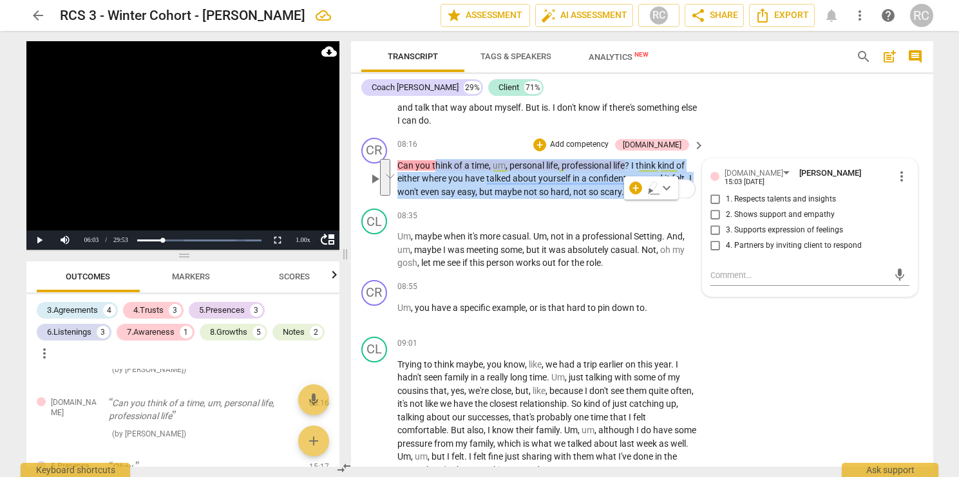
click at [499, 152] on div "08:16 + Add competency 4.Trust keyboard_arrow_right" at bounding box center [552, 145] width 309 height 14
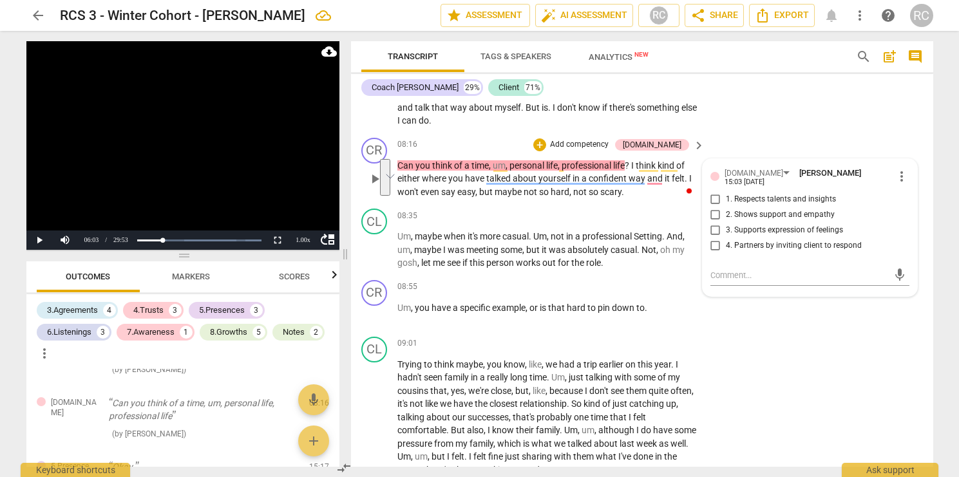
click at [715, 181] on div at bounding box center [715, 176] width 9 height 9
click at [899, 184] on span "more_vert" at bounding box center [901, 176] width 15 height 15
click at [905, 213] on li "Delete" at bounding box center [912, 212] width 44 height 24
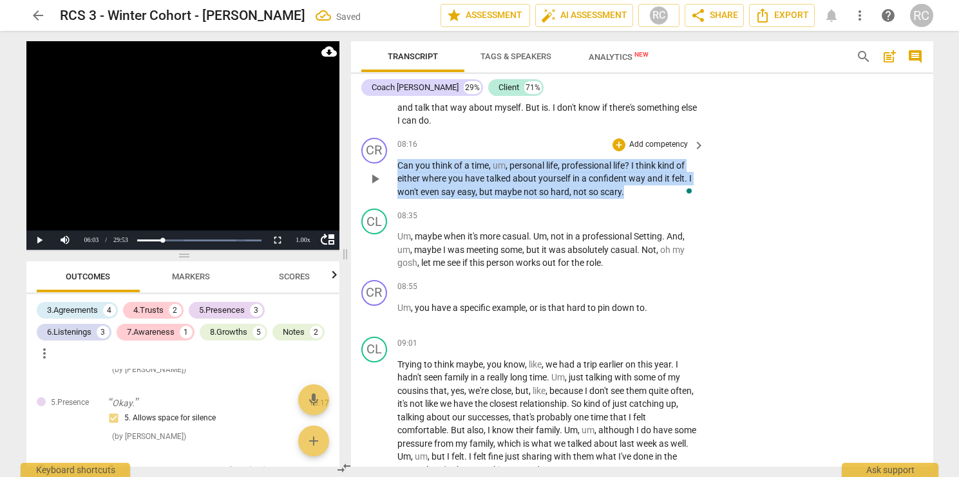
drag, startPoint x: 628, startPoint y: 204, endPoint x: 402, endPoint y: 171, distance: 227.8
click at [402, 171] on p "Can you think of a time , um , personal life , professional life ? I think kind…" at bounding box center [549, 179] width 302 height 40
click at [619, 151] on div "+" at bounding box center [619, 145] width 13 height 13
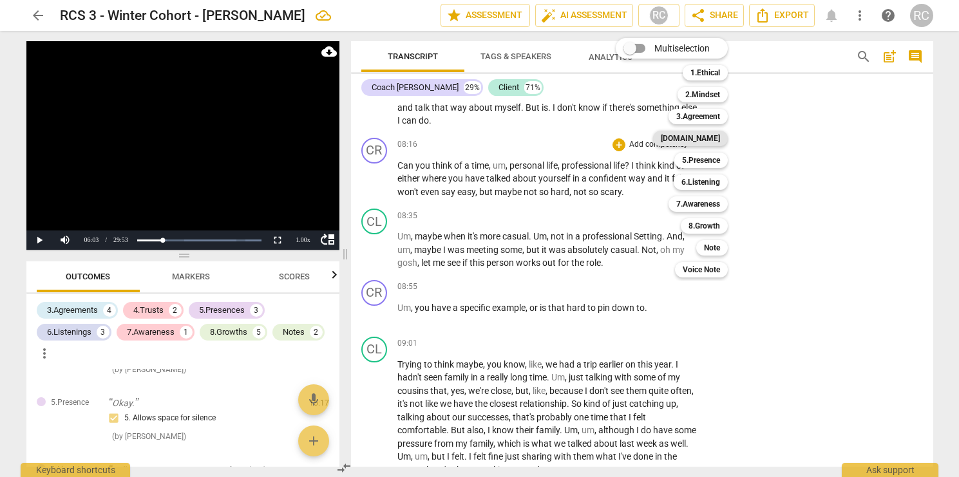
click at [700, 144] on b "[DOMAIN_NAME]" at bounding box center [690, 138] width 59 height 15
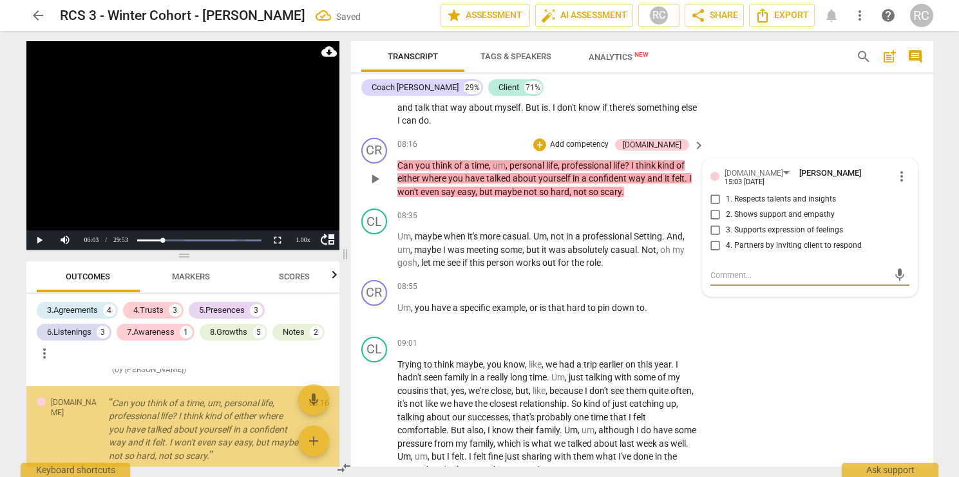
scroll to position [732, 0]
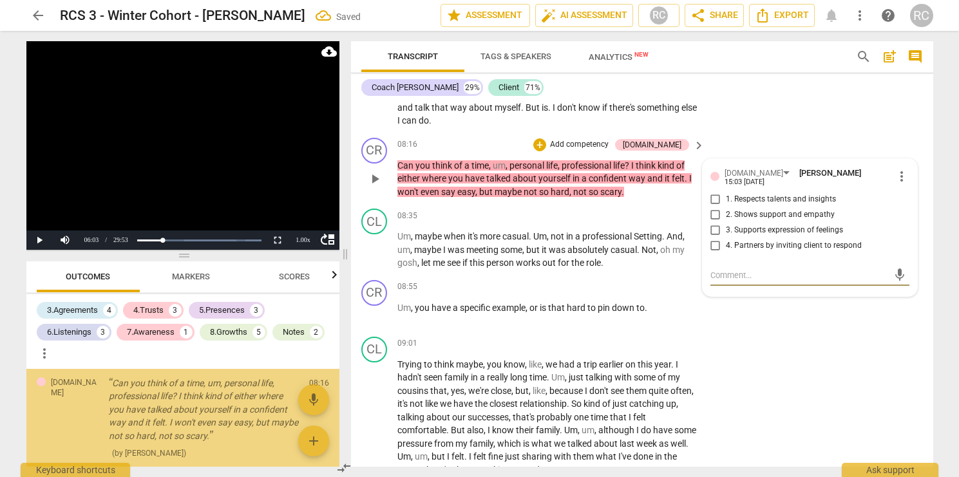
click at [714, 254] on input "4. Partners by inviting client to respond" at bounding box center [715, 245] width 21 height 15
checkbox input "true"
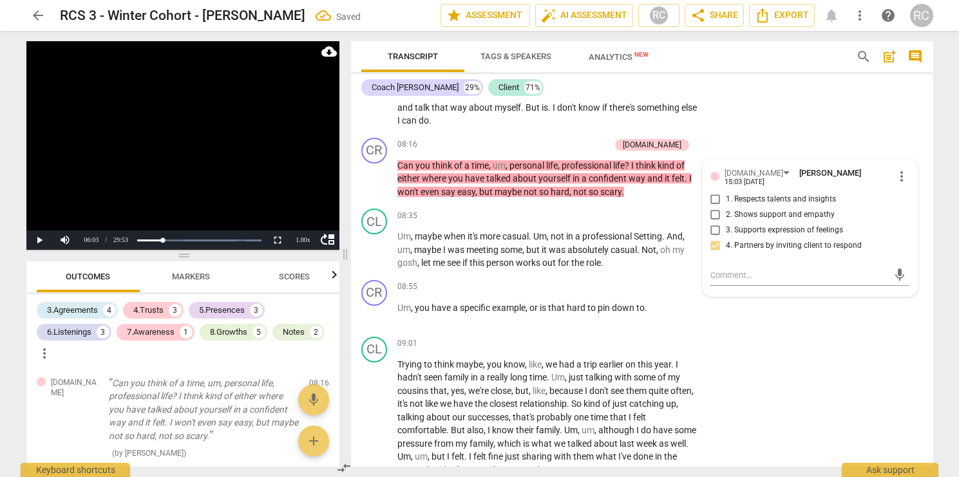
click at [751, 133] on div "CL play_arrow pause 07:42 + Add competency keyboard_arrow_right Yeah , I just d…" at bounding box center [642, 77] width 582 height 111
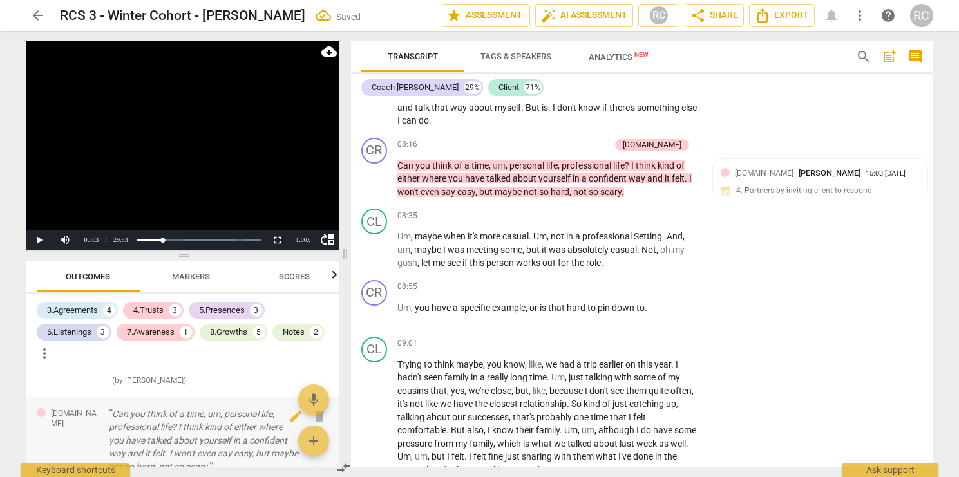
scroll to position [705, 0]
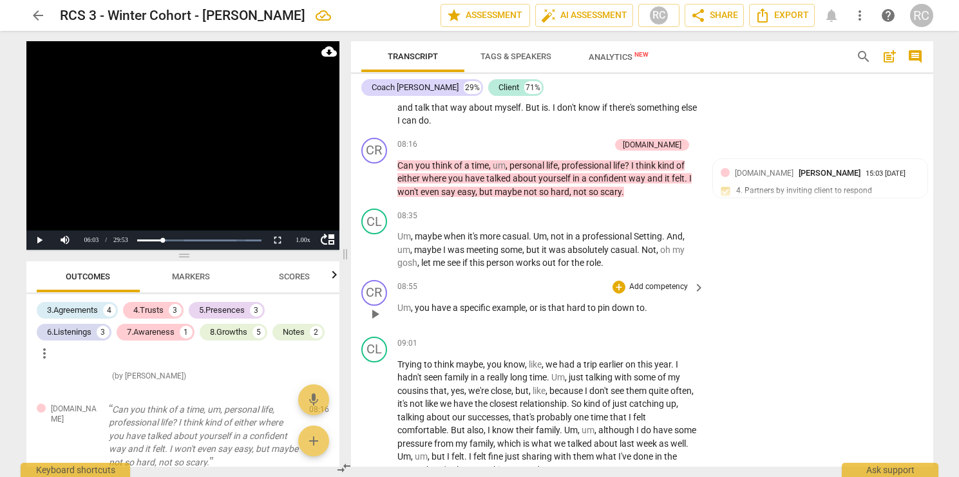
click at [791, 298] on div "CR play_arrow pause 08:55 + Add competency keyboard_arrow_right Um , you have a…" at bounding box center [642, 303] width 582 height 57
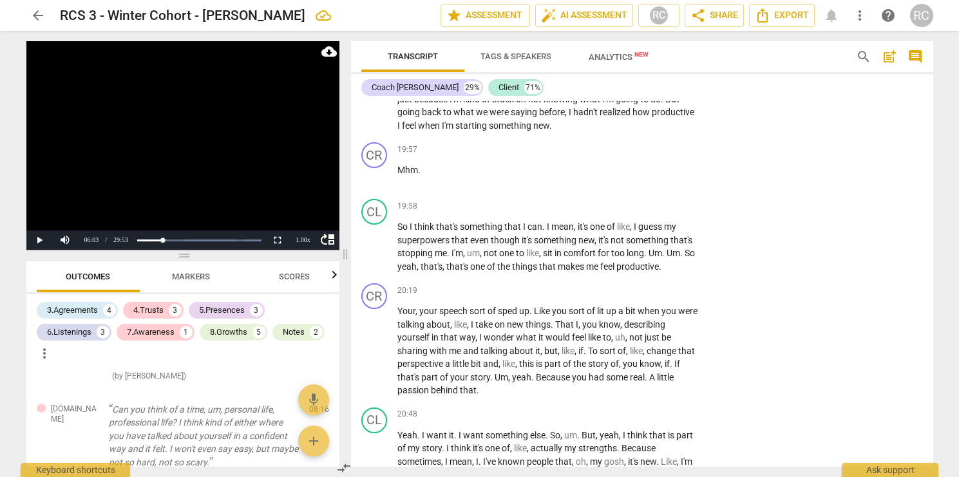
scroll to position [5942, 0]
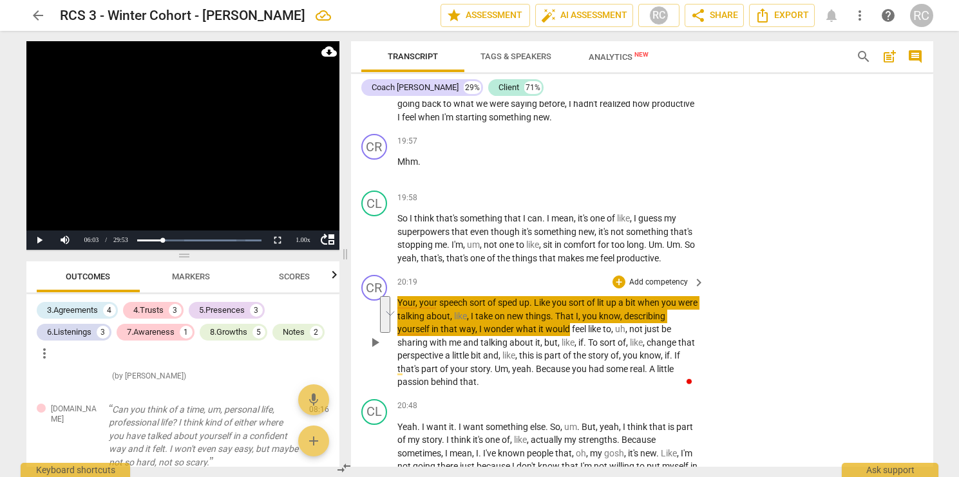
drag, startPoint x: 398, startPoint y: 318, endPoint x: 568, endPoint y: 336, distance: 171.1
click at [569, 336] on p "Your , your speech sort of sped up . Like you sort of lit up a bit when you wer…" at bounding box center [549, 342] width 302 height 93
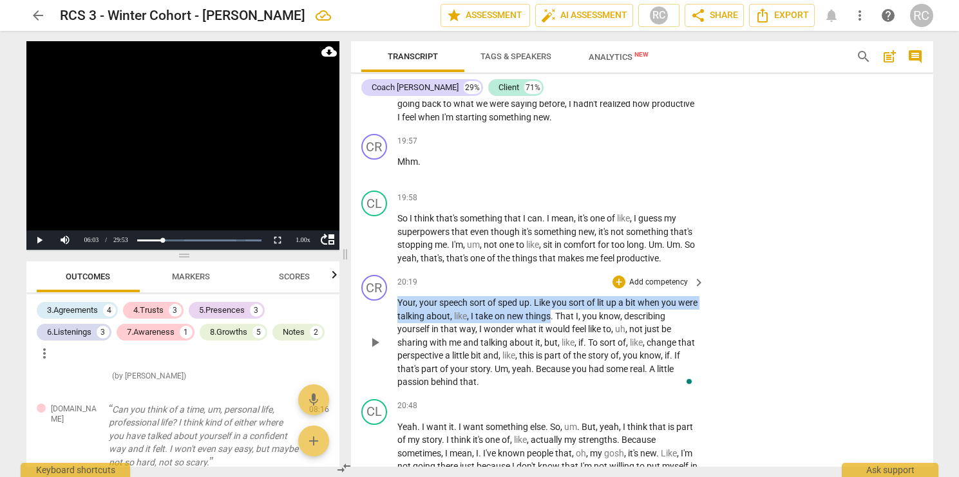
drag, startPoint x: 573, startPoint y: 328, endPoint x: 398, endPoint y: 313, distance: 176.5
click at [398, 313] on p "Your , your speech sort of sped up . Like you sort of lit up a bit when you wer…" at bounding box center [549, 342] width 302 height 93
click at [674, 289] on p "Add competency" at bounding box center [658, 283] width 61 height 12
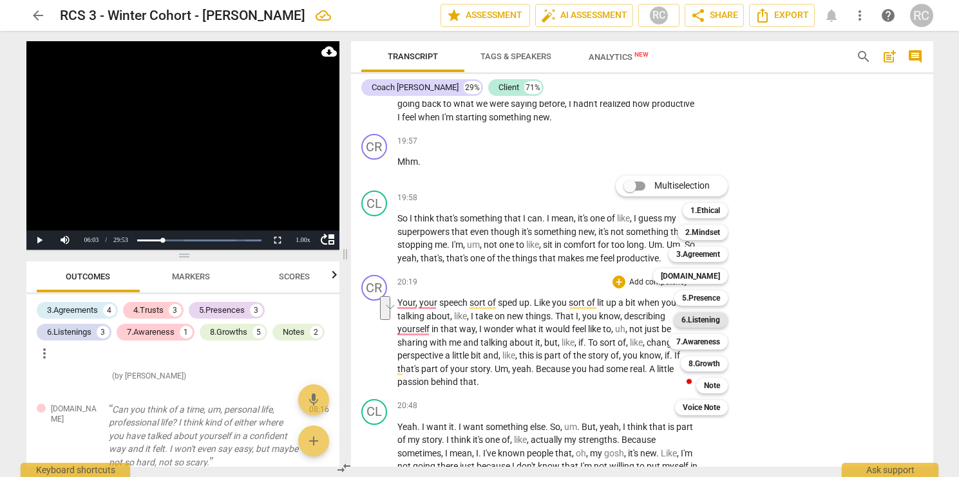
click at [700, 317] on b "6.Listening" at bounding box center [701, 319] width 39 height 15
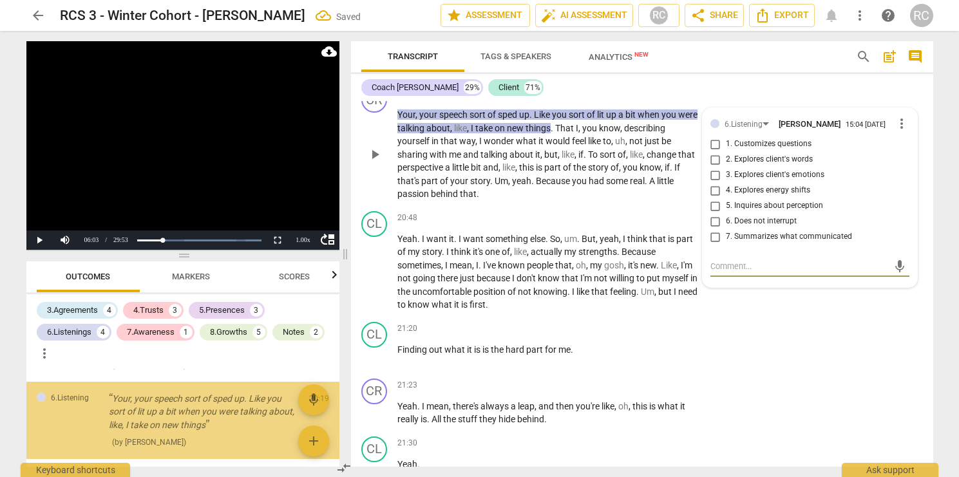
scroll to position [1366, 0]
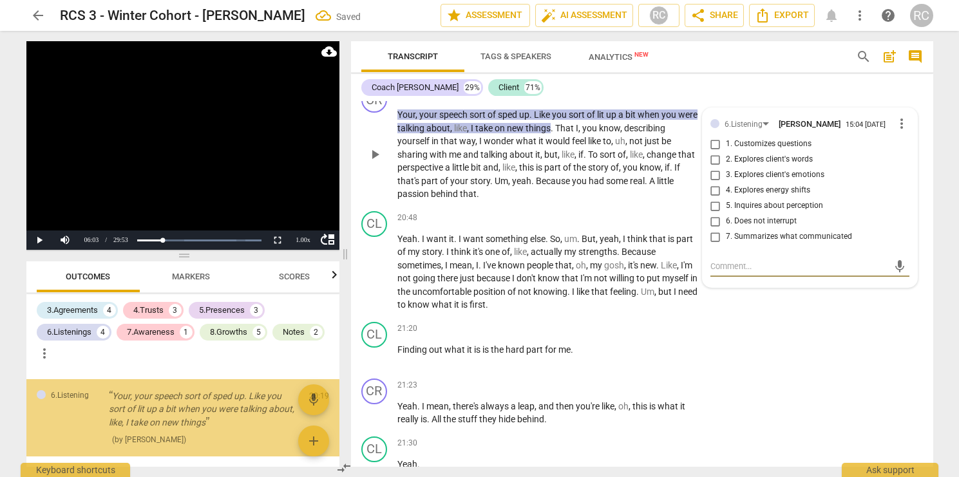
click at [714, 198] on input "4. Explores energy shifts" at bounding box center [715, 190] width 21 height 15
checkbox input "true"
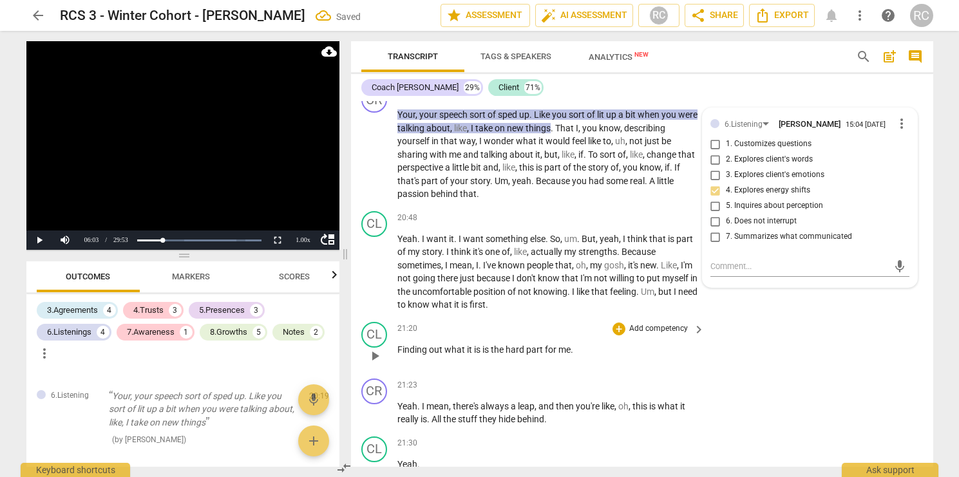
click at [677, 351] on div "21:20 + Add competency keyboard_arrow_right Finding out what it is is the hard …" at bounding box center [552, 345] width 309 height 46
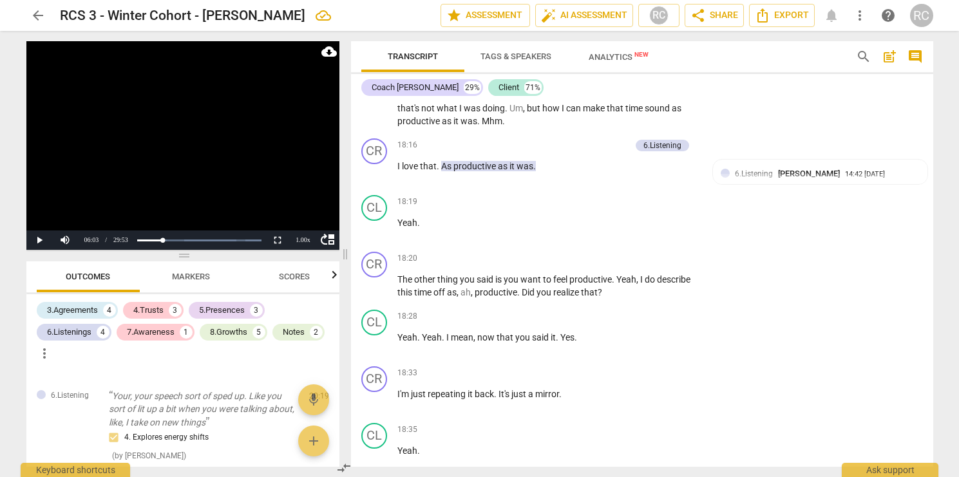
scroll to position [5309, 0]
click at [617, 285] on span "." at bounding box center [614, 280] width 5 height 10
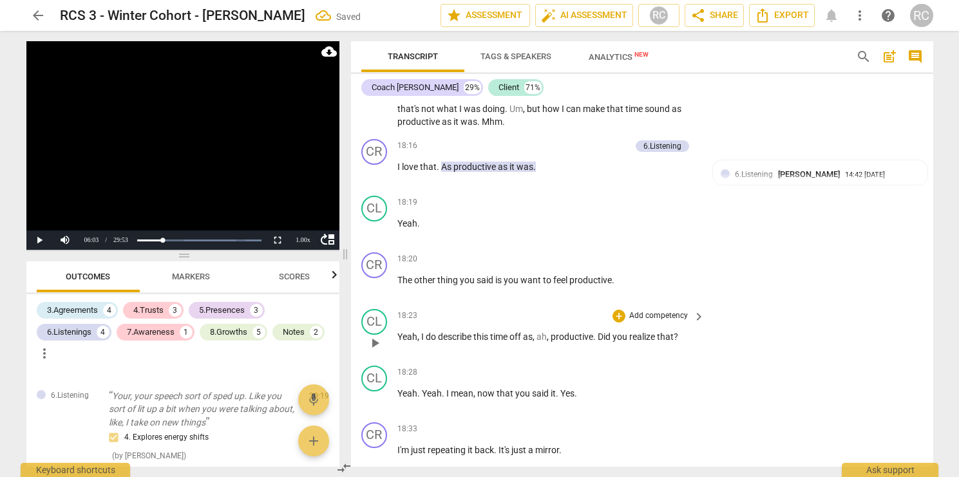
click at [374, 350] on span "play_arrow" at bounding box center [374, 343] width 15 height 15
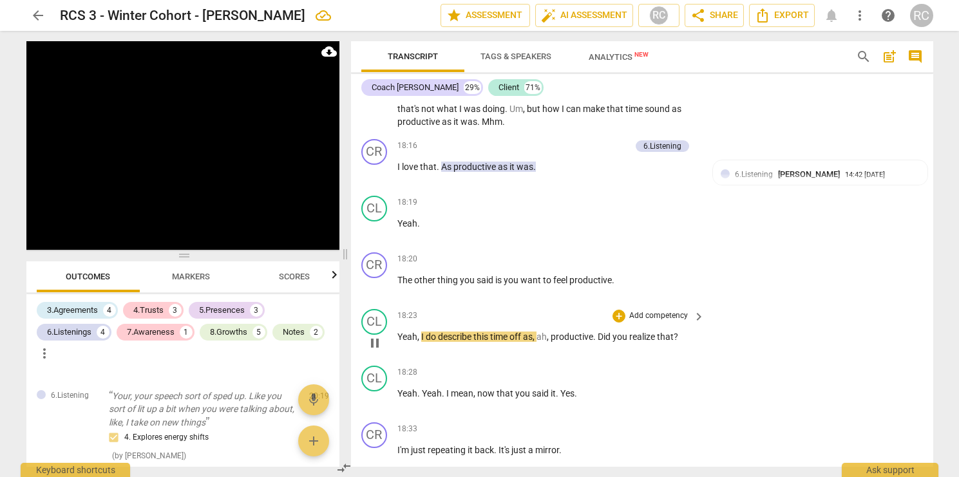
click at [437, 342] on span "do" at bounding box center [432, 337] width 12 height 10
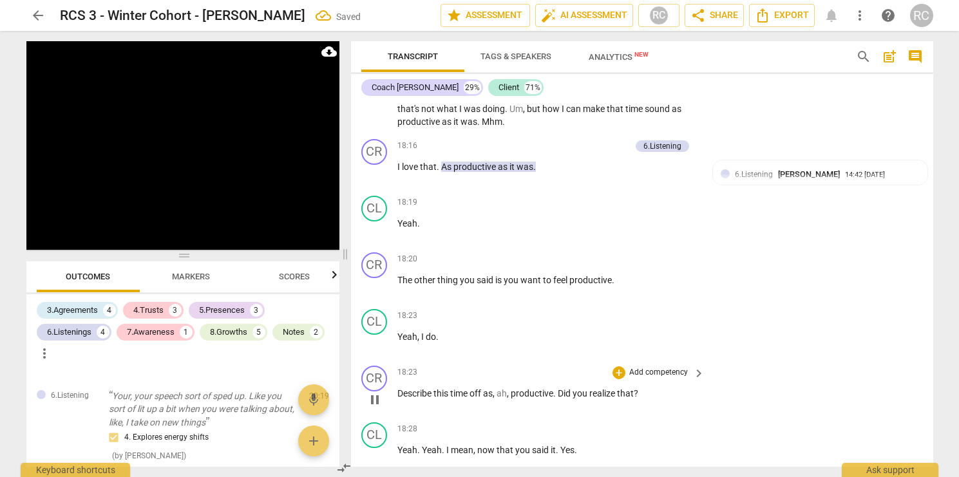
click at [399, 399] on span "Describe" at bounding box center [416, 393] width 36 height 10
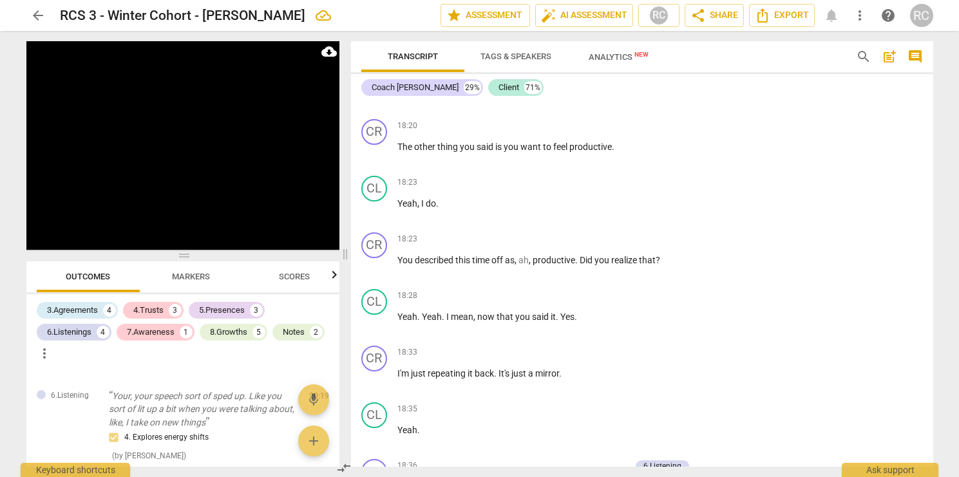
scroll to position [5441, 0]
click at [535, 267] on span "productive" at bounding box center [554, 261] width 43 height 10
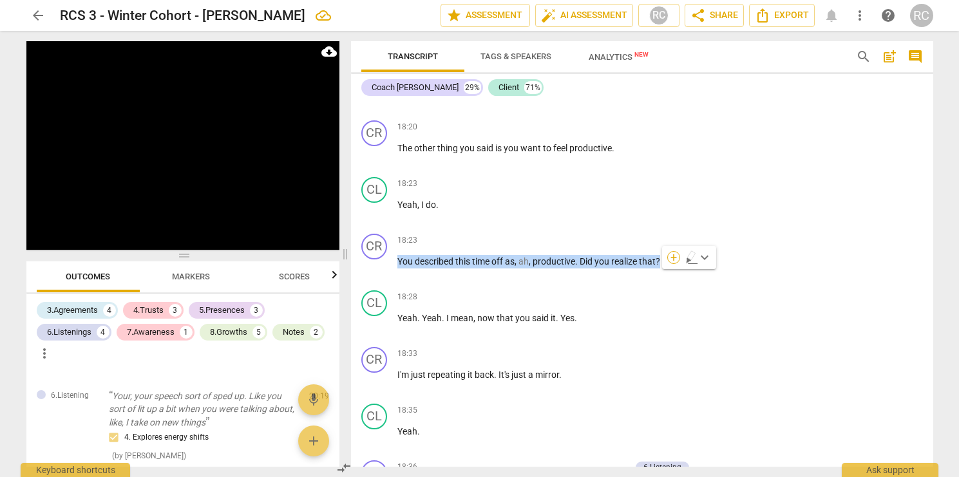
click at [676, 254] on div "+" at bounding box center [673, 257] width 13 height 13
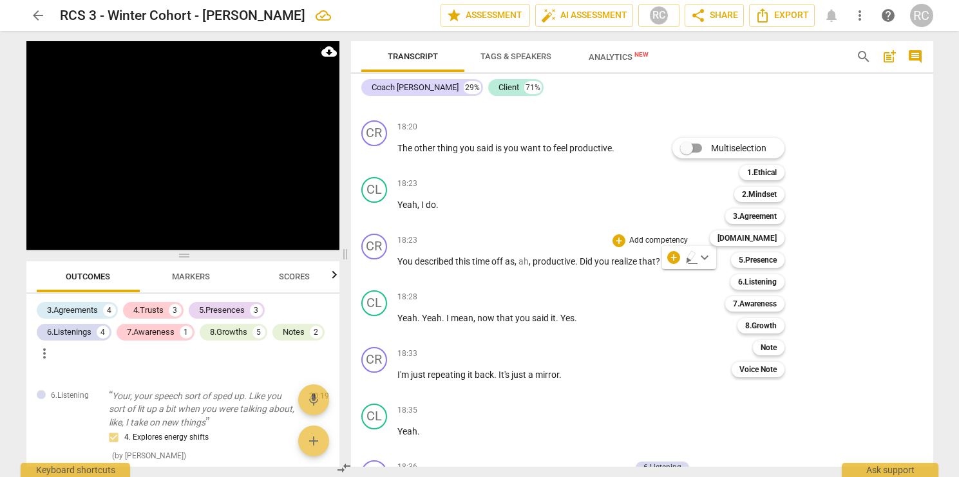
click at [213, 129] on div at bounding box center [479, 238] width 959 height 477
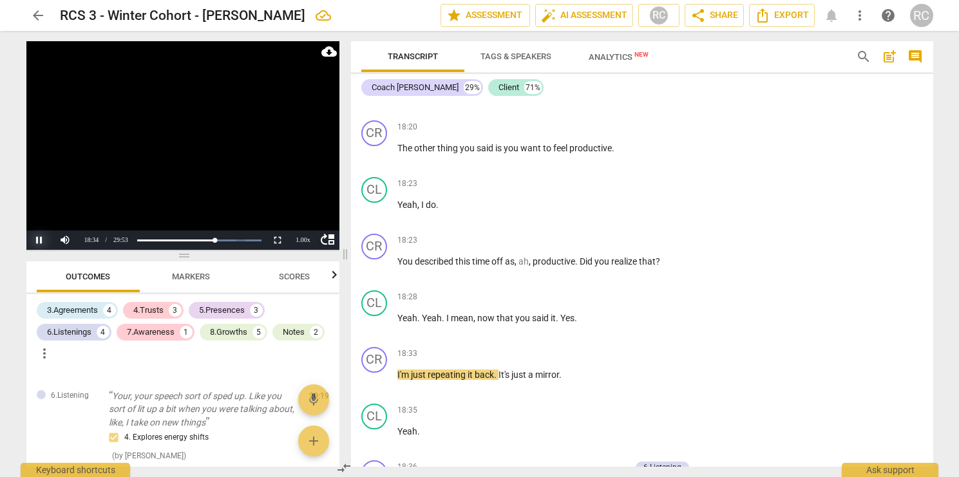
click at [39, 242] on button "Pause" at bounding box center [39, 240] width 26 height 19
click at [474, 267] on span "time" at bounding box center [481, 261] width 19 height 10
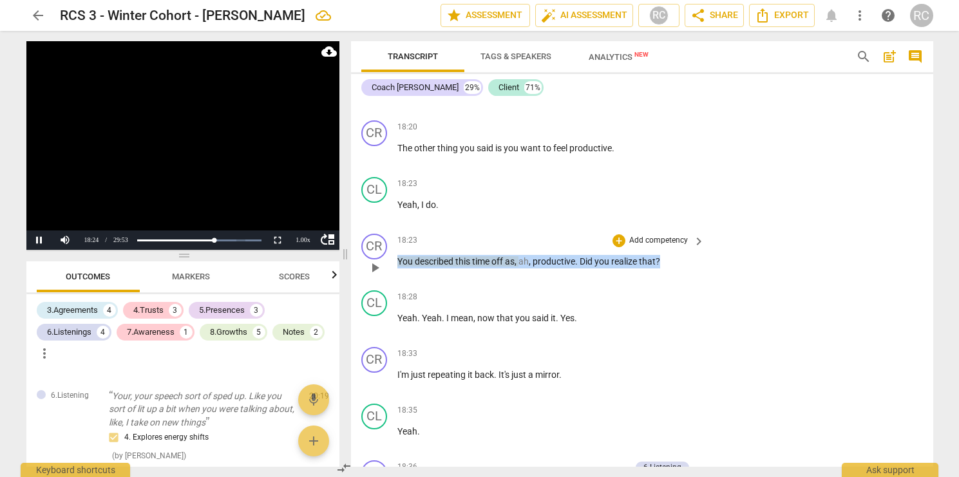
click at [474, 267] on span "time" at bounding box center [481, 261] width 19 height 10
click at [381, 275] on span "pause" at bounding box center [374, 267] width 15 height 15
click at [638, 247] on p "Add competency" at bounding box center [658, 241] width 61 height 12
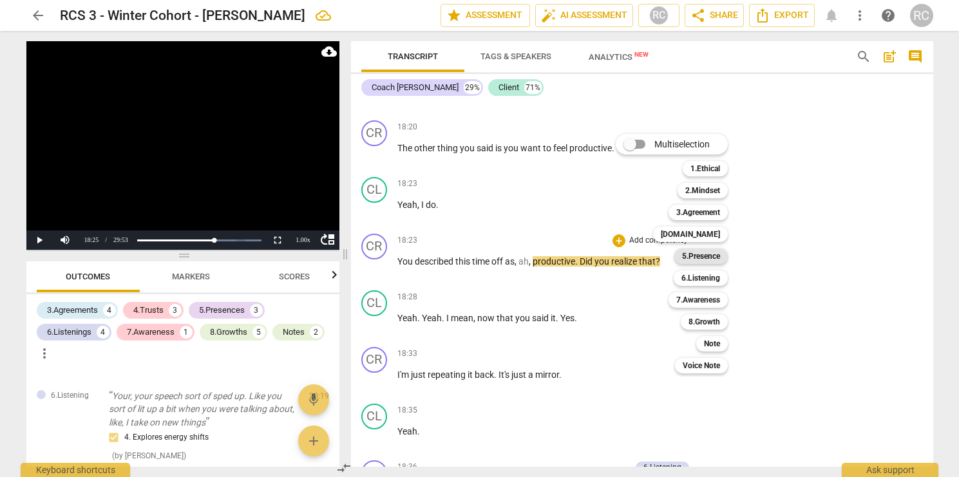
click at [695, 256] on b "5.Presence" at bounding box center [701, 256] width 38 height 15
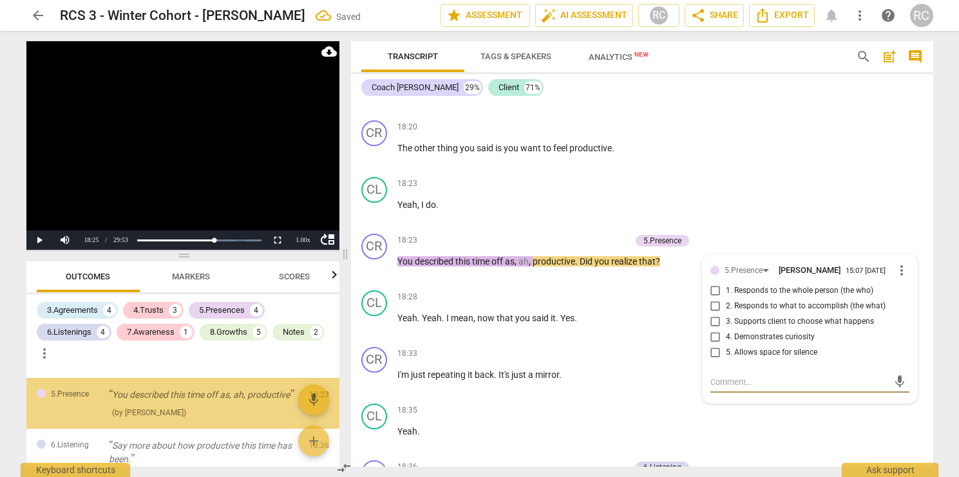
scroll to position [1279, 0]
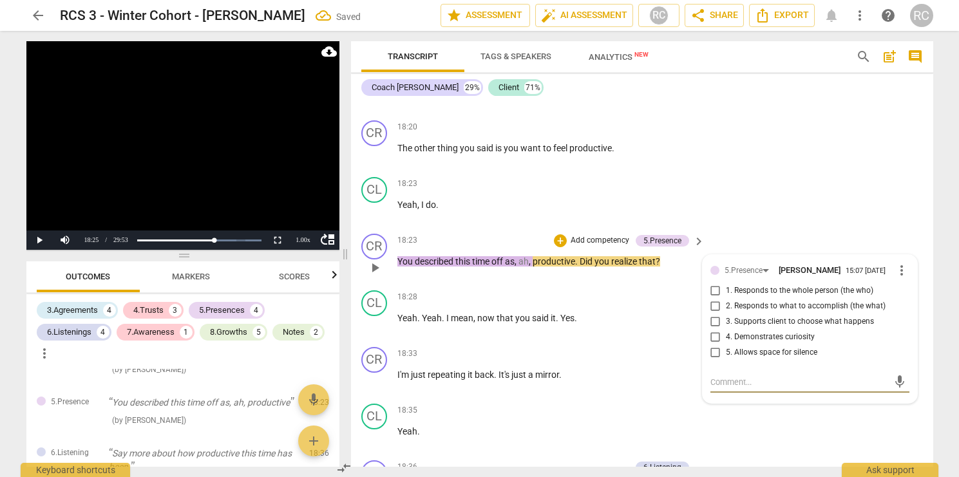
click at [901, 278] on span "more_vert" at bounding box center [901, 270] width 15 height 15
click at [903, 307] on li "Delete" at bounding box center [912, 310] width 44 height 24
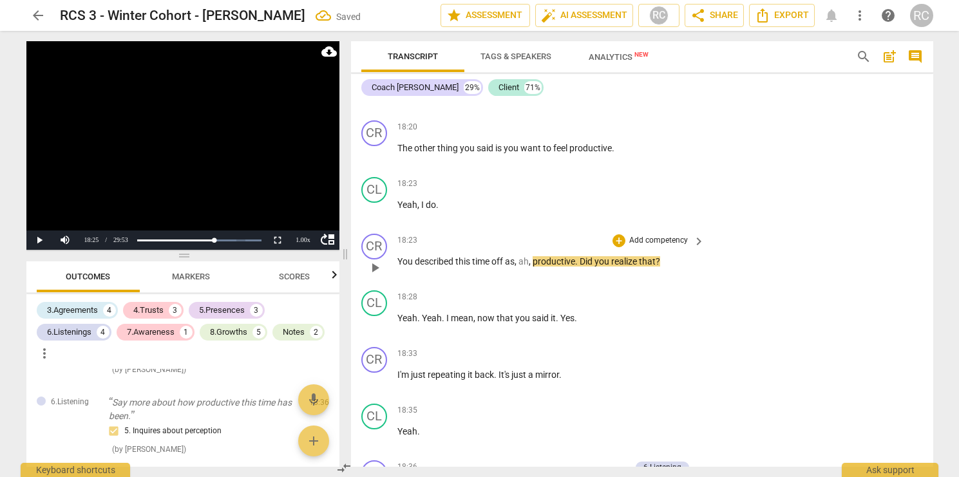
click at [537, 267] on span "productive" at bounding box center [554, 261] width 43 height 10
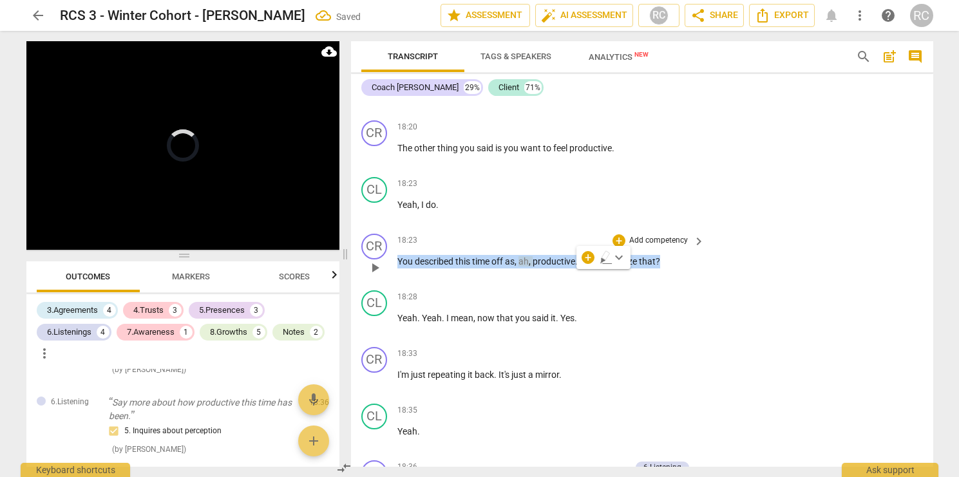
click at [537, 267] on span "productive" at bounding box center [554, 261] width 43 height 10
click at [638, 247] on p "Add competency" at bounding box center [658, 241] width 61 height 12
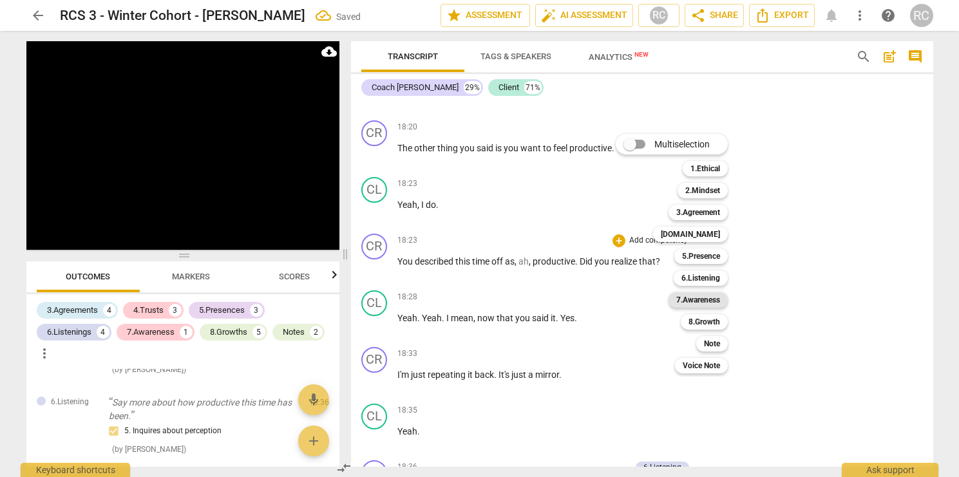
click at [696, 300] on b "7.Awareness" at bounding box center [698, 299] width 44 height 15
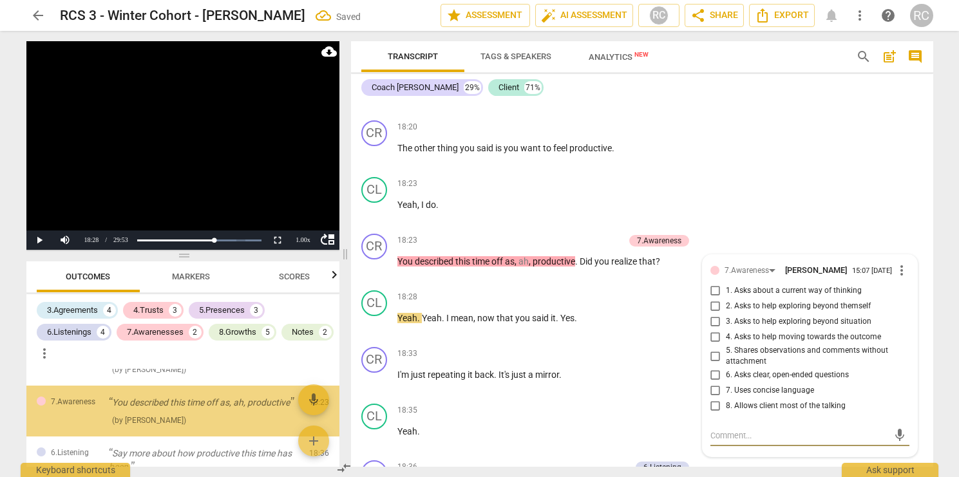
scroll to position [1280, 0]
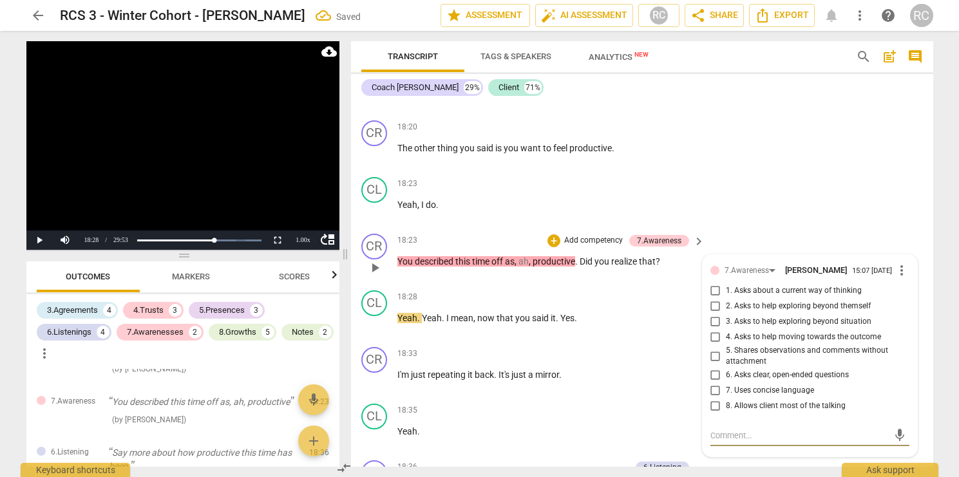
click at [713, 364] on input "5. Shares observations and comments without attachment" at bounding box center [715, 356] width 21 height 15
checkbox input "true"
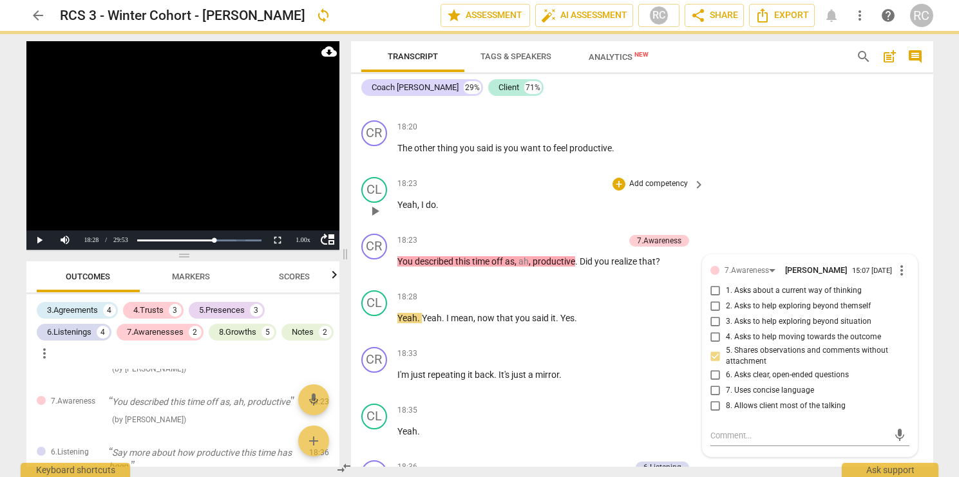
click at [796, 209] on div "CL play_arrow pause 18:23 + Add competency keyboard_arrow_right Yeah , I do ." at bounding box center [642, 200] width 582 height 57
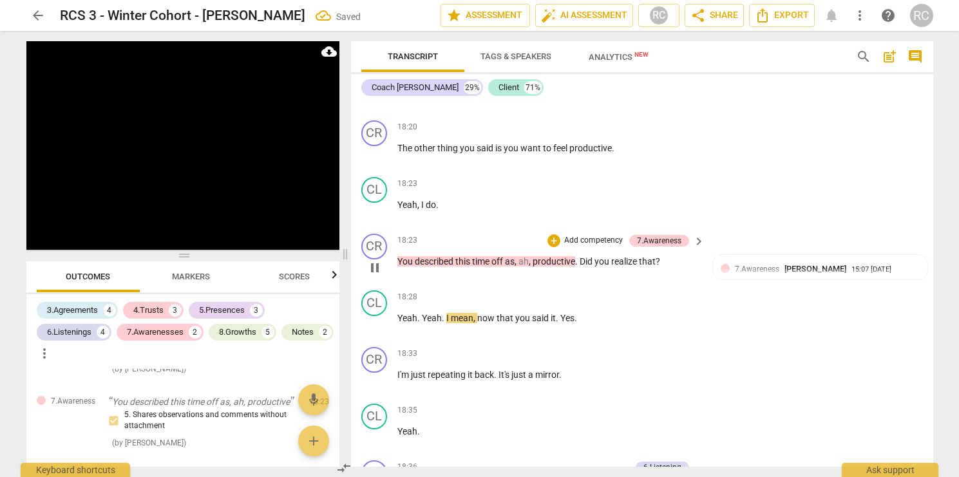
click at [584, 267] on span "Did" at bounding box center [587, 261] width 15 height 10
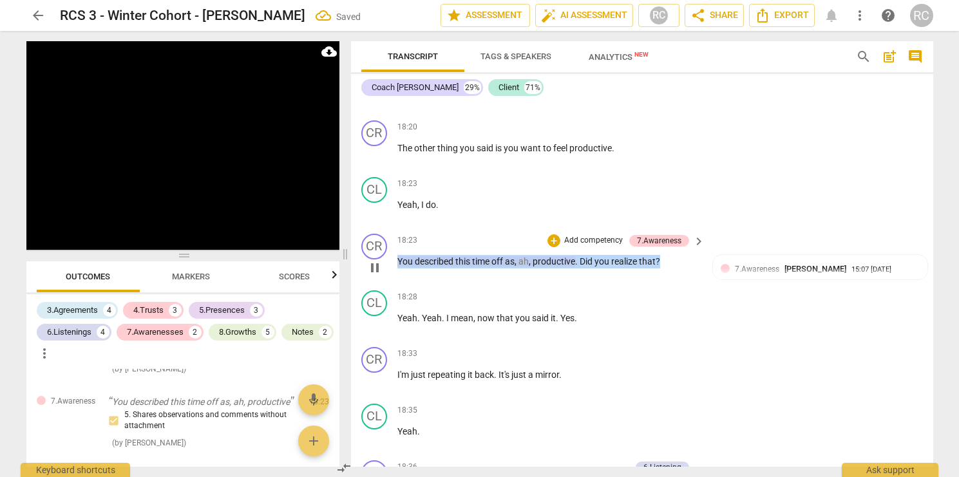
click at [696, 249] on span "keyboard_arrow_right" at bounding box center [698, 241] width 15 height 15
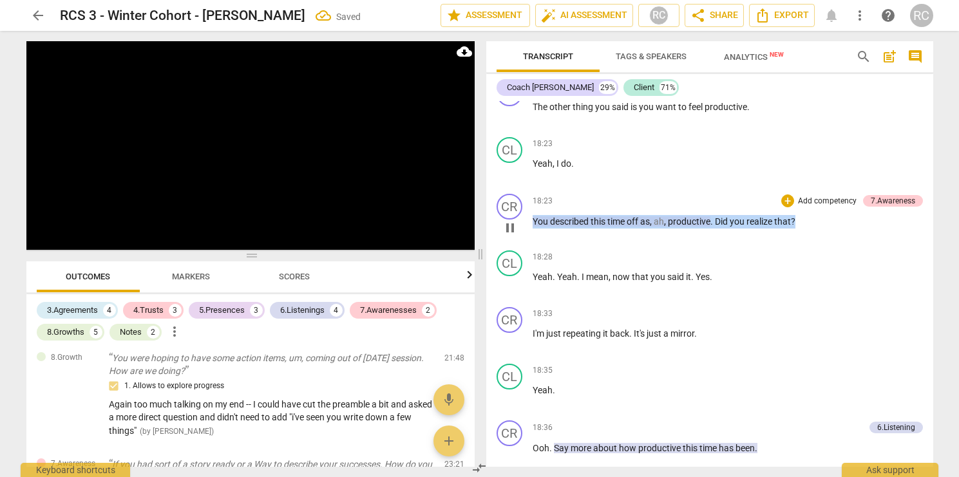
scroll to position [1042, 0]
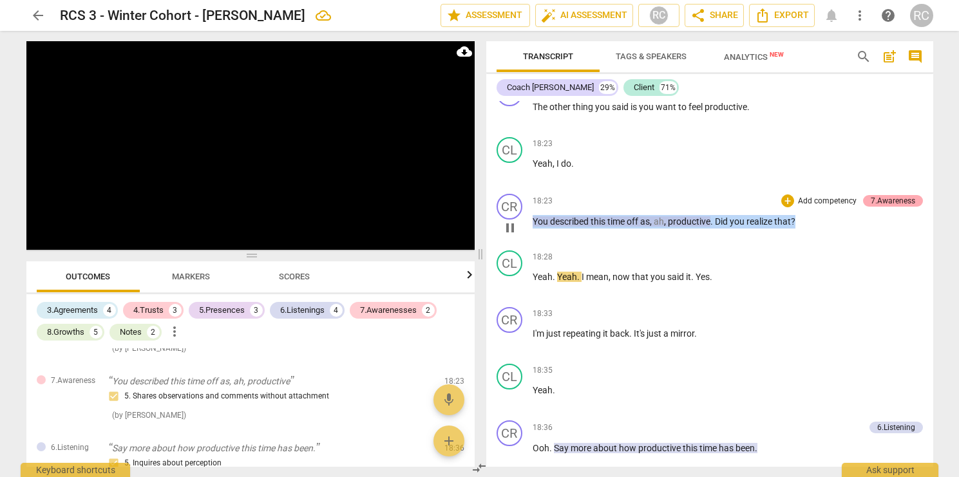
click at [872, 207] on div "7.Awareness" at bounding box center [893, 201] width 44 height 12
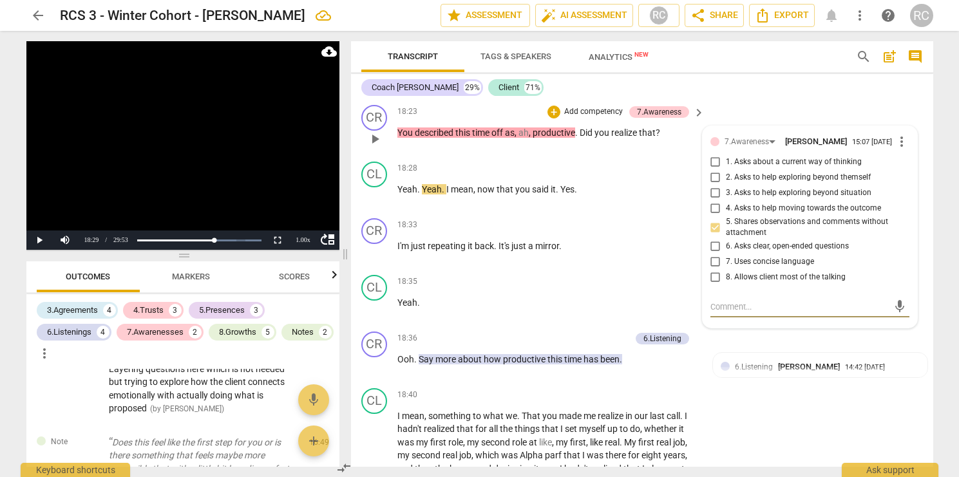
scroll to position [5568, 0]
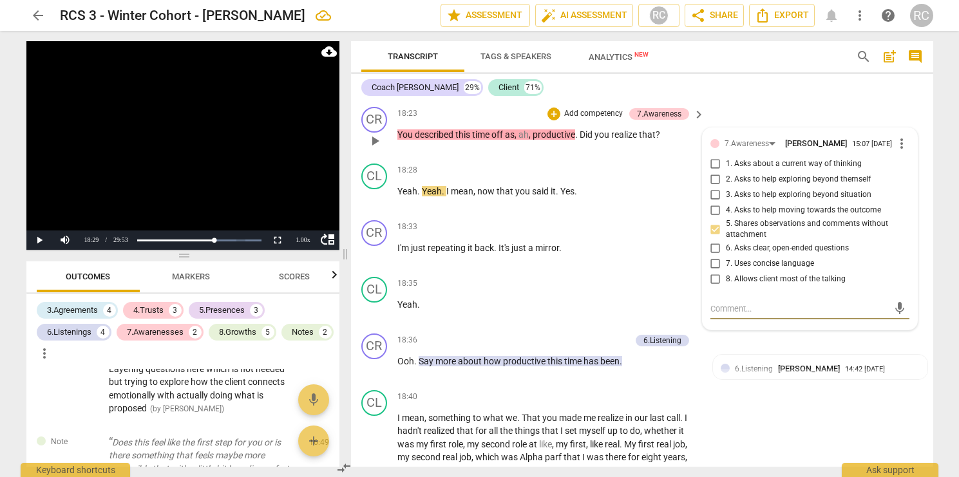
click at [896, 151] on span "more_vert" at bounding box center [901, 143] width 15 height 15
click at [904, 189] on li "Delete" at bounding box center [912, 183] width 44 height 24
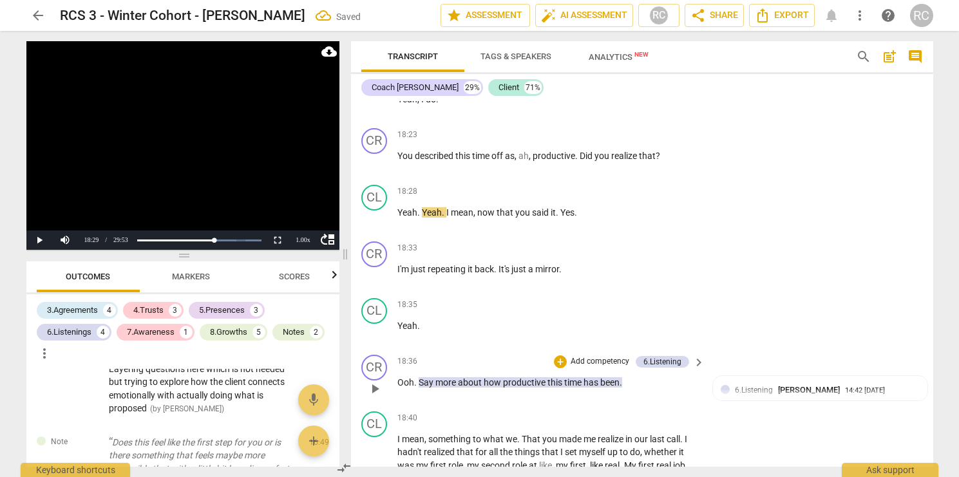
scroll to position [5542, 0]
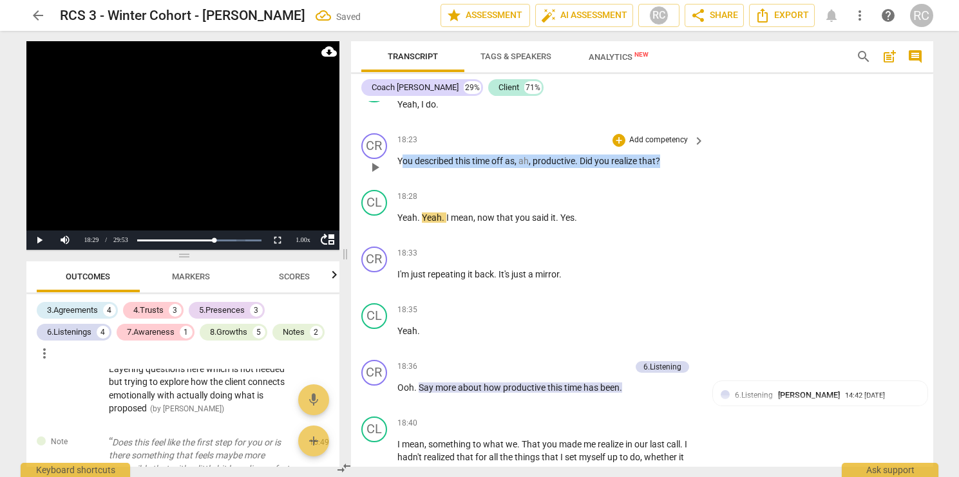
drag, startPoint x: 671, startPoint y: 176, endPoint x: 401, endPoint y: 170, distance: 270.0
click at [401, 168] on p "You described this time off as , ah , productive . Did you realize that ?" at bounding box center [549, 162] width 302 height 14
click at [647, 146] on p "Add competency" at bounding box center [658, 141] width 61 height 12
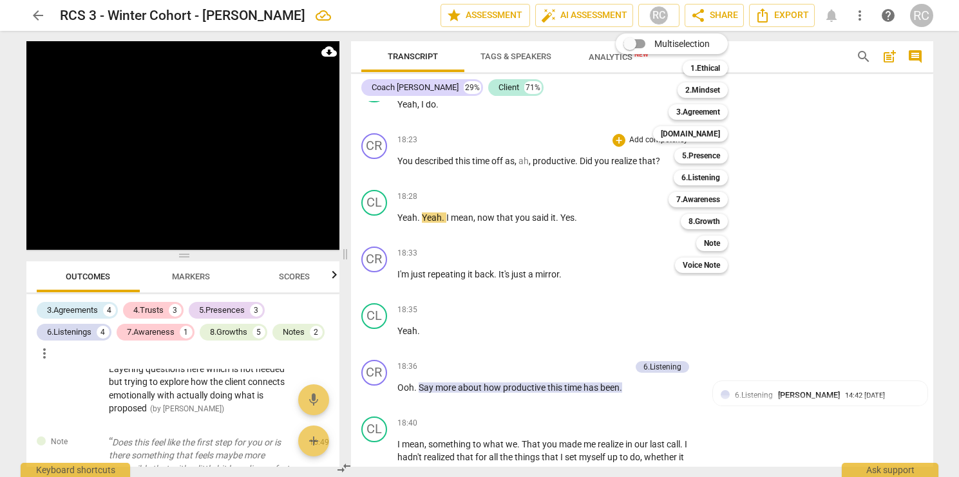
click at [688, 207] on div "7.Awareness 7" at bounding box center [706, 200] width 84 height 22
click at [635, 175] on div "Multiselection m 1.Ethical 1 2.Mindset 2 3.Agreement 3 4.Trust 4 5.Presence 5 6…" at bounding box center [682, 153] width 142 height 246
click at [638, 178] on div "Multiselection m 1.Ethical 1 2.Mindset 2 3.Agreement 3 4.Trust 4 5.Presence 5 6…" at bounding box center [682, 153] width 142 height 246
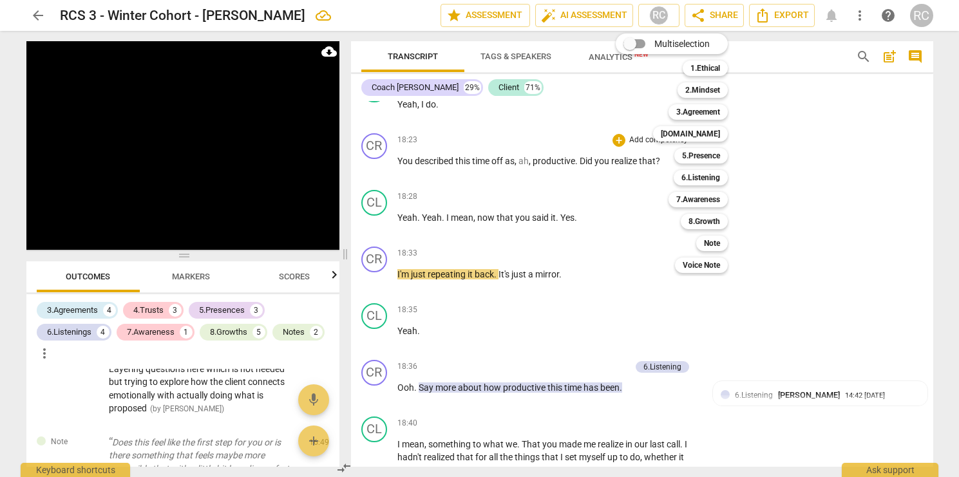
click at [597, 224] on div at bounding box center [479, 238] width 959 height 477
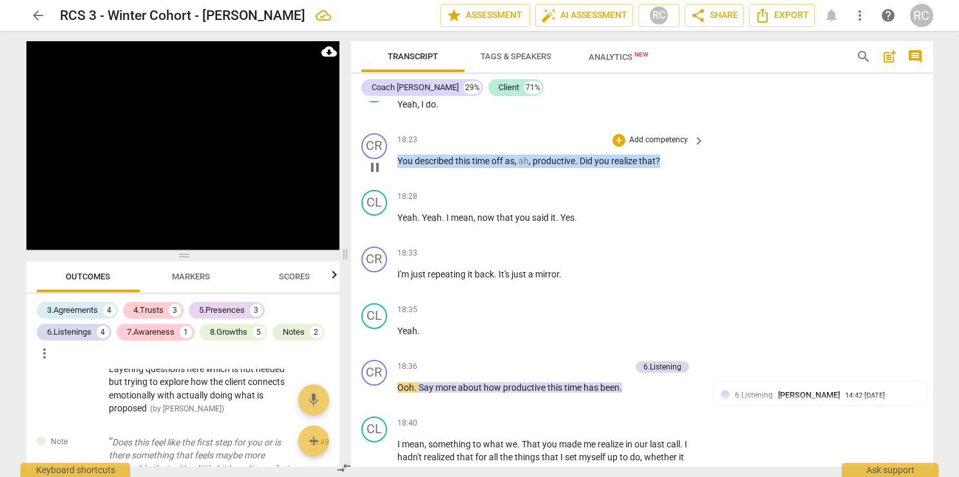
drag, startPoint x: 666, startPoint y: 171, endPoint x: 399, endPoint y: 168, distance: 266.7
click at [398, 168] on p "You described this time off as , ah , productive . Did you realize that ?" at bounding box center [549, 162] width 302 height 14
click at [673, 155] on div "+" at bounding box center [673, 157] width 13 height 13
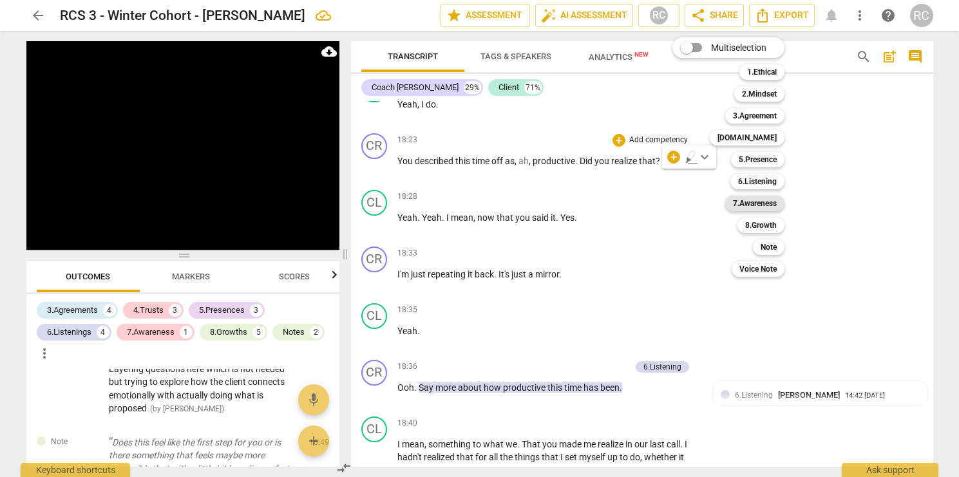
click at [741, 200] on b "7.Awareness" at bounding box center [755, 203] width 44 height 15
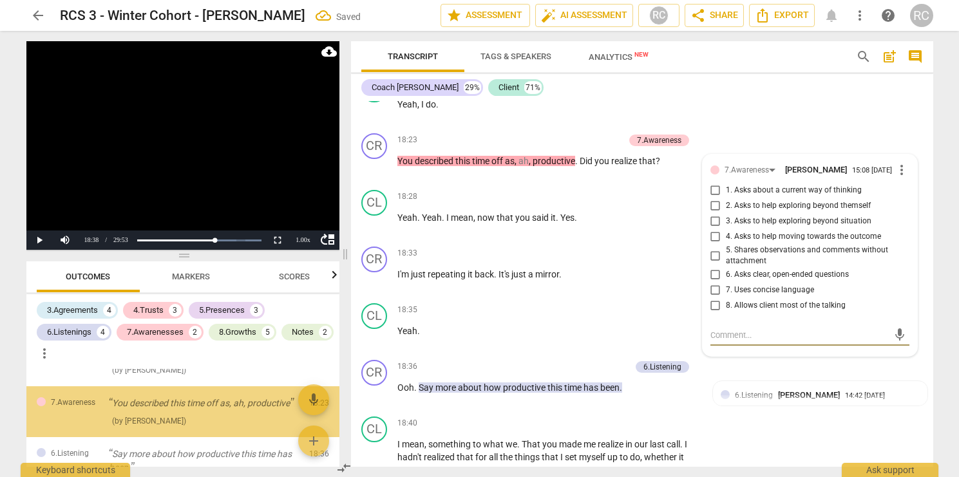
scroll to position [1280, 0]
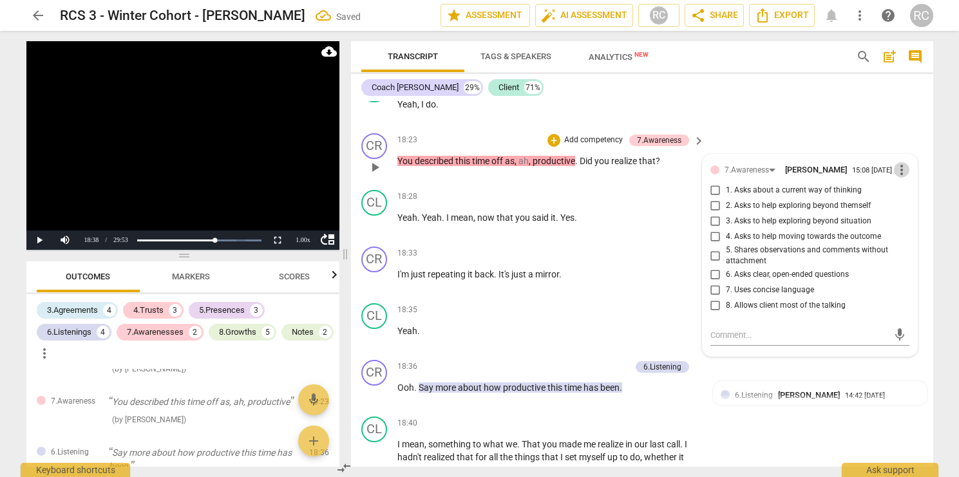
click at [896, 178] on span "more_vert" at bounding box center [901, 169] width 15 height 15
click at [908, 204] on li "Delete" at bounding box center [912, 209] width 44 height 24
click at [896, 178] on span "more_vert" at bounding box center [901, 169] width 15 height 15
click at [899, 188] on li "Edit" at bounding box center [912, 185] width 44 height 24
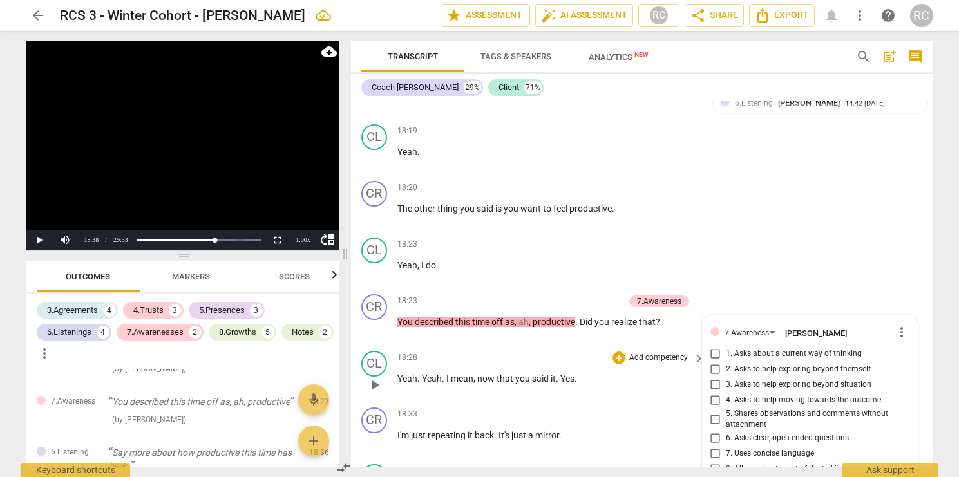
scroll to position [5383, 0]
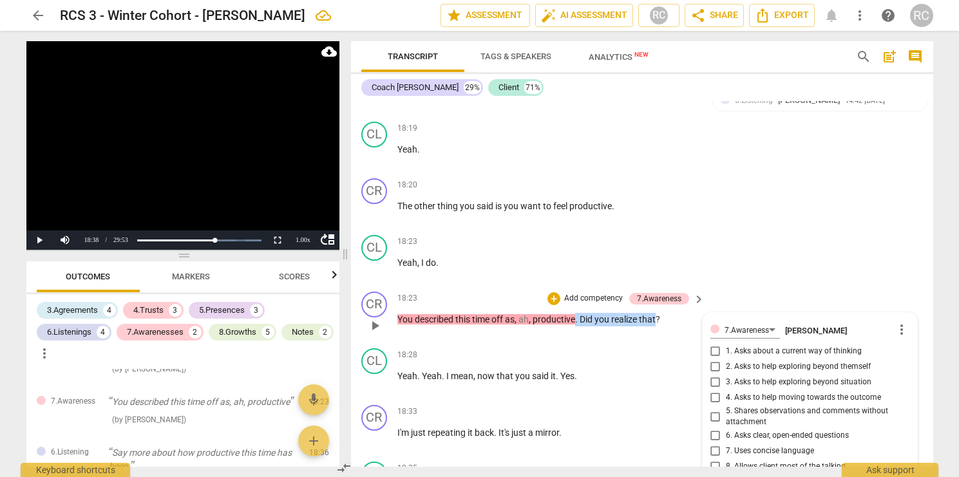
drag, startPoint x: 575, startPoint y: 331, endPoint x: 658, endPoint y: 331, distance: 82.5
click at [658, 327] on p "You described this time off as , ah , productive . Did you realize that ?" at bounding box center [549, 320] width 302 height 14
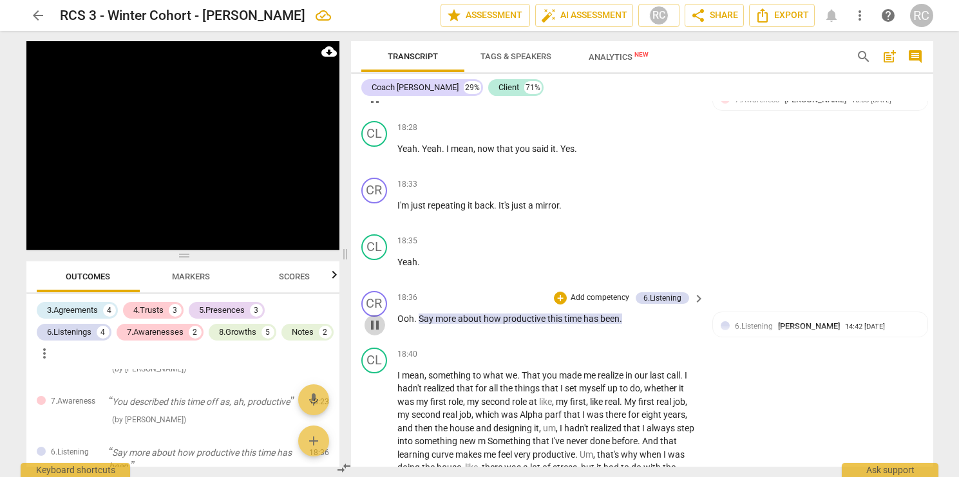
click at [376, 333] on span "pause" at bounding box center [374, 325] width 15 height 15
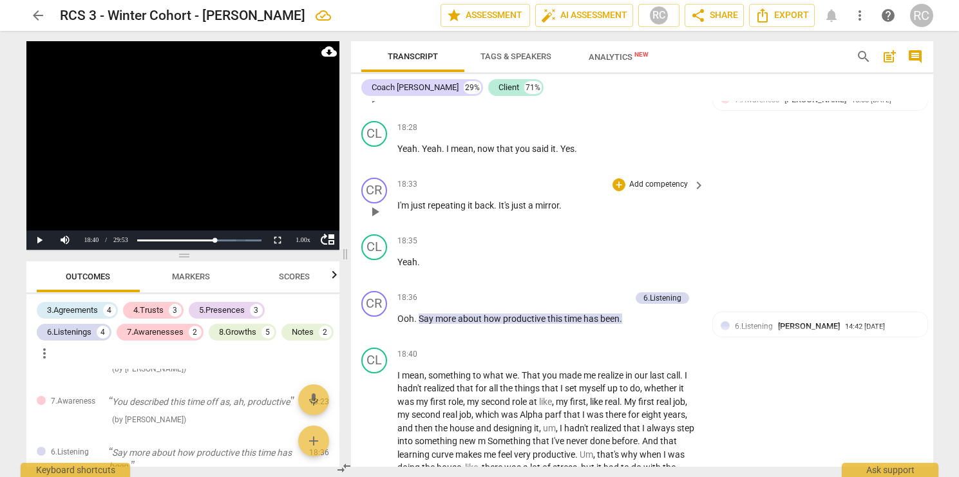
scroll to position [5563, 0]
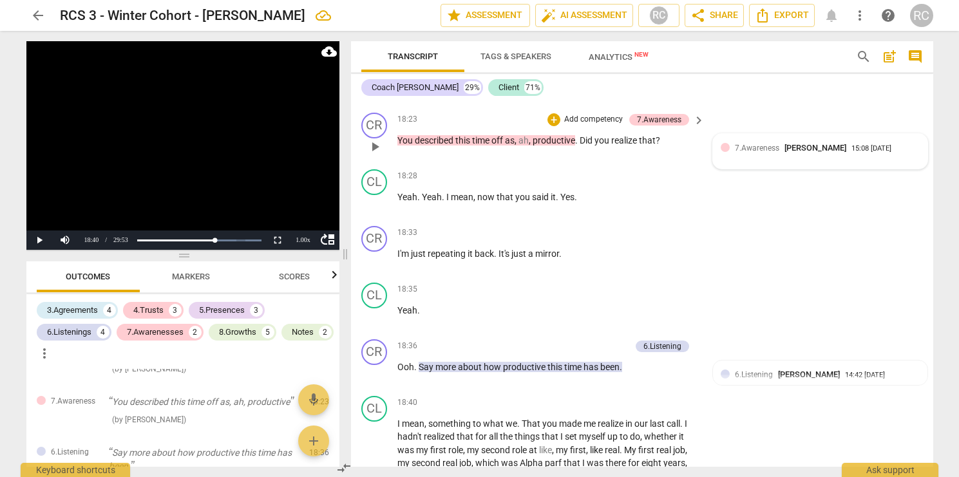
click at [739, 154] on div "7.Awareness Rachel Cougan" at bounding box center [793, 148] width 117 height 12
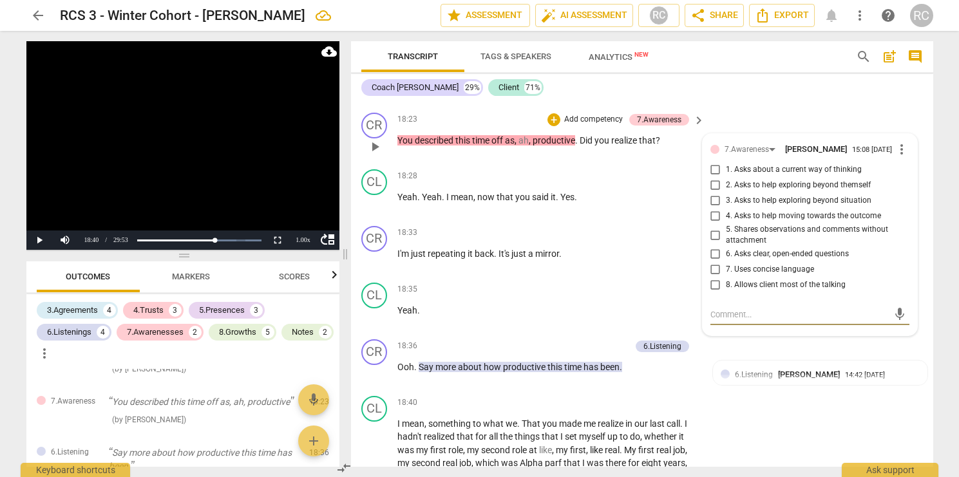
click at [900, 157] on span "more_vert" at bounding box center [901, 149] width 15 height 15
click at [899, 184] on li "Delete" at bounding box center [912, 189] width 44 height 24
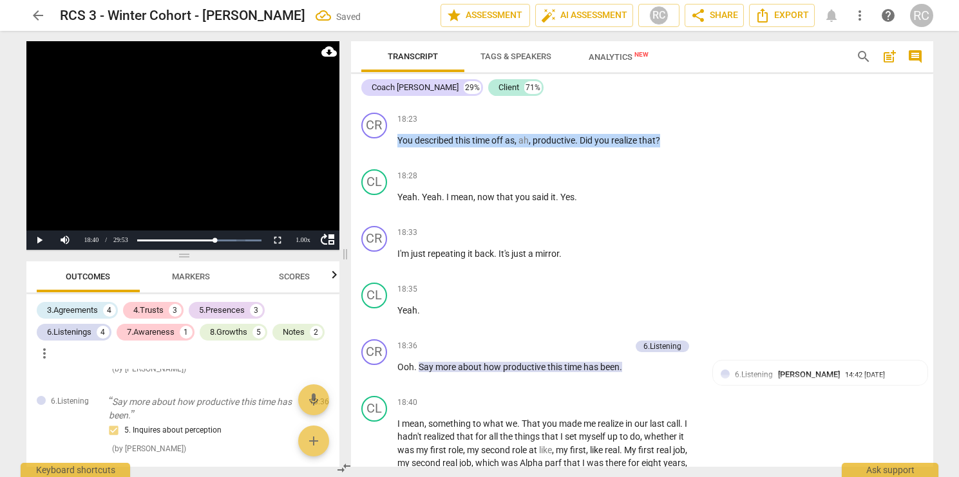
drag, startPoint x: 666, startPoint y: 150, endPoint x: 454, endPoint y: 144, distance: 212.1
click at [452, 144] on div "18:23 + Add competency keyboard_arrow_right You described this time off as , ah…" at bounding box center [552, 136] width 309 height 46
click at [624, 126] on div "+ Add competency" at bounding box center [651, 119] width 77 height 13
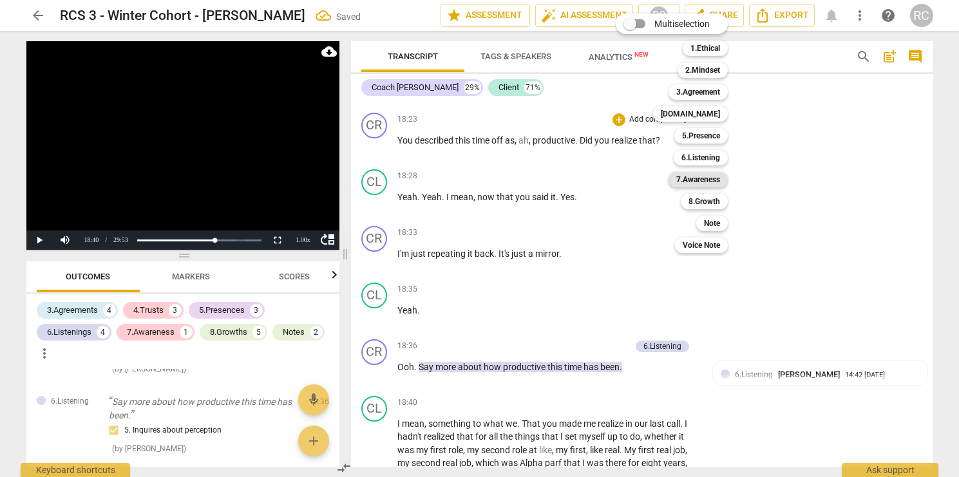
click at [685, 178] on b "7.Awareness" at bounding box center [698, 179] width 44 height 15
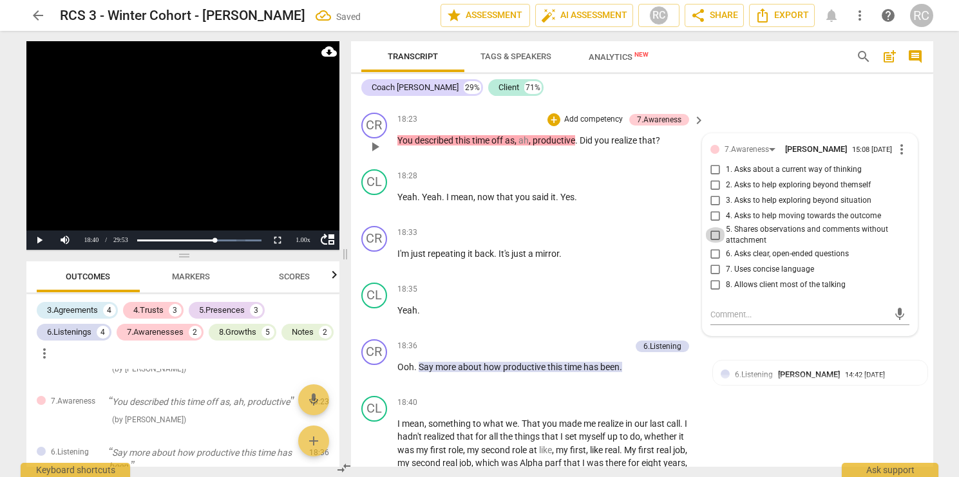
click at [714, 243] on input "5. Shares observations and comments without attachment" at bounding box center [715, 234] width 21 height 15
checkbox input "true"
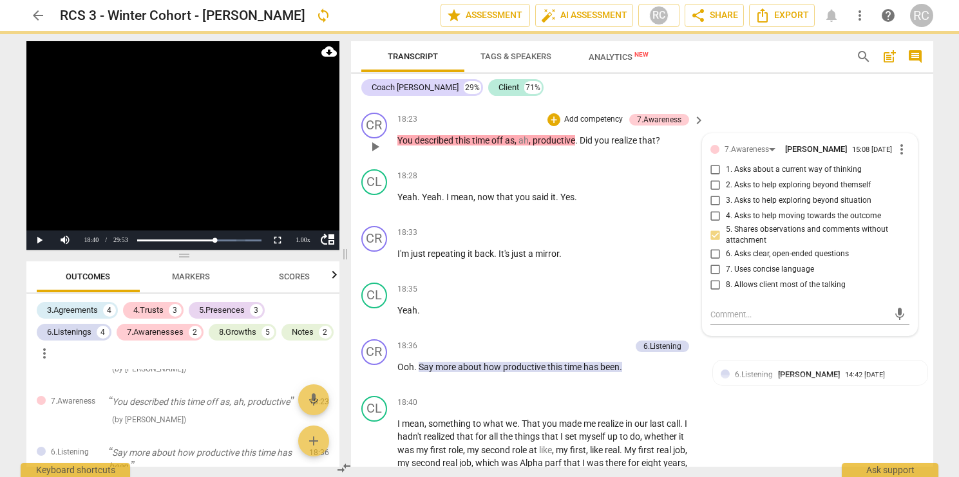
click at [762, 128] on div "CR play_arrow pause 18:23 + Add competency 7.Awareness keyboard_arrow_right You…" at bounding box center [642, 136] width 582 height 57
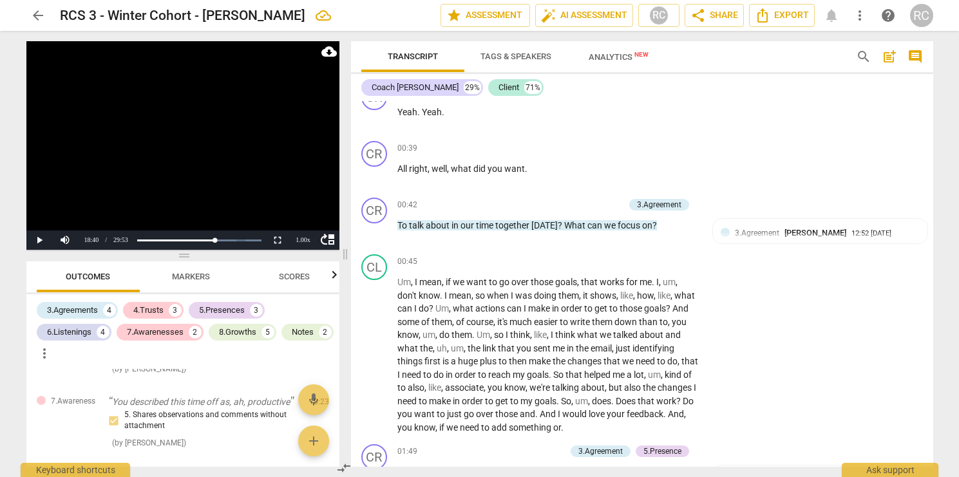
scroll to position [0, 0]
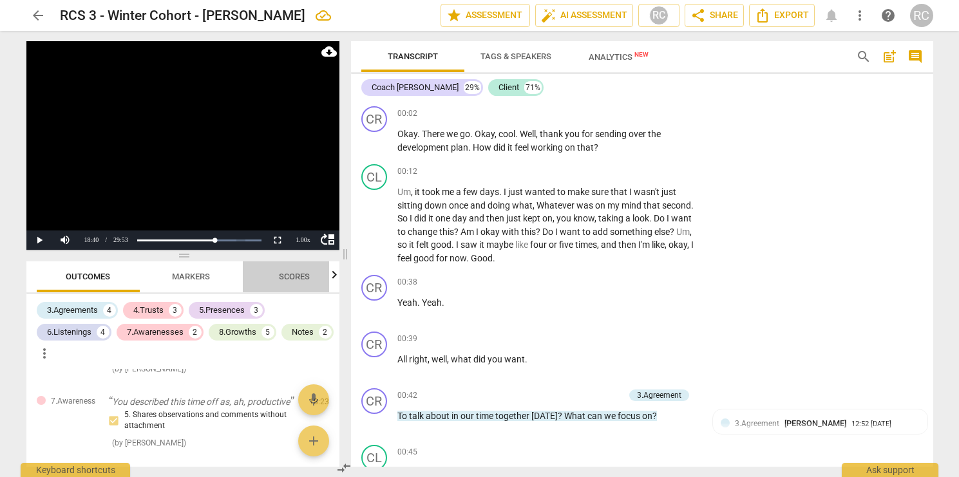
click at [280, 275] on span "Scores" at bounding box center [294, 277] width 31 height 10
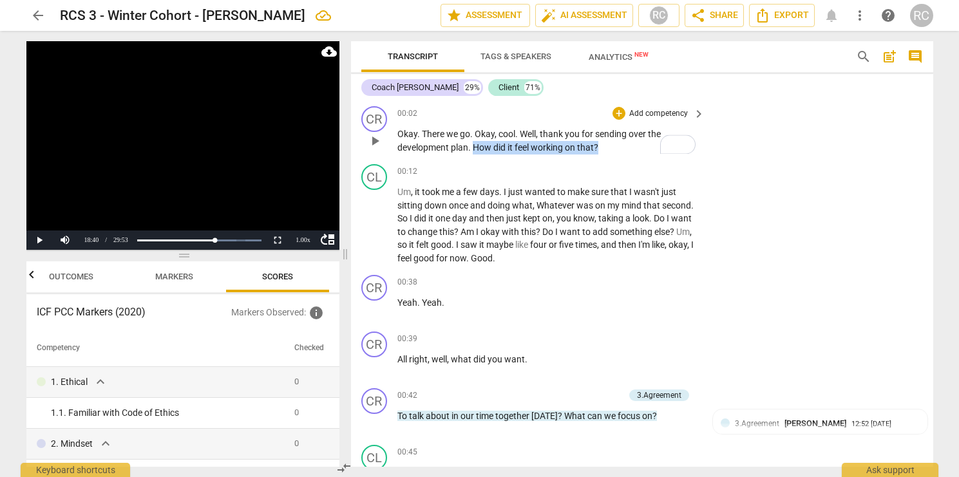
drag, startPoint x: 474, startPoint y: 146, endPoint x: 604, endPoint y: 146, distance: 130.1
click at [604, 146] on p "Okay . There we go . Okay , cool . Well , thank you for sending over the develo…" at bounding box center [549, 141] width 302 height 26
click at [641, 111] on p "Add competency" at bounding box center [658, 114] width 61 height 12
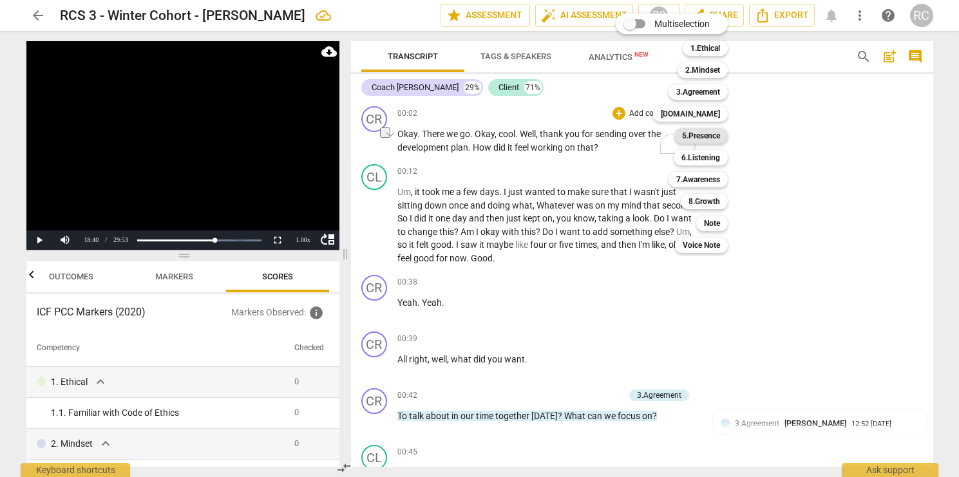
click at [686, 130] on b "5.Presence" at bounding box center [701, 135] width 38 height 15
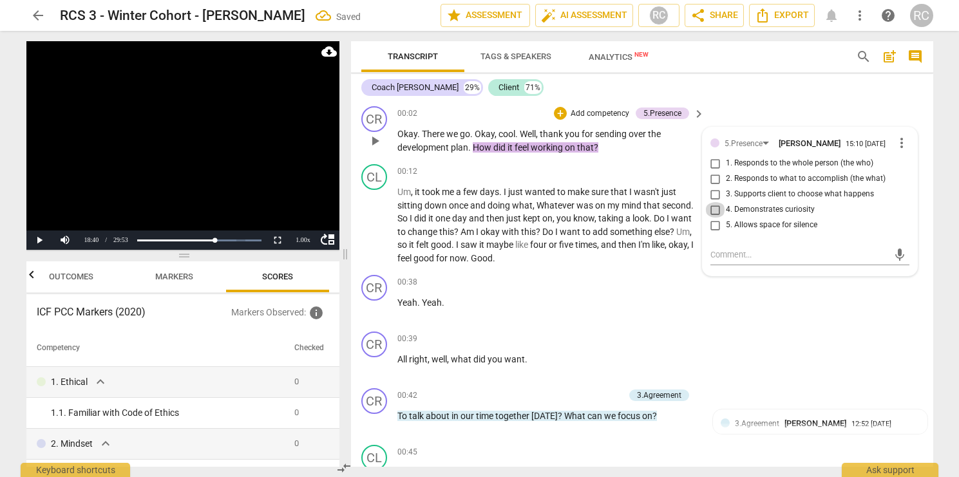
click at [711, 215] on input "4. Demonstrates curiosity" at bounding box center [715, 209] width 21 height 15
checkbox input "true"
click at [789, 96] on div "Coach Rachel 29% Client 71%" at bounding box center [642, 88] width 562 height 22
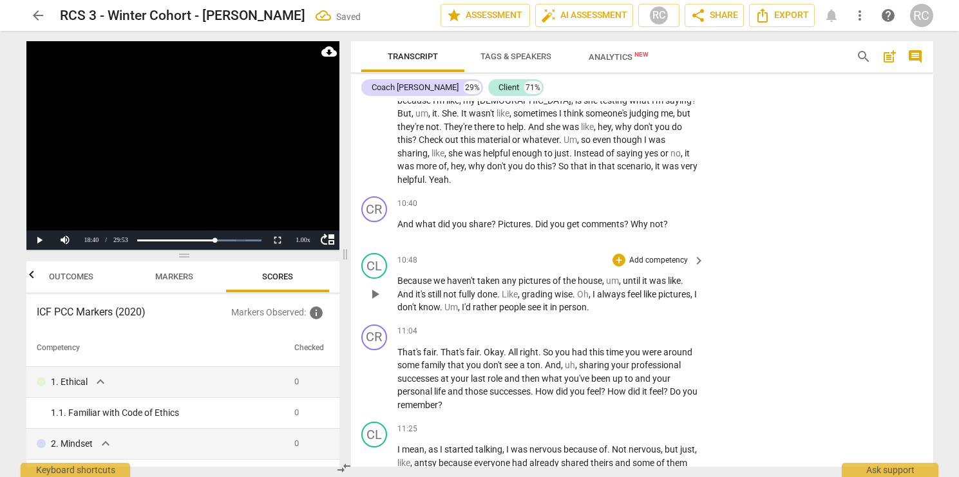
scroll to position [3245, 0]
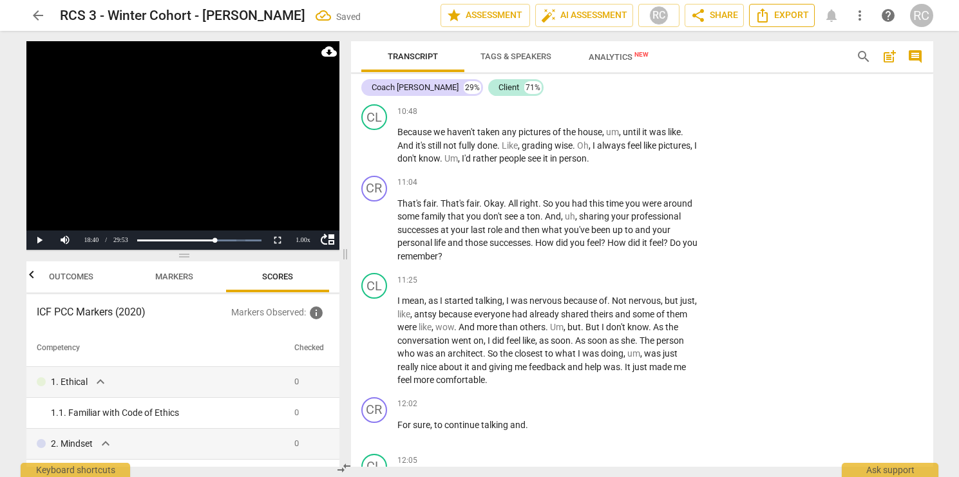
click at [769, 16] on icon "Export" at bounding box center [762, 15] width 15 height 15
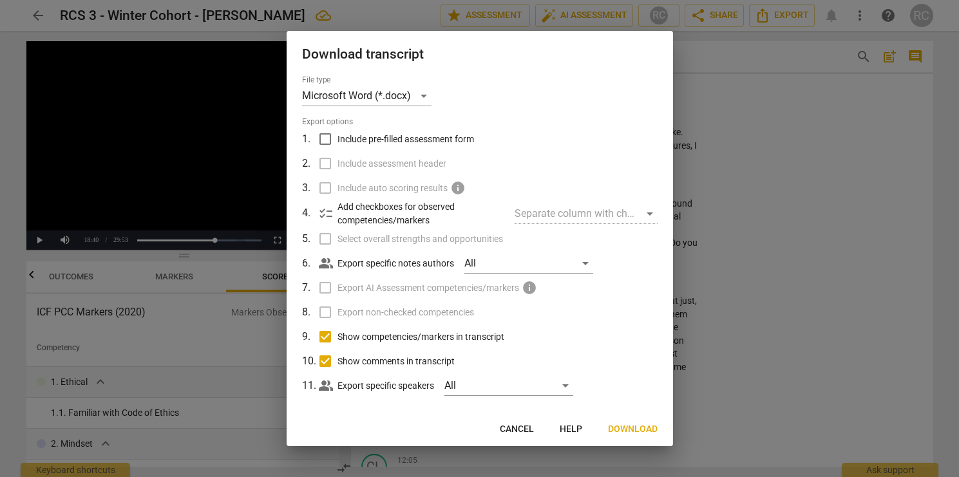
click at [369, 137] on span "Include pre-filled assessment form" at bounding box center [406, 140] width 137 height 14
click at [338, 137] on input "Include pre-filled assessment form" at bounding box center [325, 139] width 24 height 24
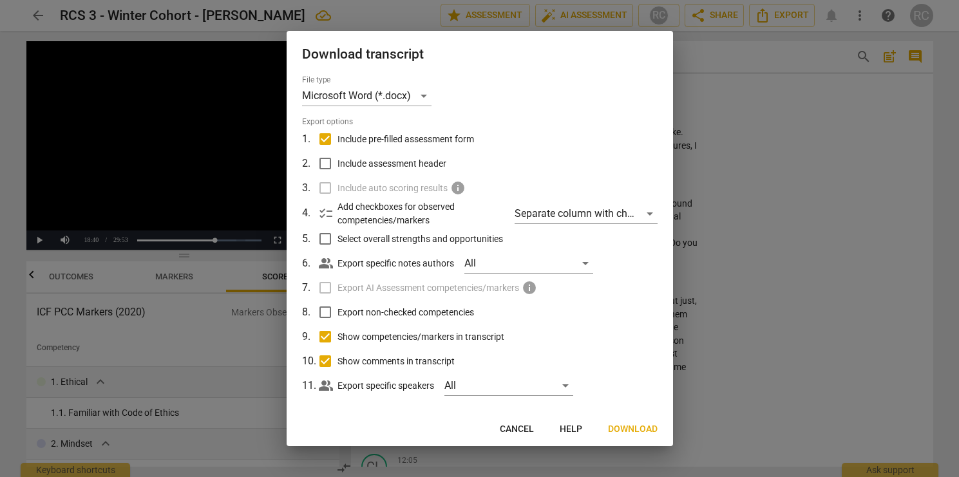
click at [369, 137] on span "Include pre-filled assessment form" at bounding box center [406, 140] width 137 height 14
click at [338, 137] on input "Include pre-filled assessment form" at bounding box center [325, 139] width 24 height 24
checkbox input "false"
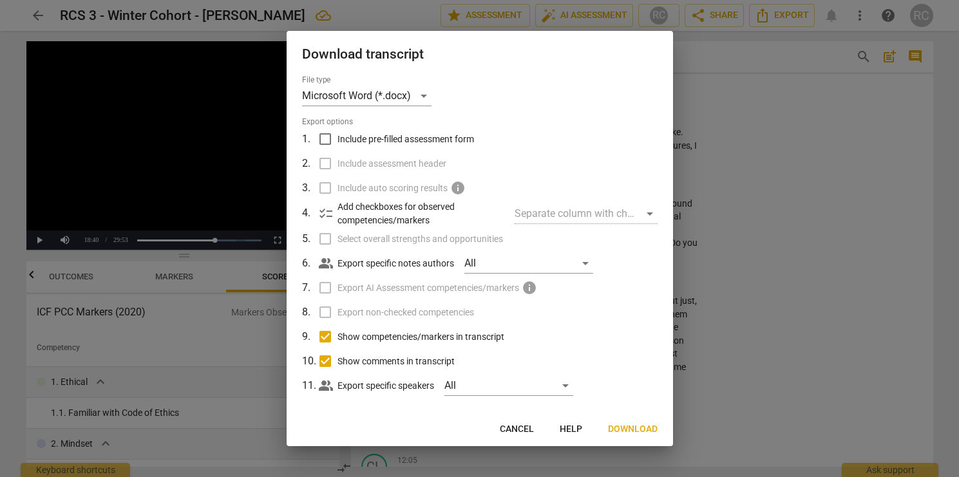
click at [617, 423] on button "Download" at bounding box center [633, 429] width 70 height 23
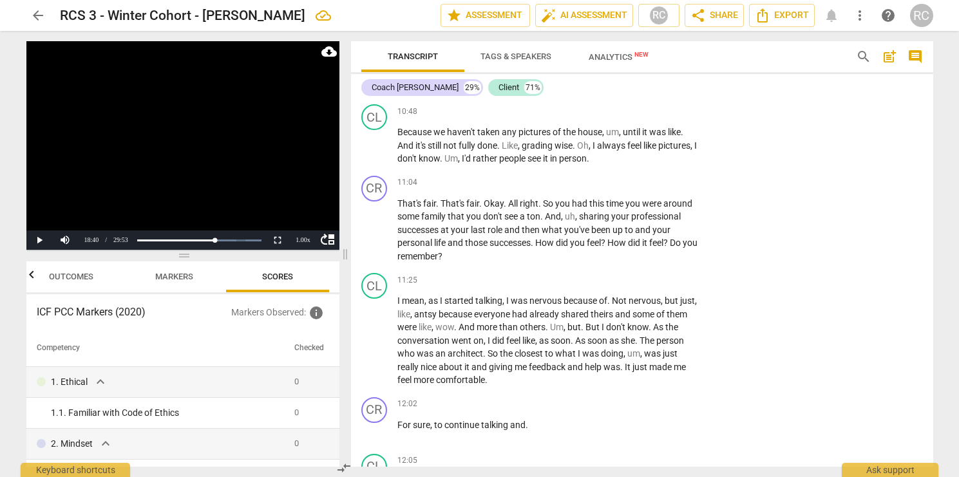
click at [617, 423] on p "For sure , to continue talking and ." at bounding box center [549, 426] width 302 height 14
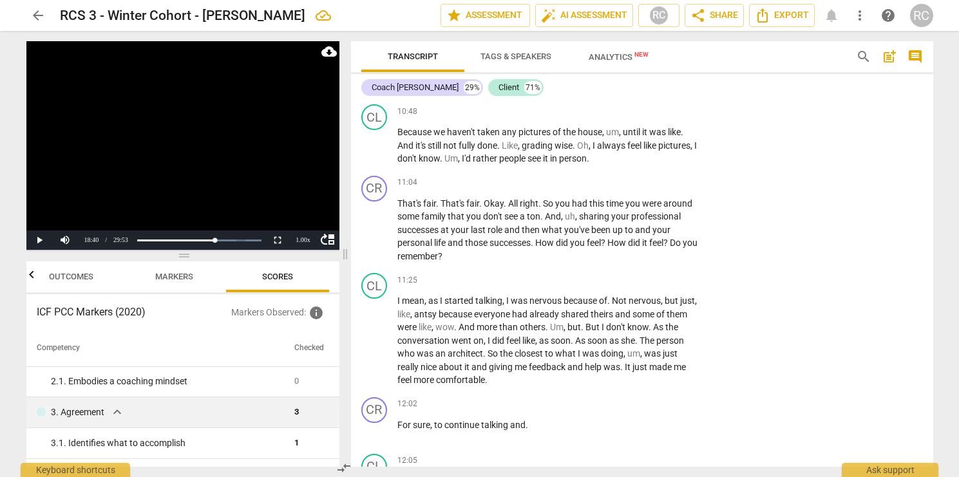
scroll to position [94, 0]
click at [155, 416] on div "3. Agreement expand_more" at bounding box center [160, 411] width 247 height 15
click at [115, 412] on span "expand_more" at bounding box center [117, 411] width 15 height 15
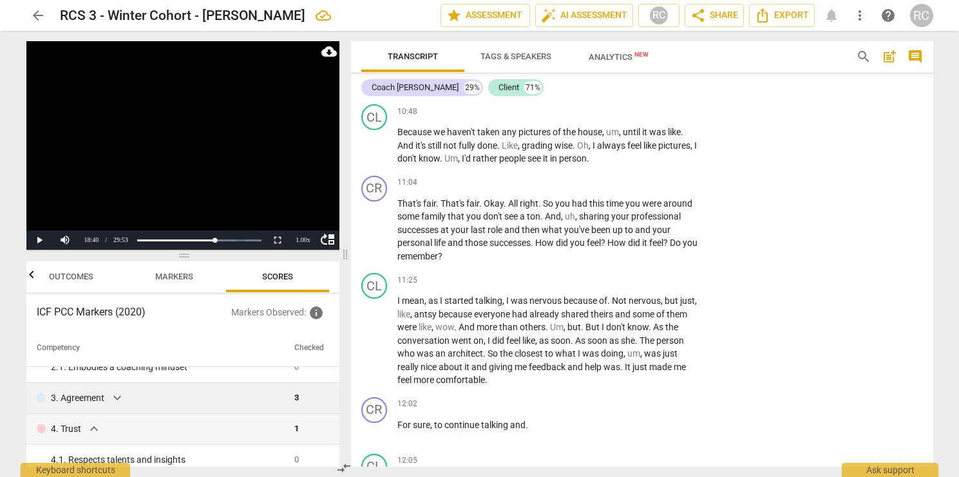
click at [182, 283] on span "Markers" at bounding box center [174, 277] width 69 height 17
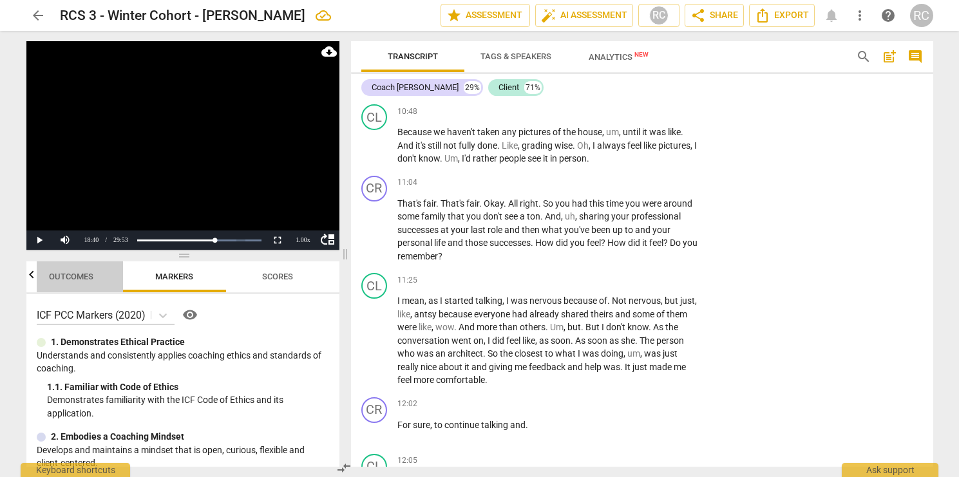
click at [95, 276] on span "Outcomes" at bounding box center [71, 277] width 75 height 17
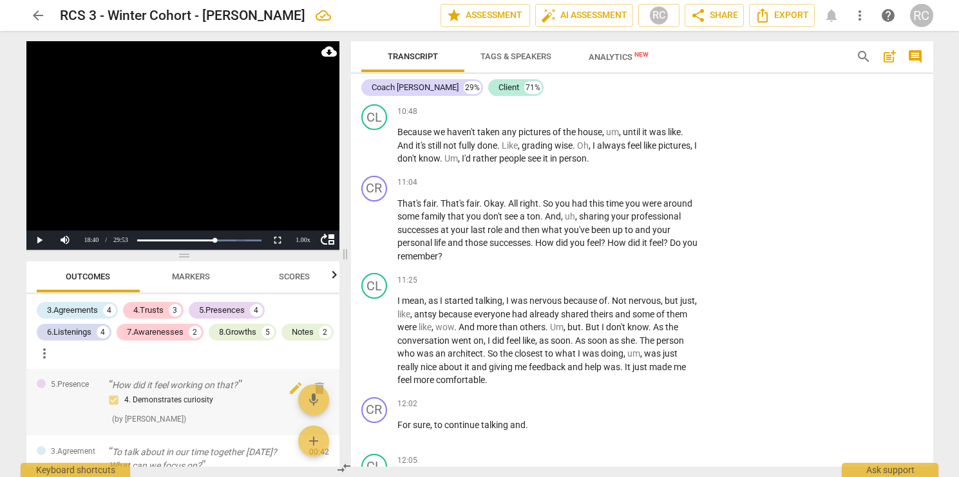
scroll to position [0, 0]
click at [75, 307] on div "3.Agreements" at bounding box center [72, 310] width 51 height 13
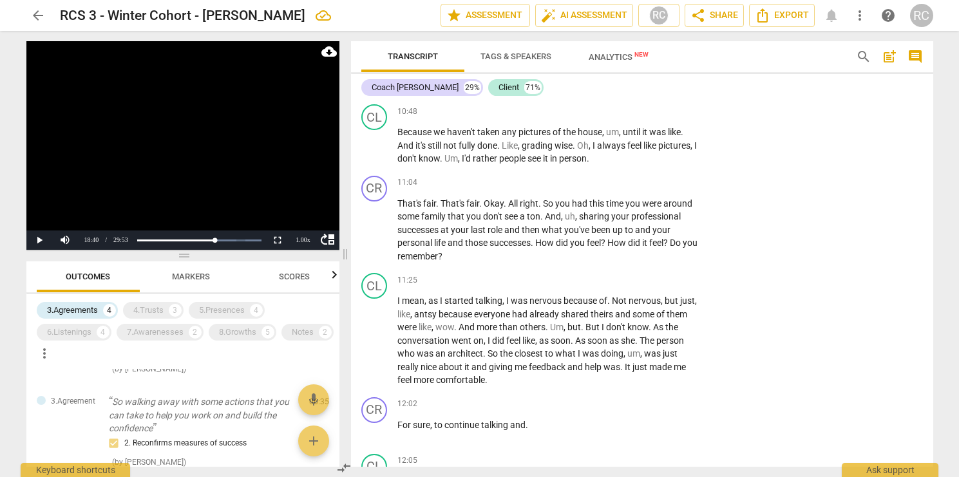
scroll to position [292, 0]
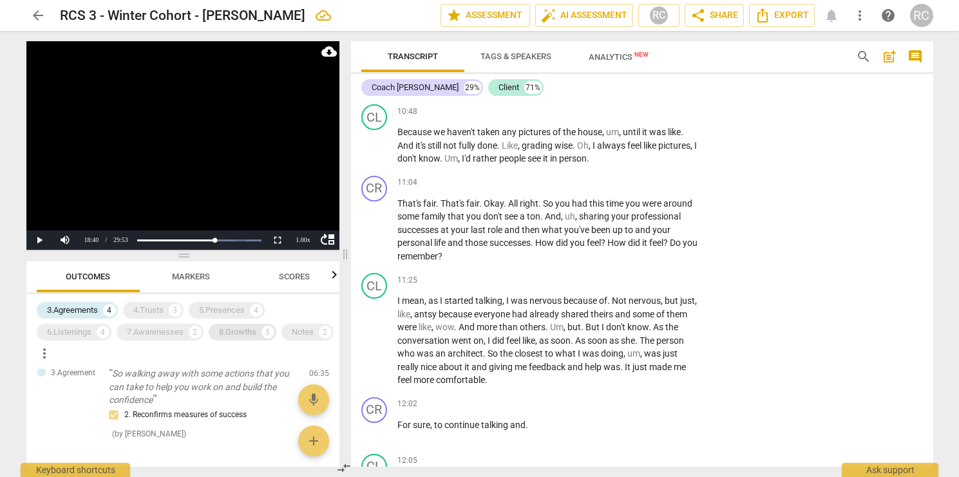
click at [228, 336] on div "8.Growths" at bounding box center [237, 332] width 37 height 13
click at [231, 331] on div "8.Growths" at bounding box center [237, 332] width 37 height 13
click at [276, 343] on div "3.Agreements 4 4.Trusts 3 5.Presences 4 6.Listenings 4 7.Awarenesses 2 8.Growth…" at bounding box center [188, 332] width 303 height 64
click at [236, 331] on div "8.Growths" at bounding box center [237, 332] width 37 height 13
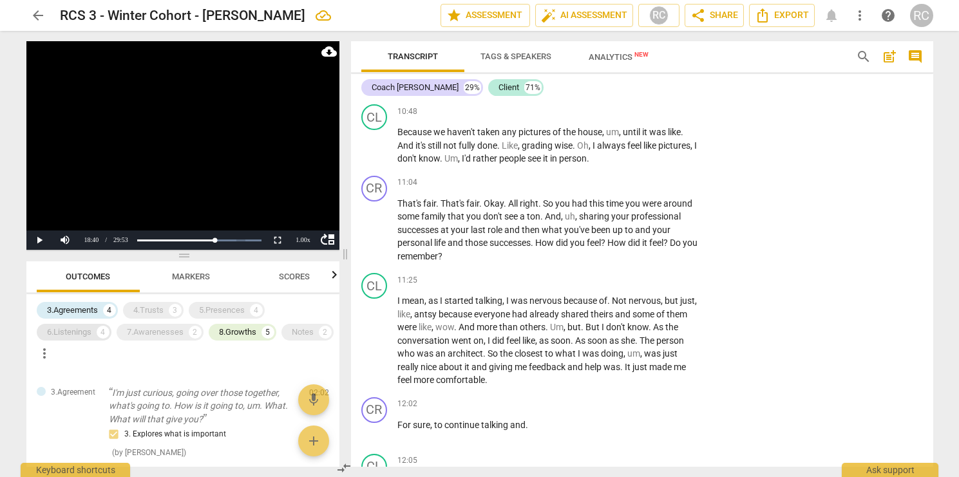
scroll to position [68, 0]
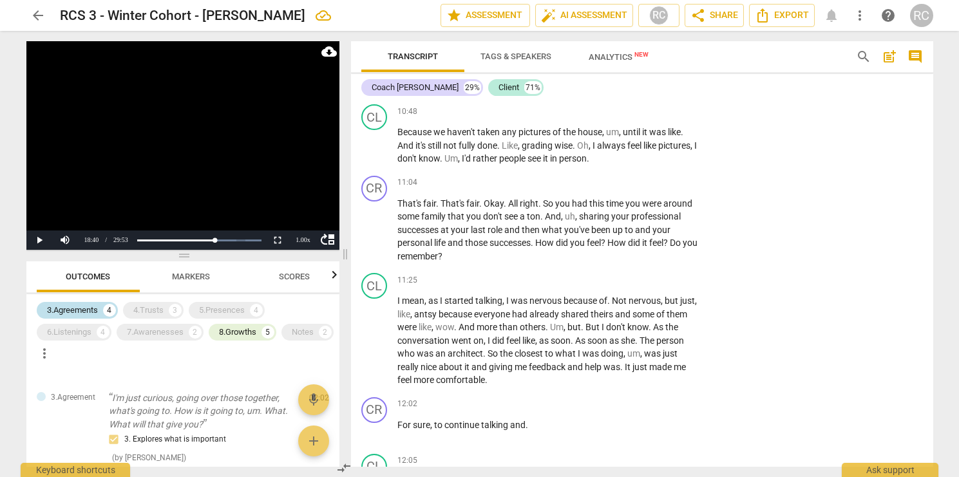
click at [113, 318] on div "3.Agreements 4" at bounding box center [77, 310] width 81 height 17
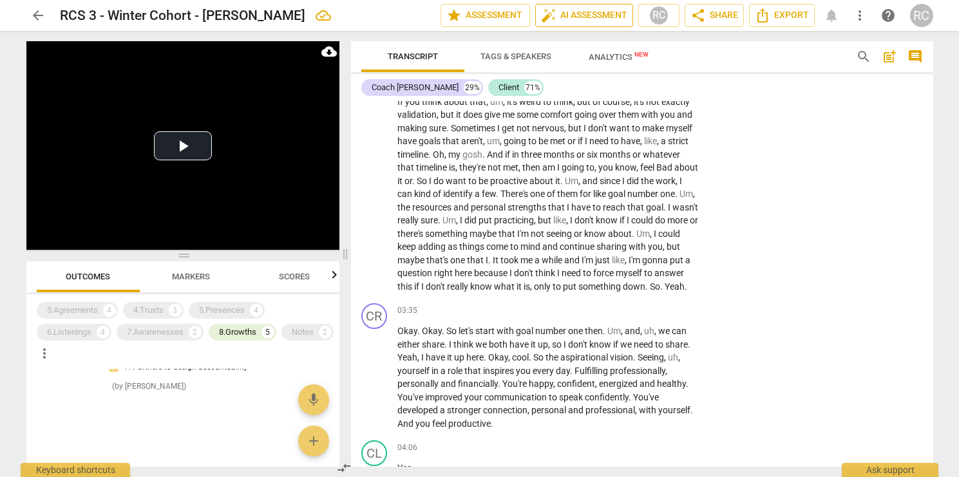
scroll to position [0, 0]
